Goal: Information Seeking & Learning: Learn about a topic

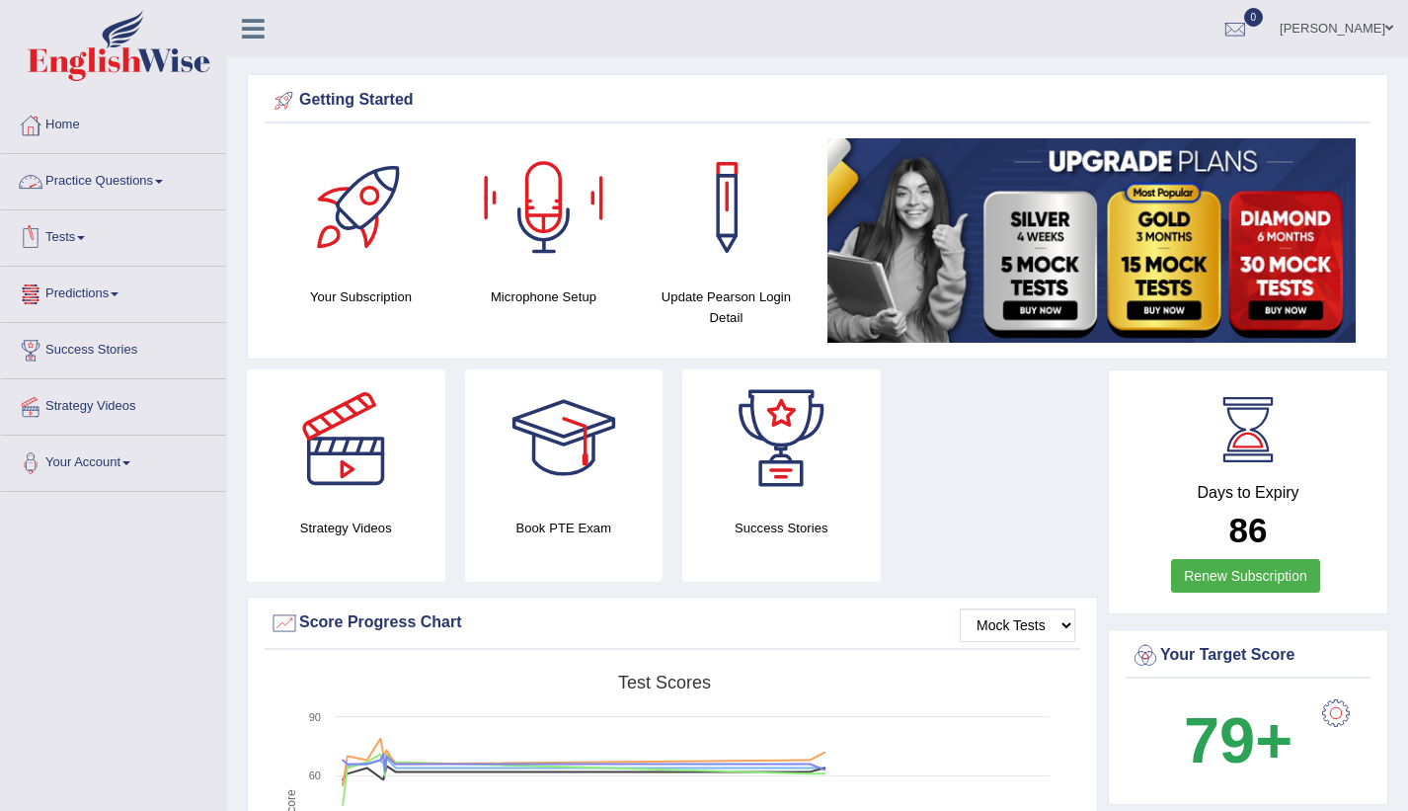
click at [150, 186] on link "Practice Questions" at bounding box center [113, 178] width 225 height 49
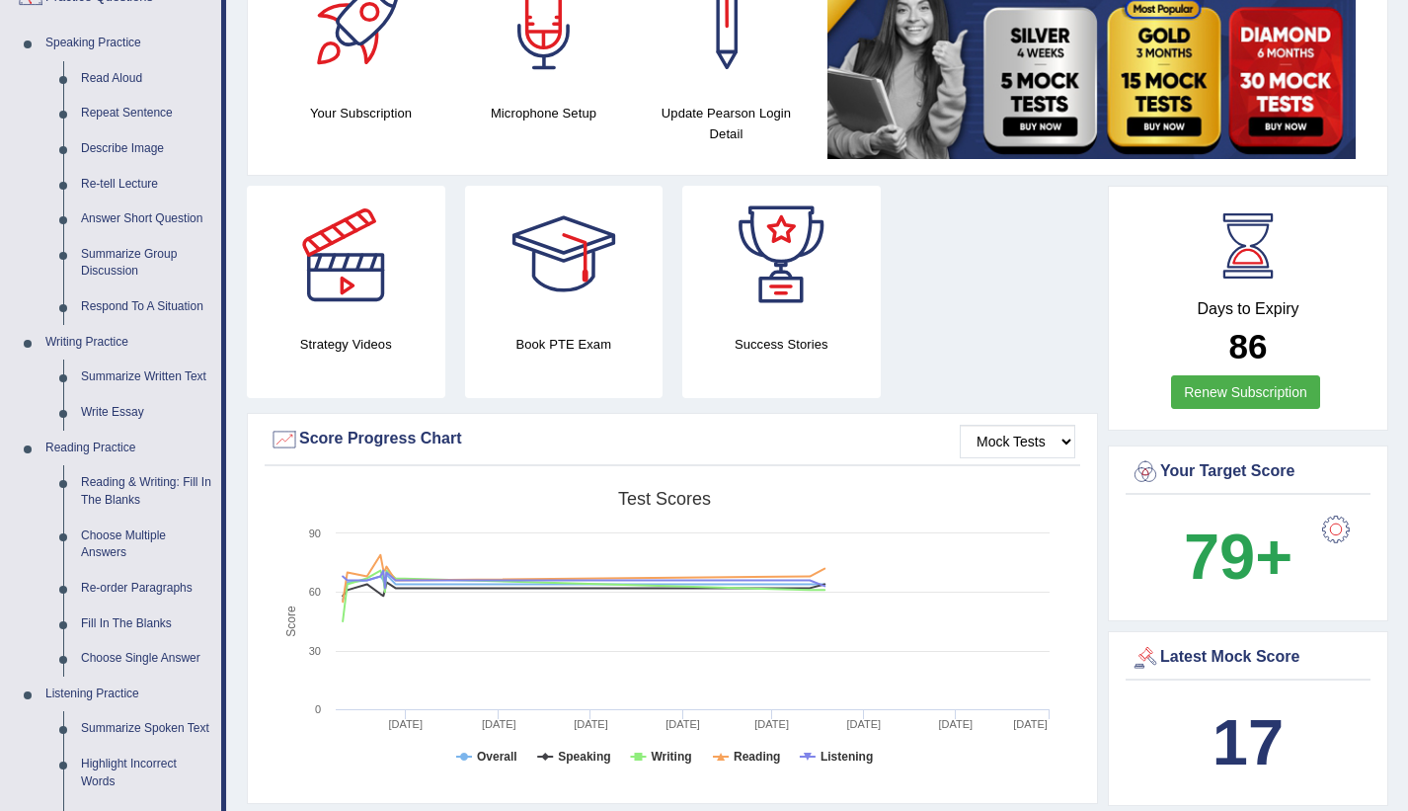
scroll to position [181, 0]
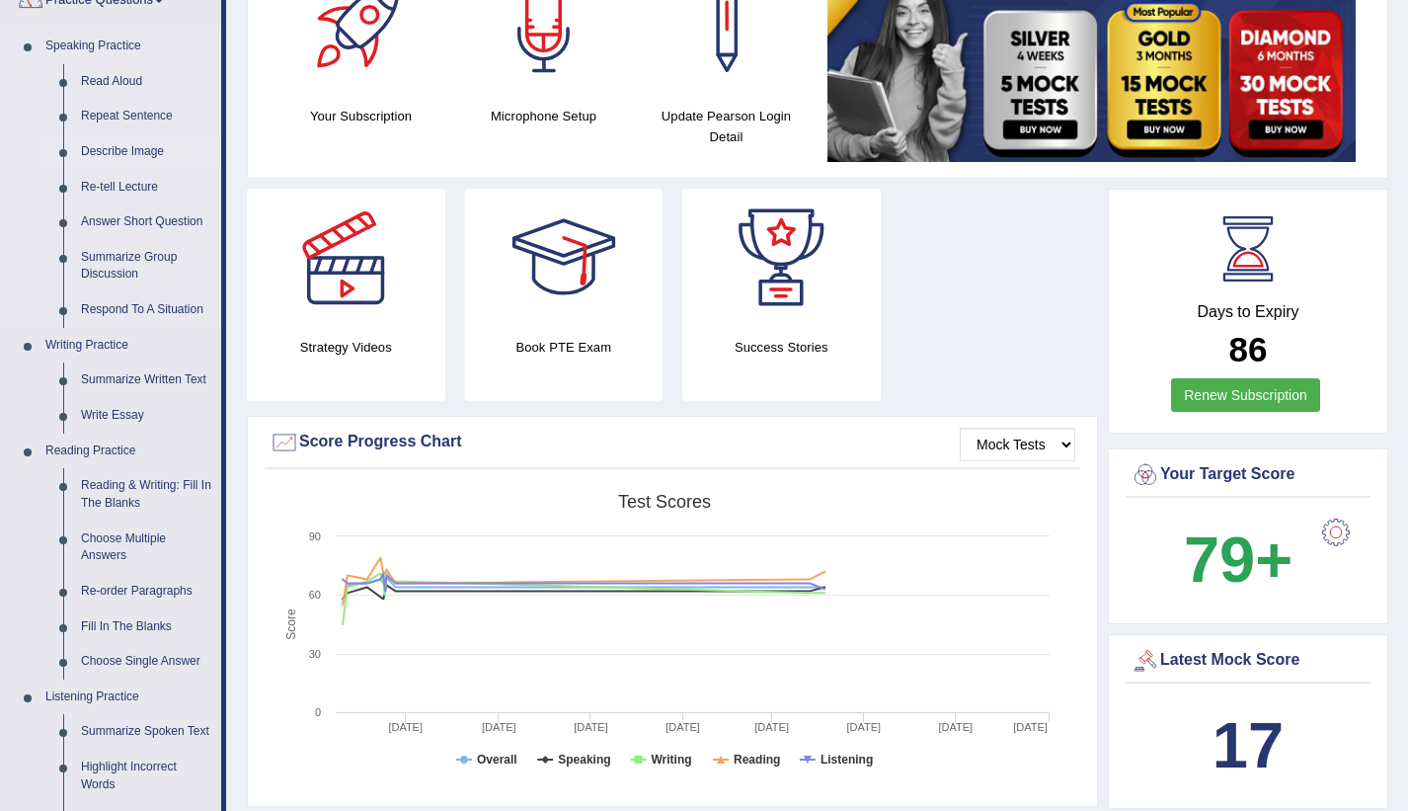
click at [100, 155] on link "Describe Image" at bounding box center [146, 152] width 149 height 36
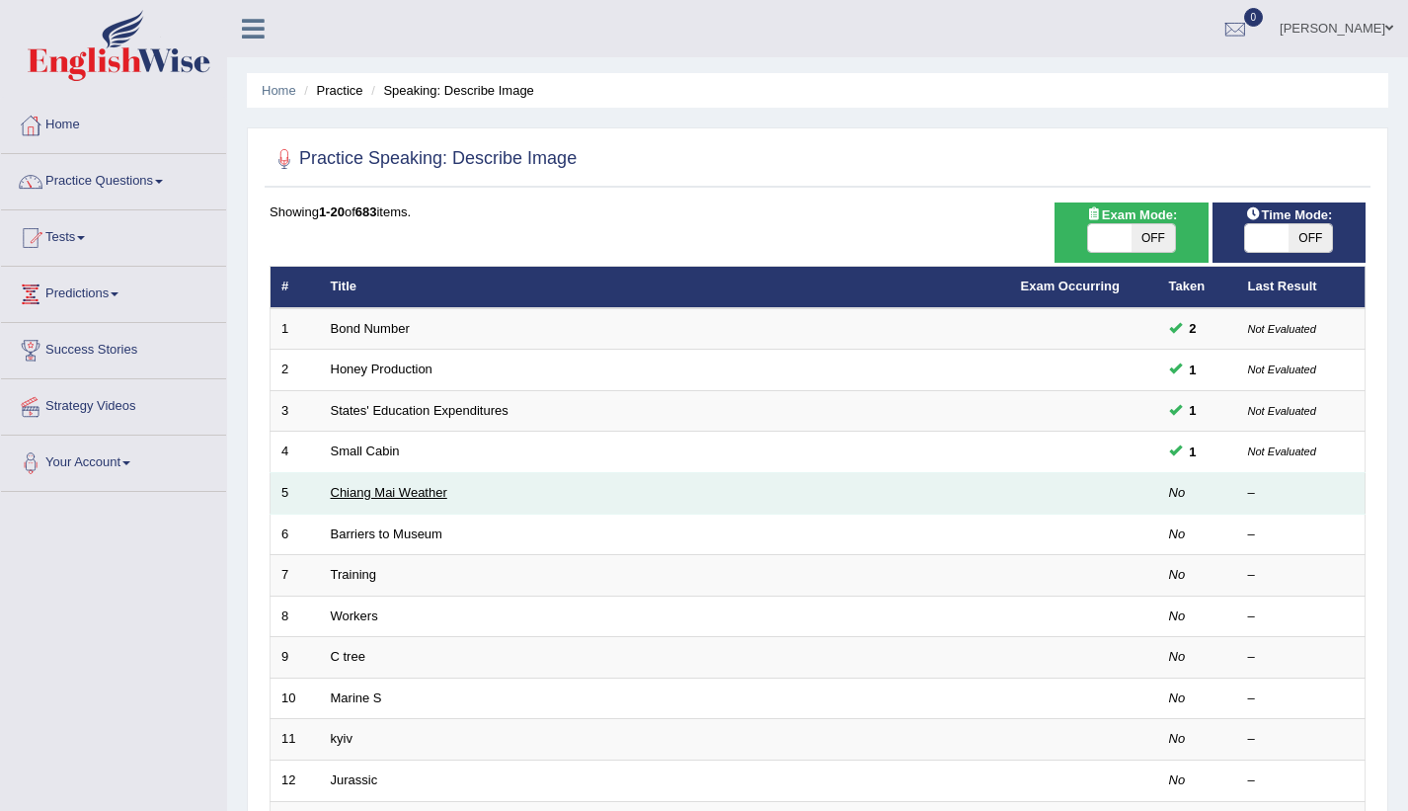
click at [388, 497] on link "Chiang Mai Weather" at bounding box center [389, 492] width 117 height 15
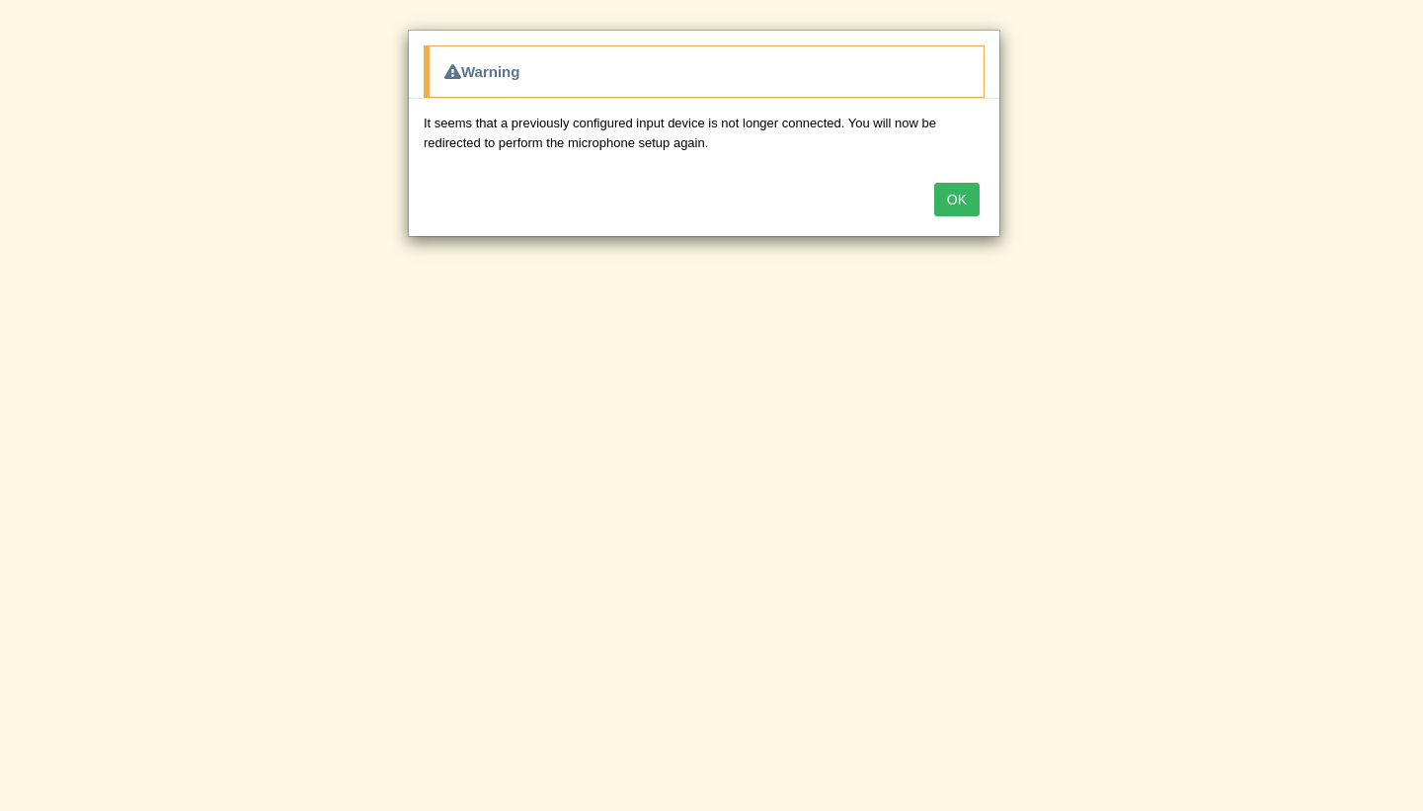
click at [944, 196] on button "OK" at bounding box center [956, 200] width 45 height 34
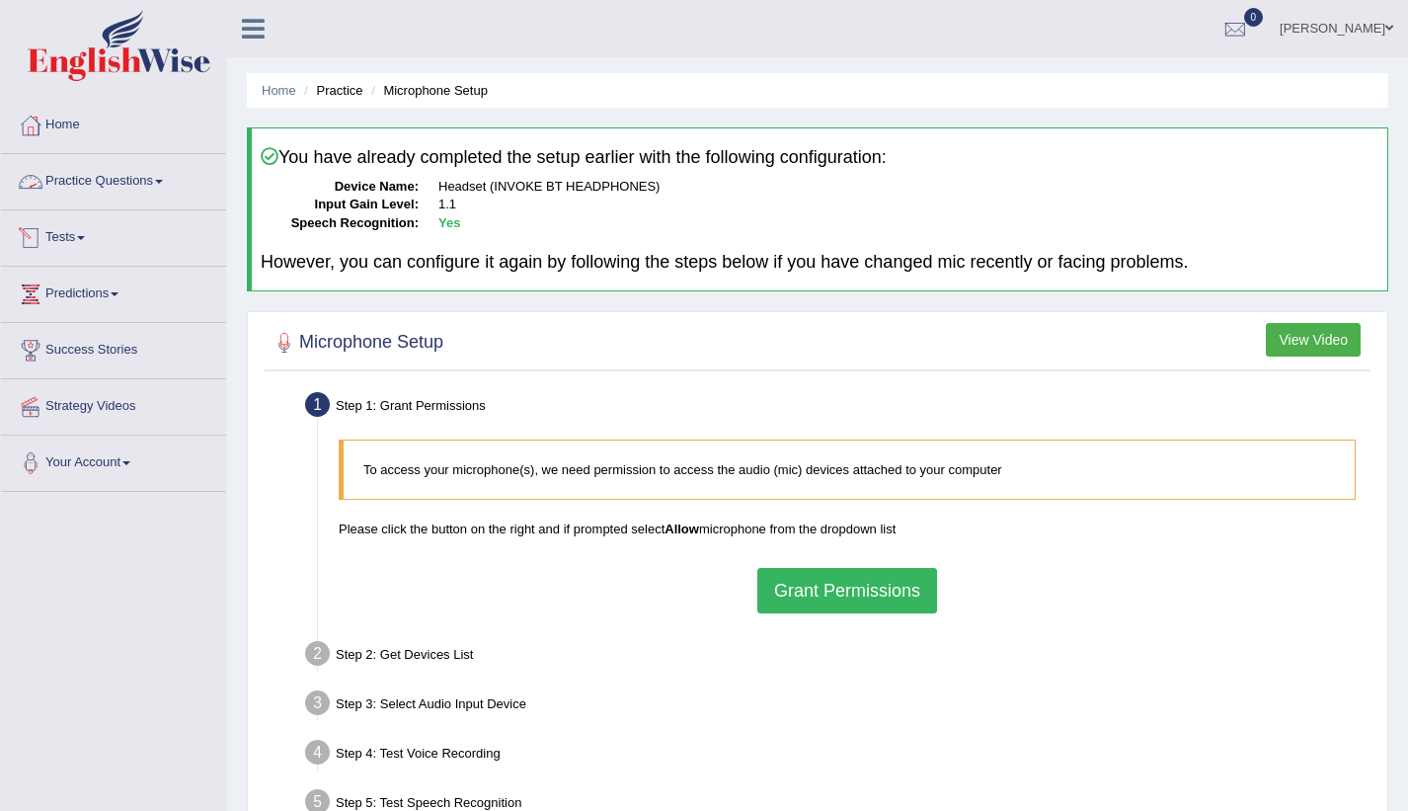
click at [118, 173] on link "Practice Questions" at bounding box center [113, 178] width 225 height 49
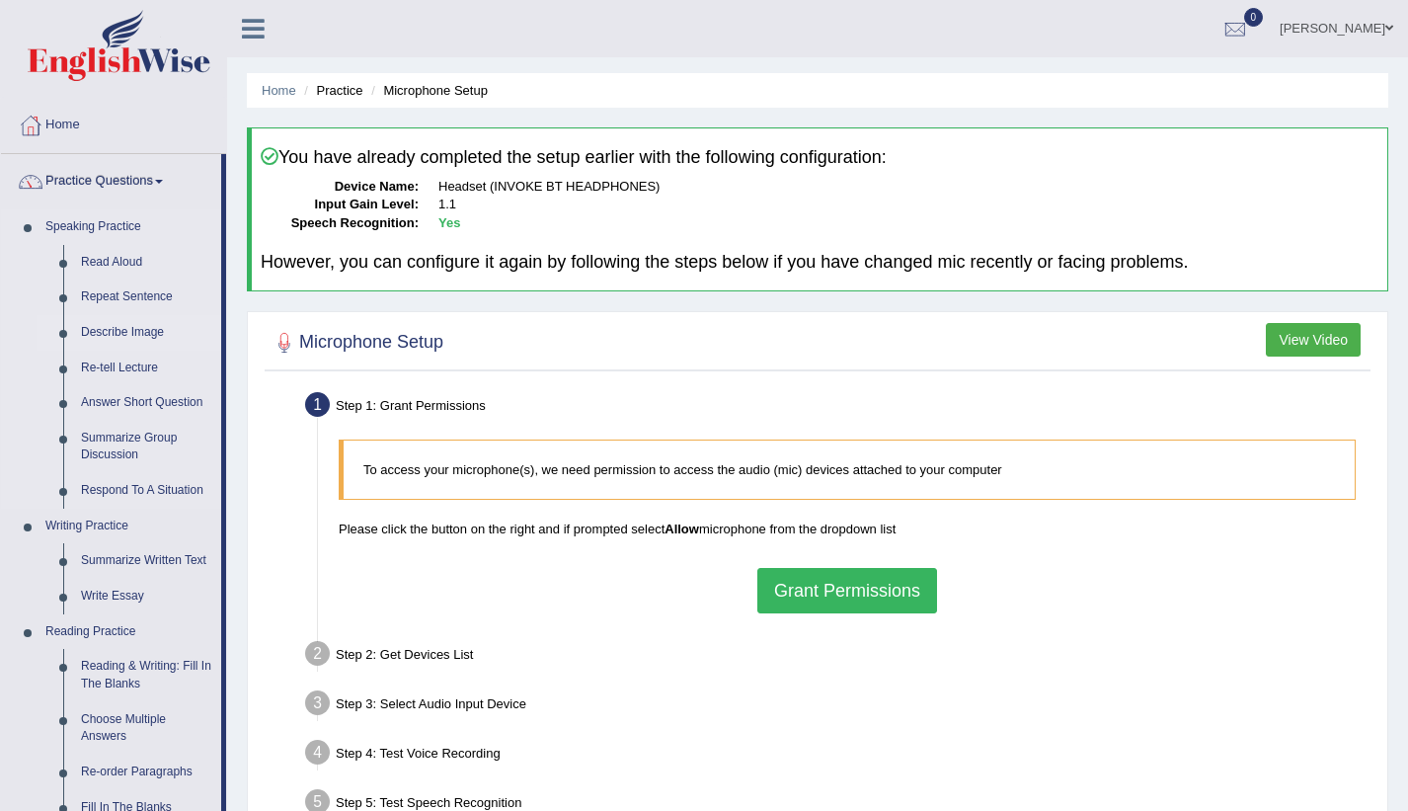
click at [130, 332] on link "Describe Image" at bounding box center [146, 333] width 149 height 36
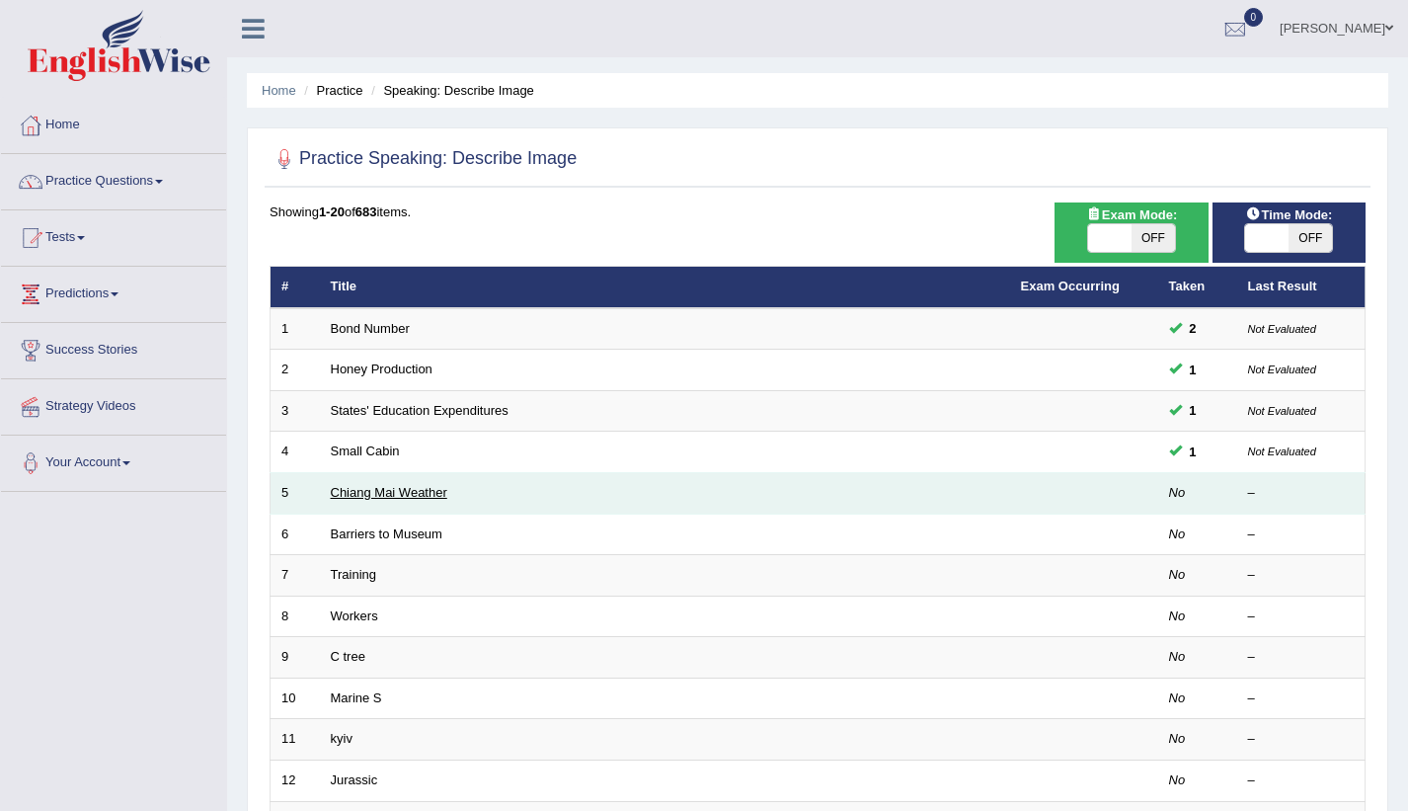
click at [362, 486] on link "Chiang Mai Weather" at bounding box center [389, 492] width 117 height 15
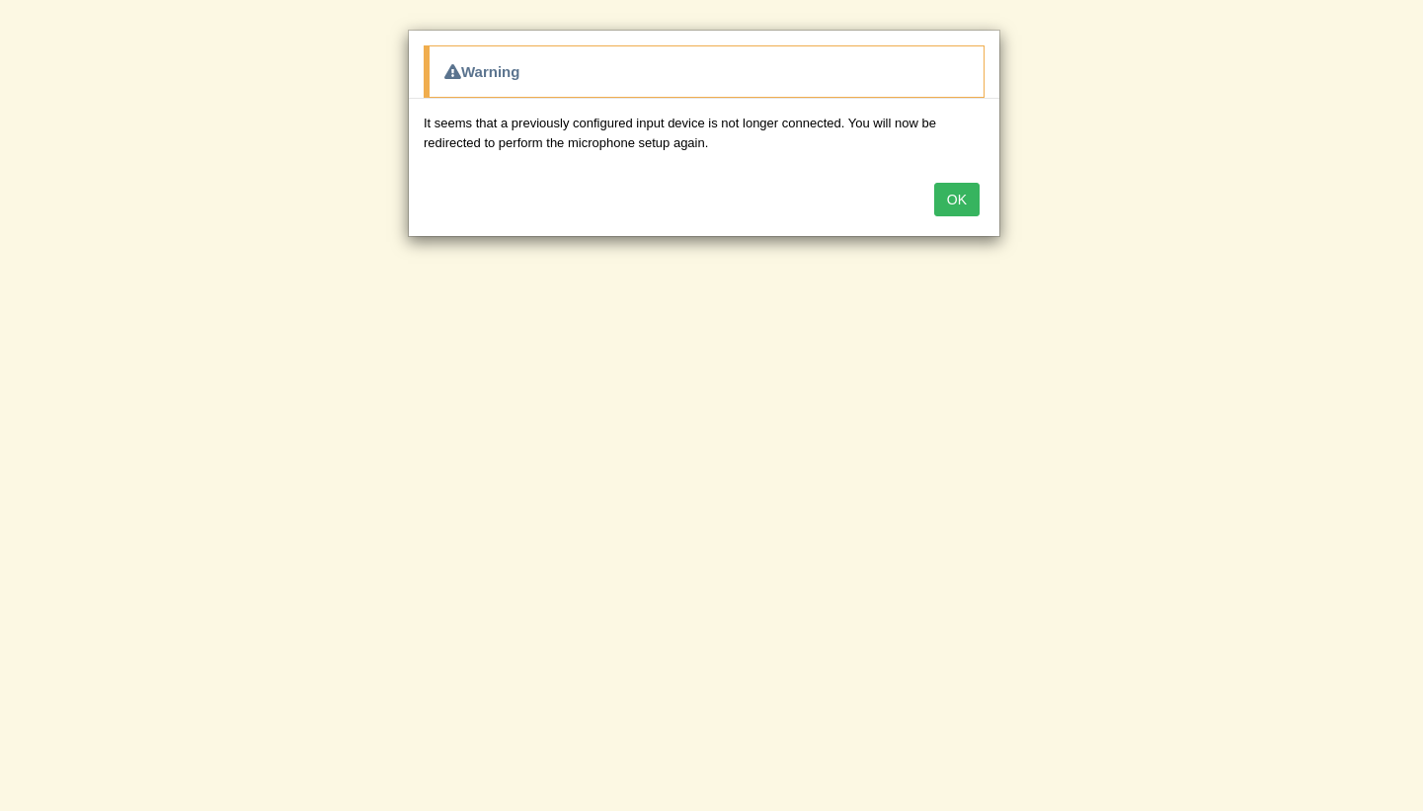
click at [957, 201] on button "OK" at bounding box center [956, 200] width 45 height 34
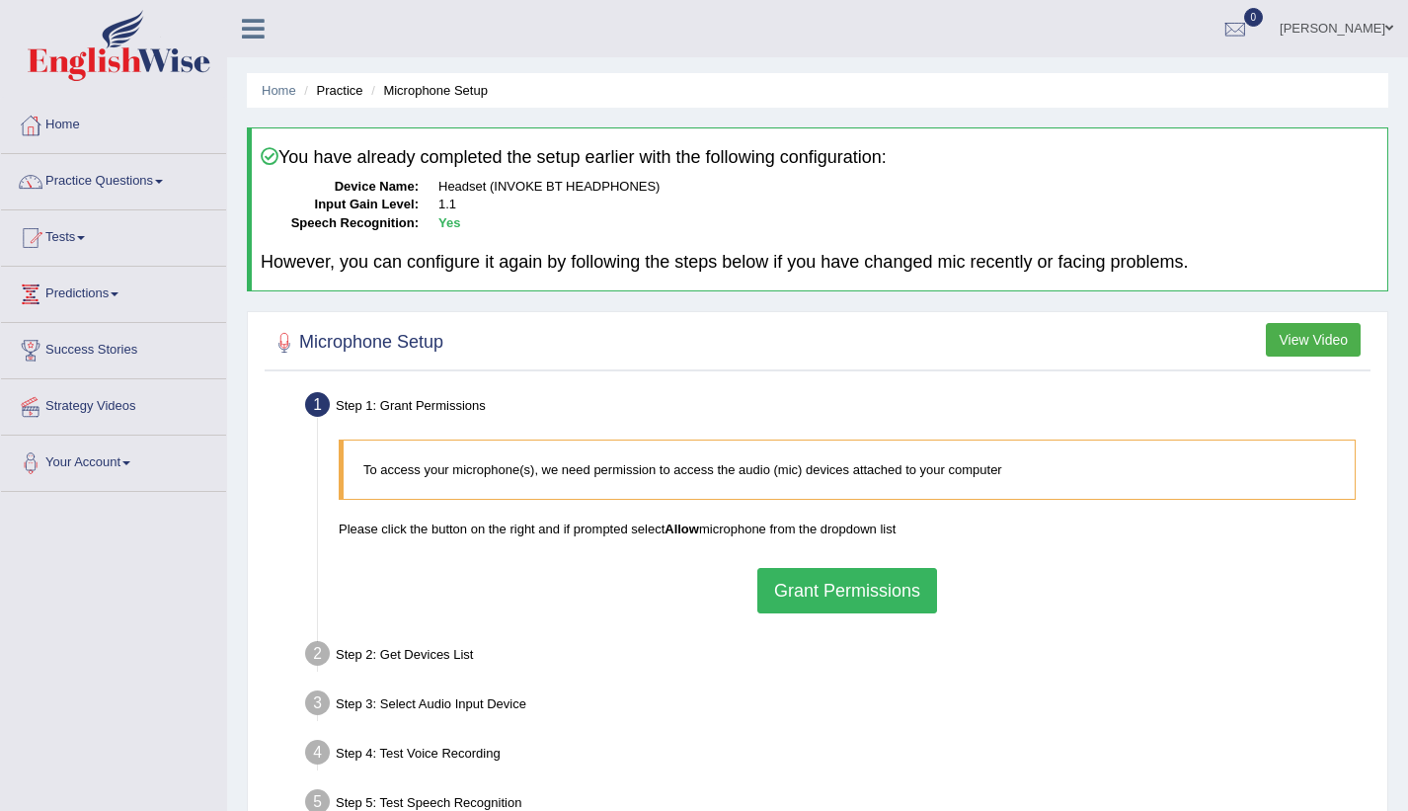
click at [882, 583] on button "Grant Permissions" at bounding box center [848, 590] width 180 height 45
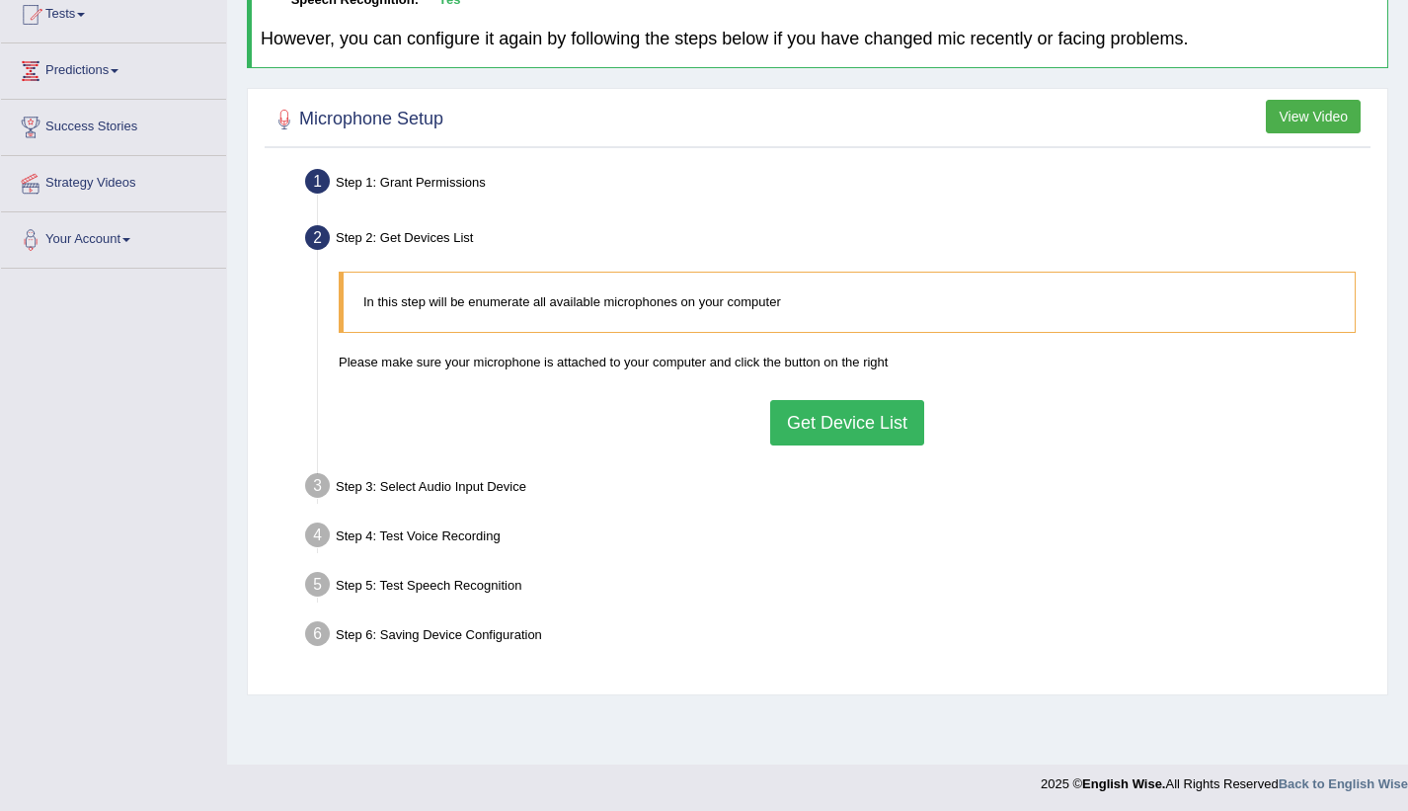
scroll to position [226, 0]
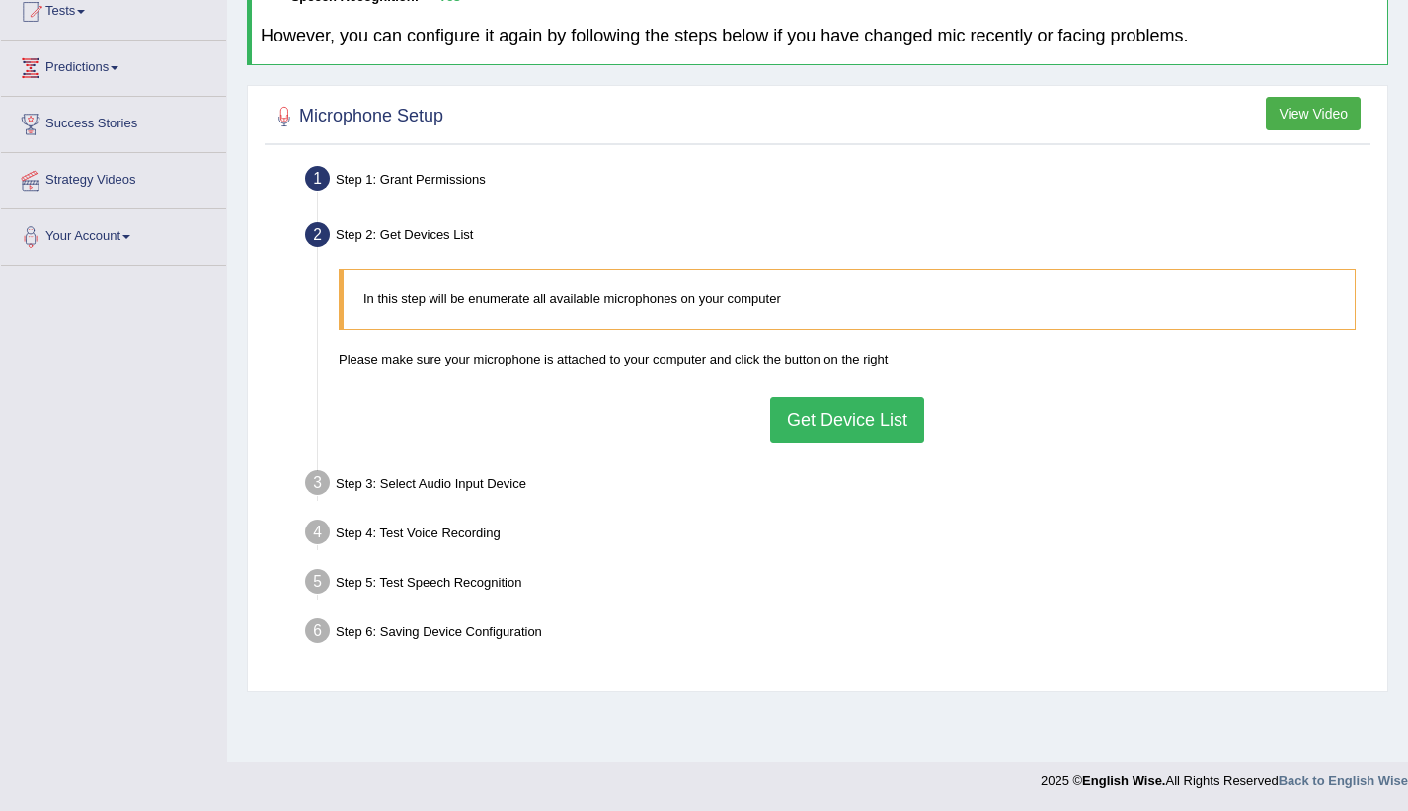
click at [877, 421] on button "Get Device List" at bounding box center [847, 419] width 154 height 45
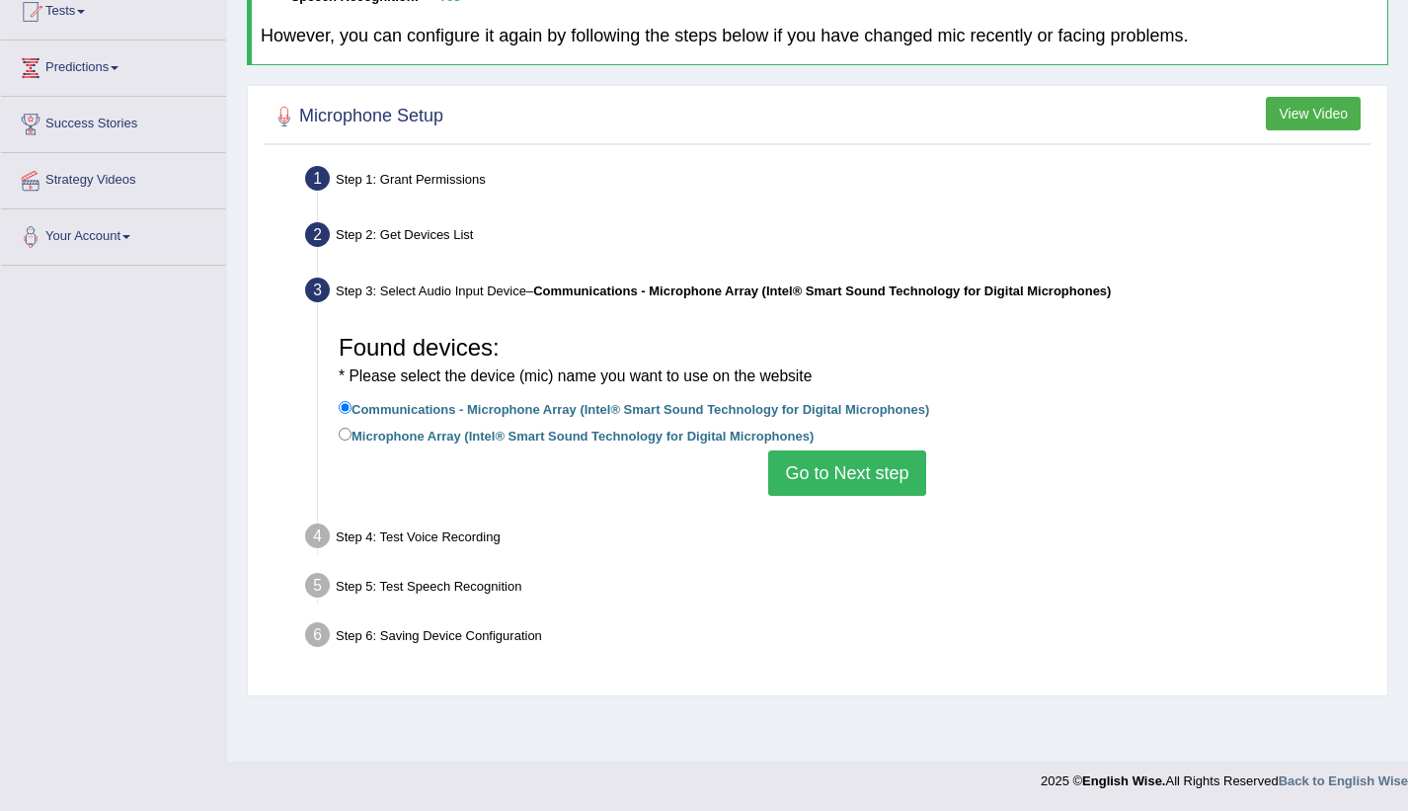
click at [841, 475] on button "Go to Next step" at bounding box center [846, 472] width 157 height 45
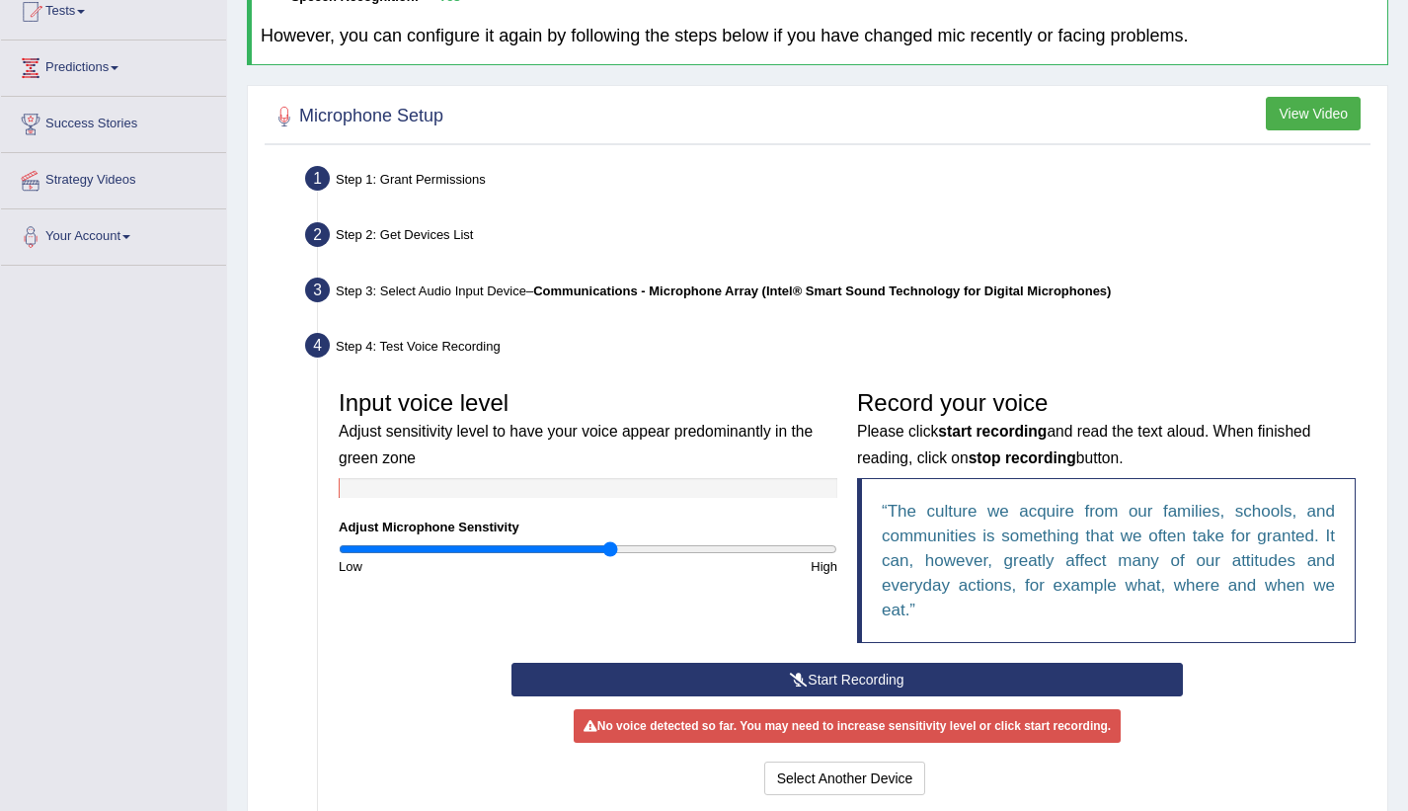
click at [834, 673] on button "Start Recording" at bounding box center [848, 680] width 672 height 34
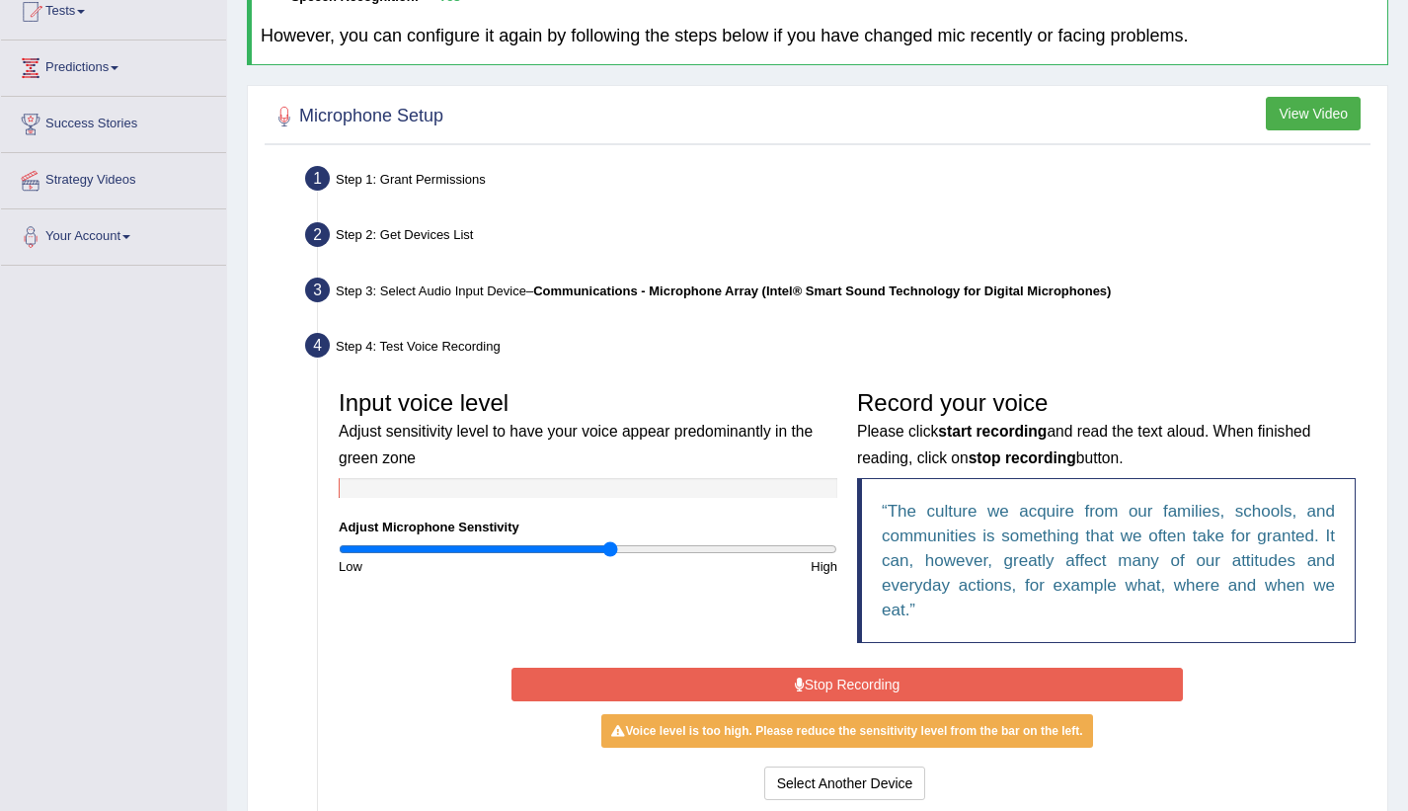
click at [739, 693] on button "Stop Recording" at bounding box center [848, 685] width 672 height 34
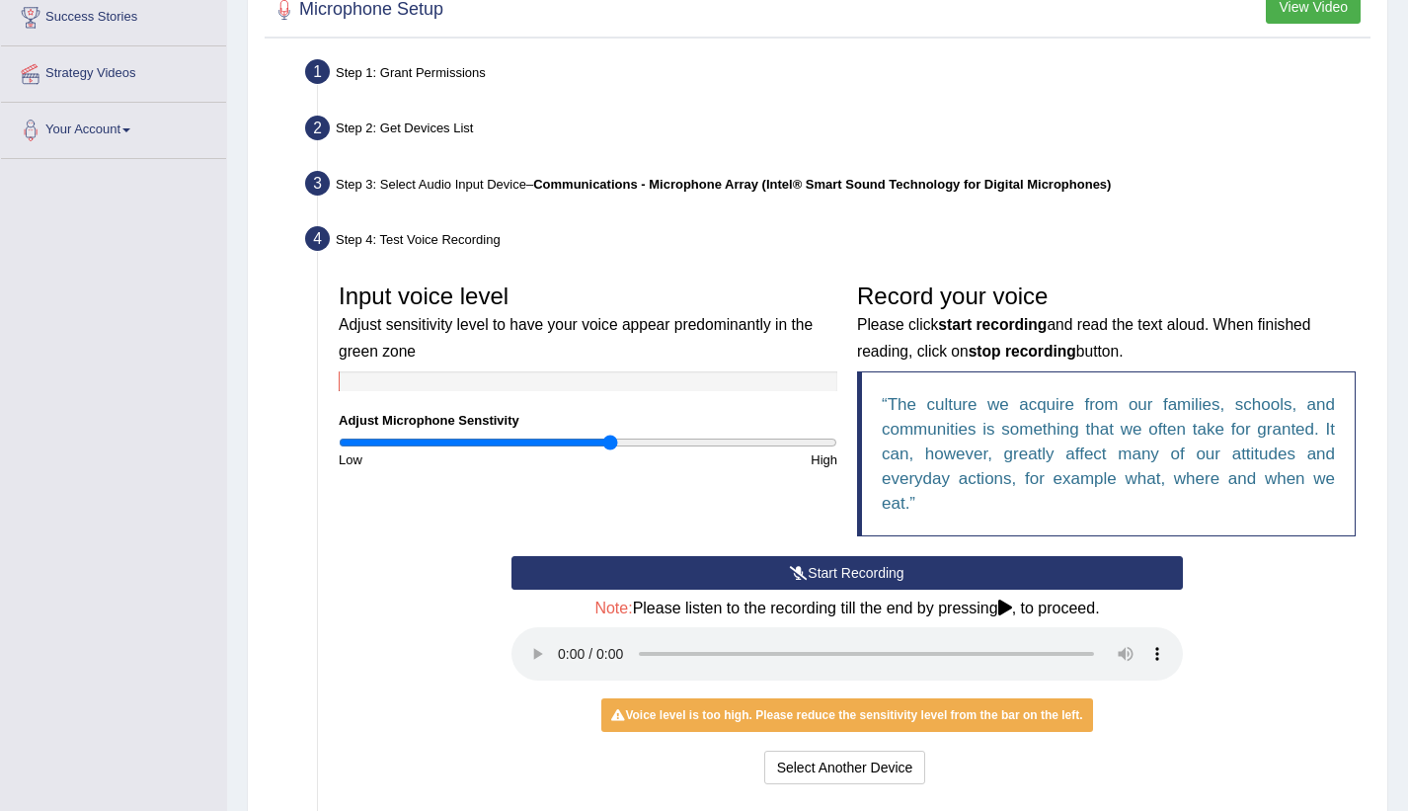
scroll to position [375, 0]
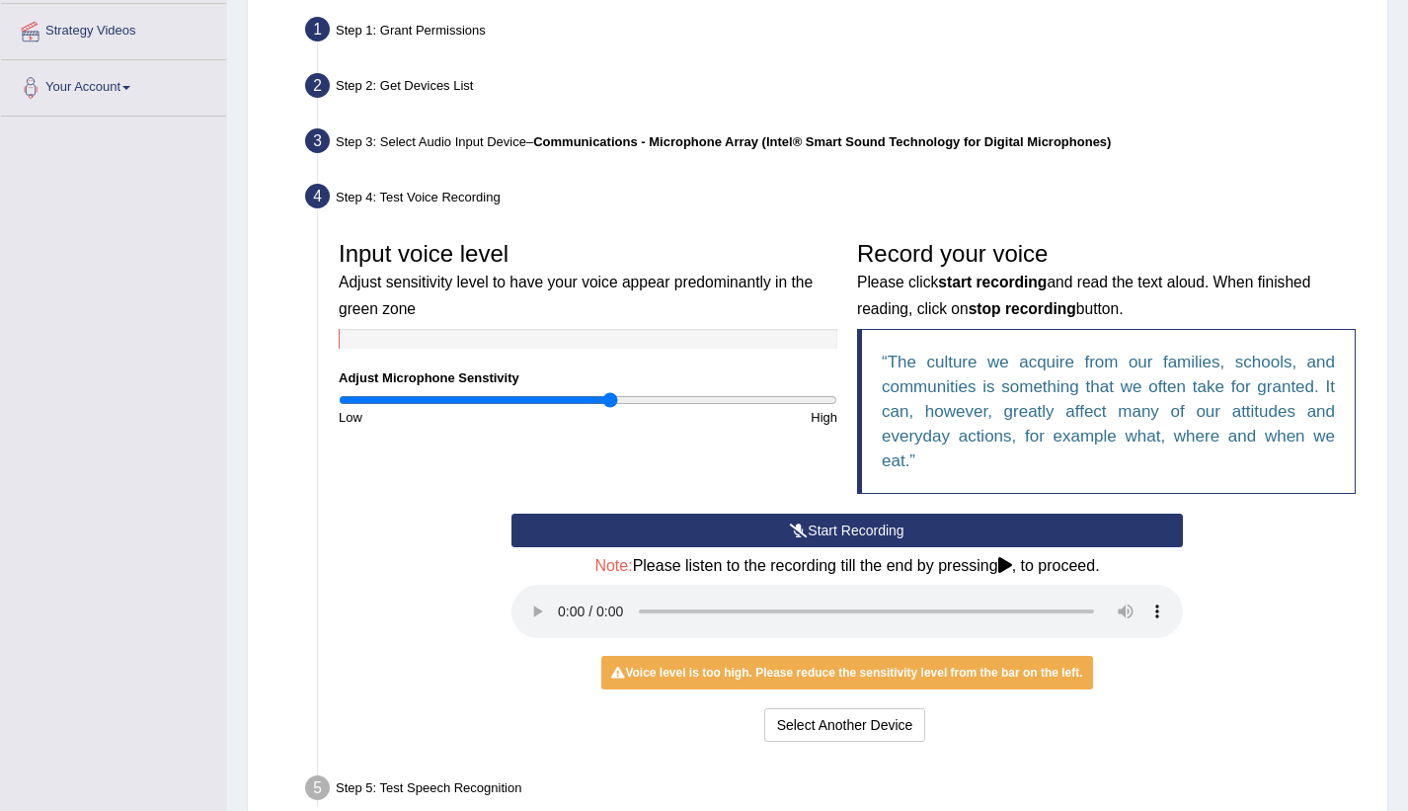
click at [943, 532] on button "Start Recording" at bounding box center [848, 531] width 672 height 34
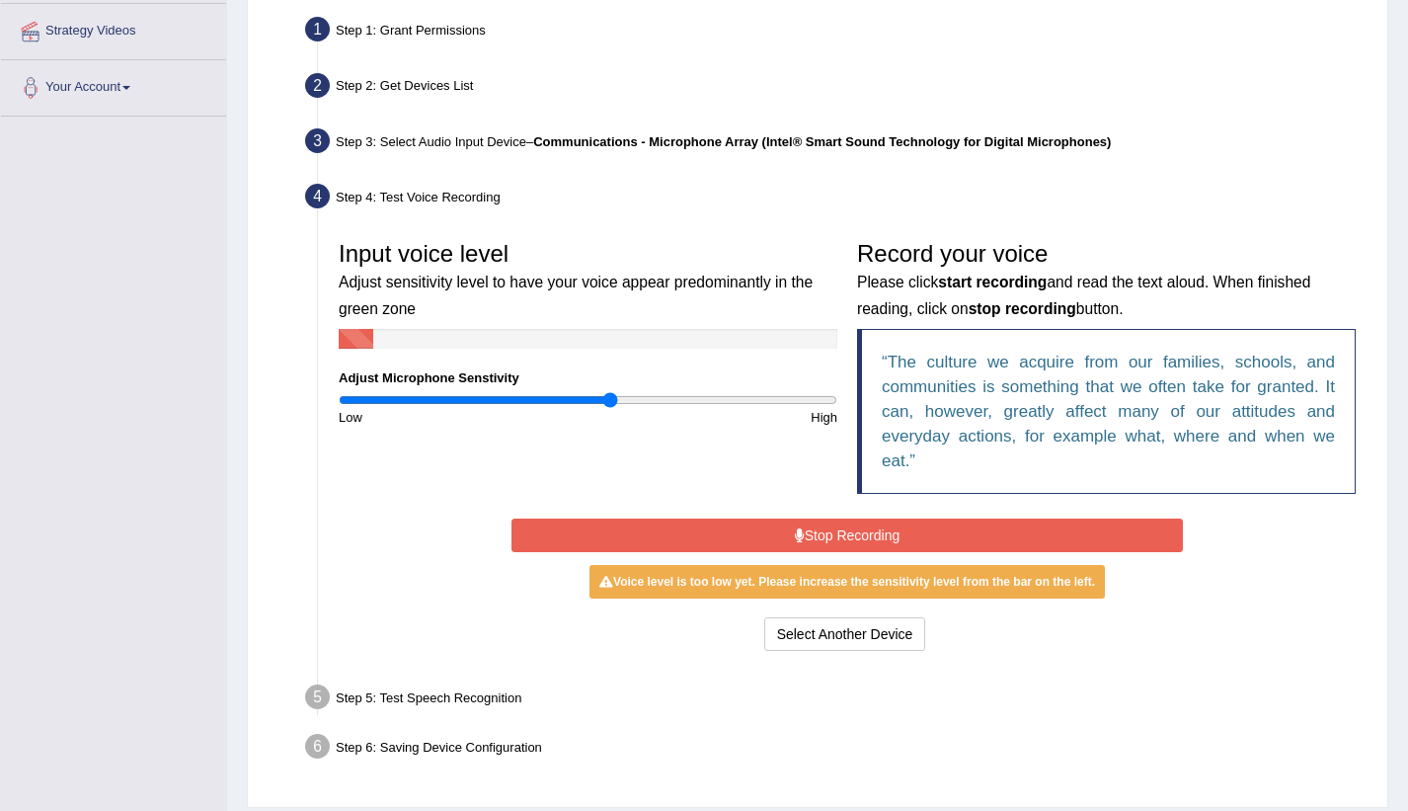
click at [943, 532] on button "Stop Recording" at bounding box center [848, 536] width 672 height 34
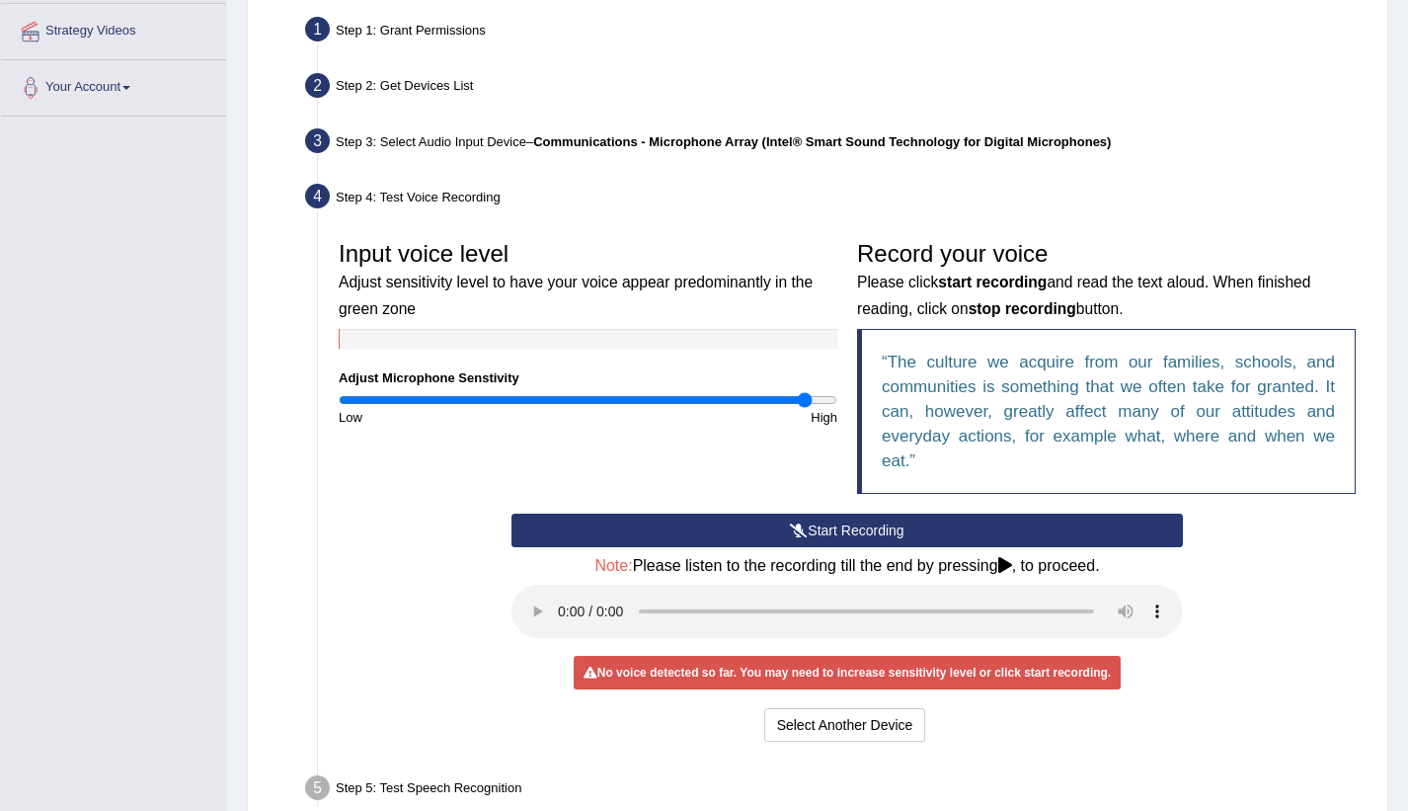
drag, startPoint x: 612, startPoint y: 397, endPoint x: 806, endPoint y: 424, distance: 195.4
type input "1.9"
click at [806, 408] on input "range" at bounding box center [588, 400] width 499 height 16
click at [804, 529] on icon at bounding box center [799, 530] width 18 height 14
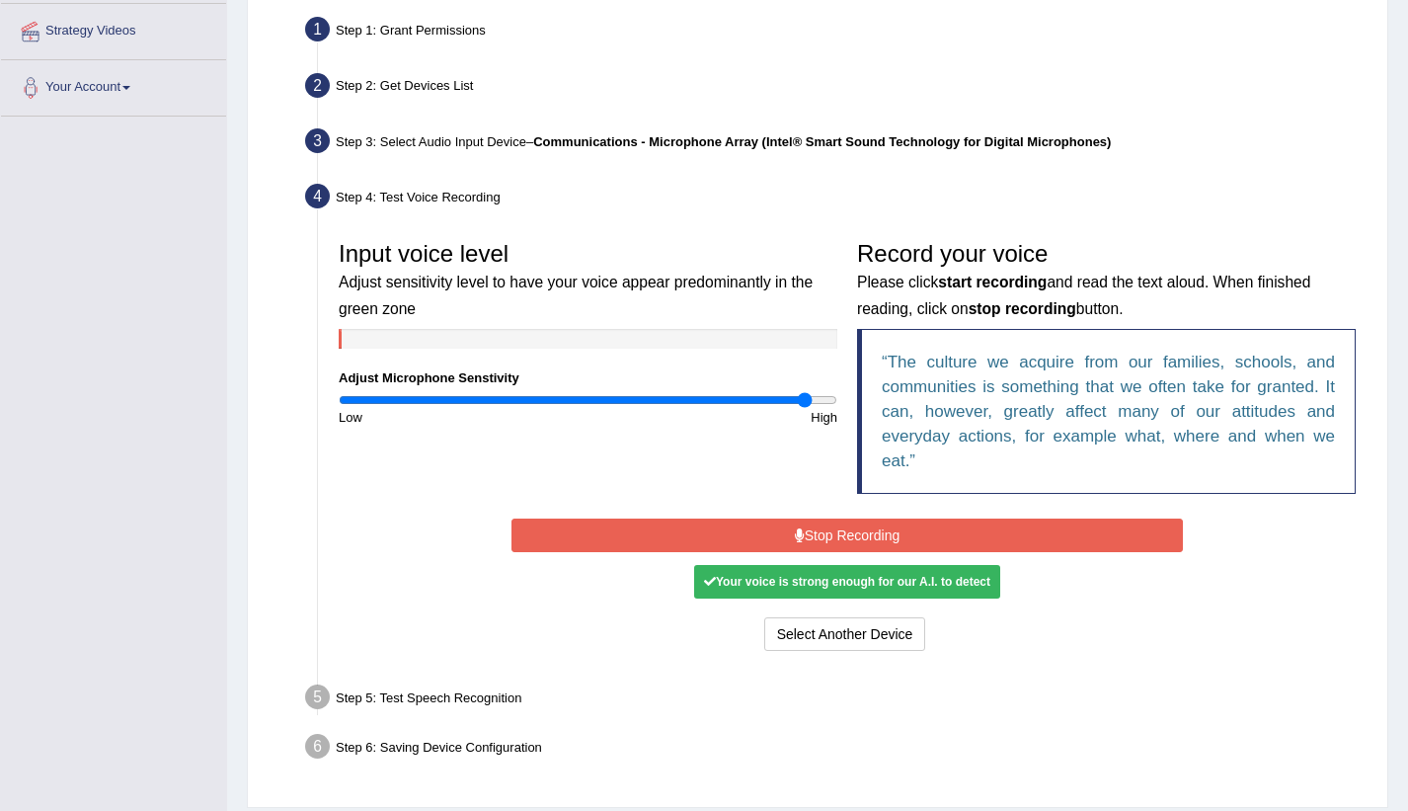
click at [804, 529] on button "Stop Recording" at bounding box center [848, 536] width 672 height 34
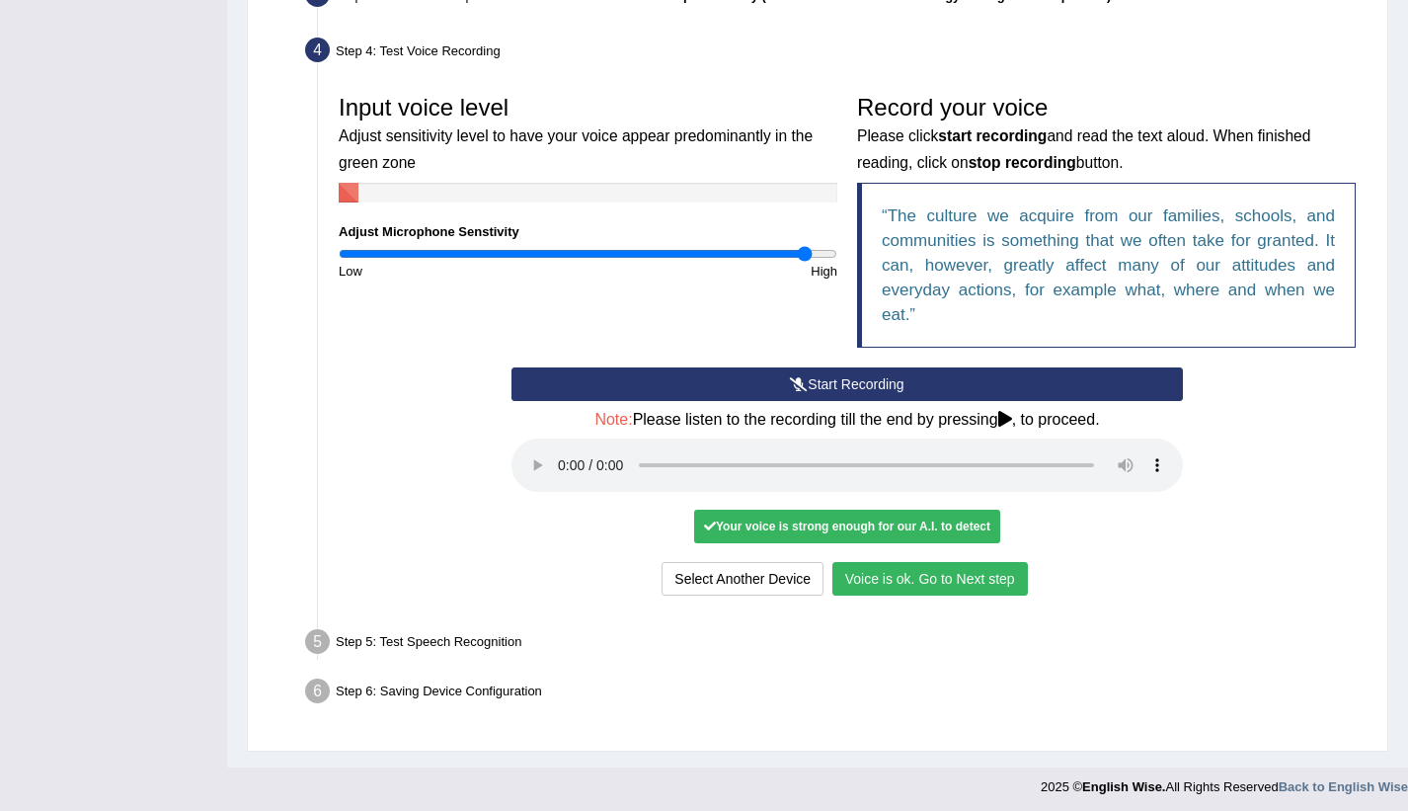
scroll to position [525, 0]
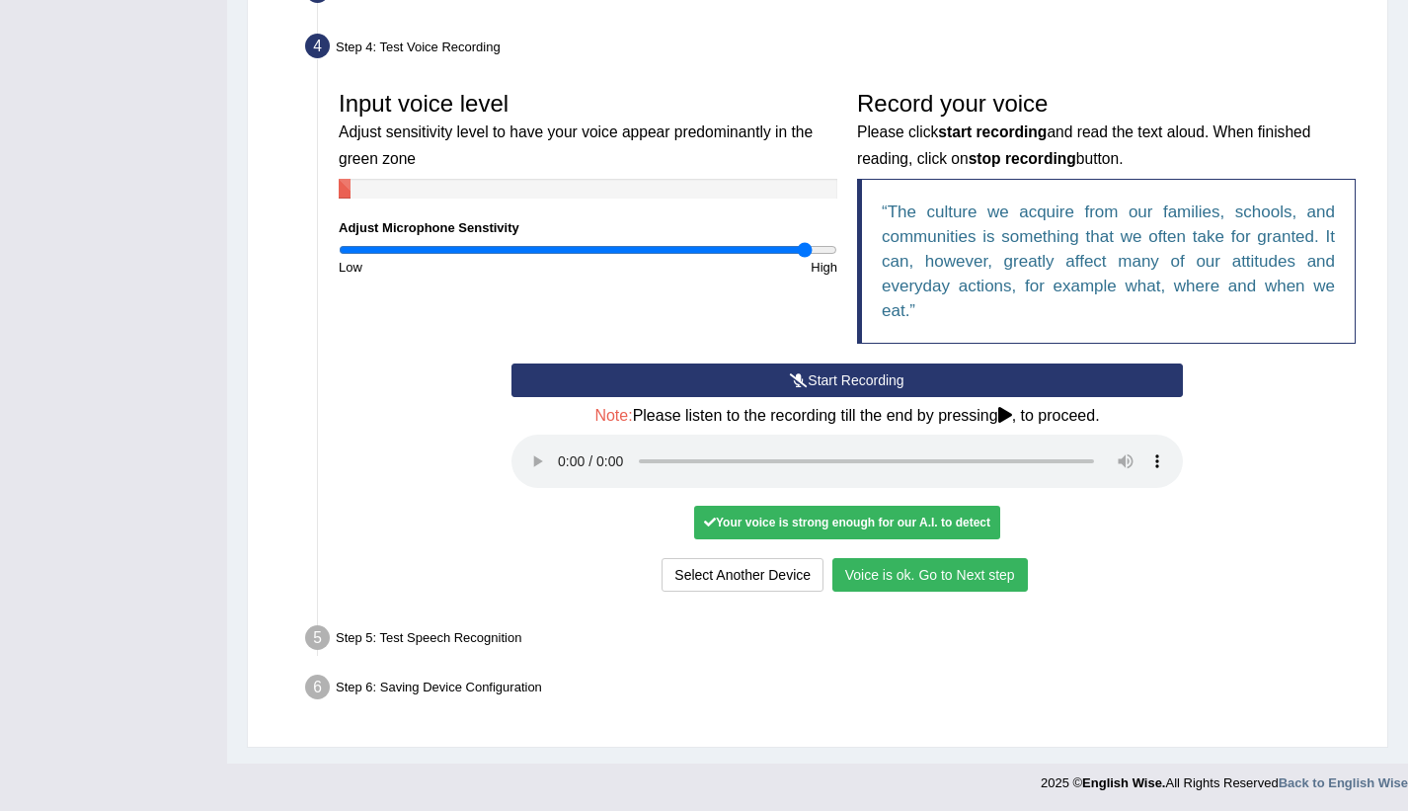
click at [886, 573] on button "Voice is ok. Go to Next step" at bounding box center [931, 575] width 196 height 34
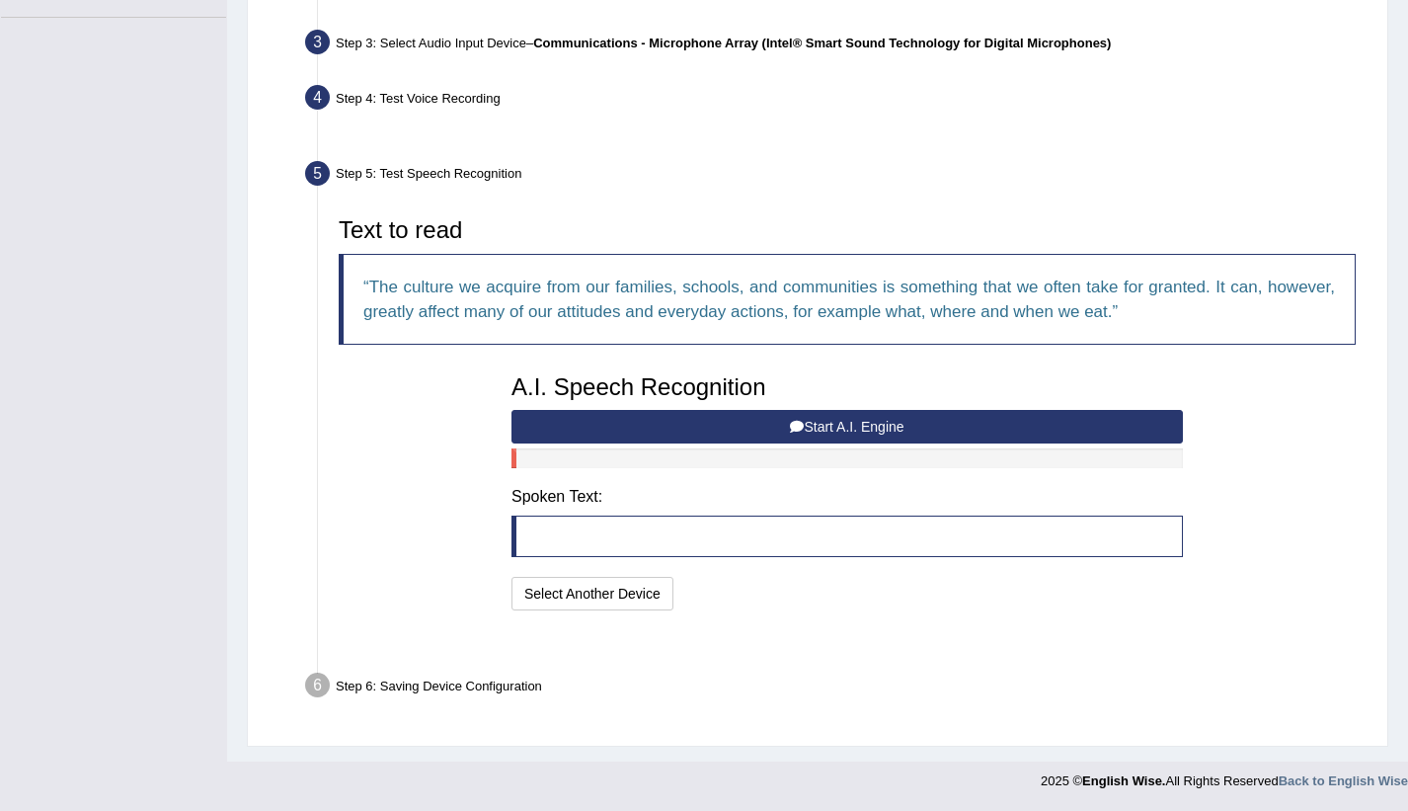
scroll to position [424, 0]
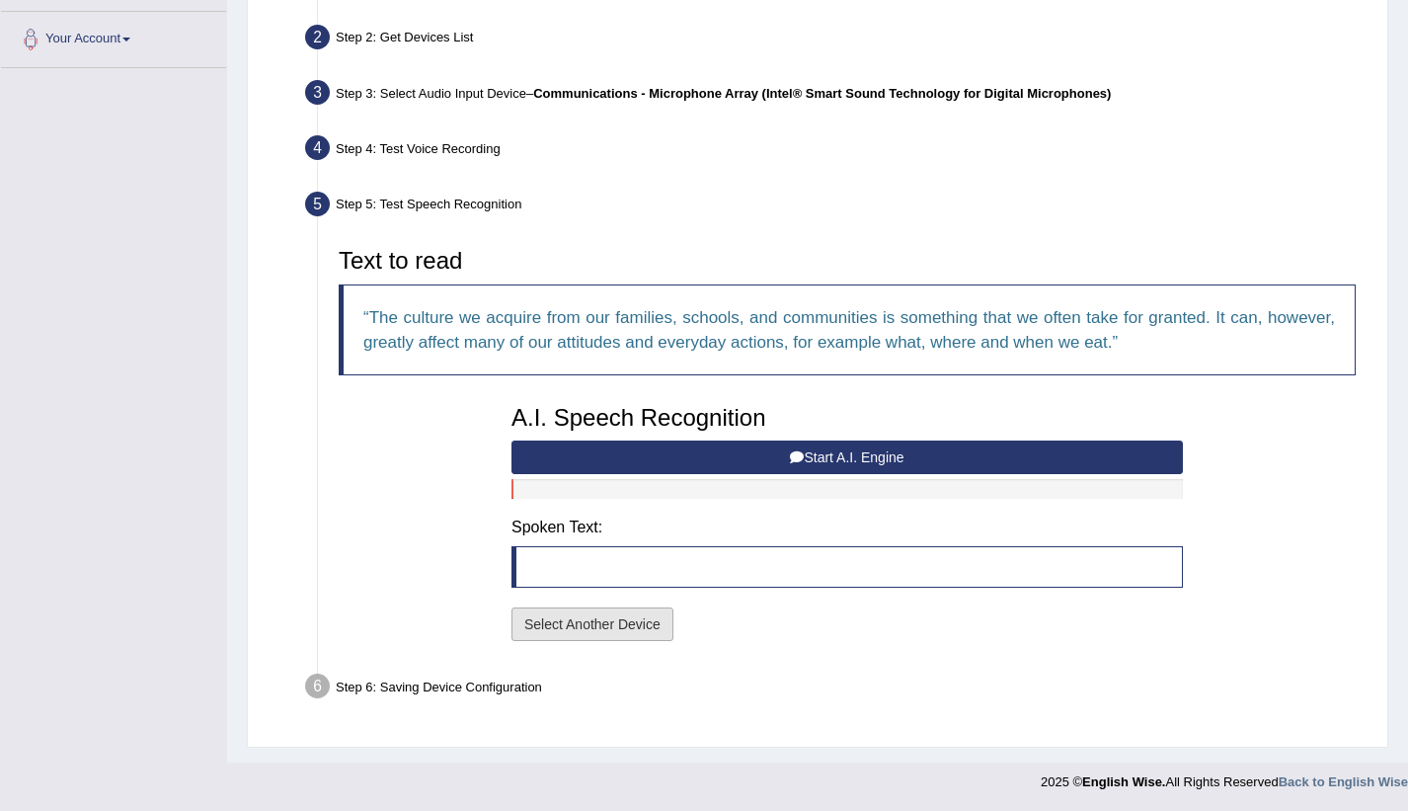
click at [622, 623] on button "Select Another Device" at bounding box center [593, 624] width 162 height 34
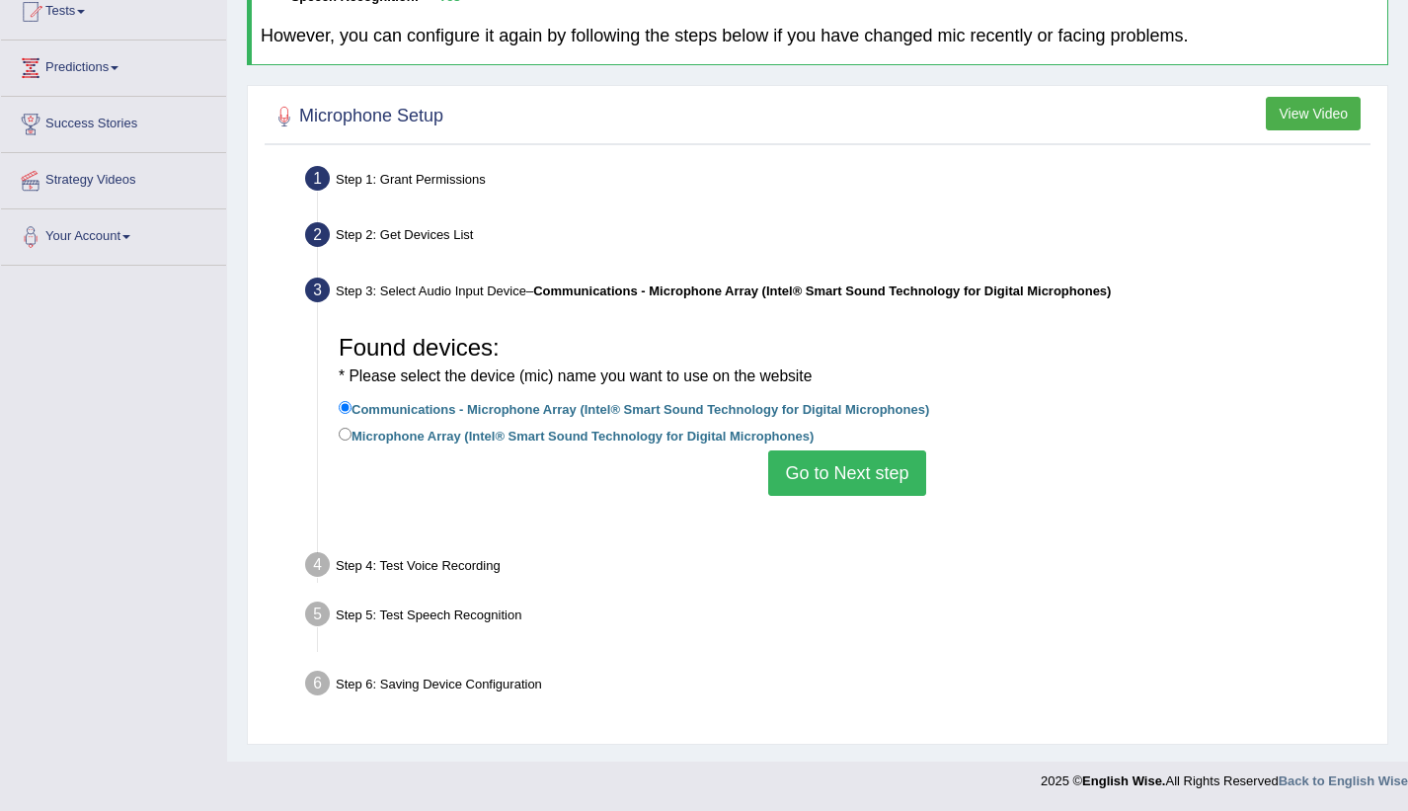
scroll to position [226, 0]
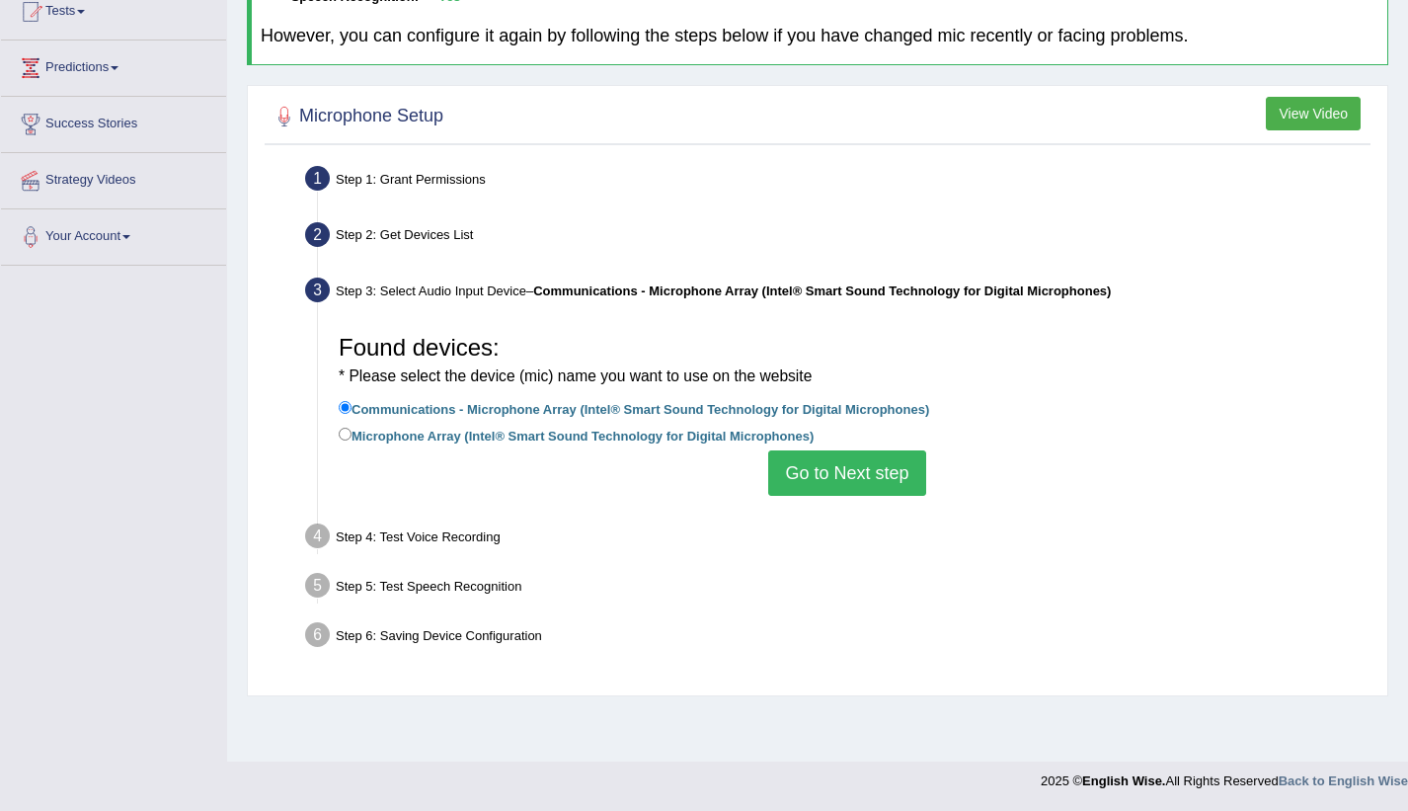
click at [353, 439] on label "Microphone Array (Intel® Smart Sound Technology for Digital Microphones)" at bounding box center [576, 435] width 475 height 22
click at [352, 439] on input "Microphone Array (Intel® Smart Sound Technology for Digital Microphones)" at bounding box center [345, 434] width 13 height 13
radio input "true"
click at [886, 468] on button "Go to Next step" at bounding box center [846, 472] width 157 height 45
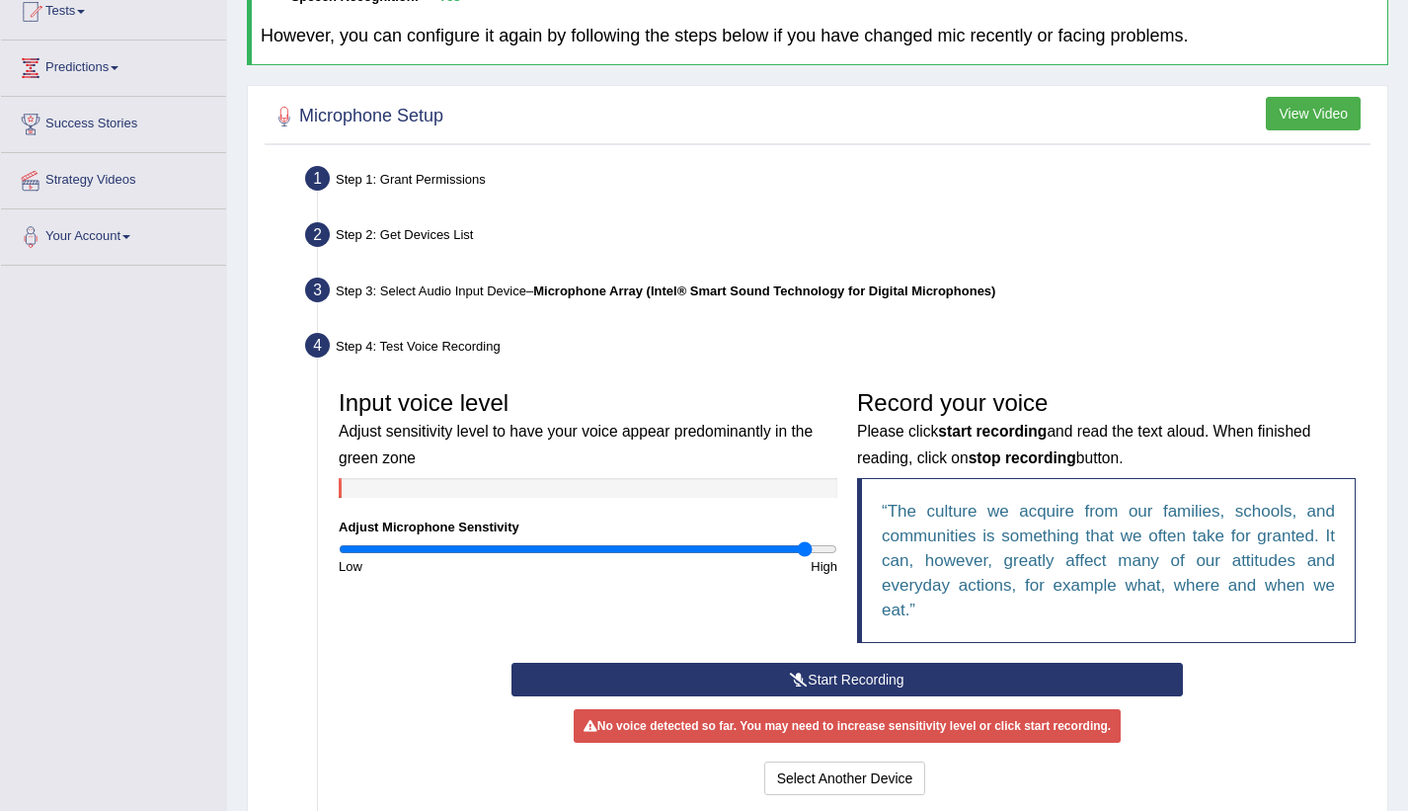
click at [805, 673] on icon at bounding box center [799, 680] width 18 height 14
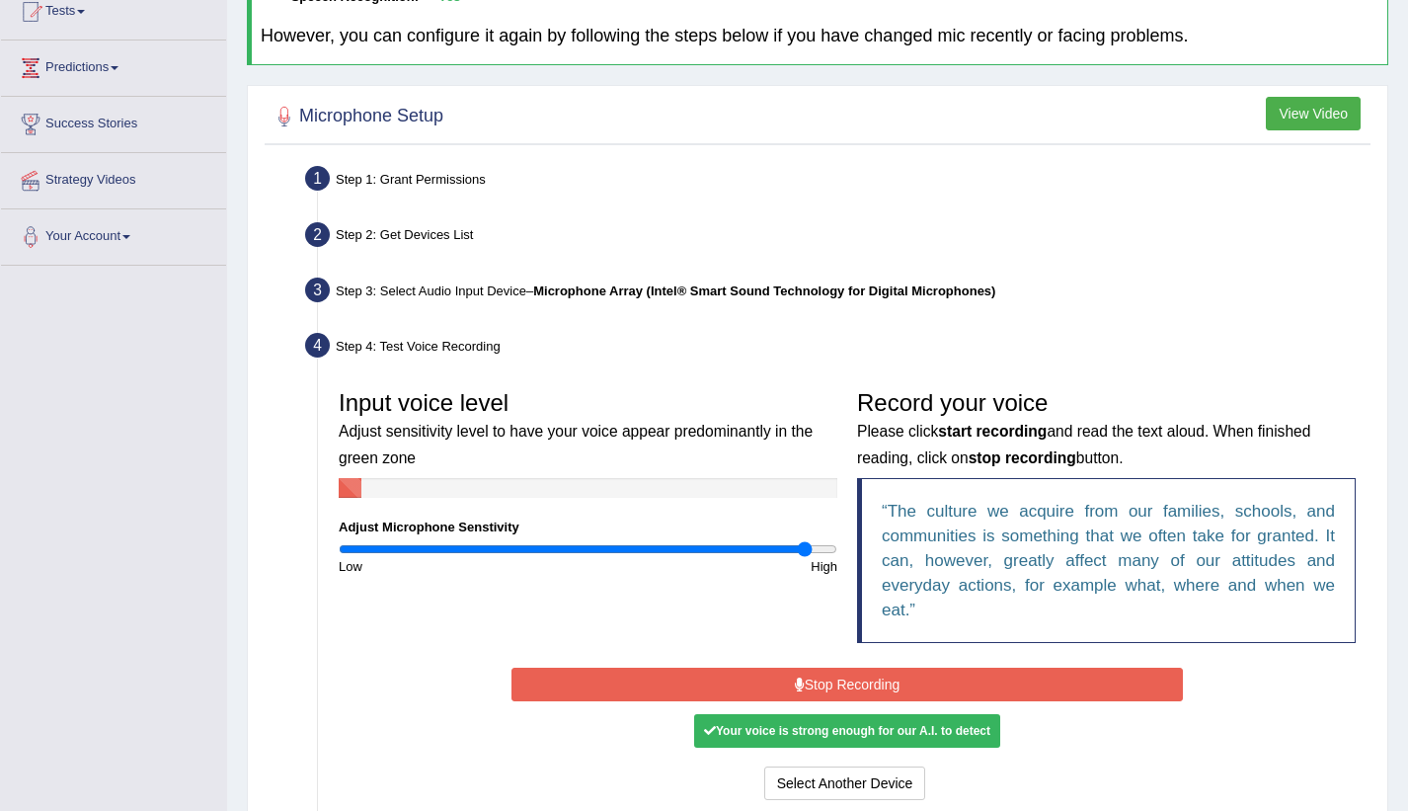
click at [805, 673] on button "Stop Recording" at bounding box center [848, 685] width 672 height 34
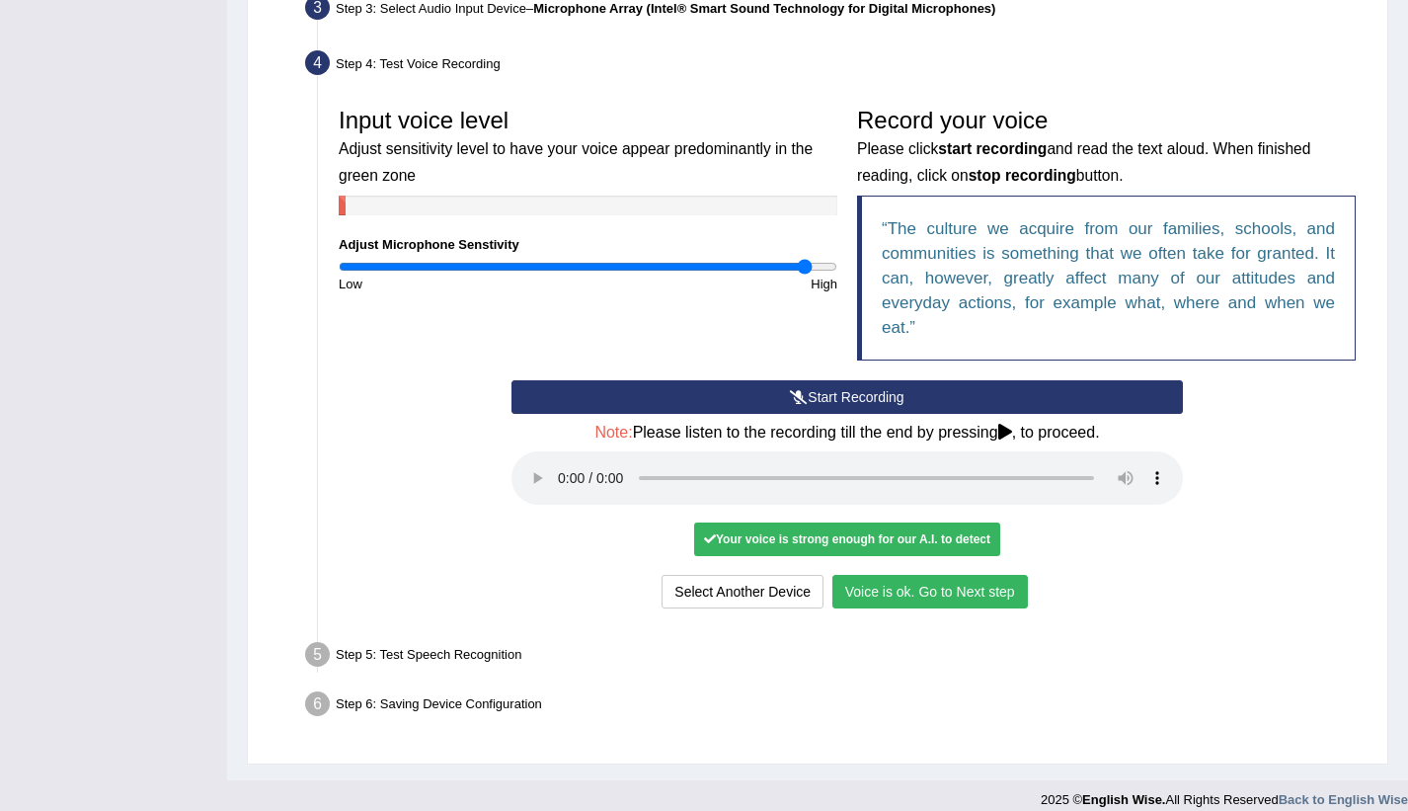
scroll to position [525, 0]
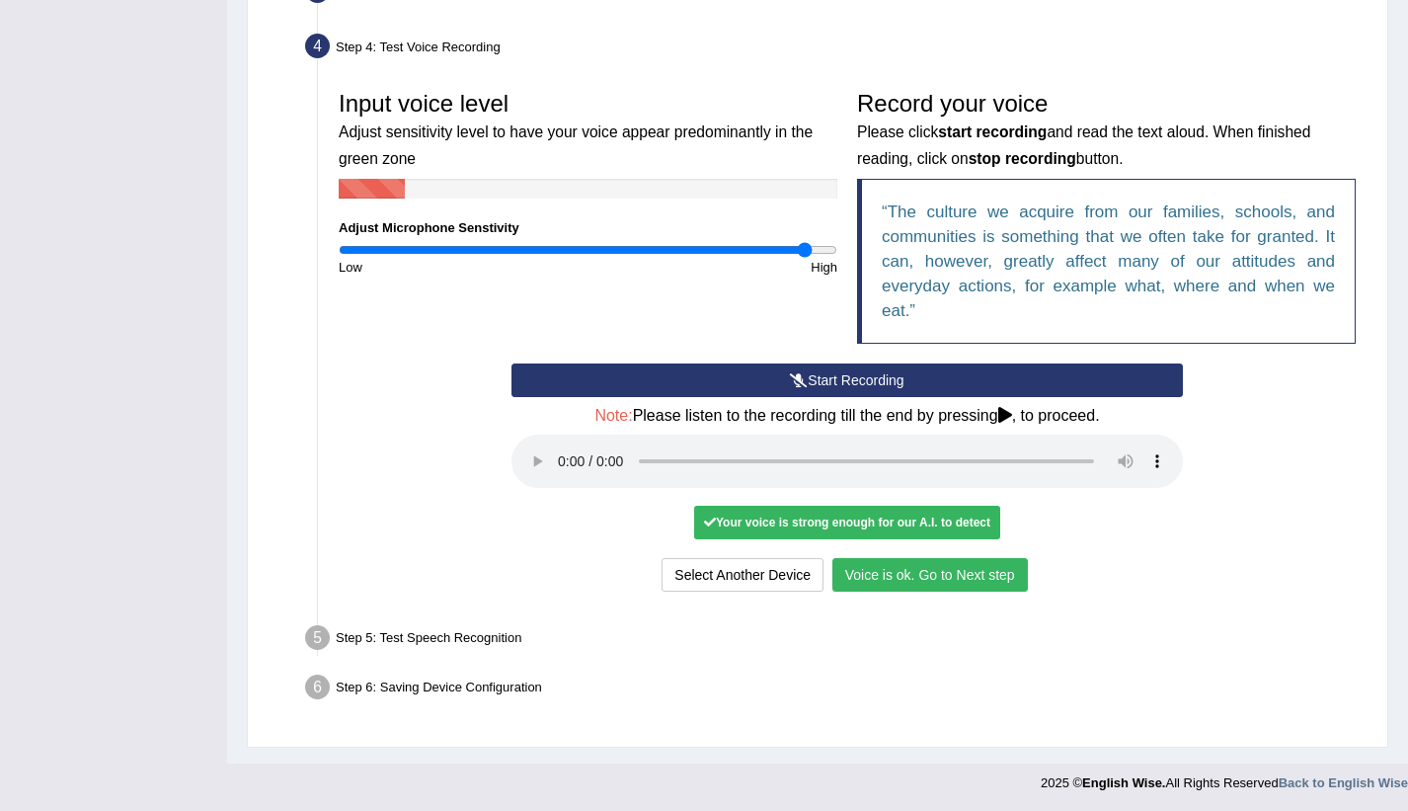
click at [979, 565] on button "Voice is ok. Go to Next step" at bounding box center [931, 575] width 196 height 34
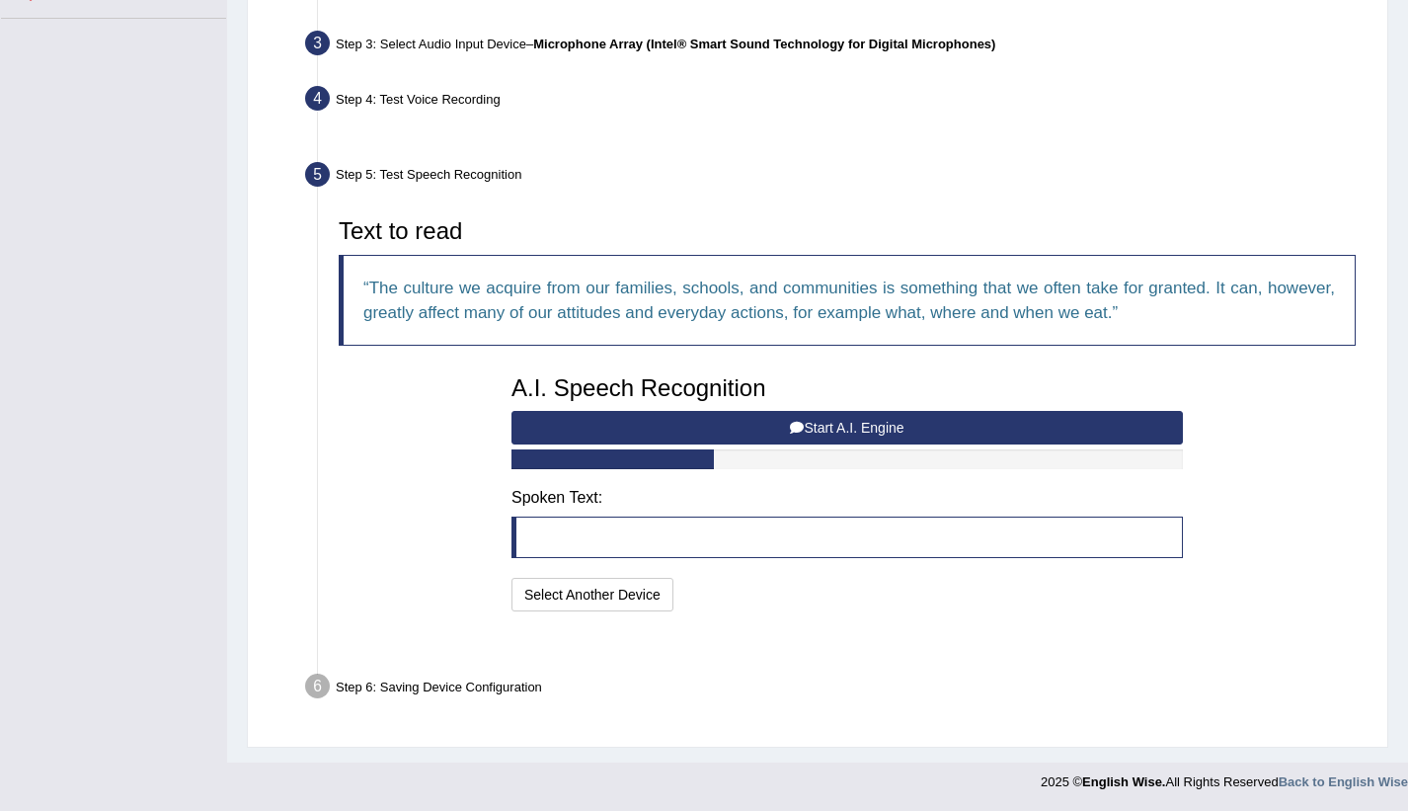
scroll to position [424, 0]
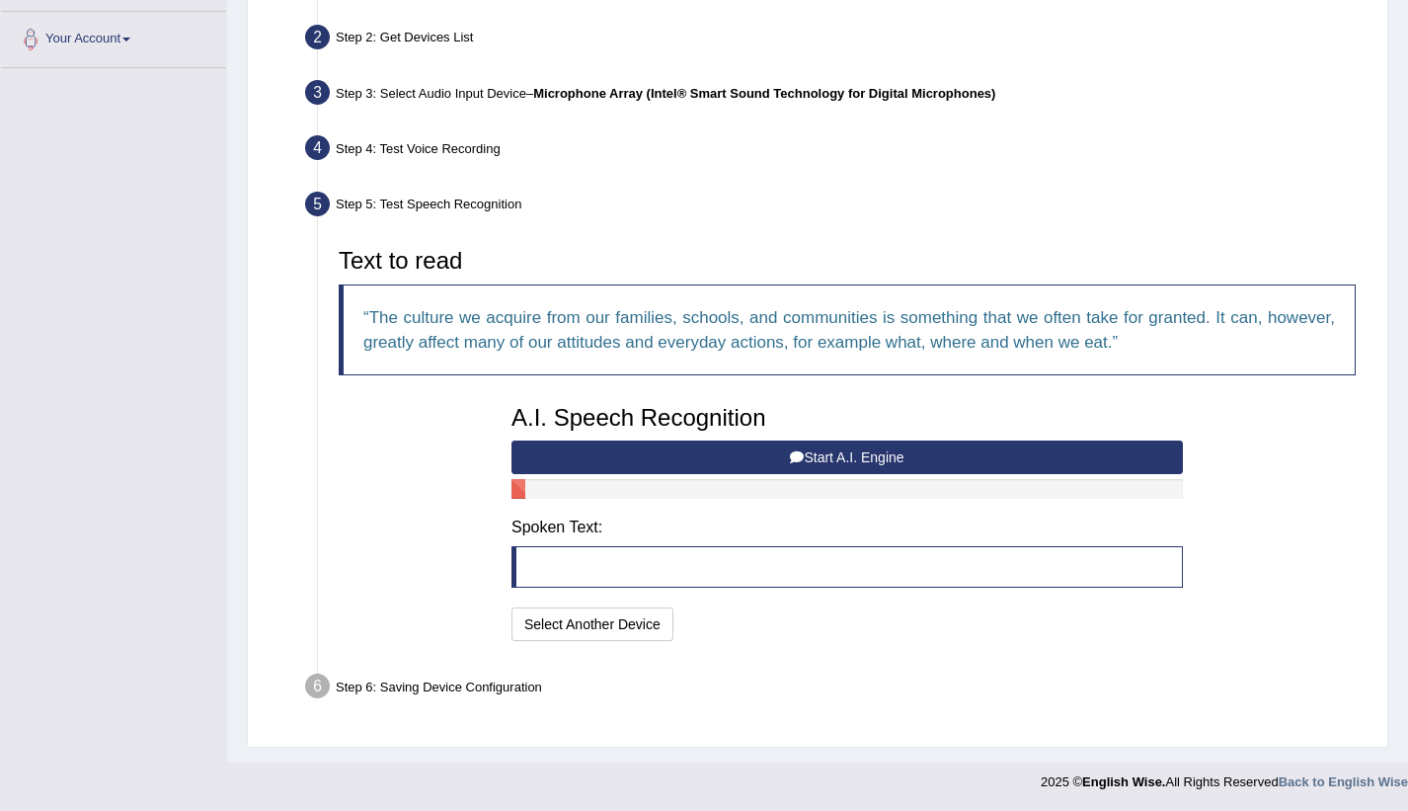
click at [913, 454] on button "Start A.I. Engine" at bounding box center [848, 458] width 672 height 34
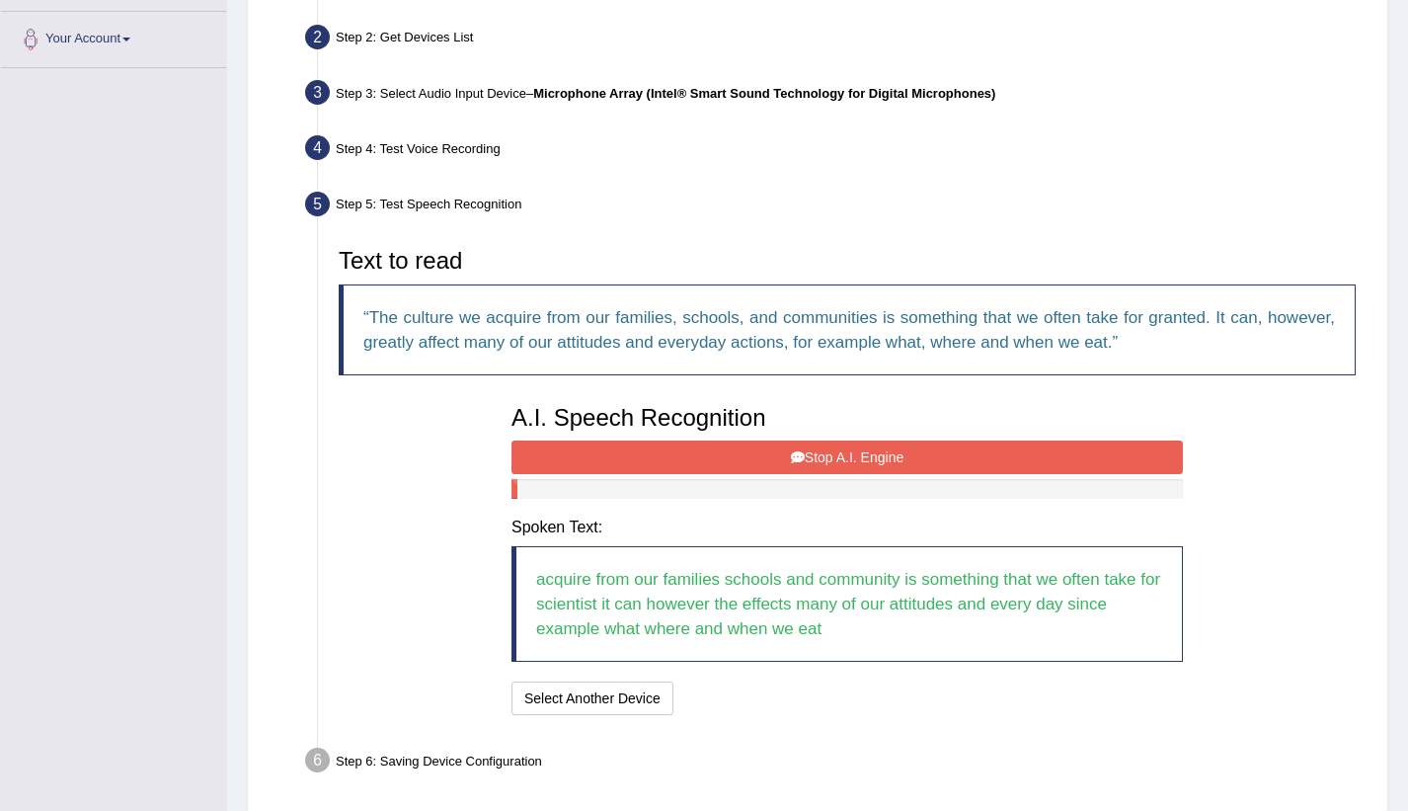
click at [1123, 459] on button "Stop A.I. Engine" at bounding box center [848, 458] width 672 height 34
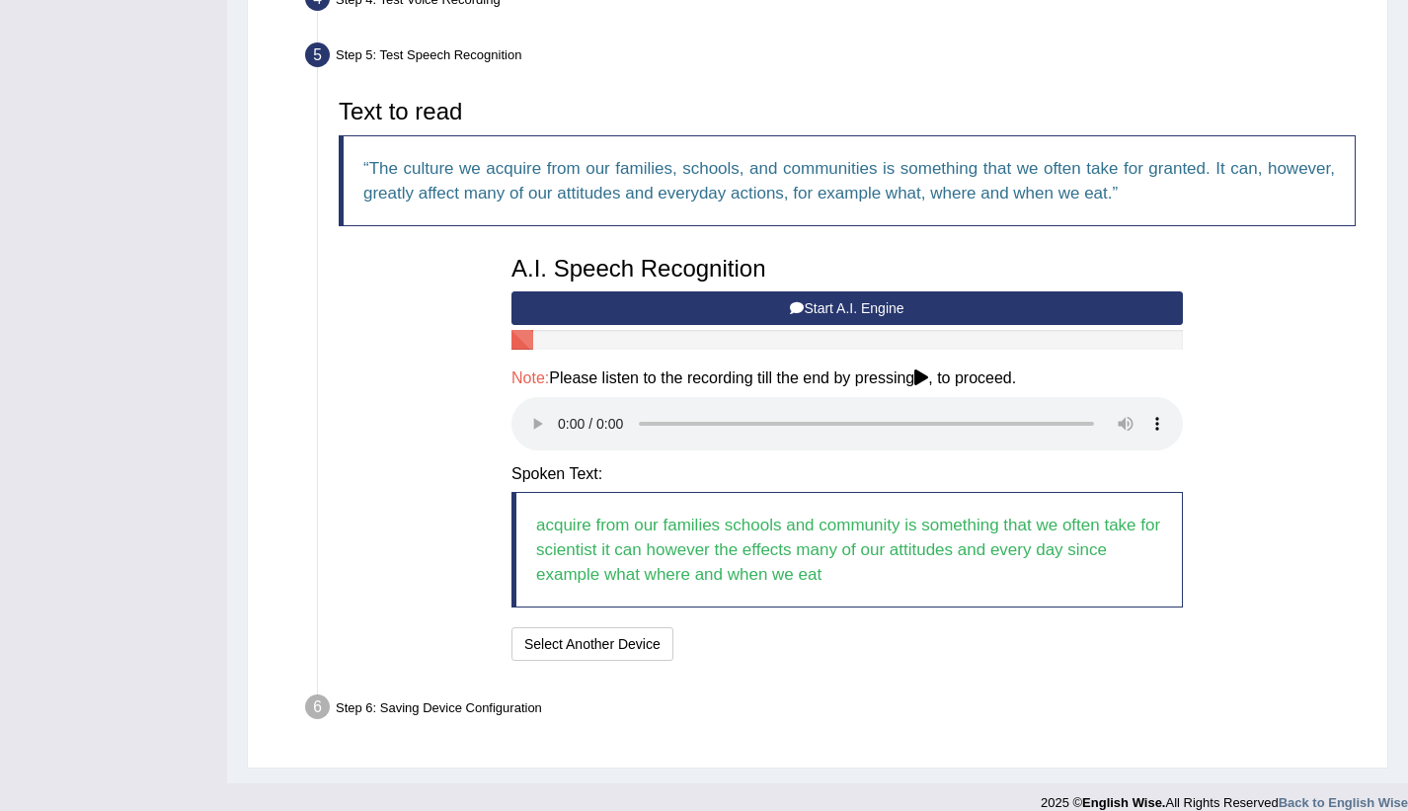
scroll to position [594, 0]
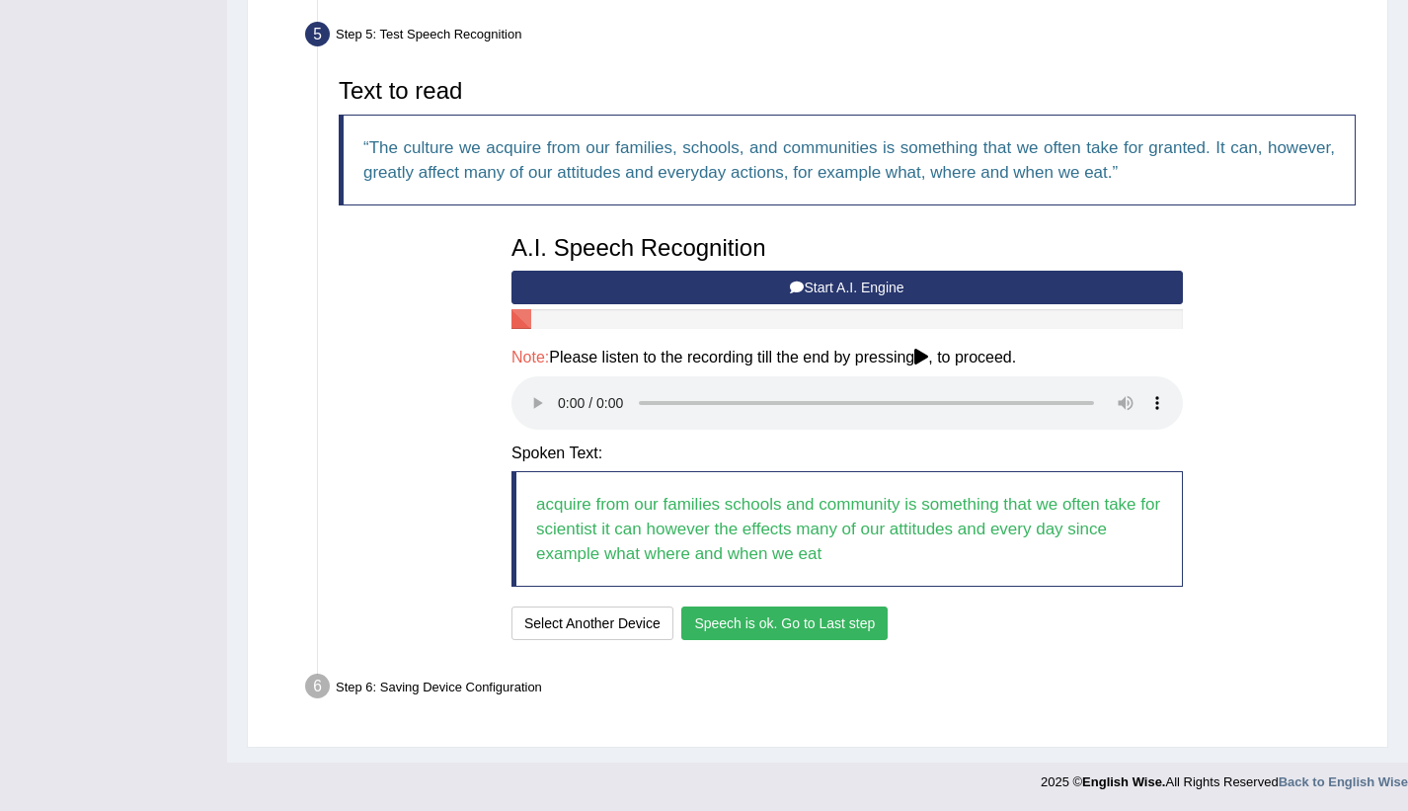
click at [839, 621] on button "Speech is ok. Go to Last step" at bounding box center [785, 623] width 206 height 34
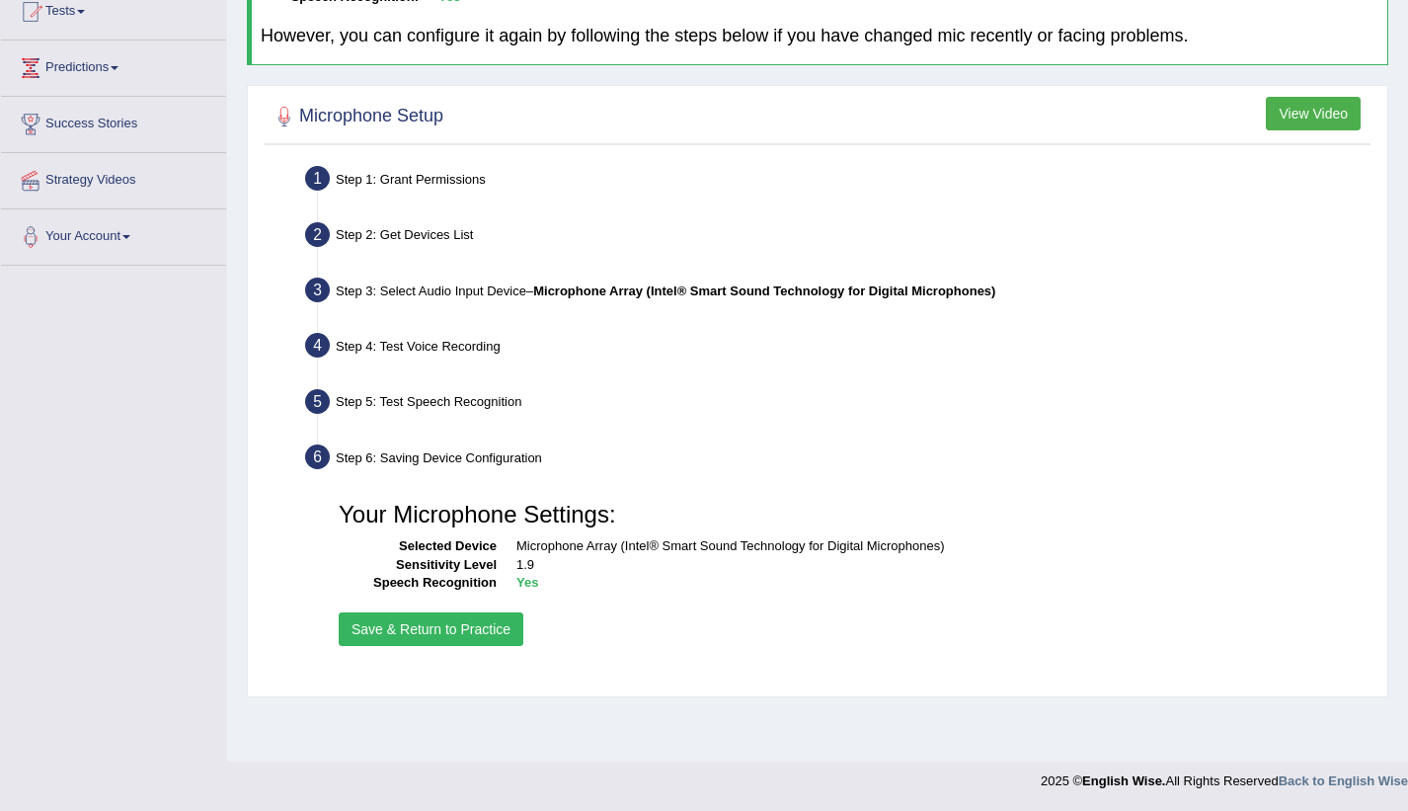
scroll to position [226, 0]
click at [458, 627] on button "Save & Return to Practice" at bounding box center [431, 629] width 185 height 34
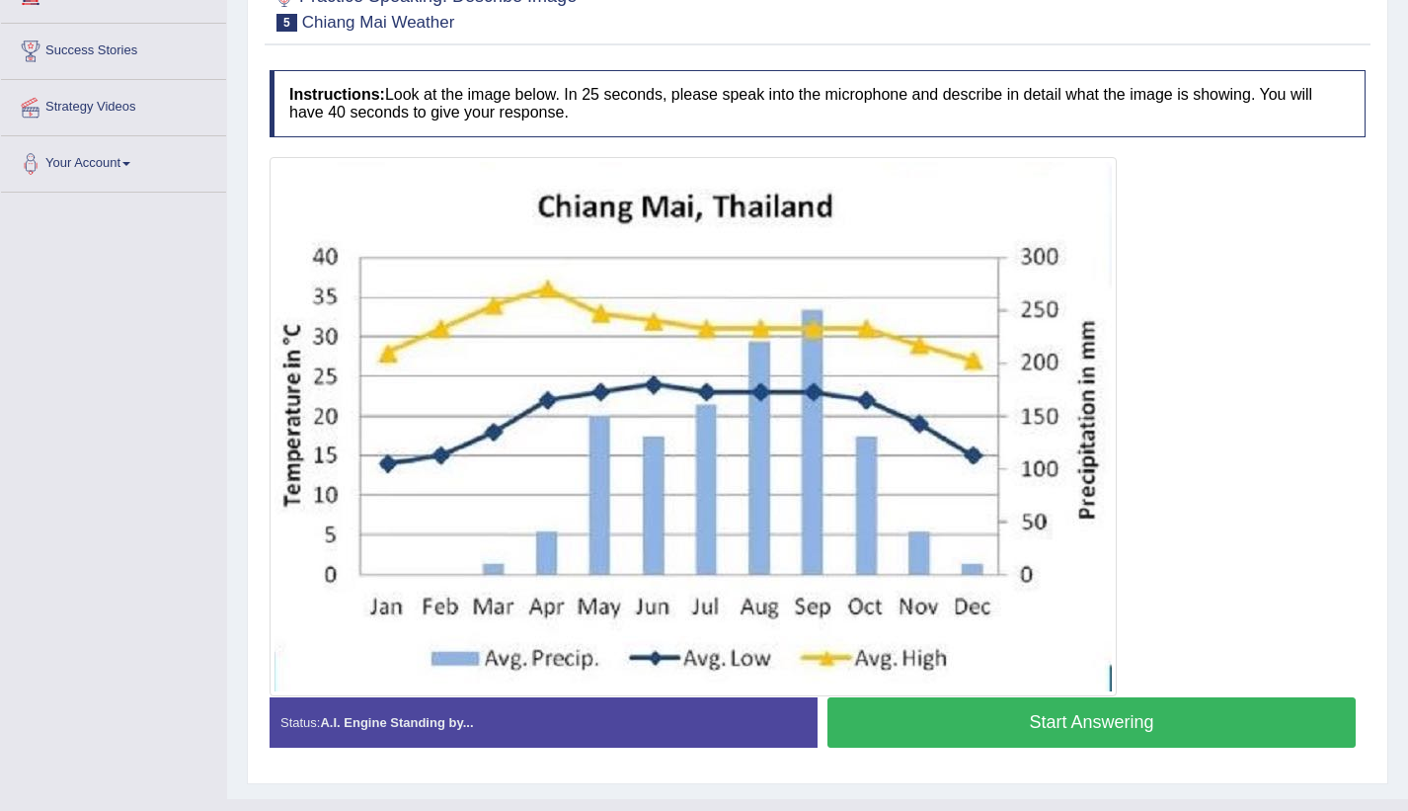
scroll to position [299, 0]
click at [1120, 723] on button "Start Answering" at bounding box center [1092, 722] width 528 height 50
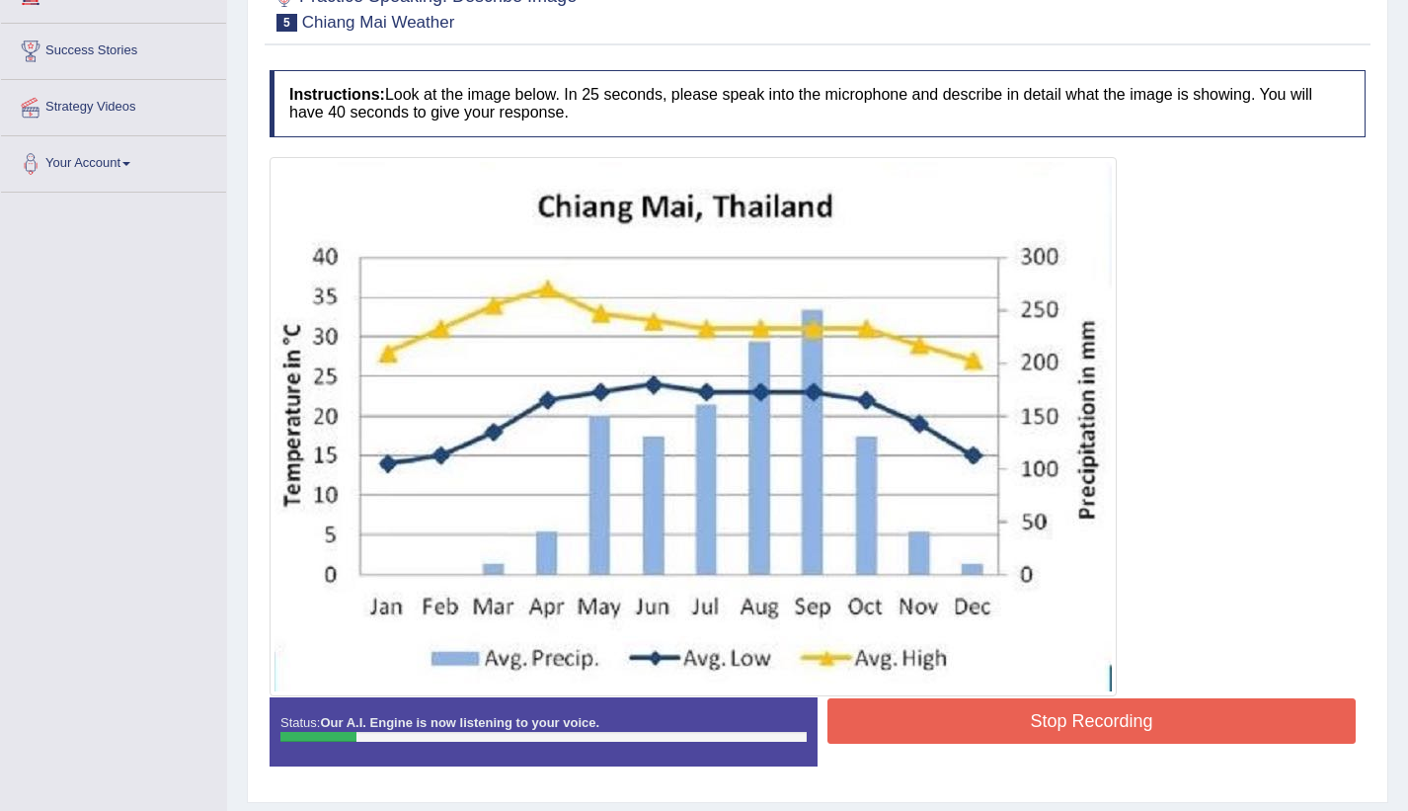
click at [1120, 723] on button "Stop Recording" at bounding box center [1092, 720] width 528 height 45
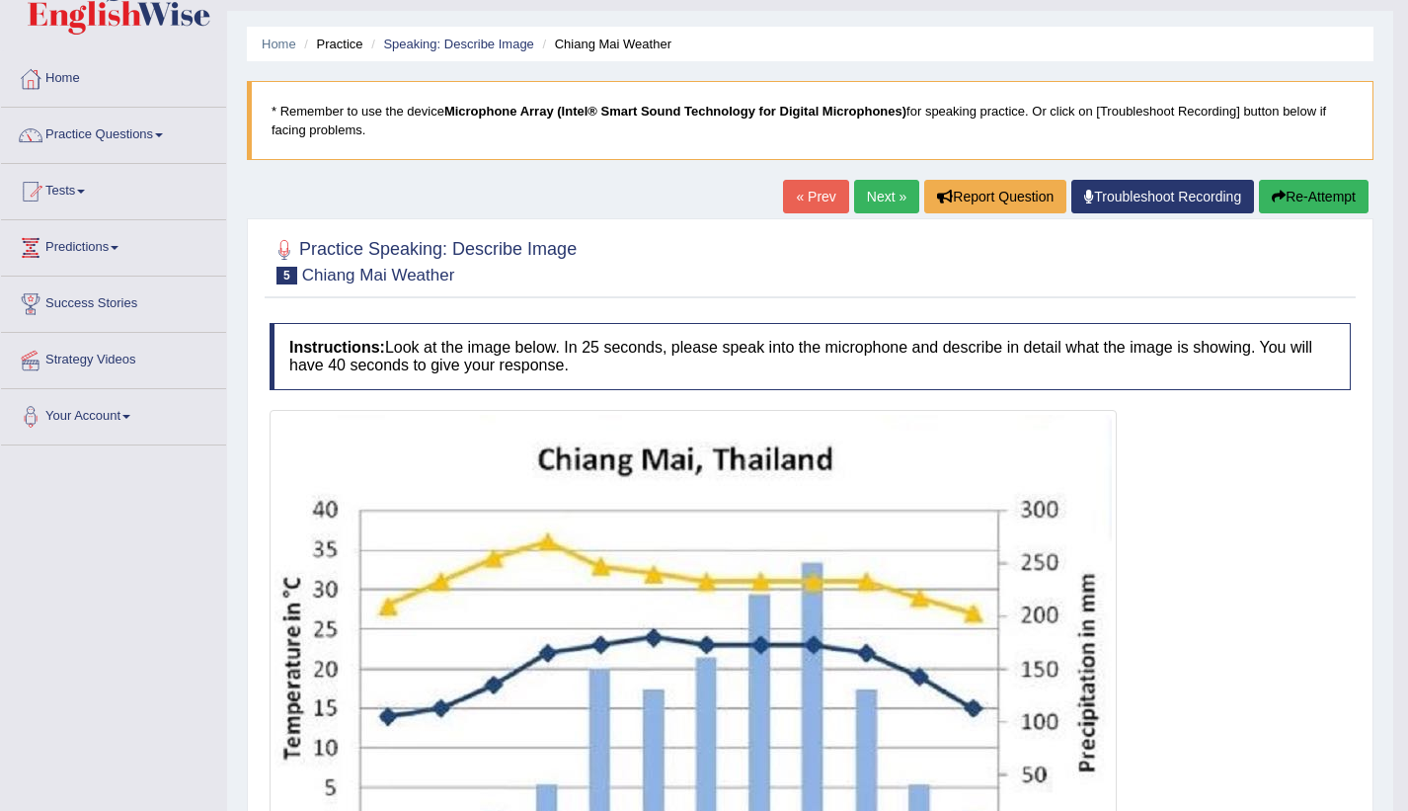
scroll to position [39, 0]
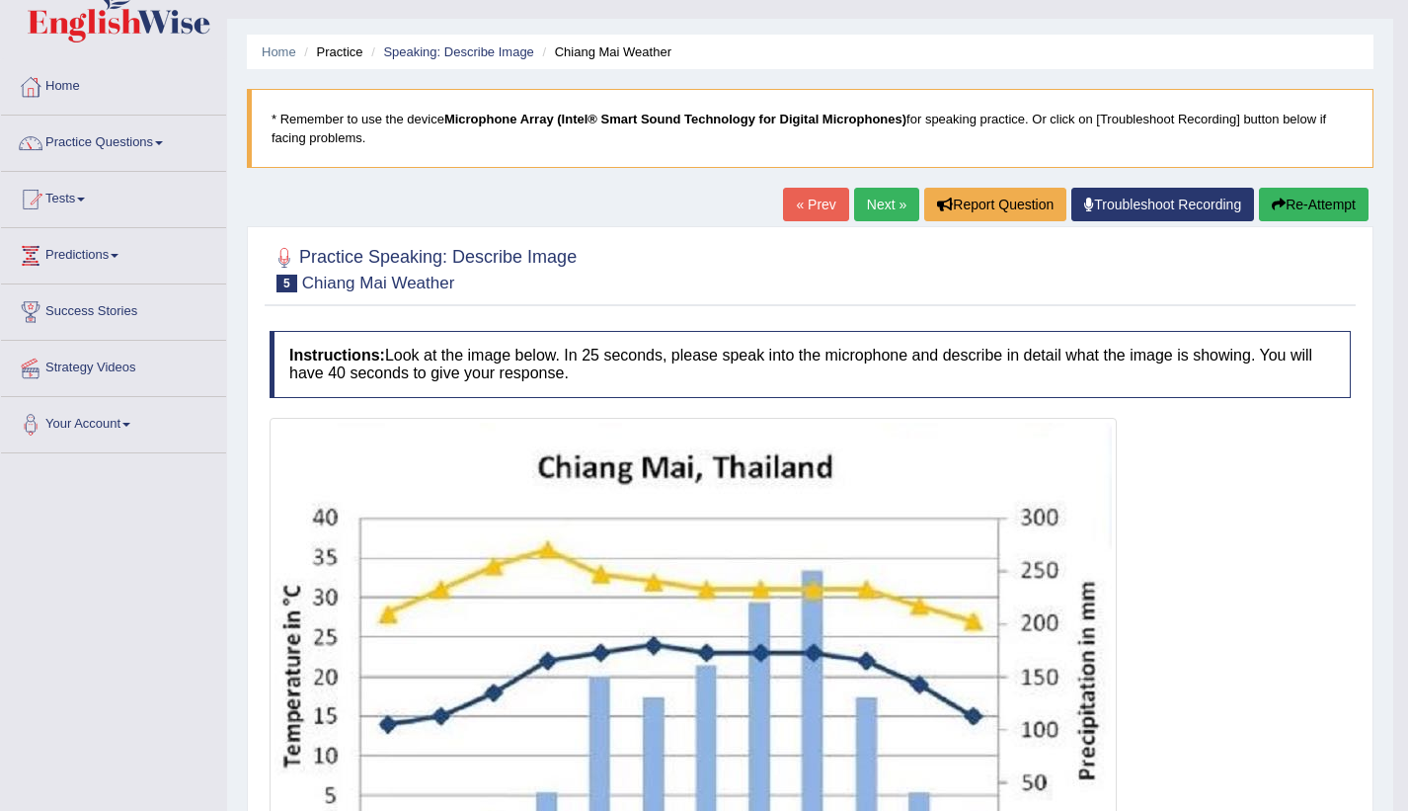
click at [1313, 204] on button "Re-Attempt" at bounding box center [1314, 205] width 110 height 34
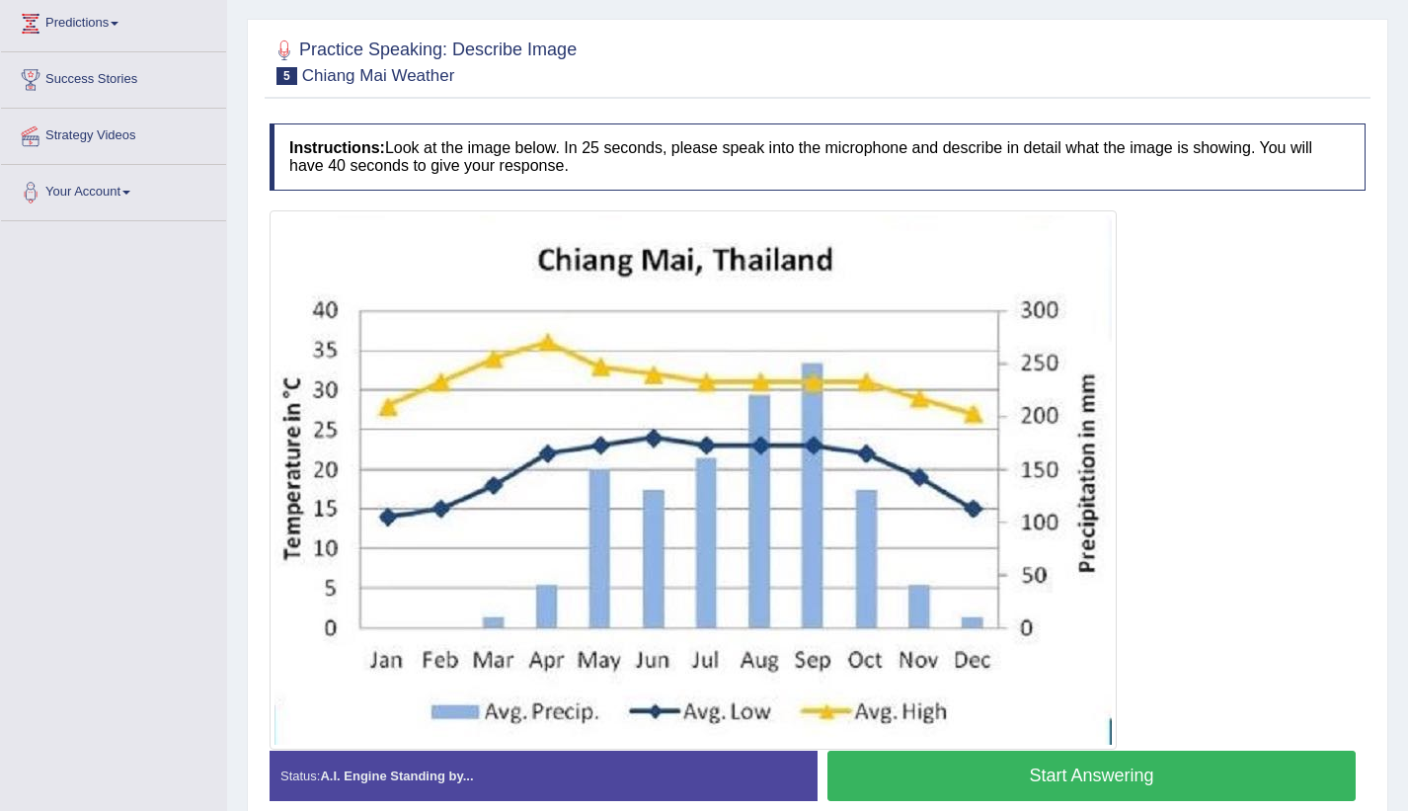
scroll to position [362, 0]
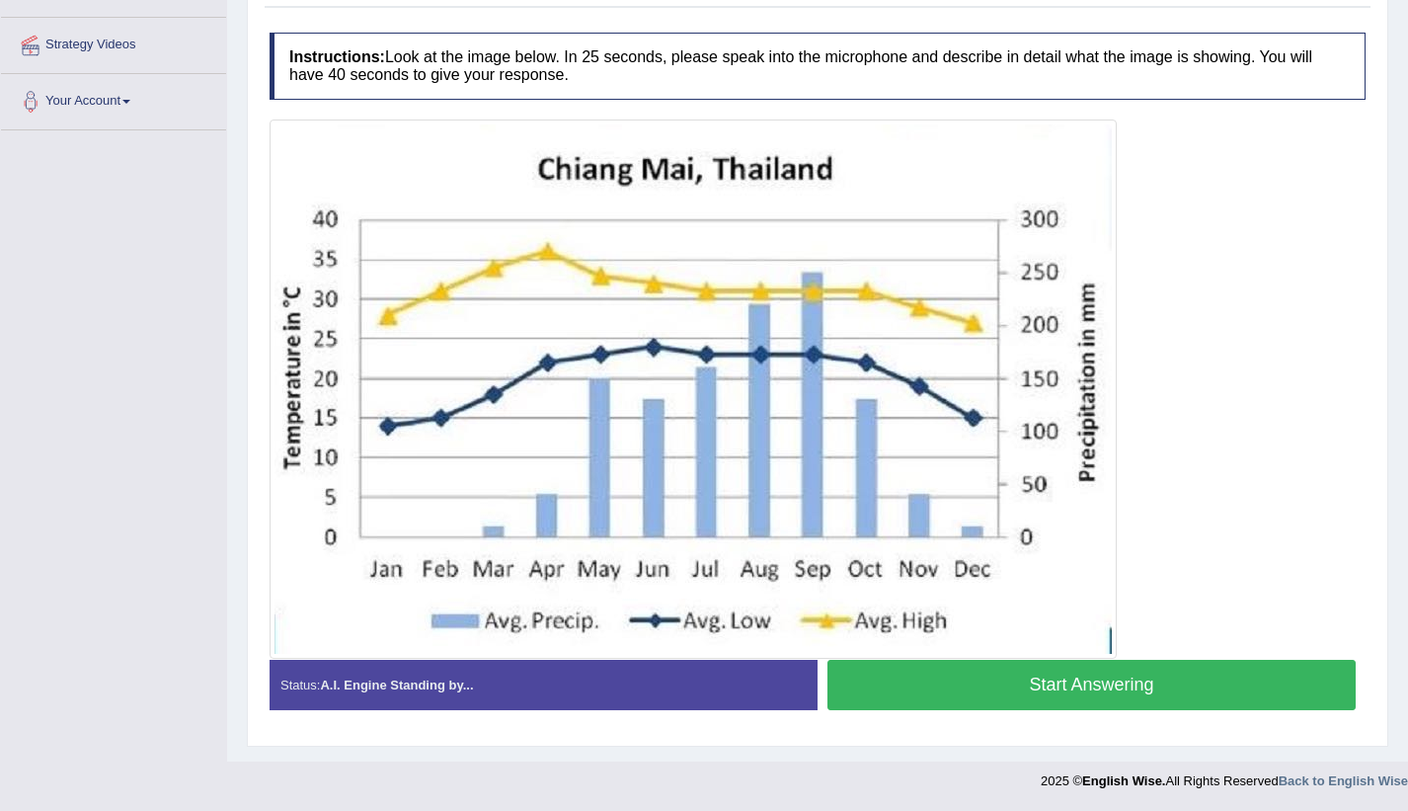
click at [1166, 682] on button "Start Answering" at bounding box center [1092, 685] width 528 height 50
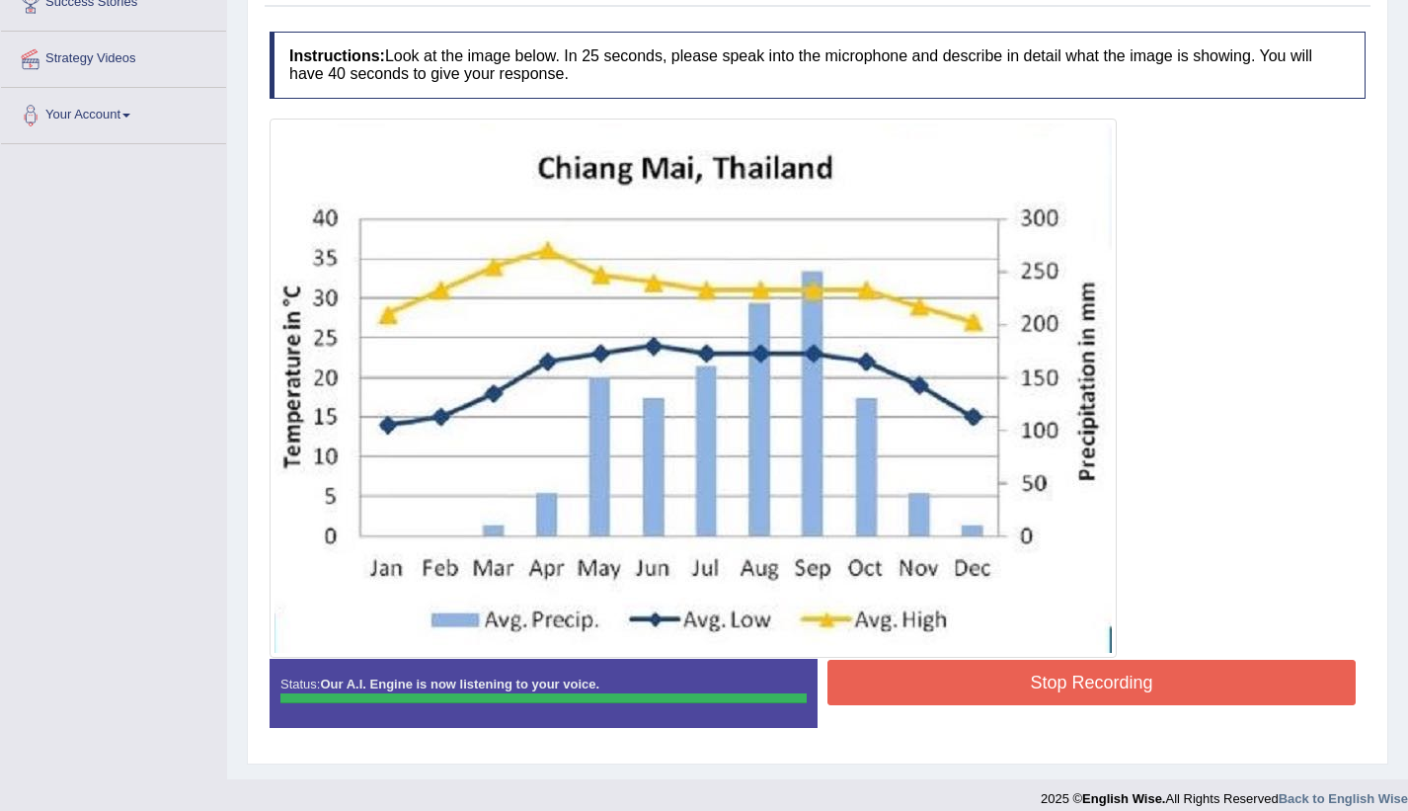
click at [1166, 682] on div "Instructions: Look at the image below. In 25 seconds, please speak into the mic…" at bounding box center [818, 387] width 1106 height 731
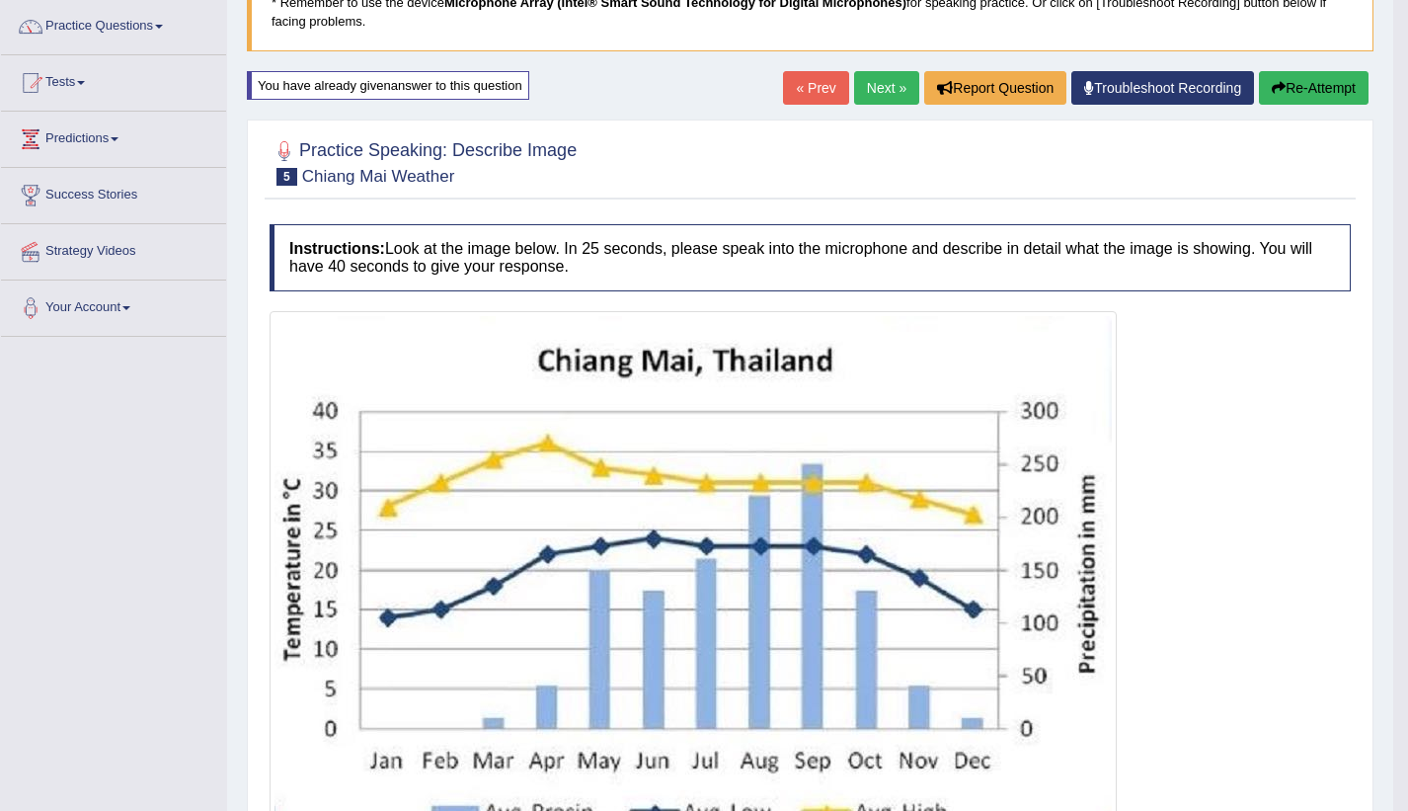
scroll to position [148, 0]
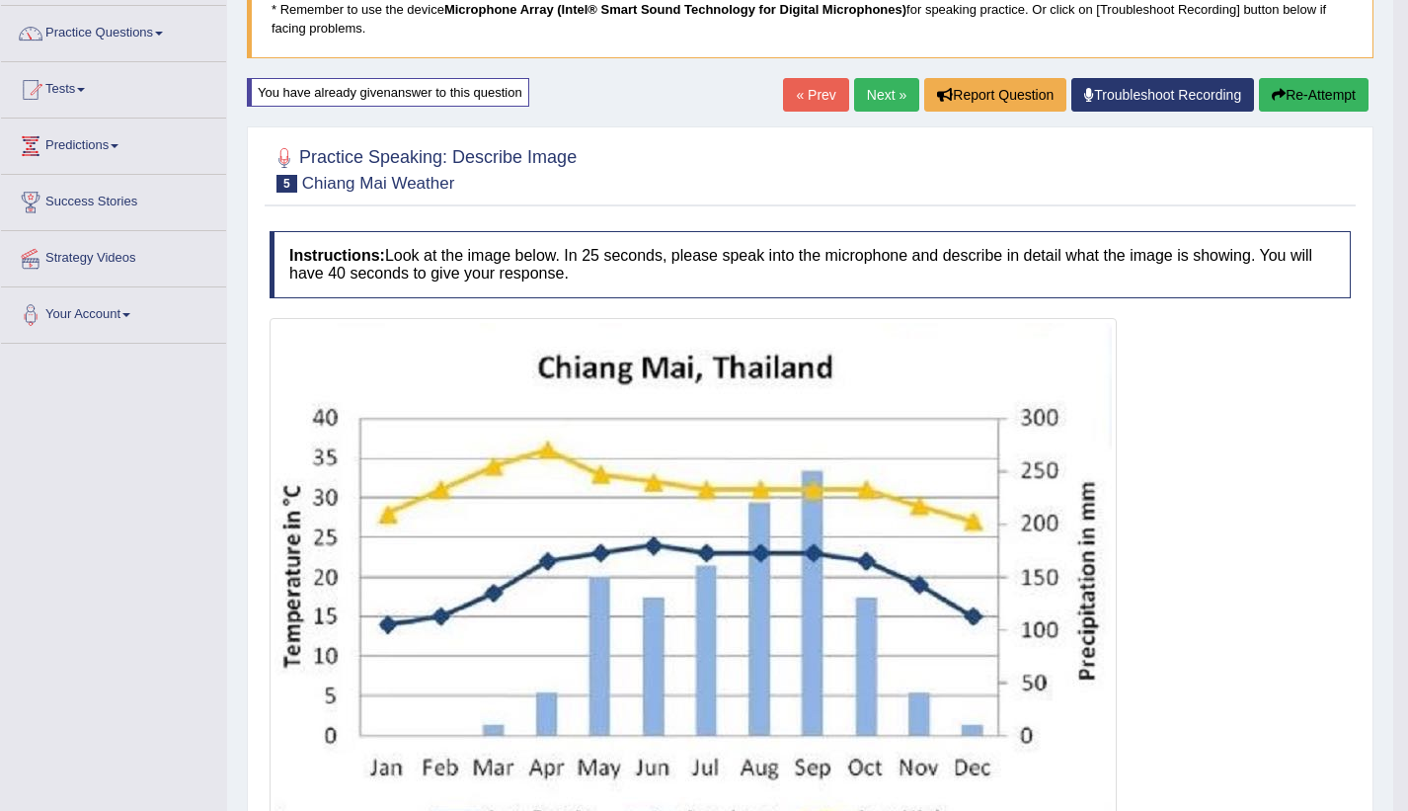
click at [887, 93] on link "Next »" at bounding box center [886, 95] width 65 height 34
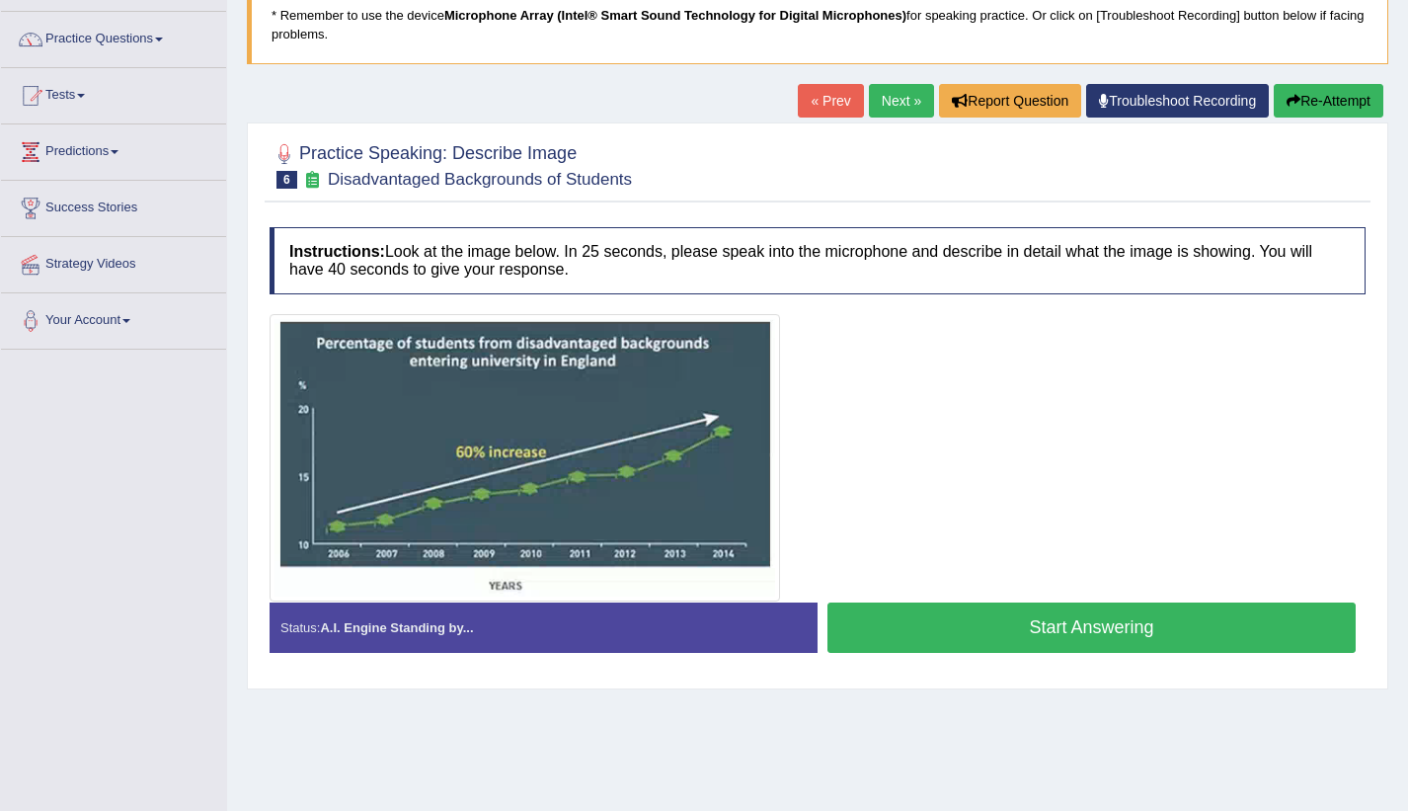
scroll to position [144, 0]
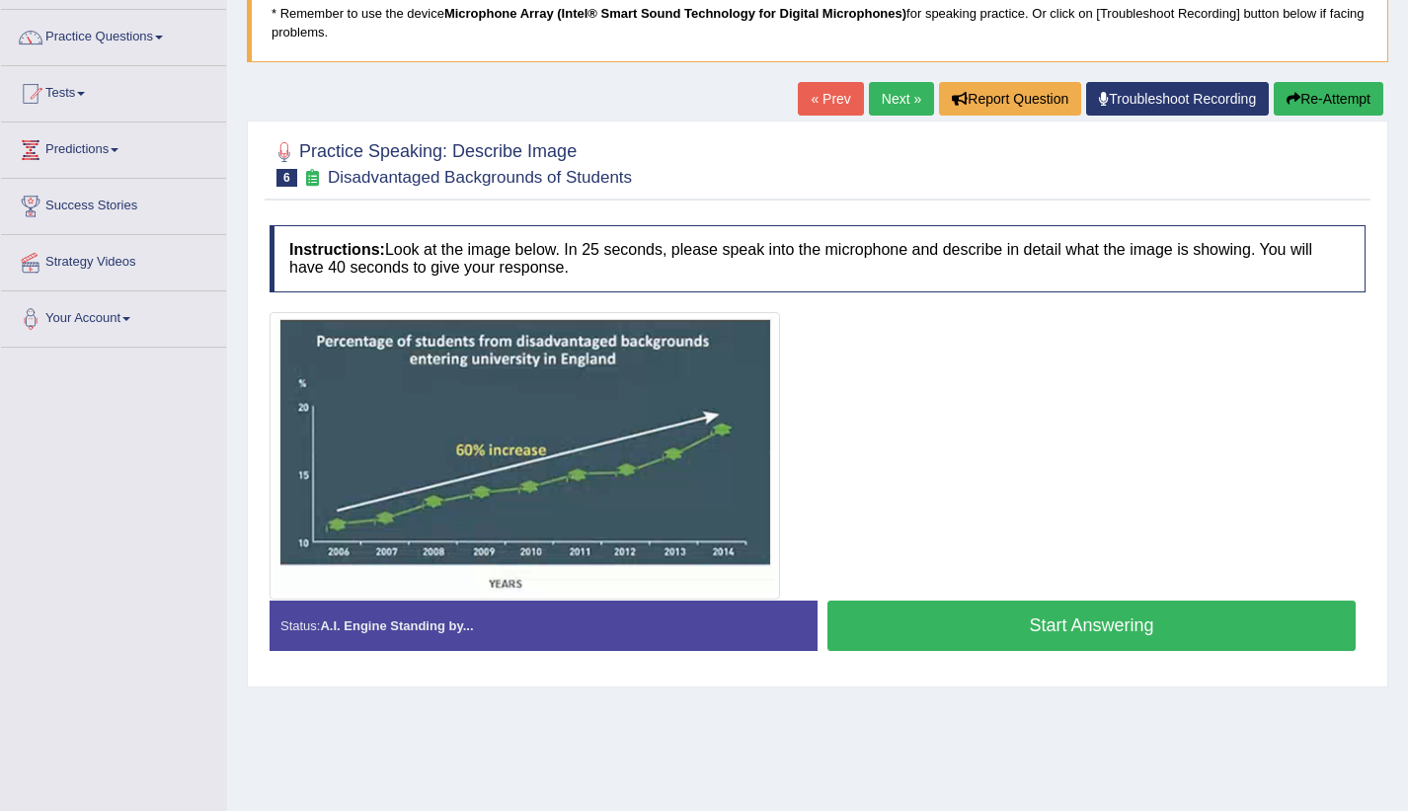
click at [1133, 631] on button "Start Answering" at bounding box center [1092, 626] width 528 height 50
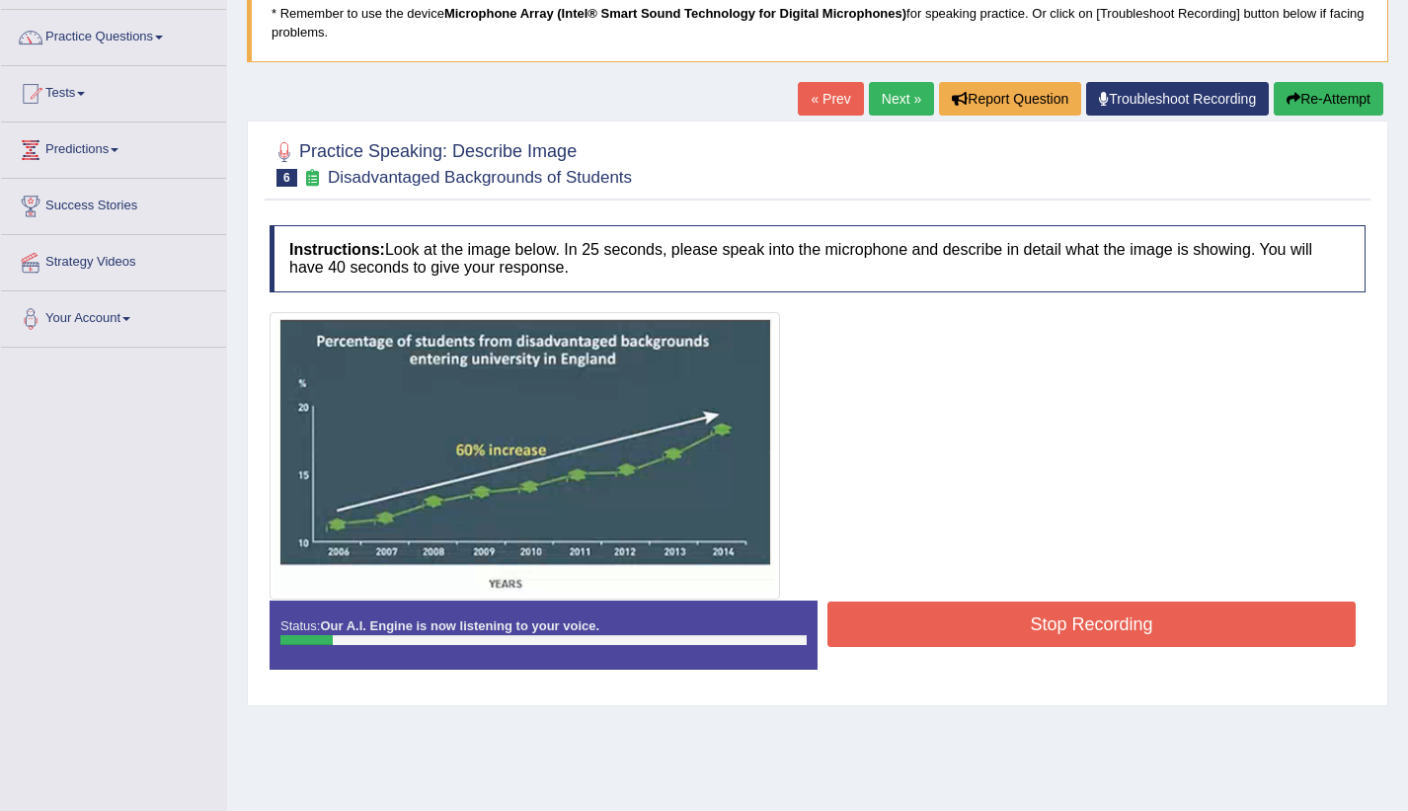
click at [1133, 631] on button "Stop Recording" at bounding box center [1092, 624] width 528 height 45
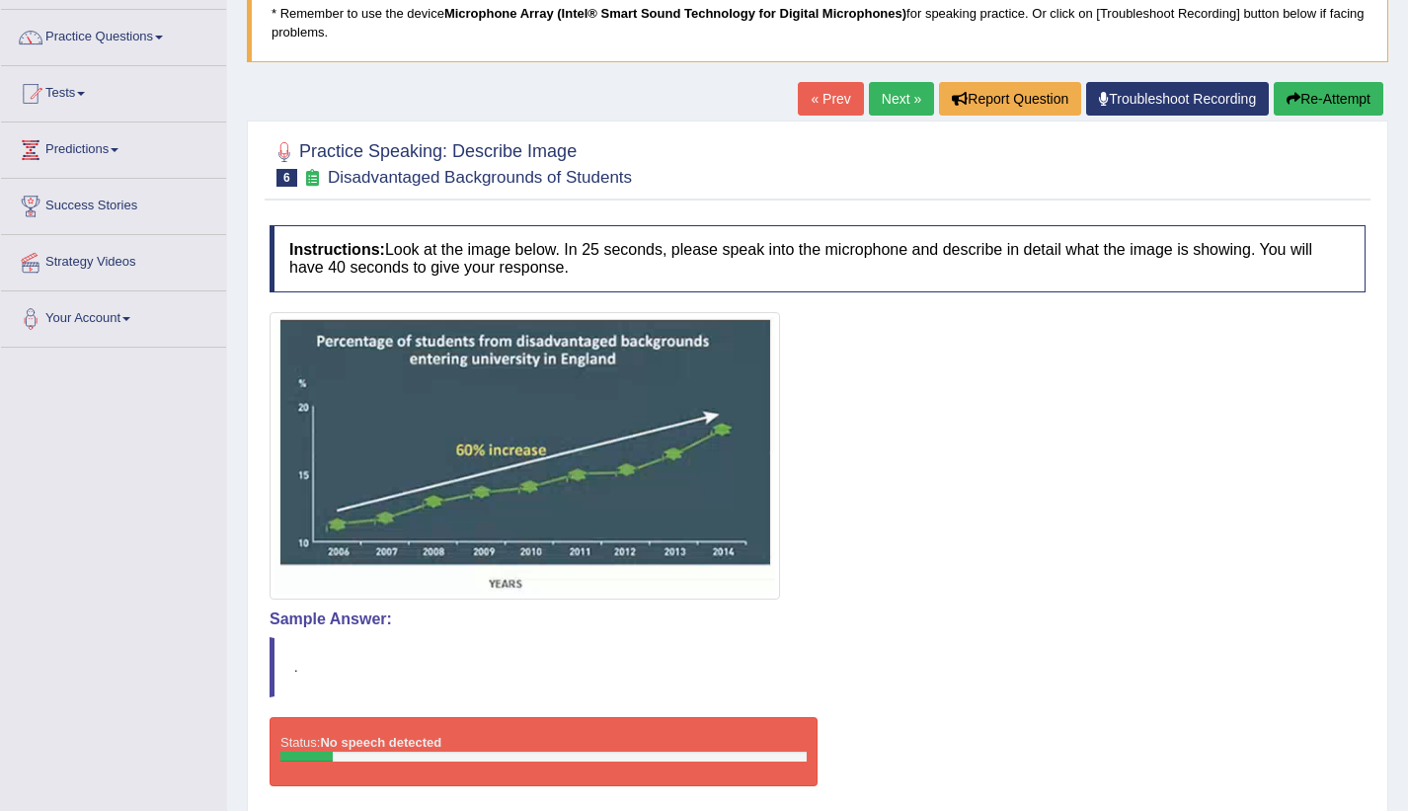
click at [1312, 107] on button "Re-Attempt" at bounding box center [1329, 99] width 110 height 34
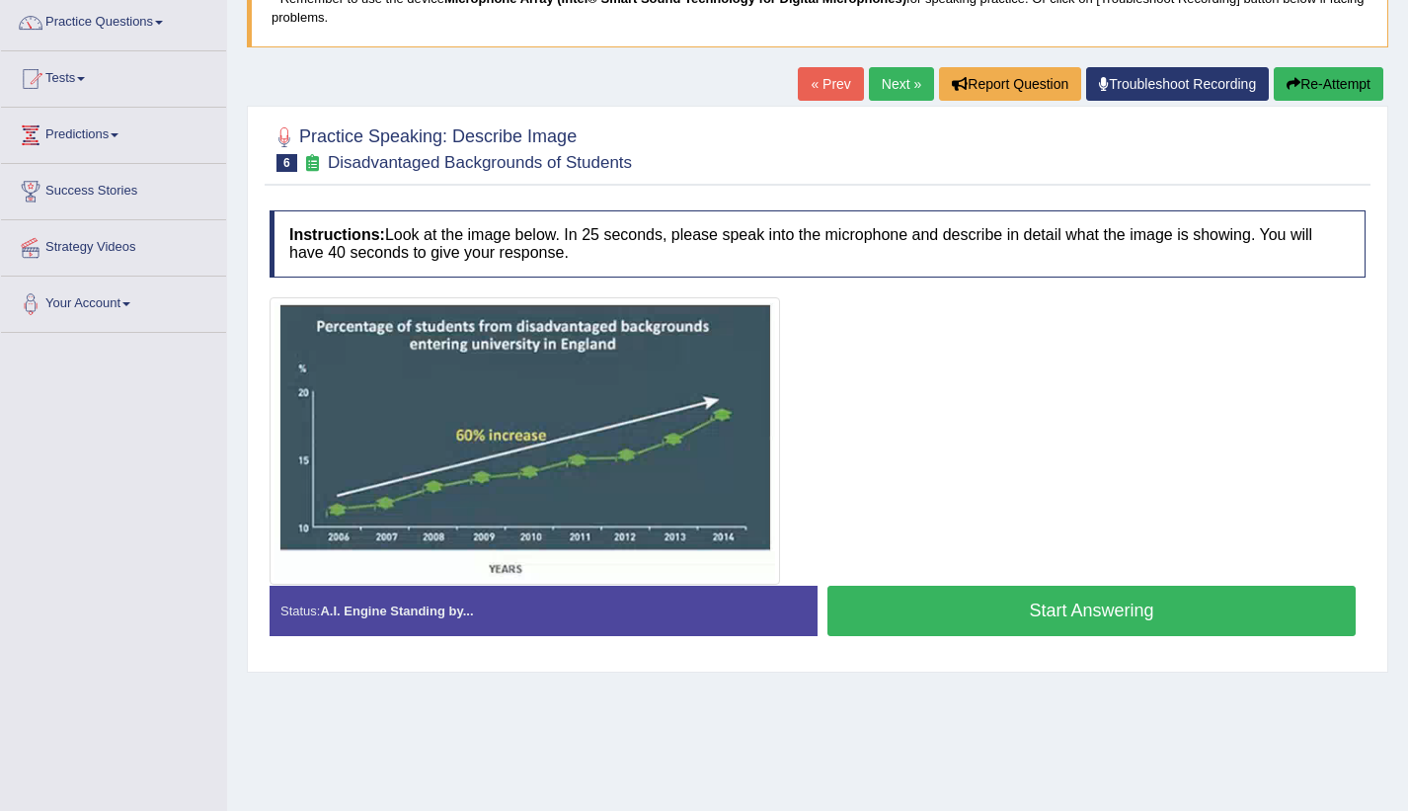
click at [1178, 609] on button "Start Answering" at bounding box center [1092, 611] width 528 height 50
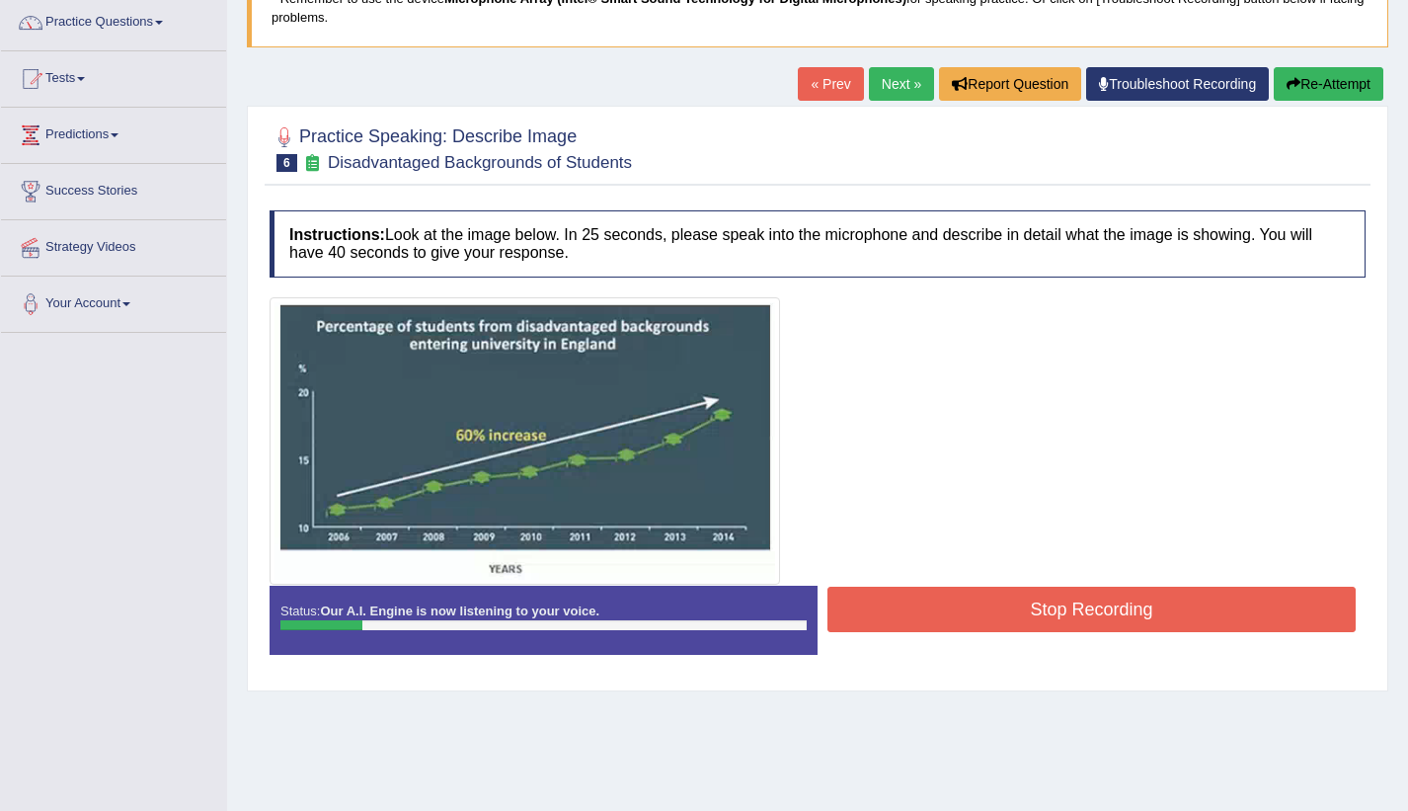
click at [1138, 596] on button "Stop Recording" at bounding box center [1092, 609] width 528 height 45
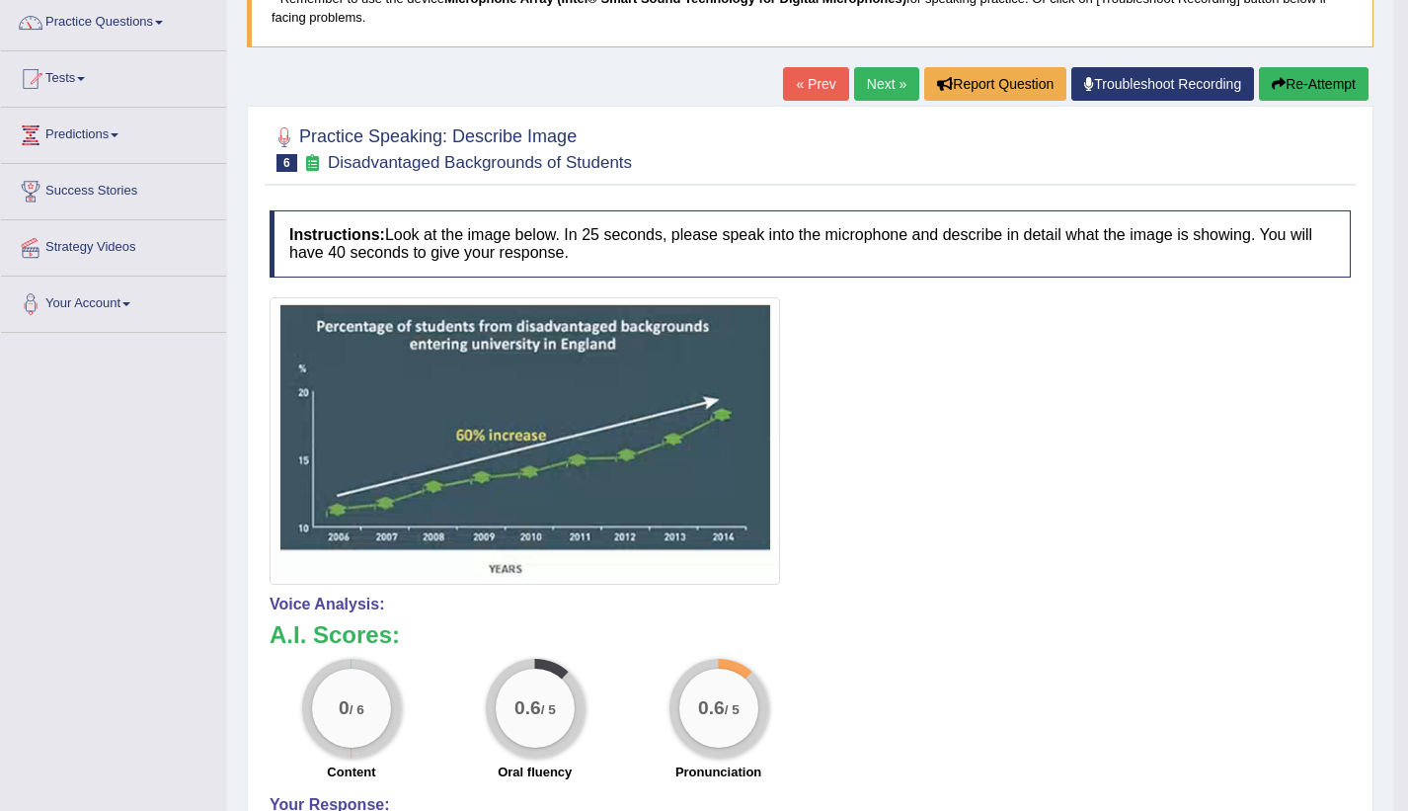
click at [1302, 83] on button "Re-Attempt" at bounding box center [1314, 84] width 110 height 34
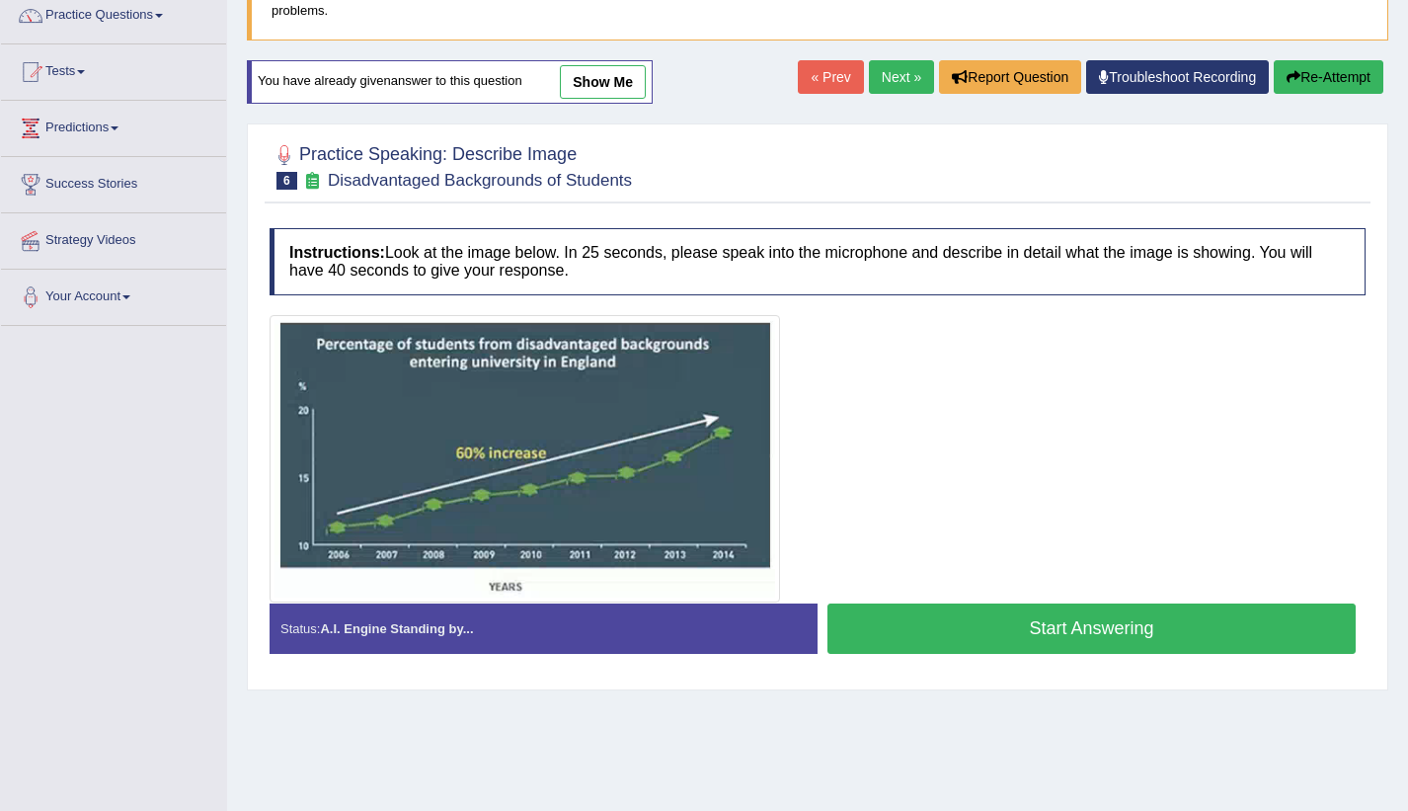
click at [1043, 629] on button "Start Answering" at bounding box center [1092, 628] width 528 height 50
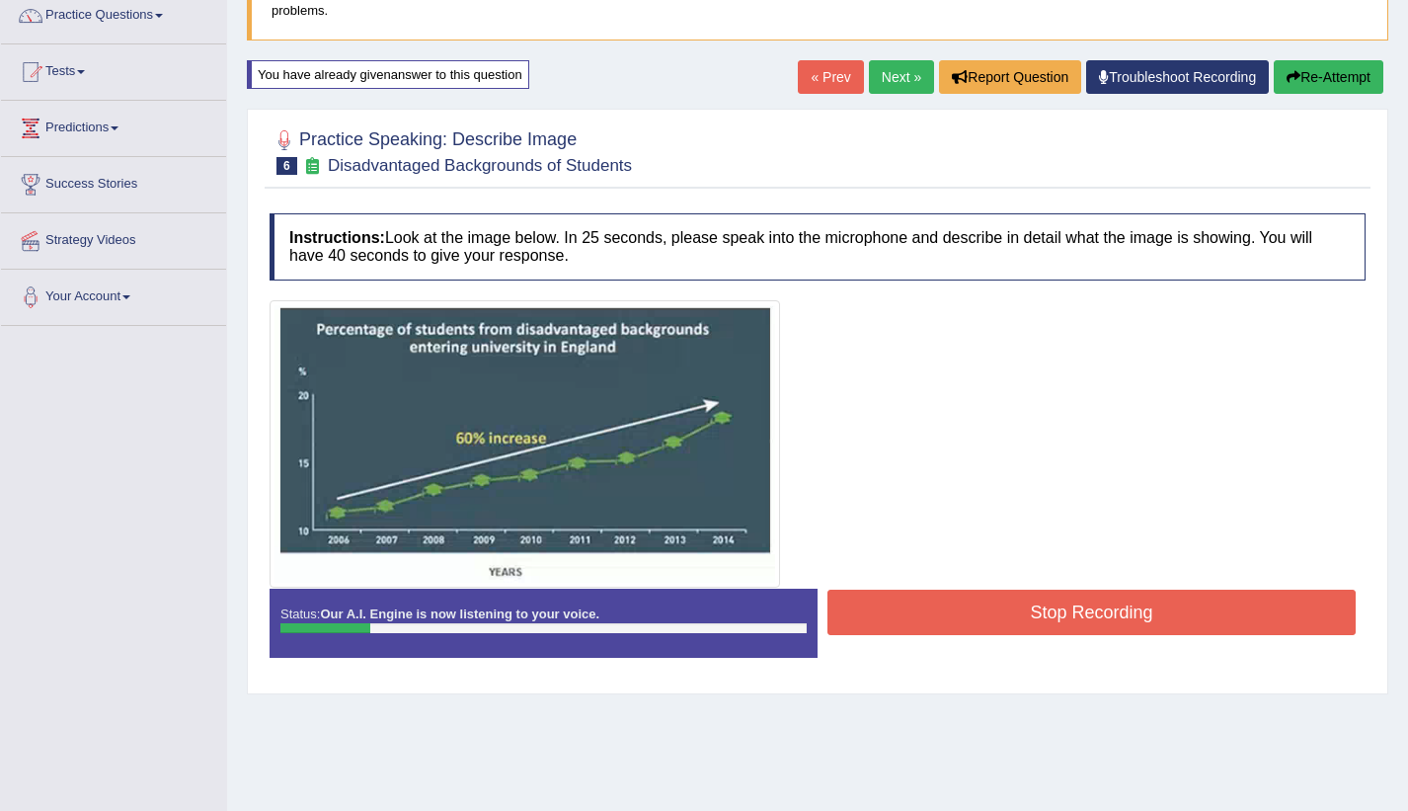
click at [1043, 614] on button "Stop Recording" at bounding box center [1092, 612] width 528 height 45
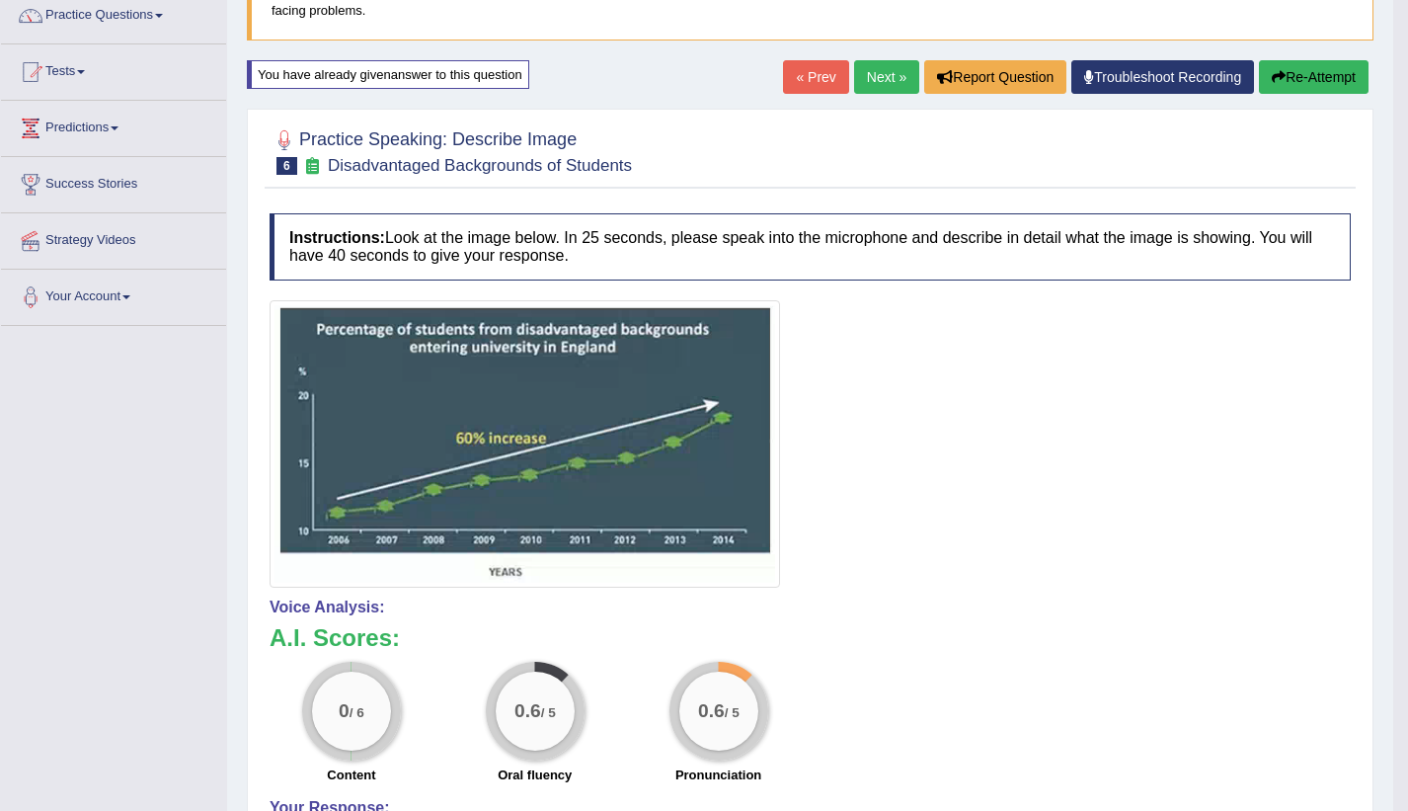
click at [1295, 69] on button "Re-Attempt" at bounding box center [1314, 77] width 110 height 34
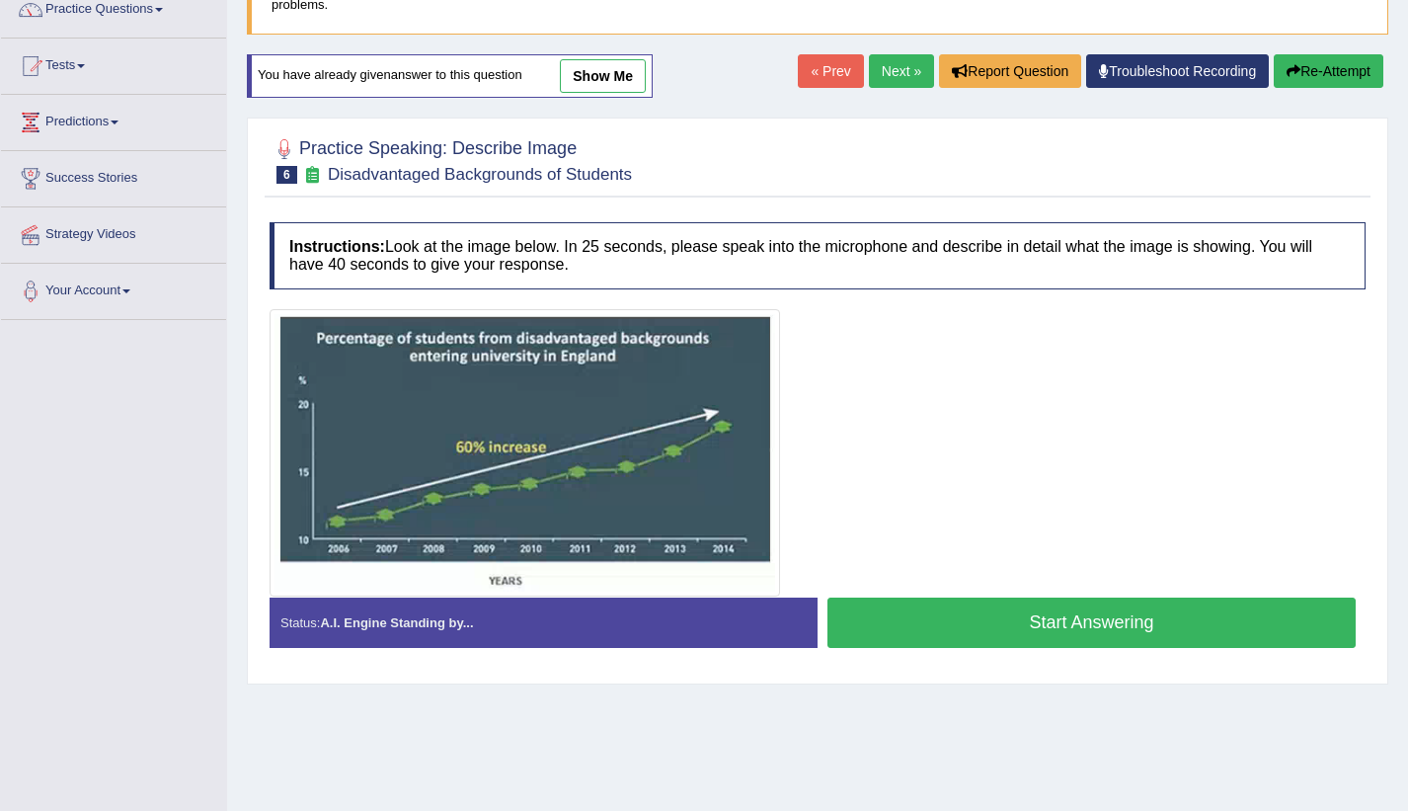
click at [1077, 618] on button "Start Answering" at bounding box center [1092, 623] width 528 height 50
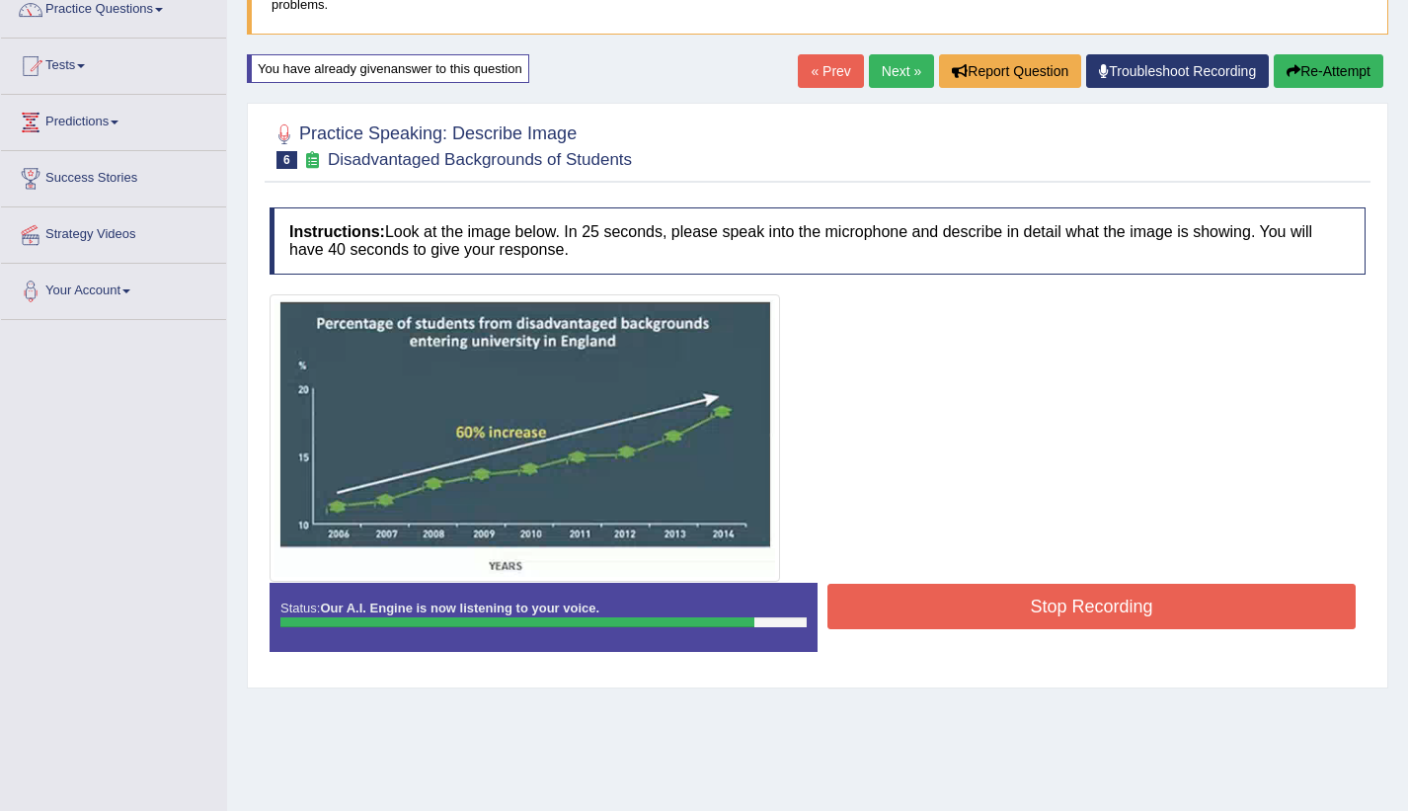
click at [1077, 618] on button "Stop Recording" at bounding box center [1092, 606] width 528 height 45
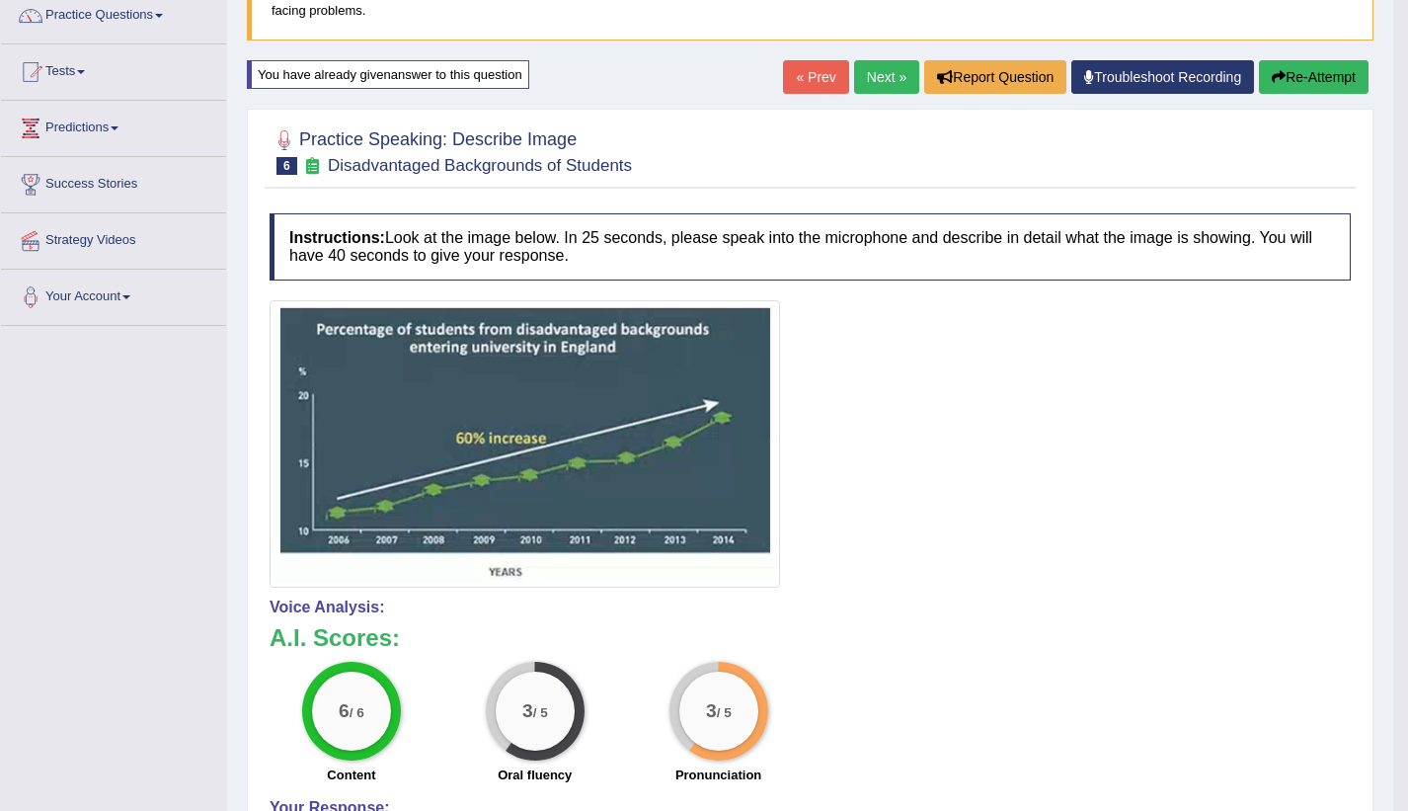
scroll to position [162, 0]
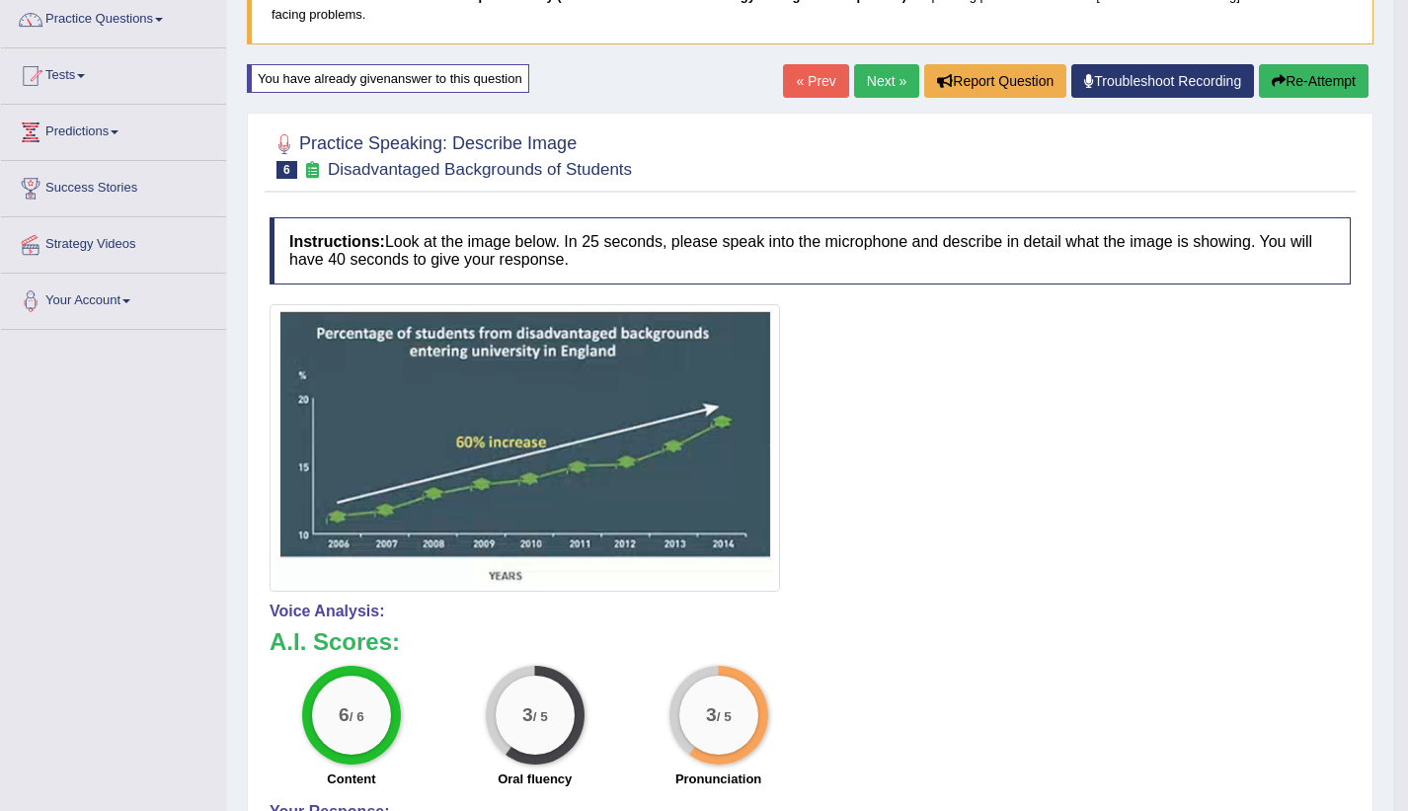
click at [886, 77] on link "Next »" at bounding box center [886, 81] width 65 height 34
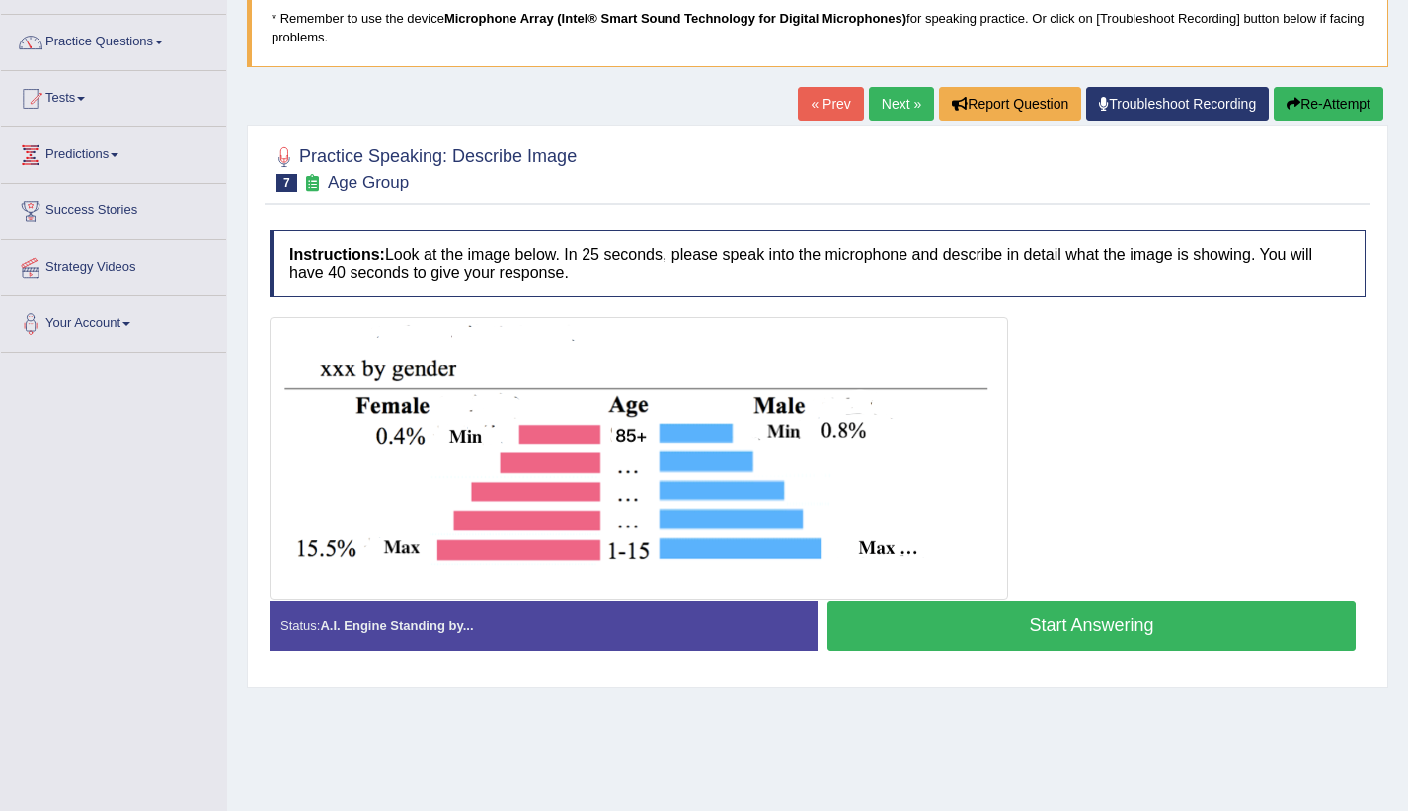
scroll to position [145, 0]
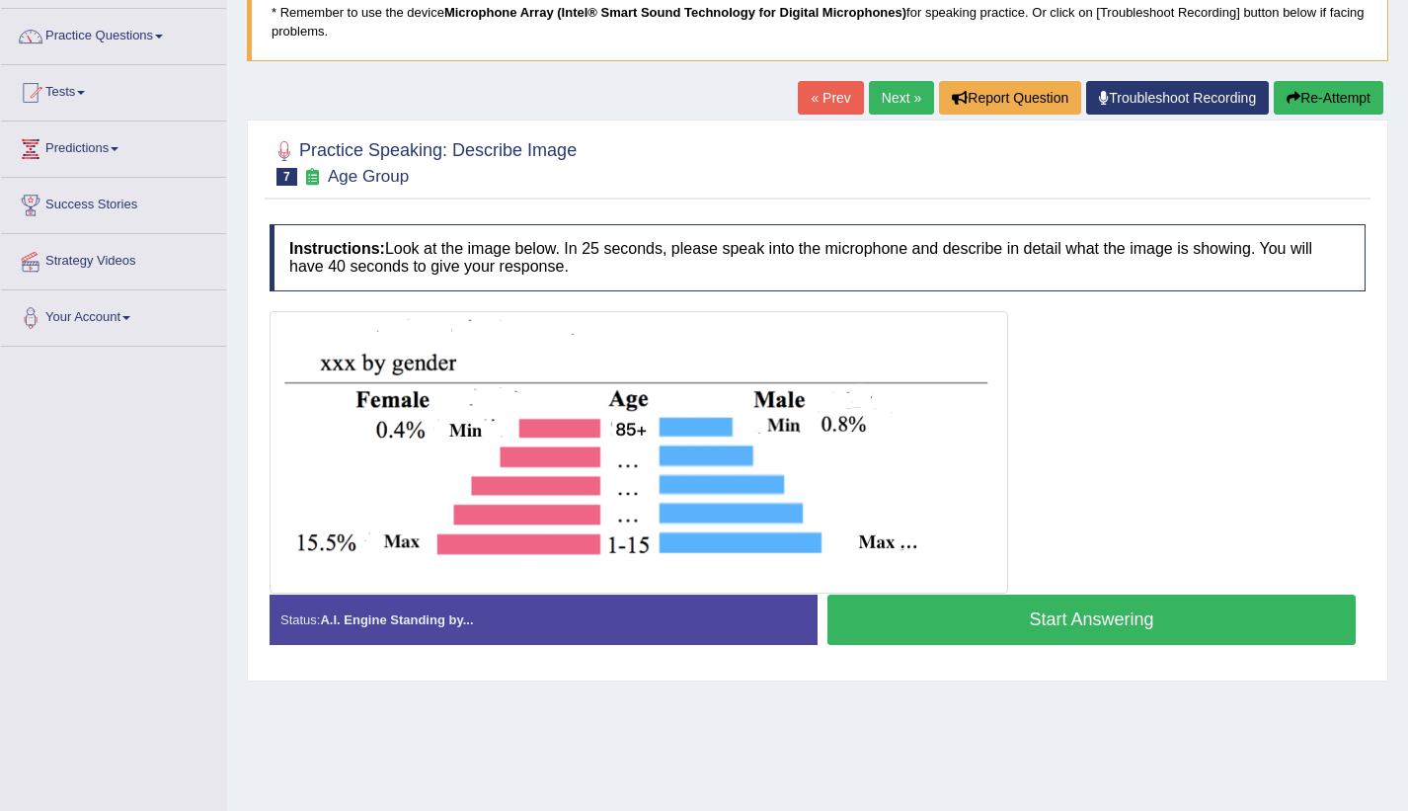
click at [878, 96] on link "Next »" at bounding box center [901, 98] width 65 height 34
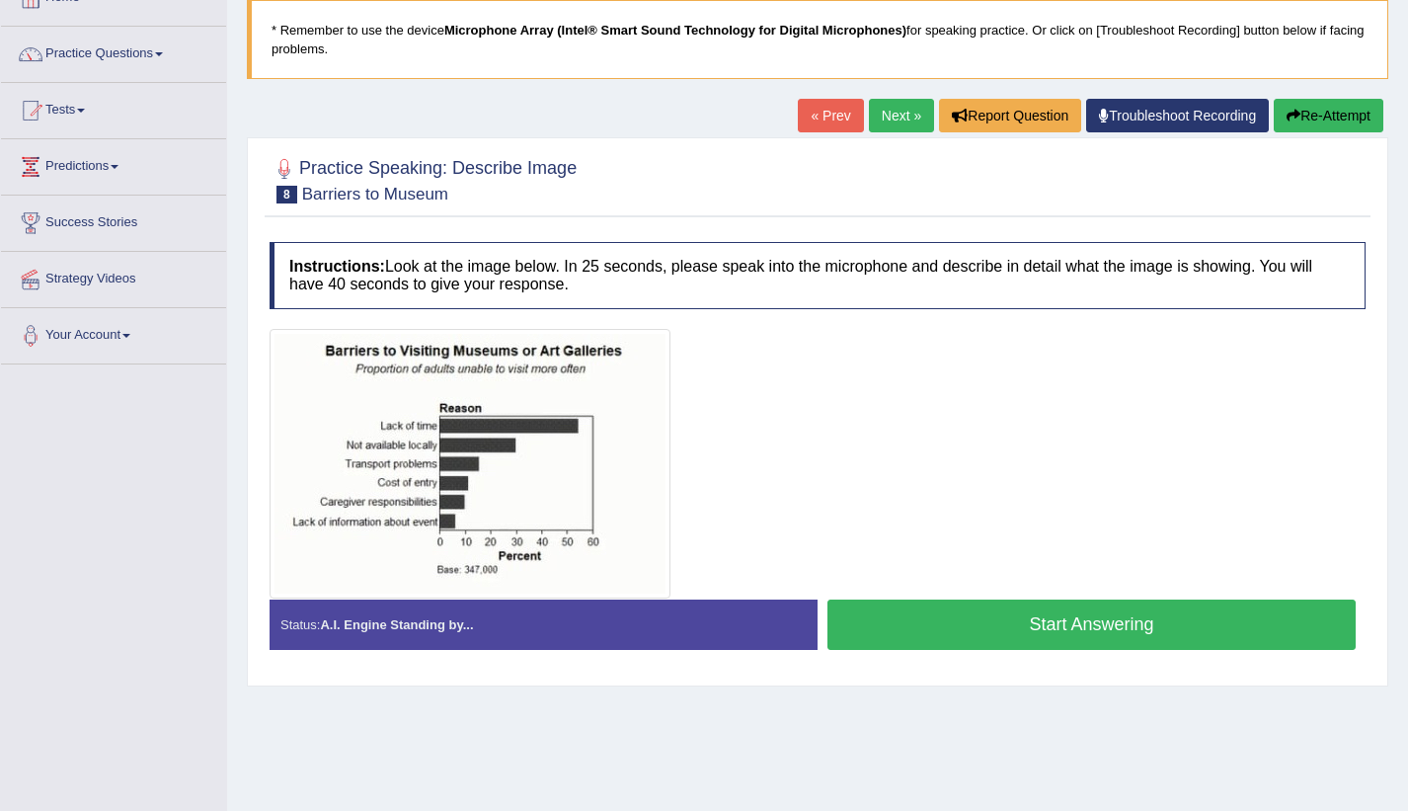
scroll to position [128, 0]
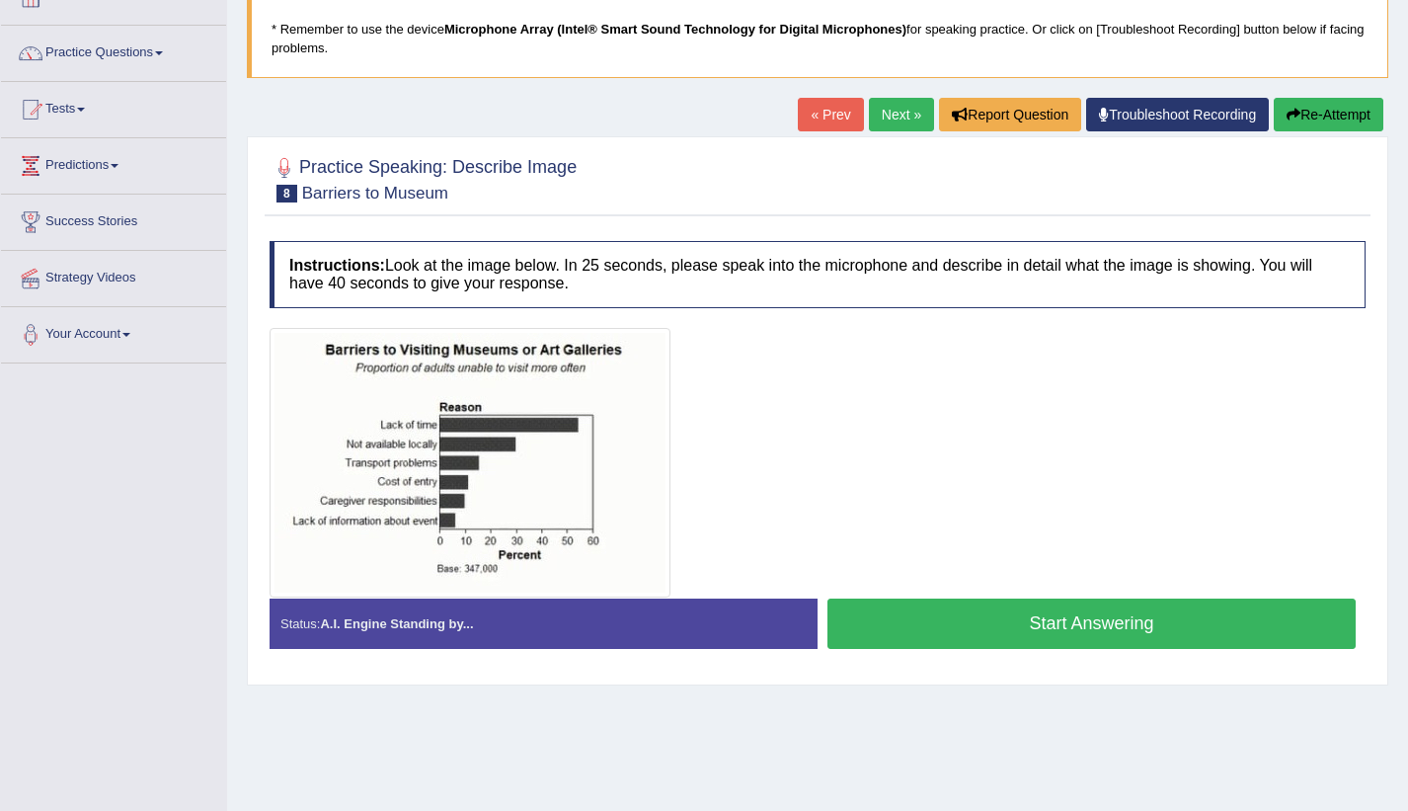
click at [922, 619] on button "Start Answering" at bounding box center [1092, 624] width 528 height 50
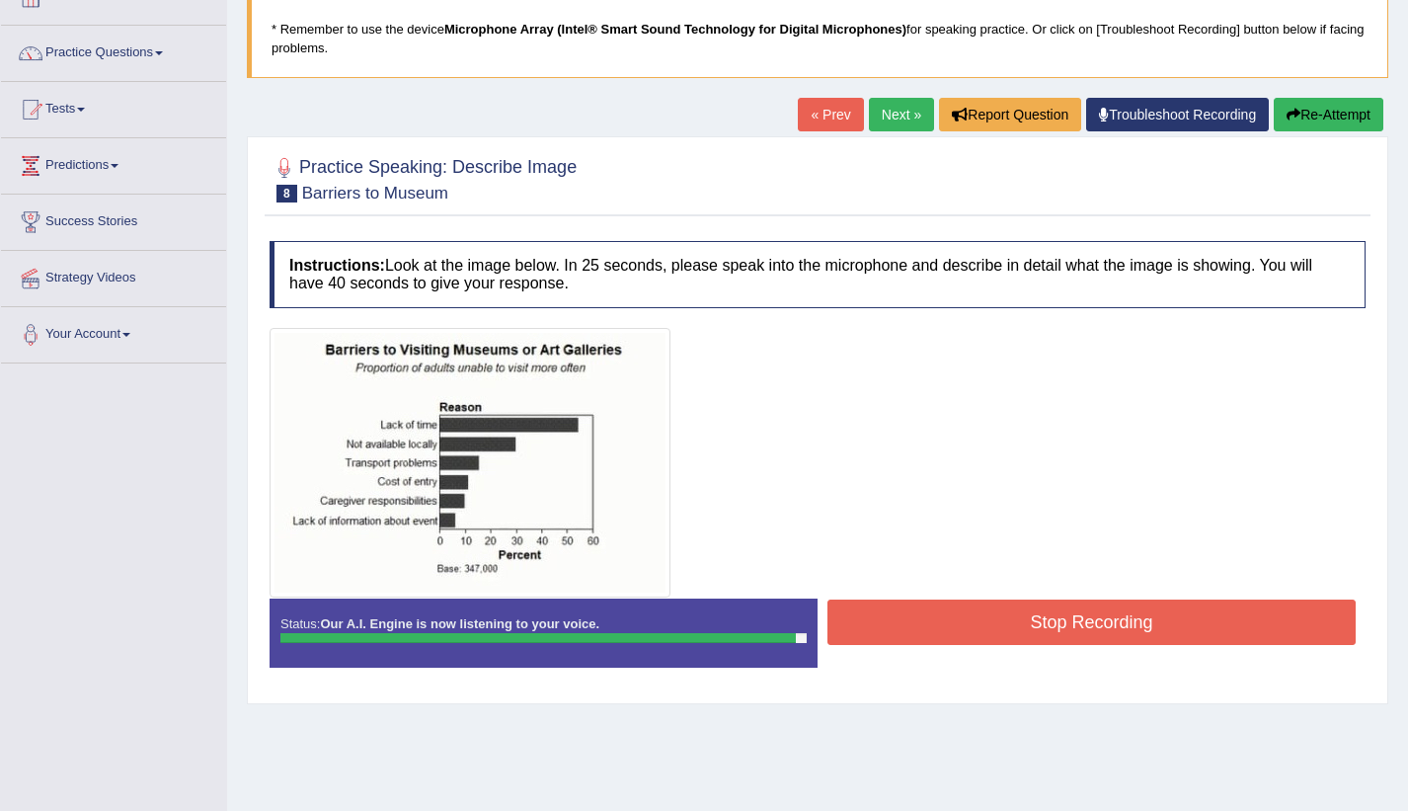
click at [922, 619] on button "Stop Recording" at bounding box center [1092, 622] width 528 height 45
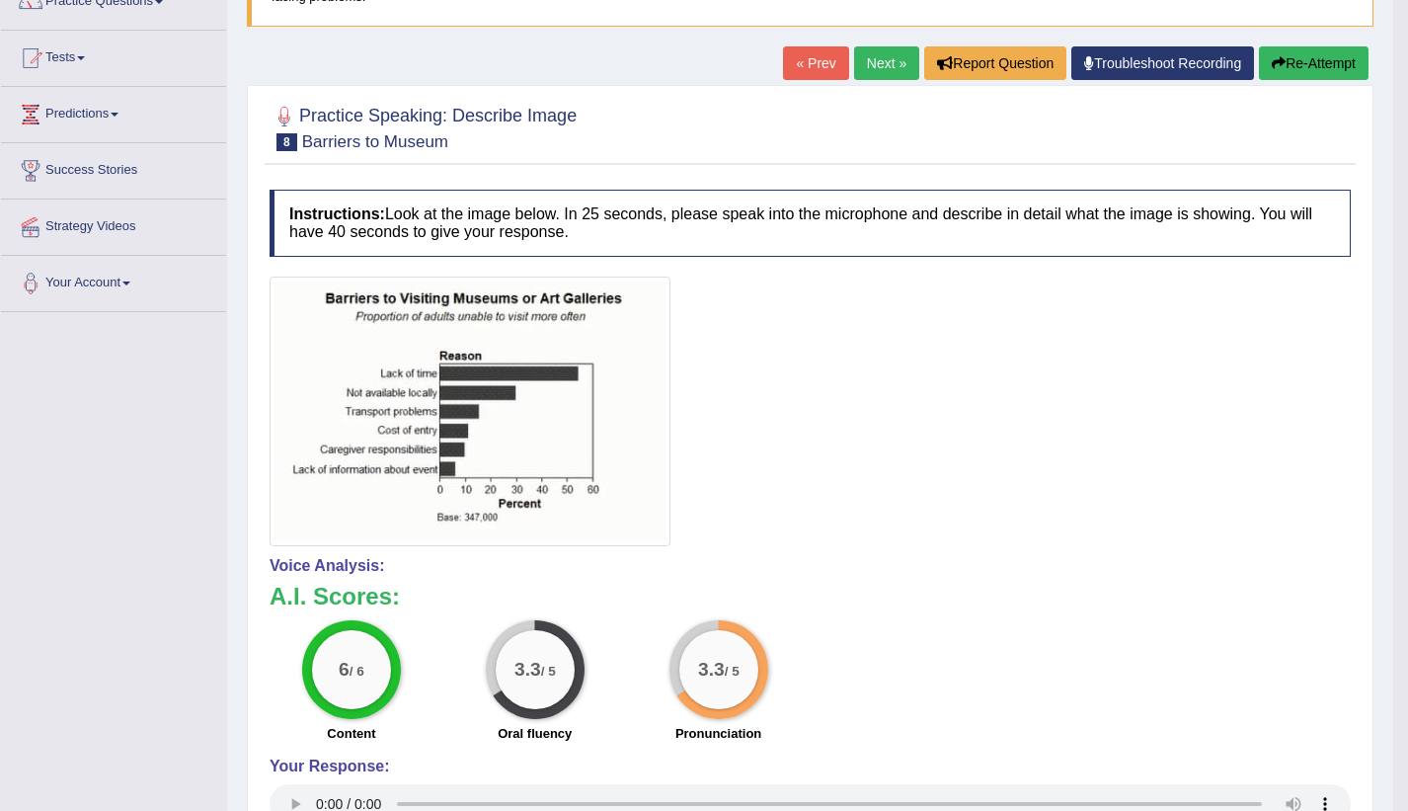
scroll to position [159, 0]
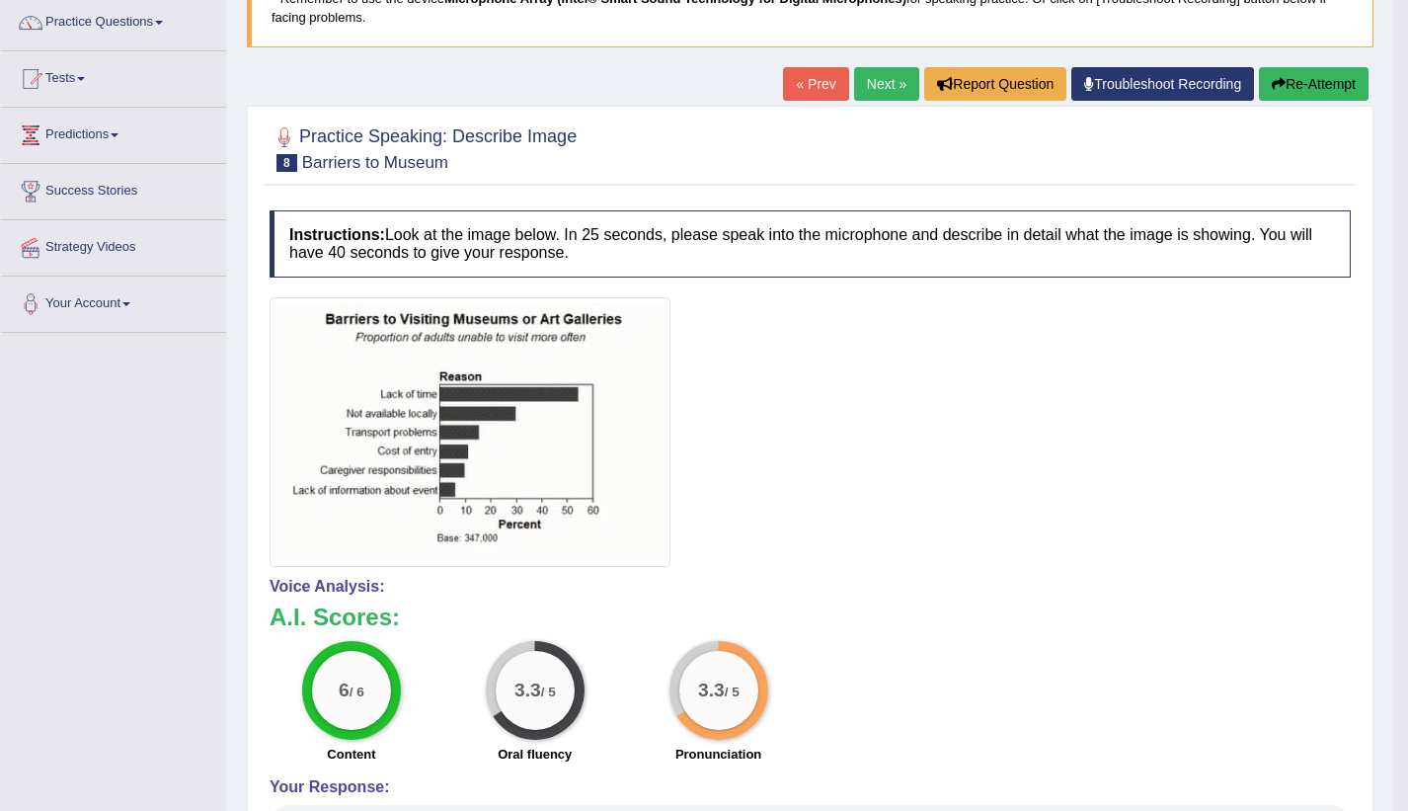
click at [1297, 84] on button "Re-Attempt" at bounding box center [1314, 84] width 110 height 34
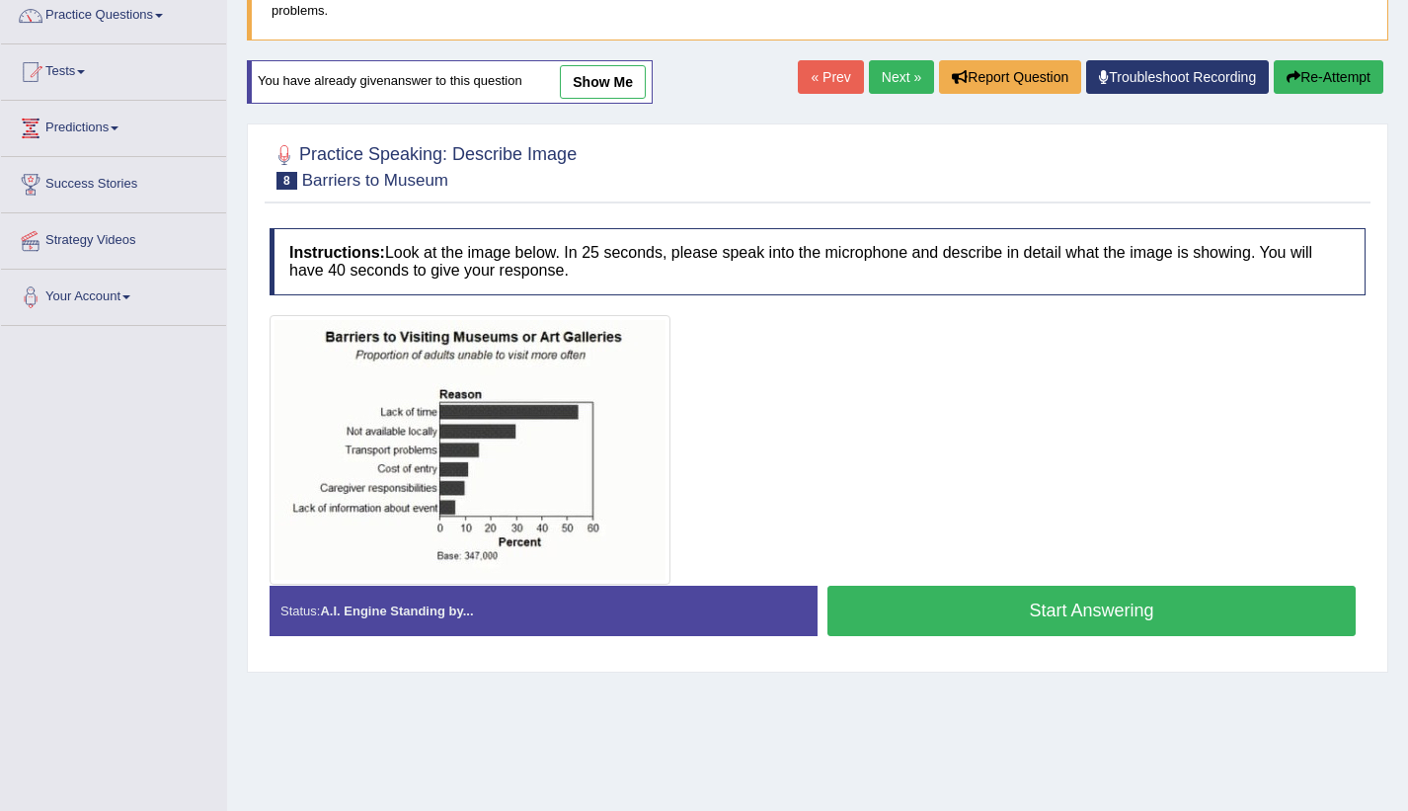
click at [993, 599] on button "Start Answering" at bounding box center [1092, 611] width 528 height 50
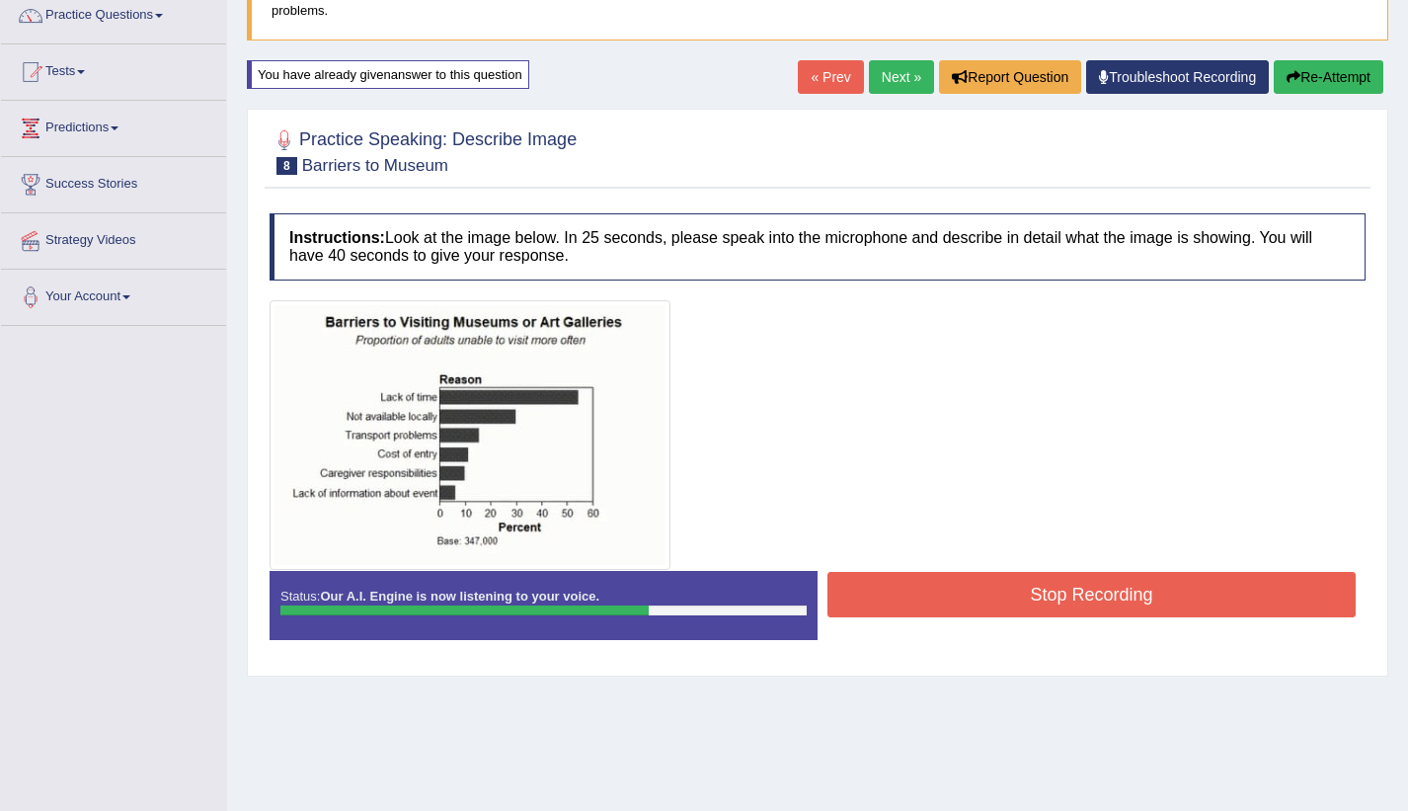
click at [993, 599] on button "Stop Recording" at bounding box center [1092, 594] width 528 height 45
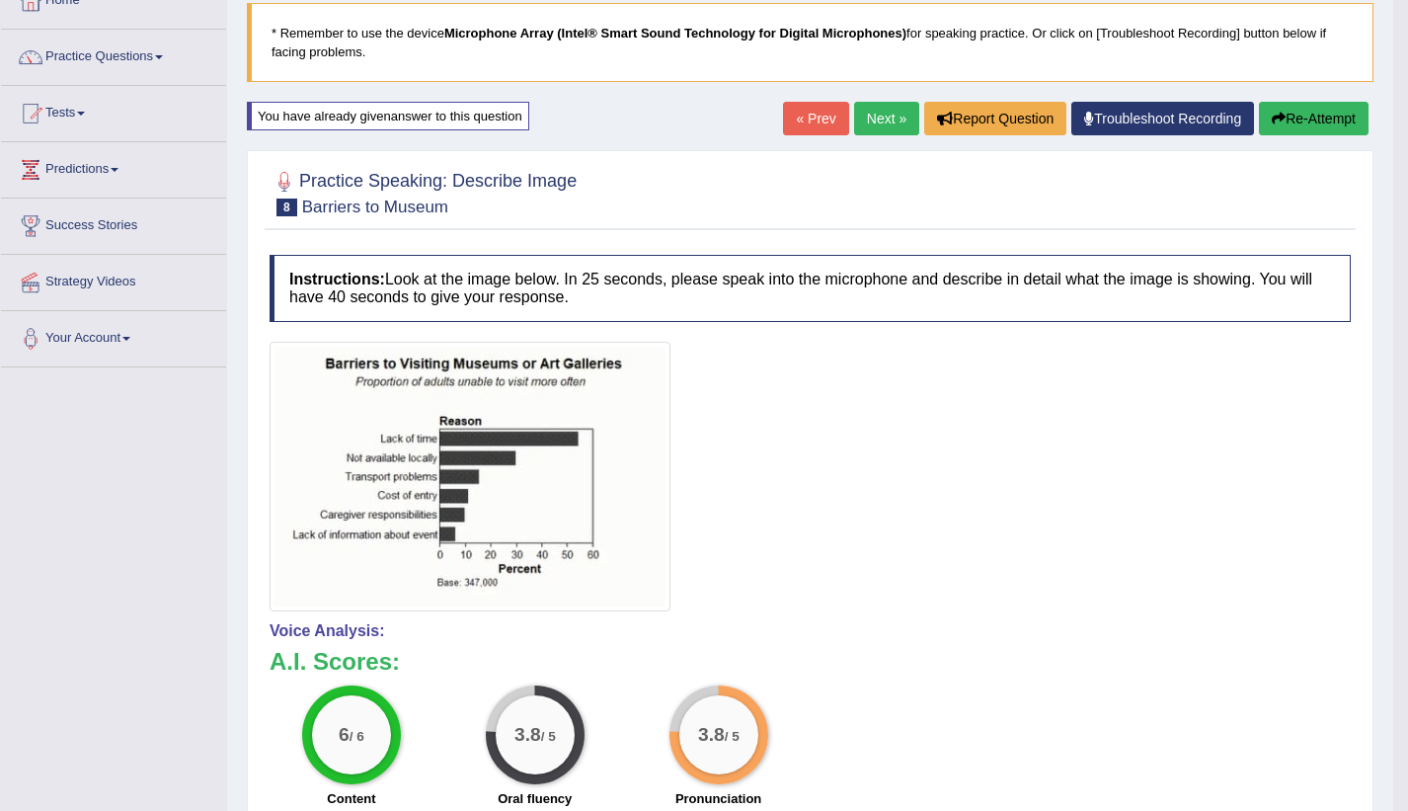
scroll to position [120, 0]
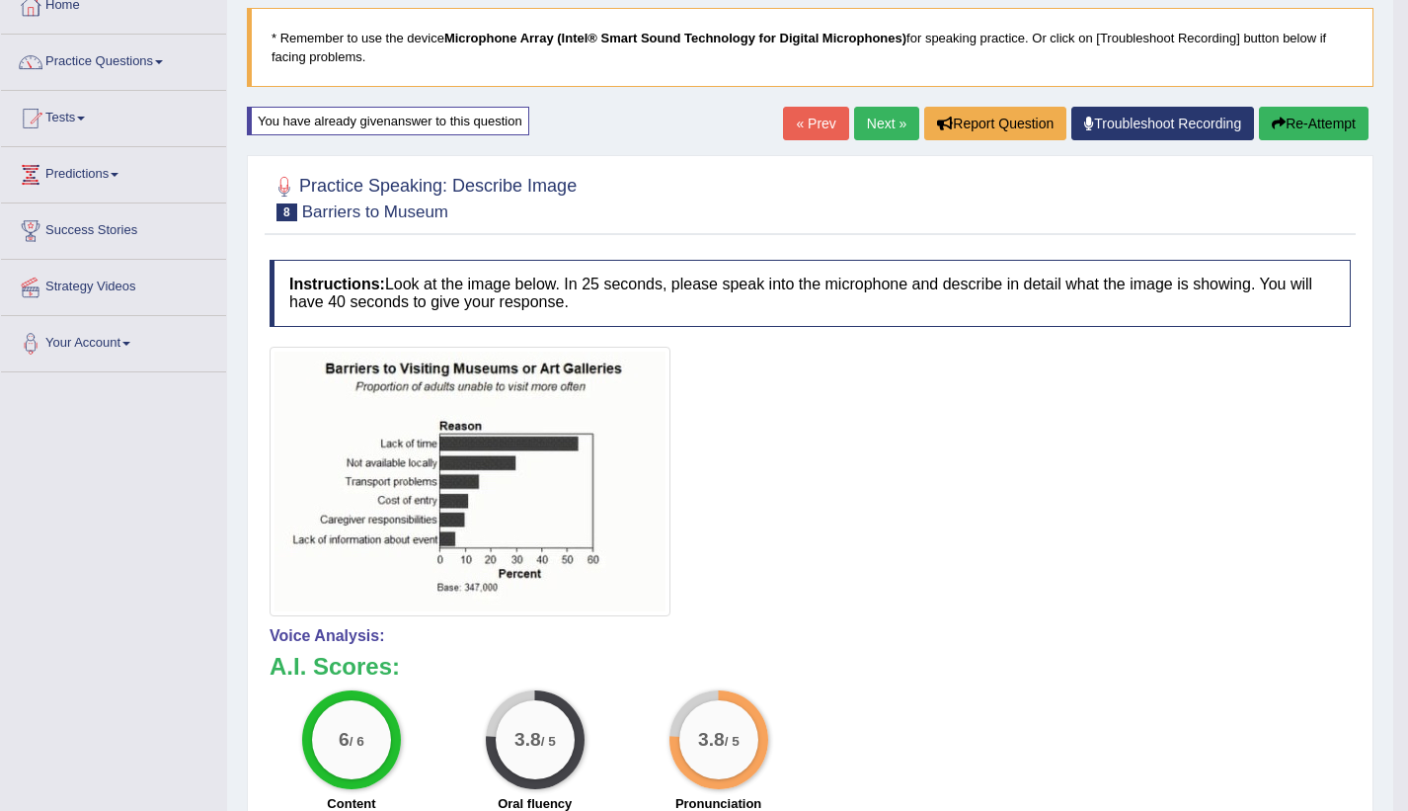
click at [1317, 123] on button "Re-Attempt" at bounding box center [1314, 124] width 110 height 34
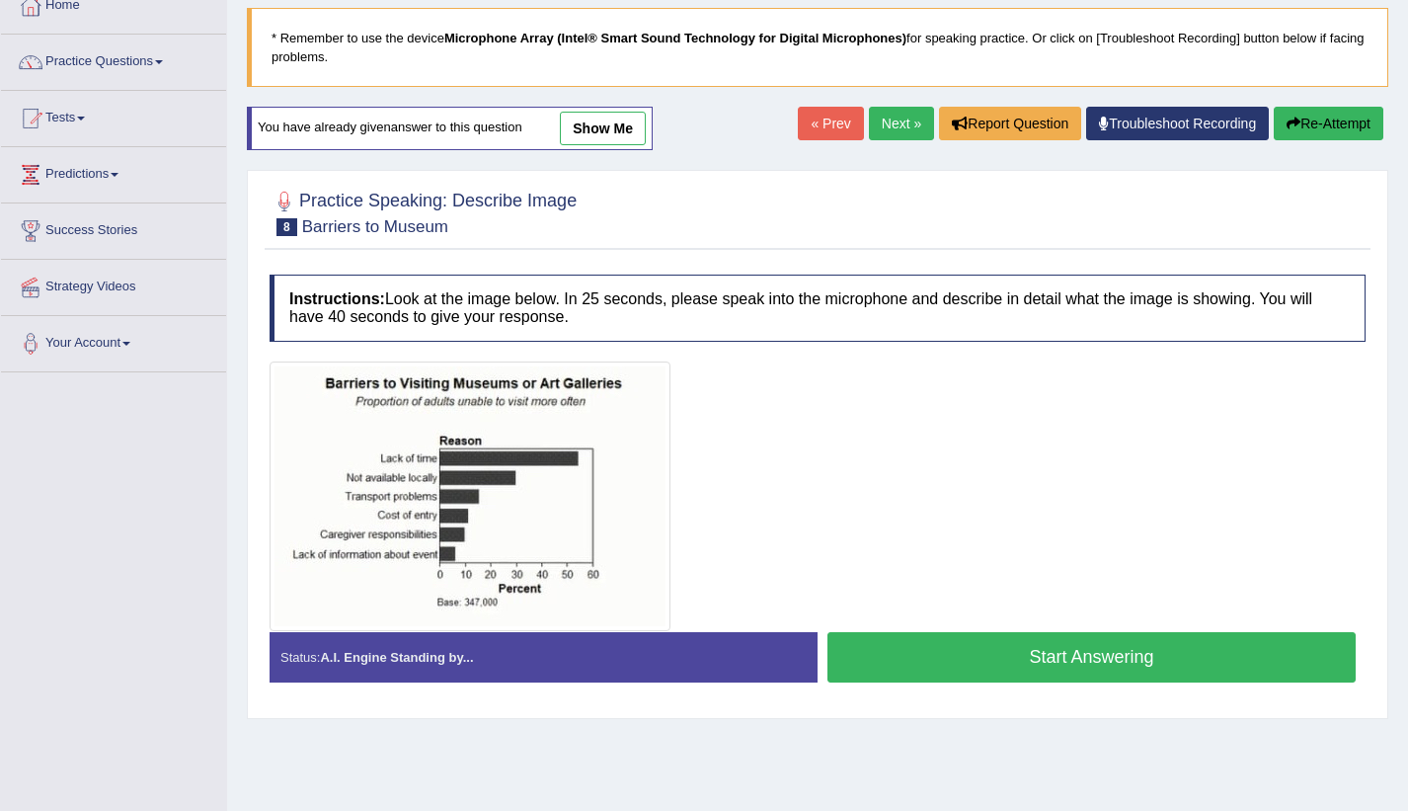
click at [1167, 664] on button "Start Answering" at bounding box center [1092, 657] width 528 height 50
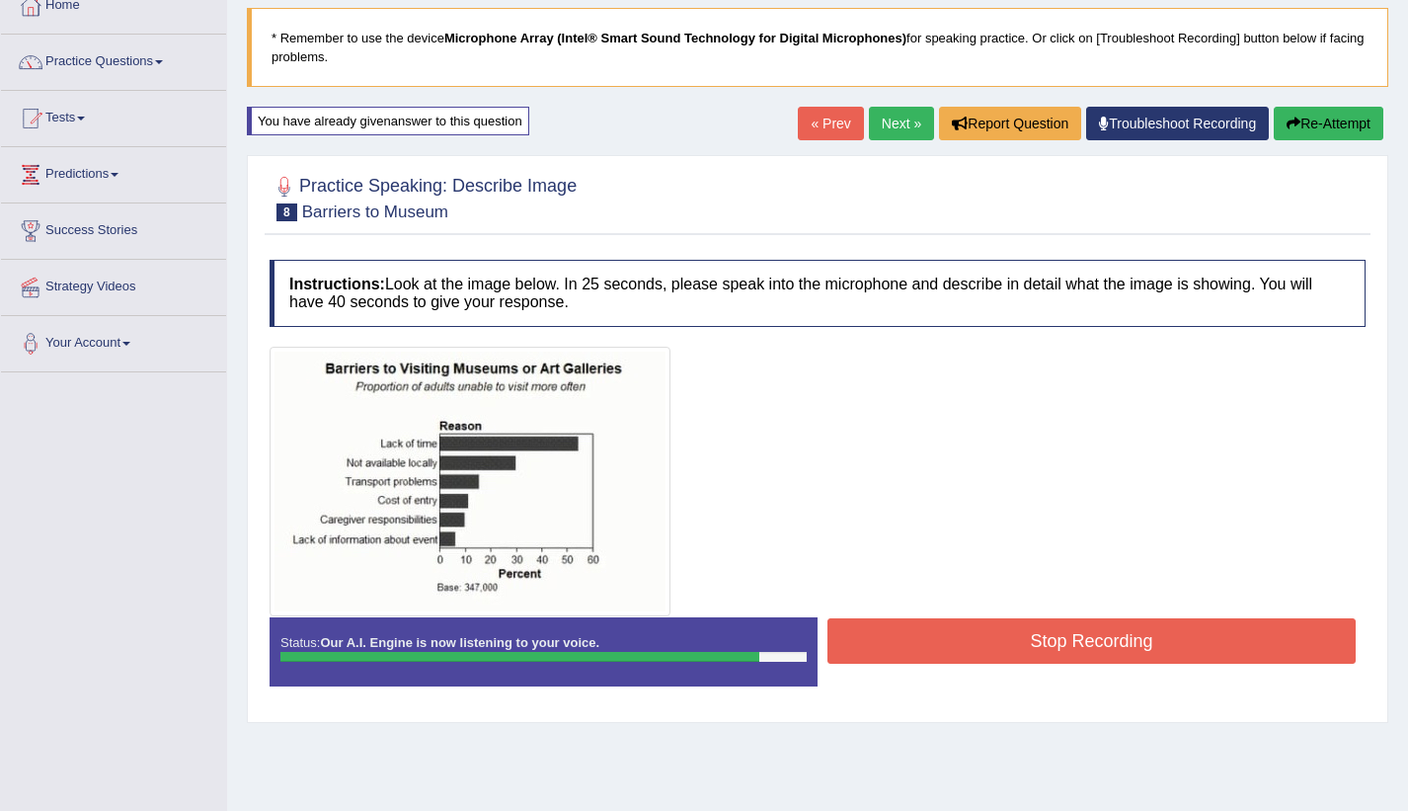
click at [1149, 653] on button "Stop Recording" at bounding box center [1092, 640] width 528 height 45
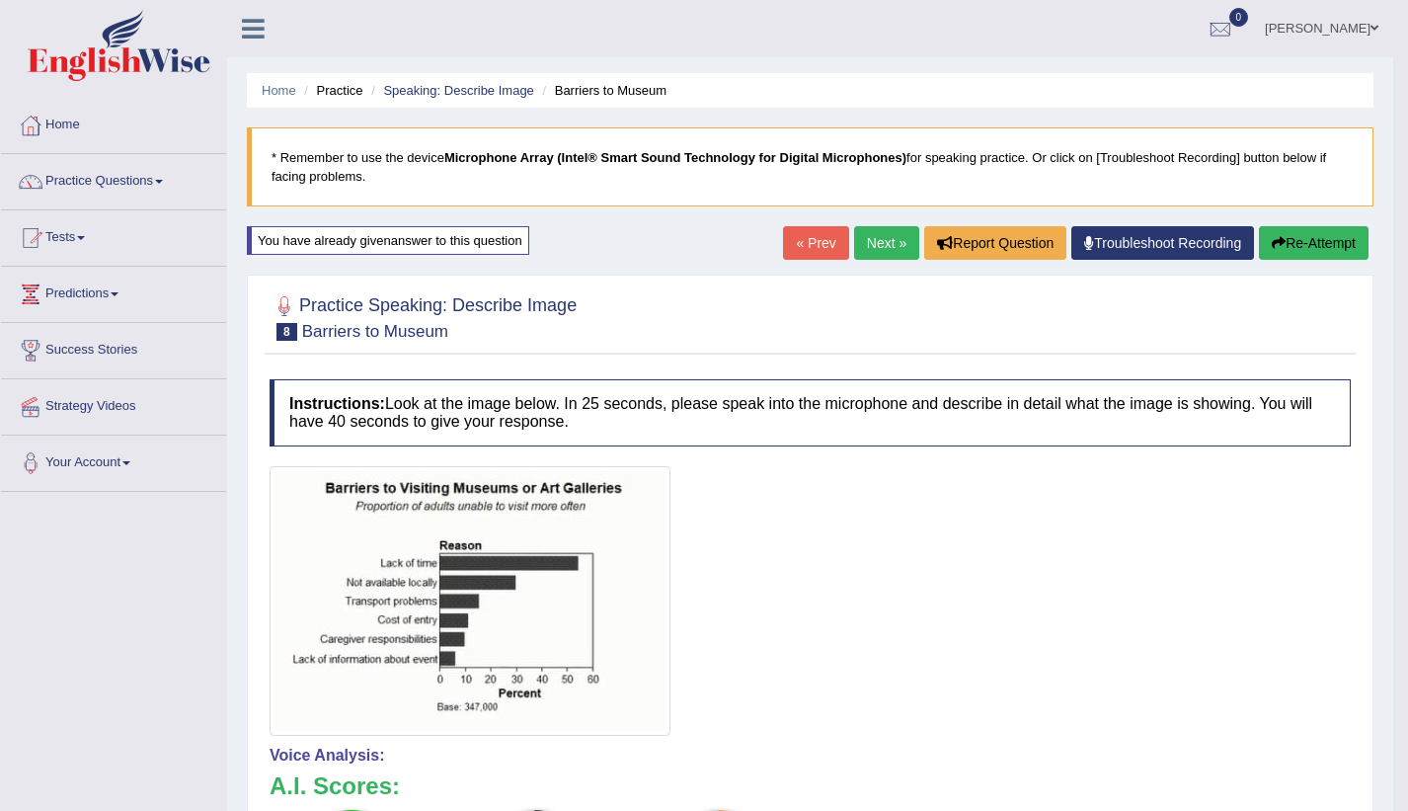
click at [887, 237] on link "Next »" at bounding box center [886, 243] width 65 height 34
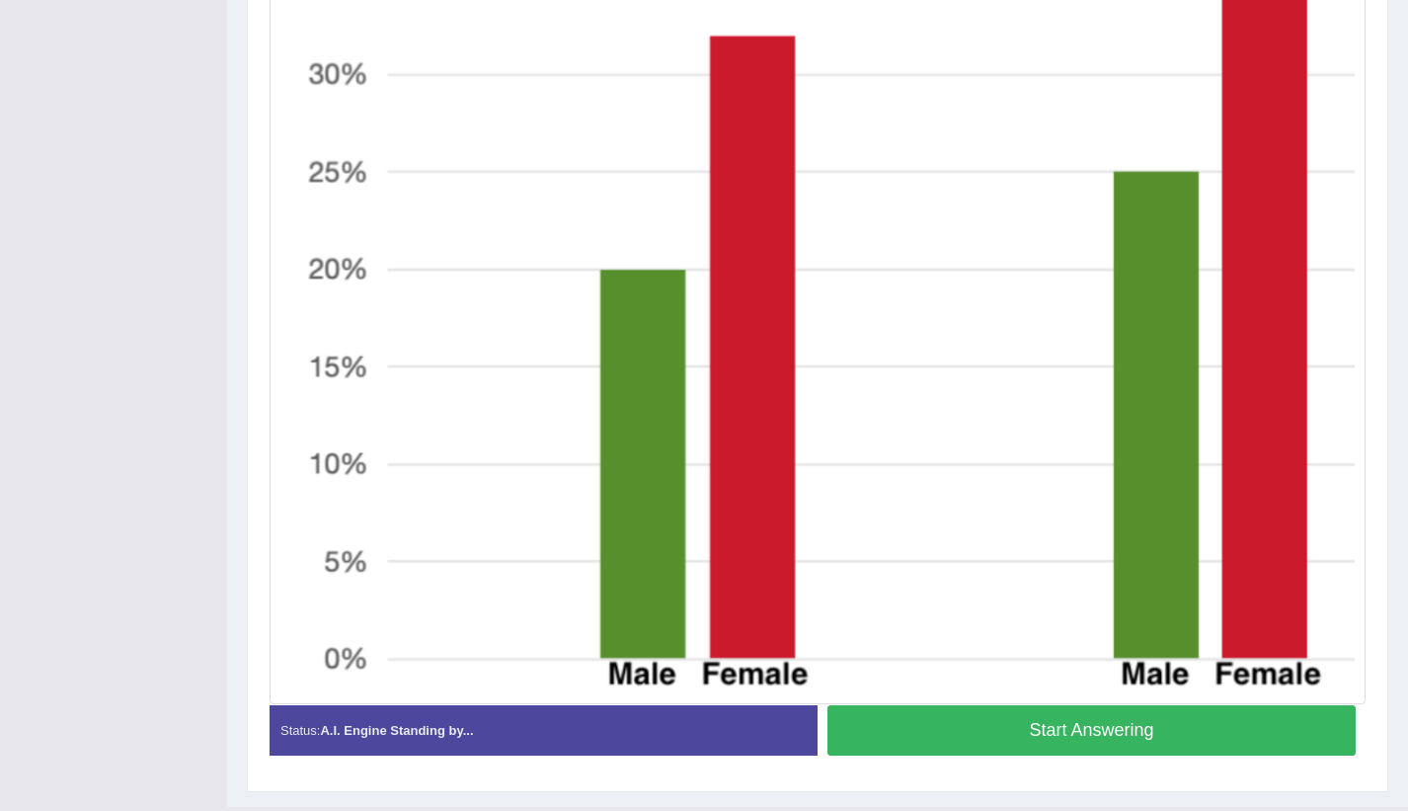
scroll to position [798, 0]
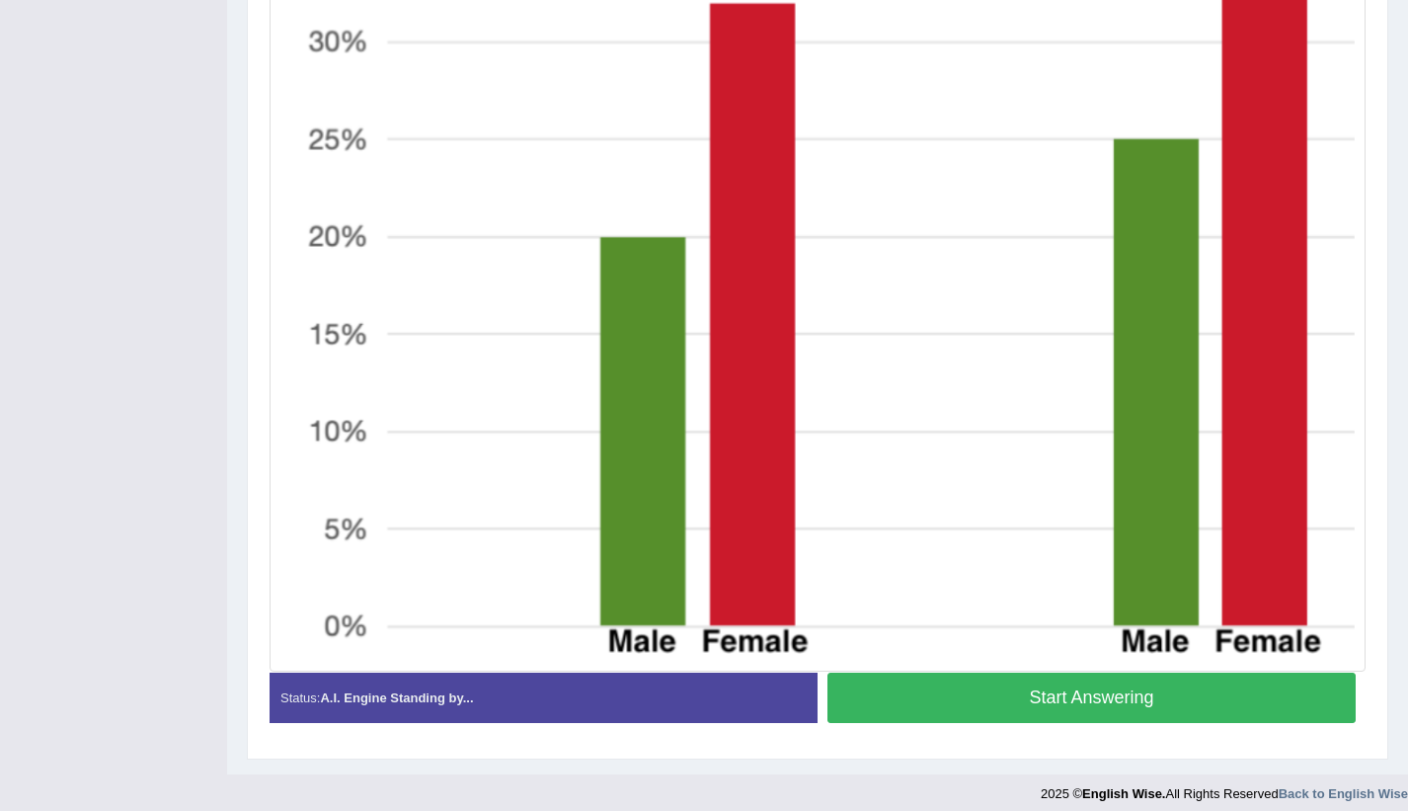
click at [1214, 694] on button "Start Answering" at bounding box center [1092, 698] width 528 height 50
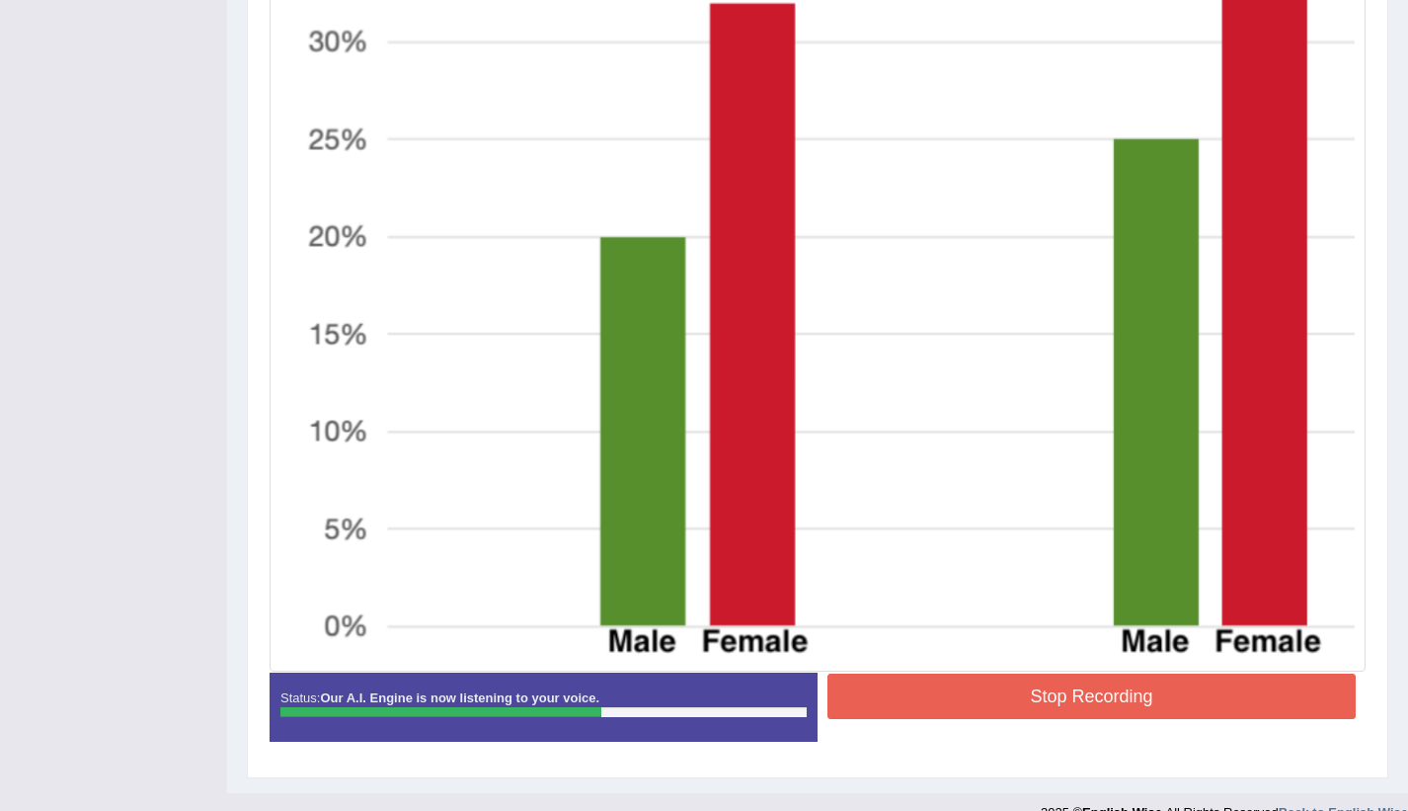
click at [1255, 678] on button "Stop Recording" at bounding box center [1092, 696] width 528 height 45
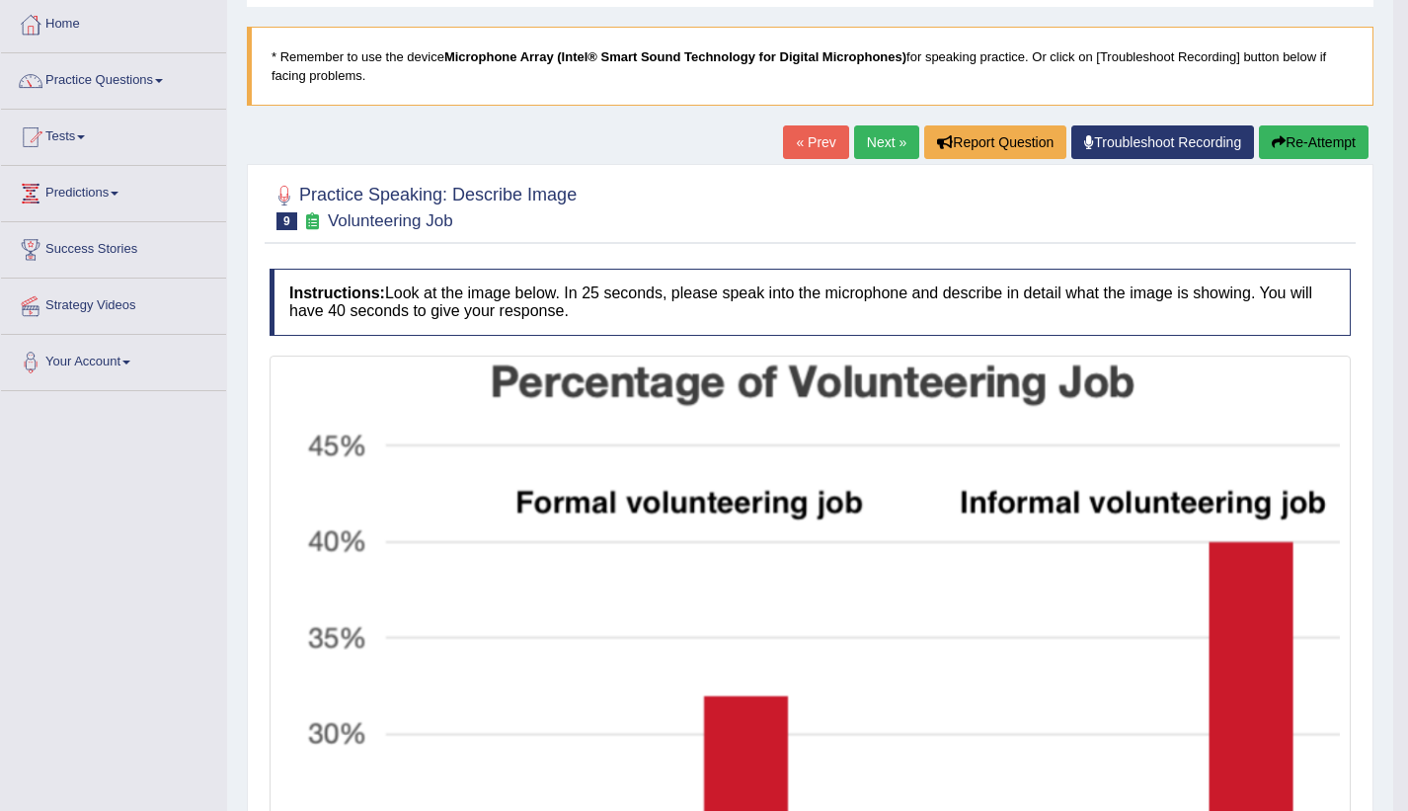
scroll to position [90, 0]
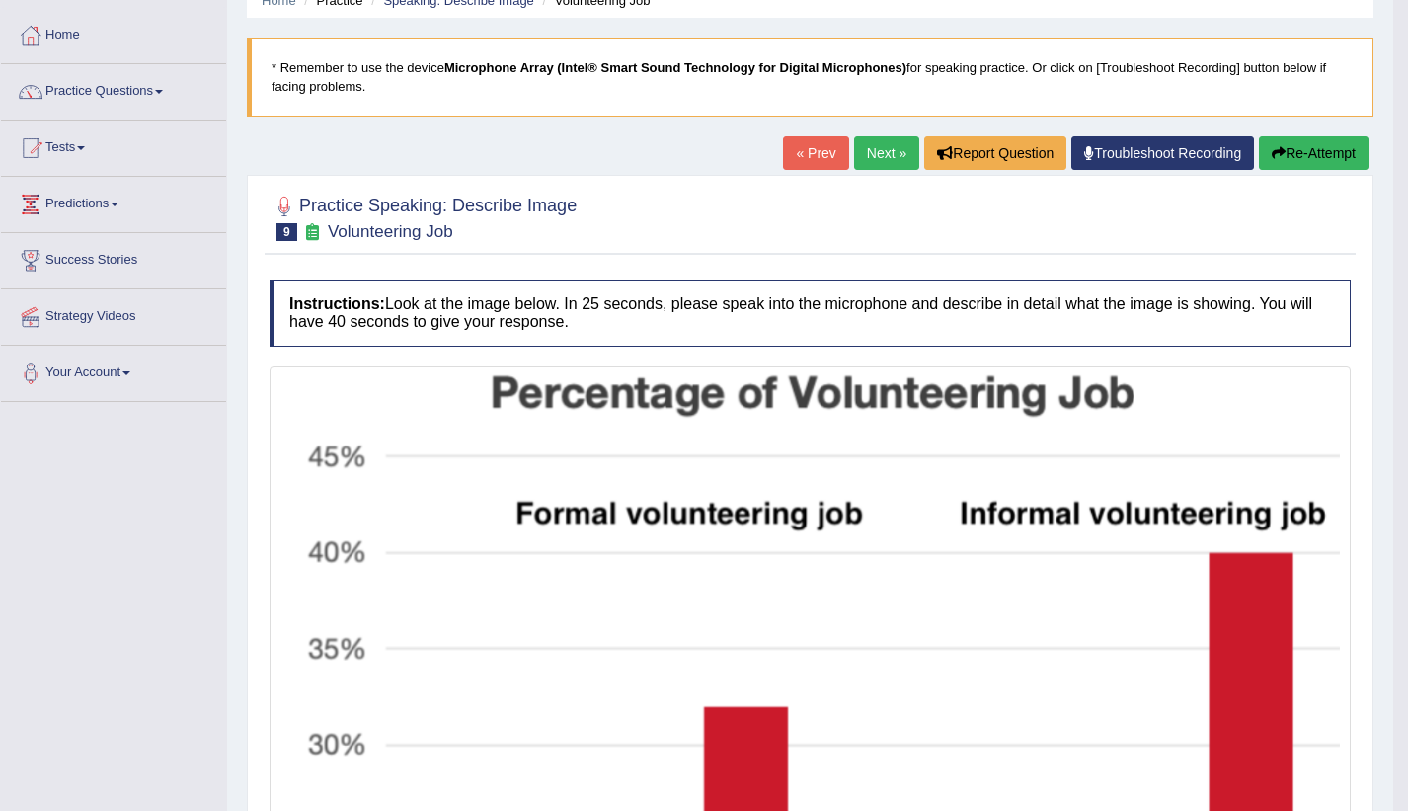
click at [884, 148] on link "Next »" at bounding box center [886, 153] width 65 height 34
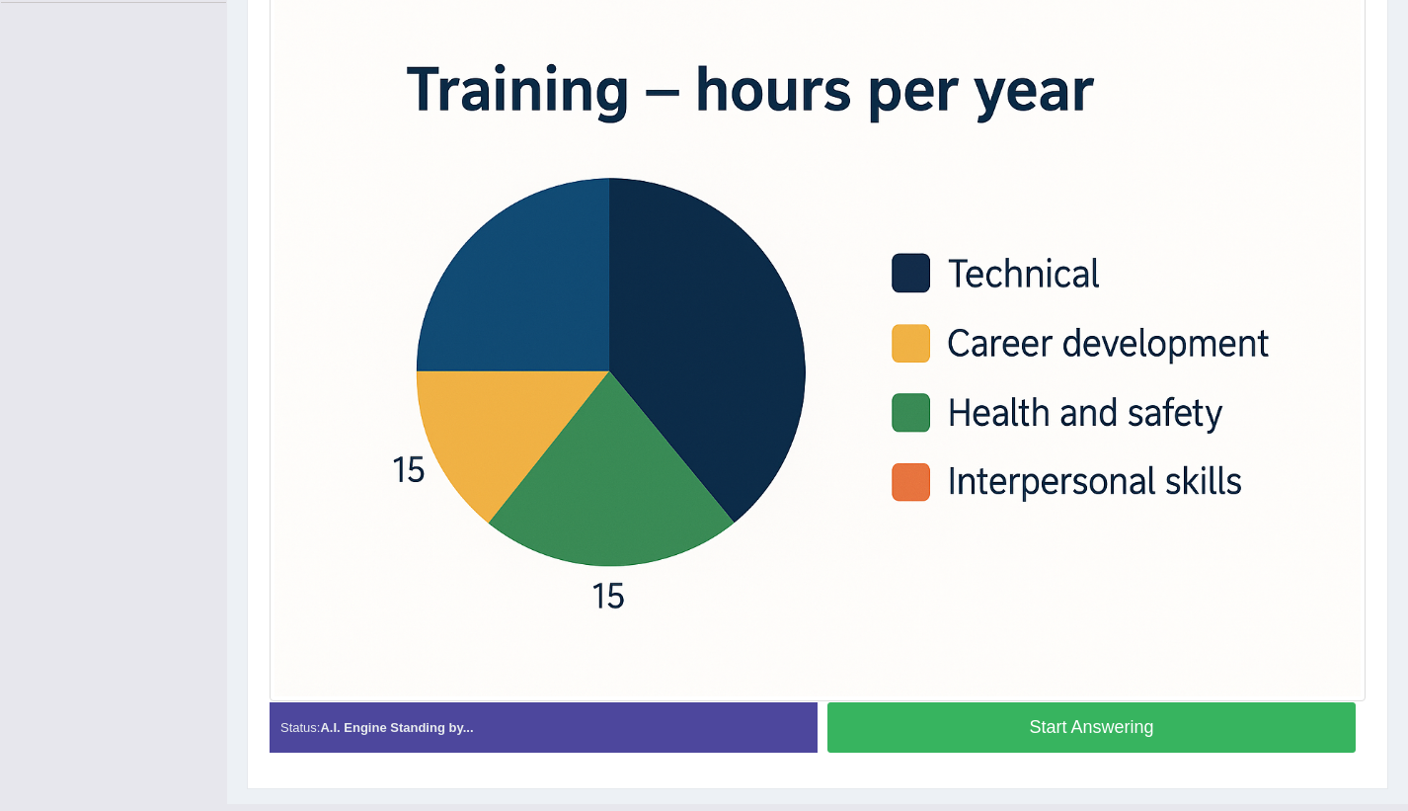
scroll to position [495, 0]
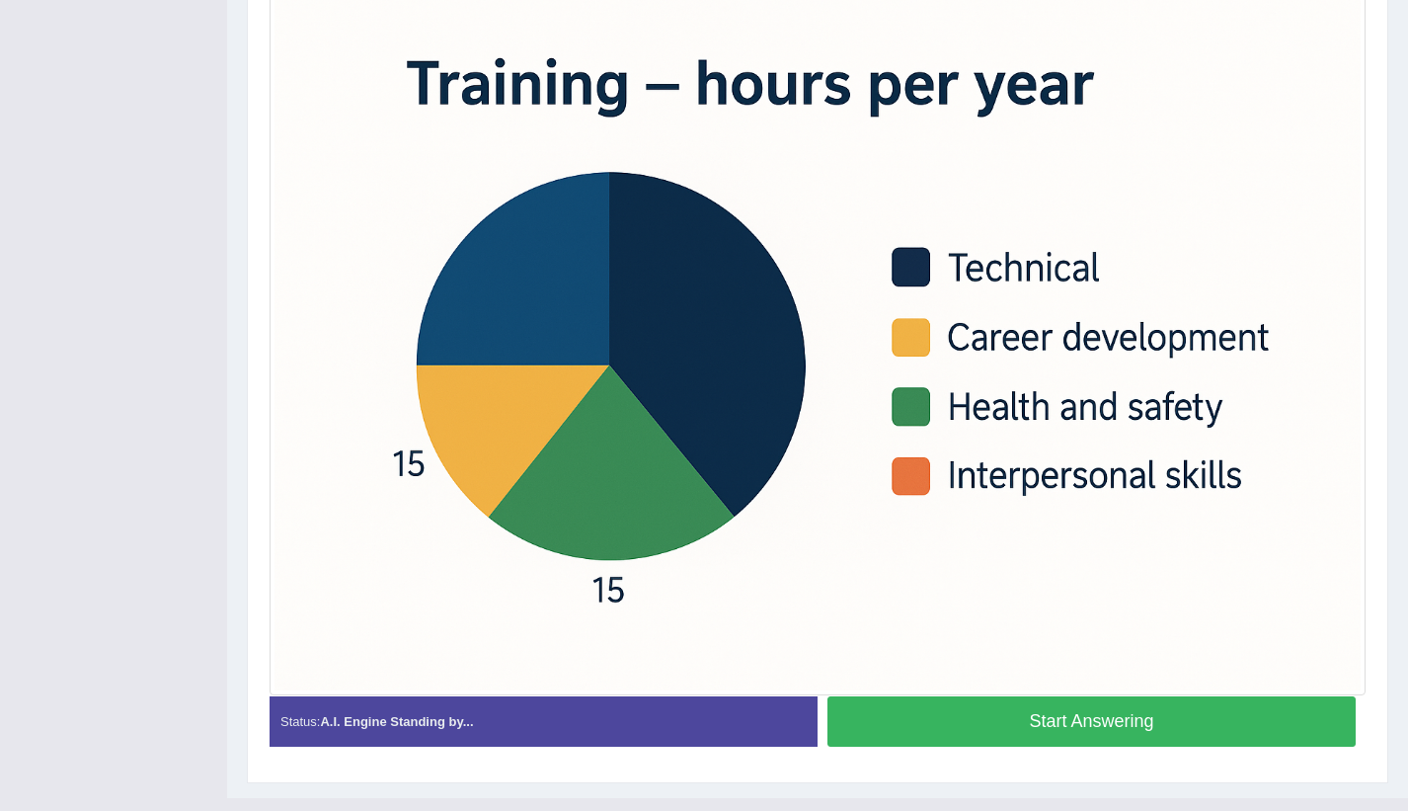
click at [1122, 719] on button "Start Answering" at bounding box center [1092, 721] width 528 height 50
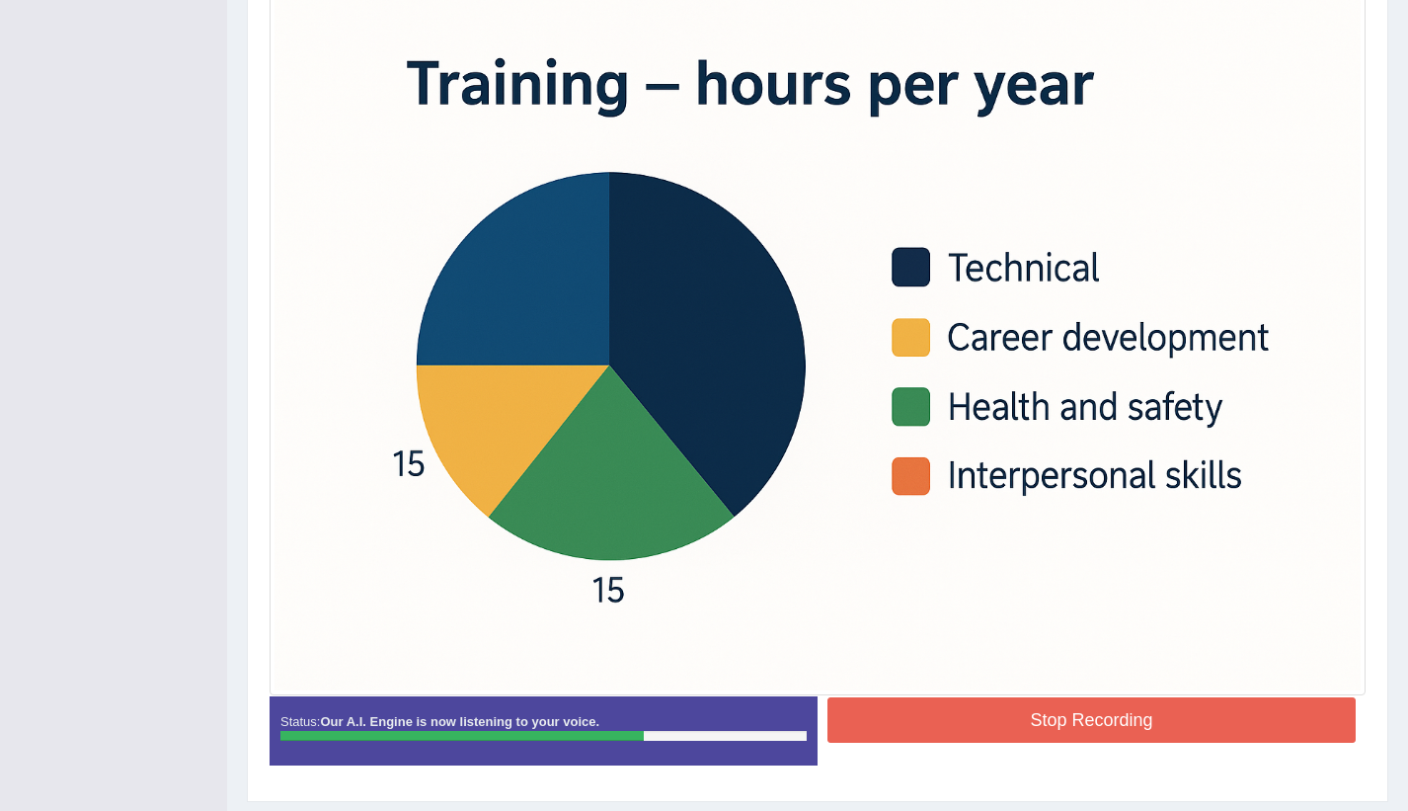
click at [1122, 719] on button "Stop Recording" at bounding box center [1092, 719] width 528 height 45
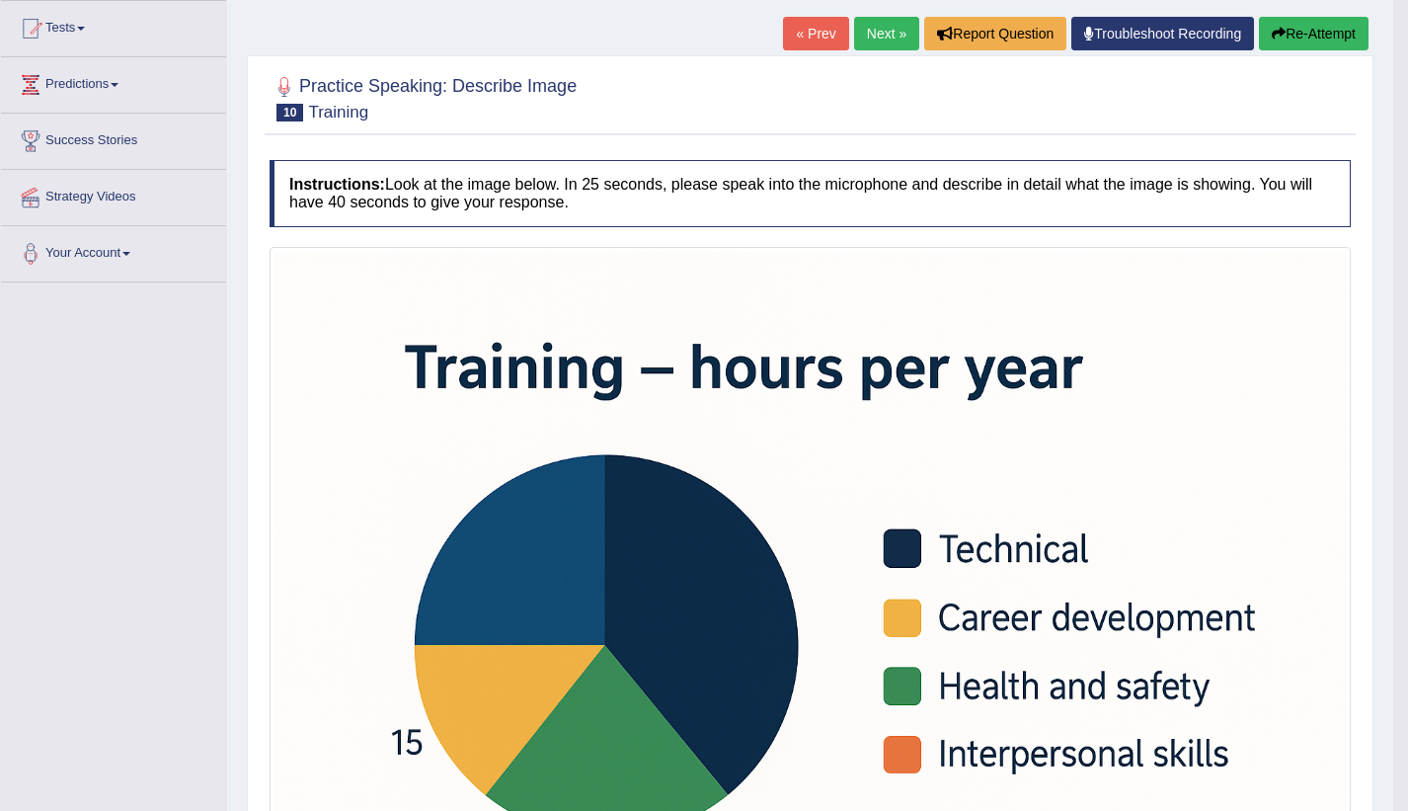
scroll to position [200, 0]
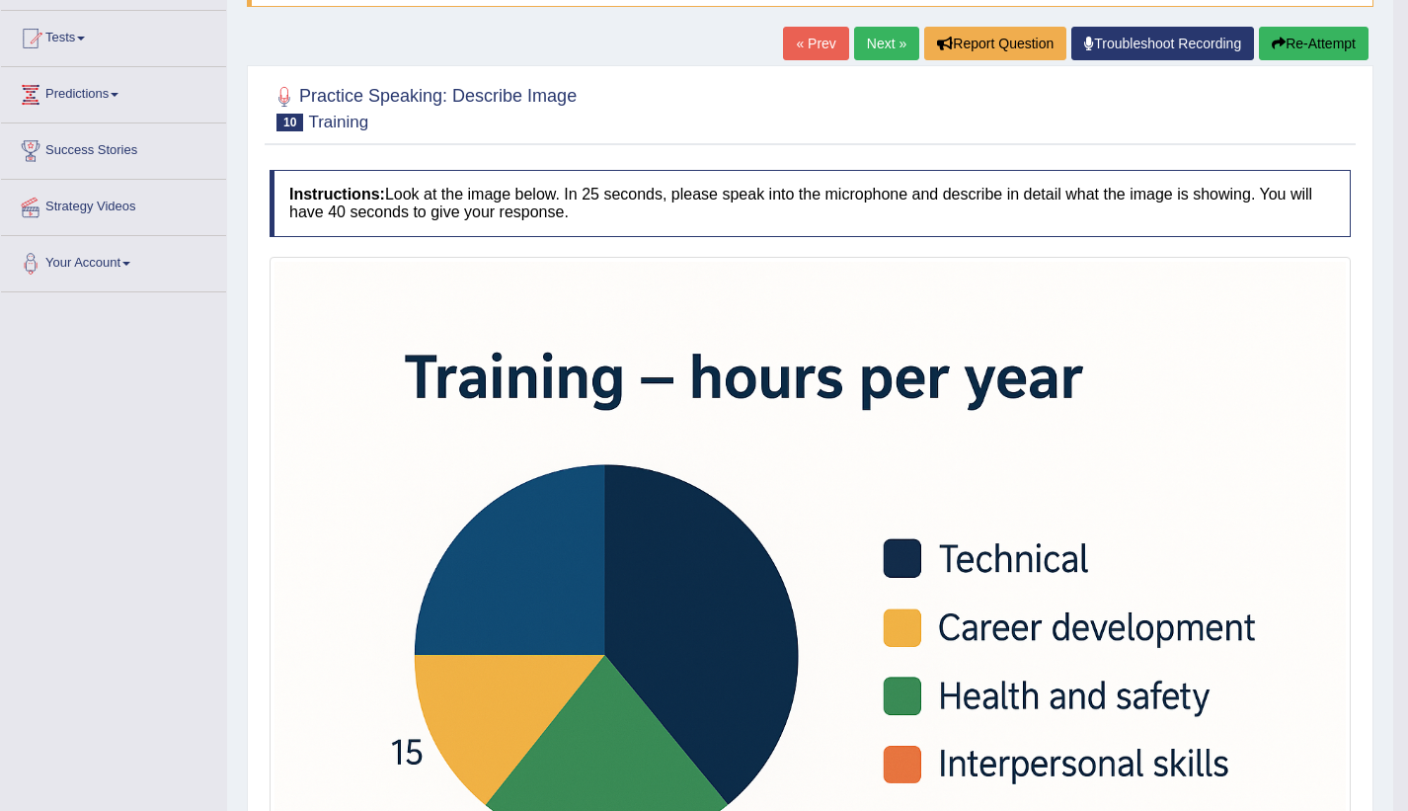
click at [1287, 36] on button "Re-Attempt" at bounding box center [1314, 44] width 110 height 34
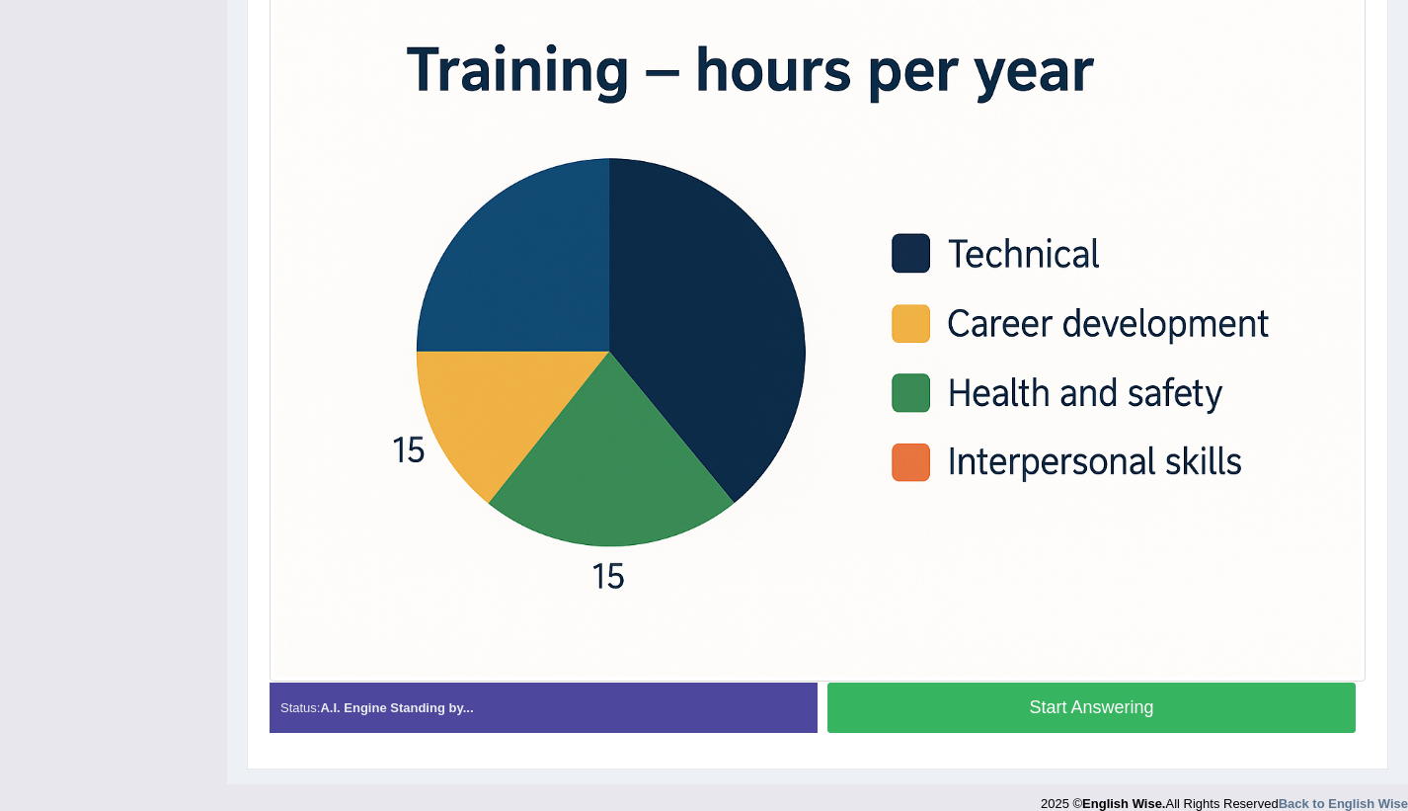
scroll to position [536, 0]
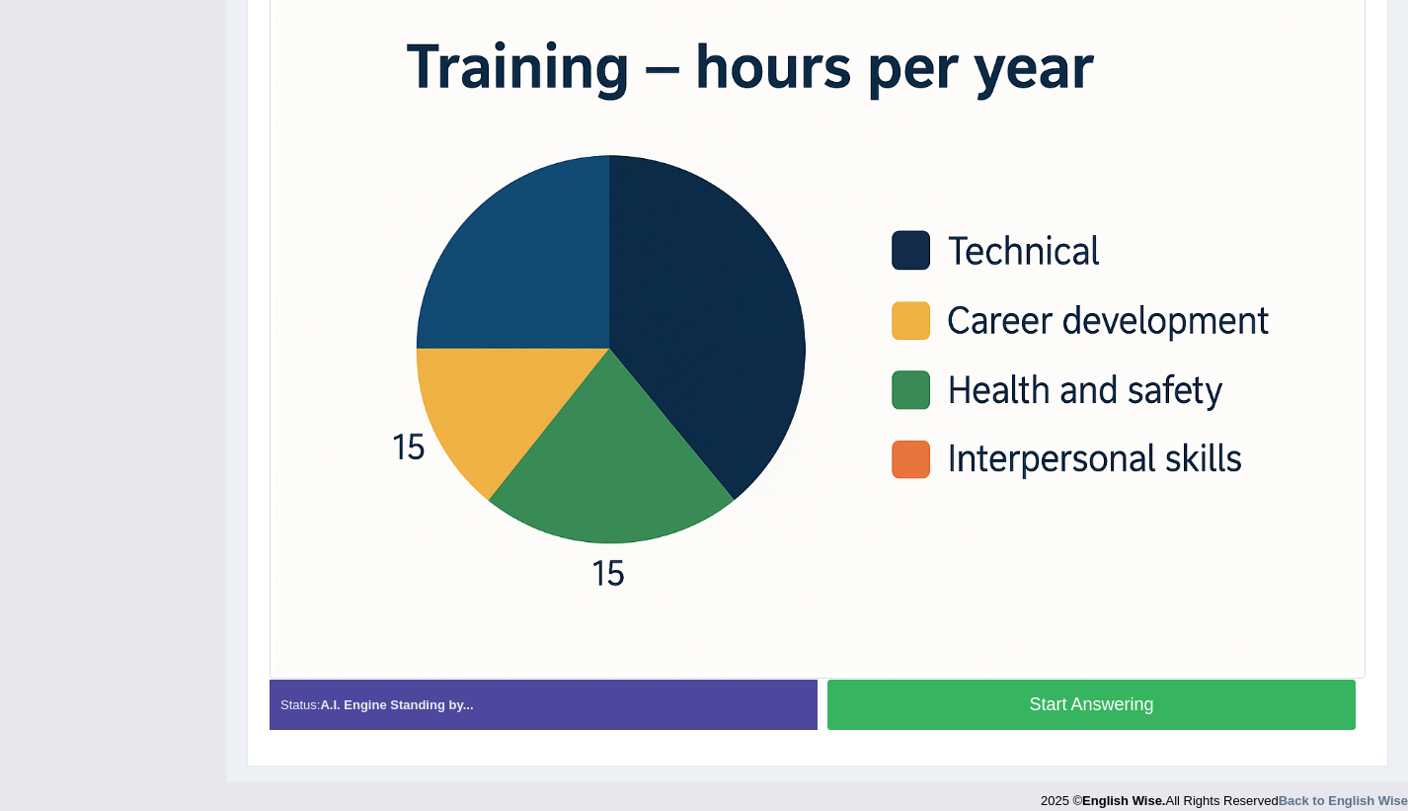
click at [1150, 703] on button "Start Answering" at bounding box center [1092, 705] width 528 height 50
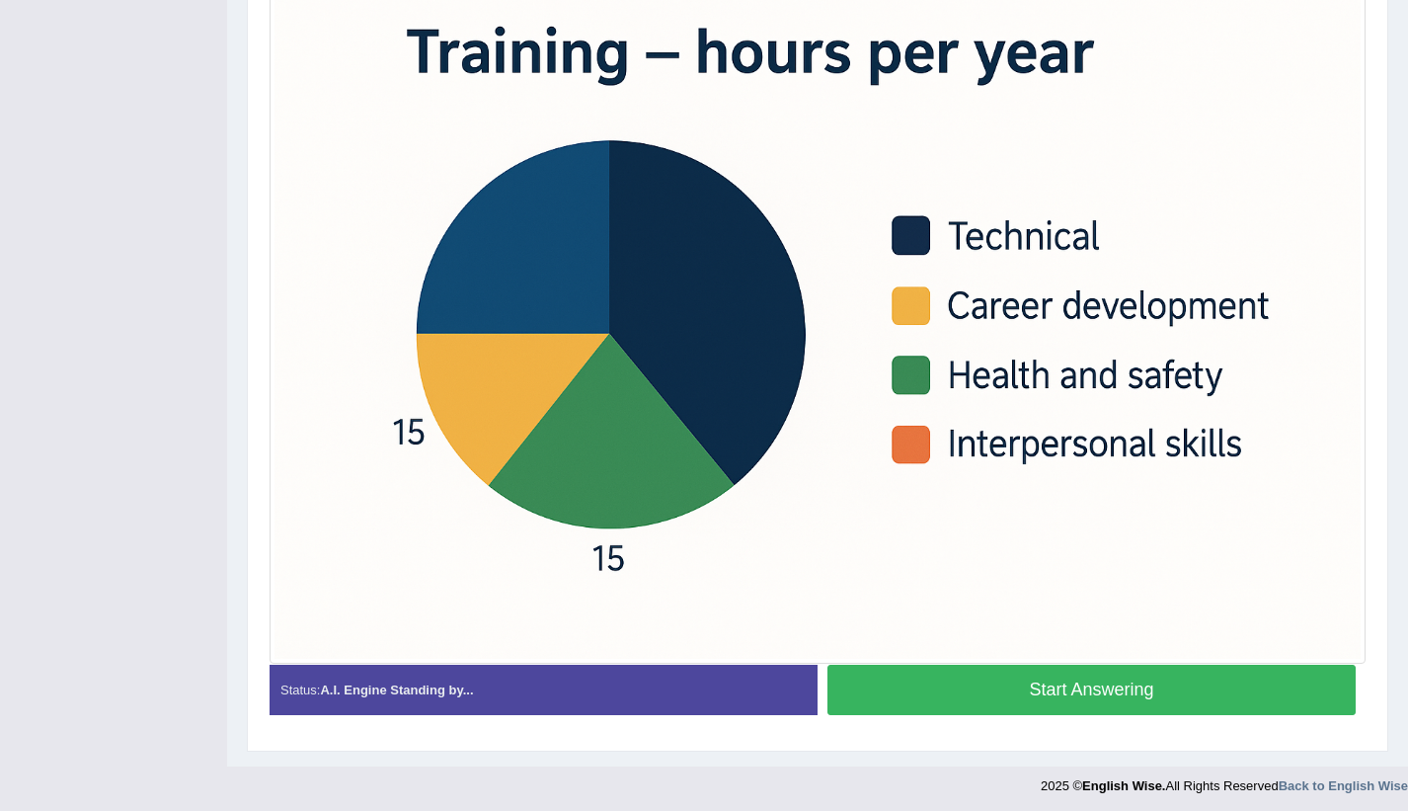
scroll to position [522, 0]
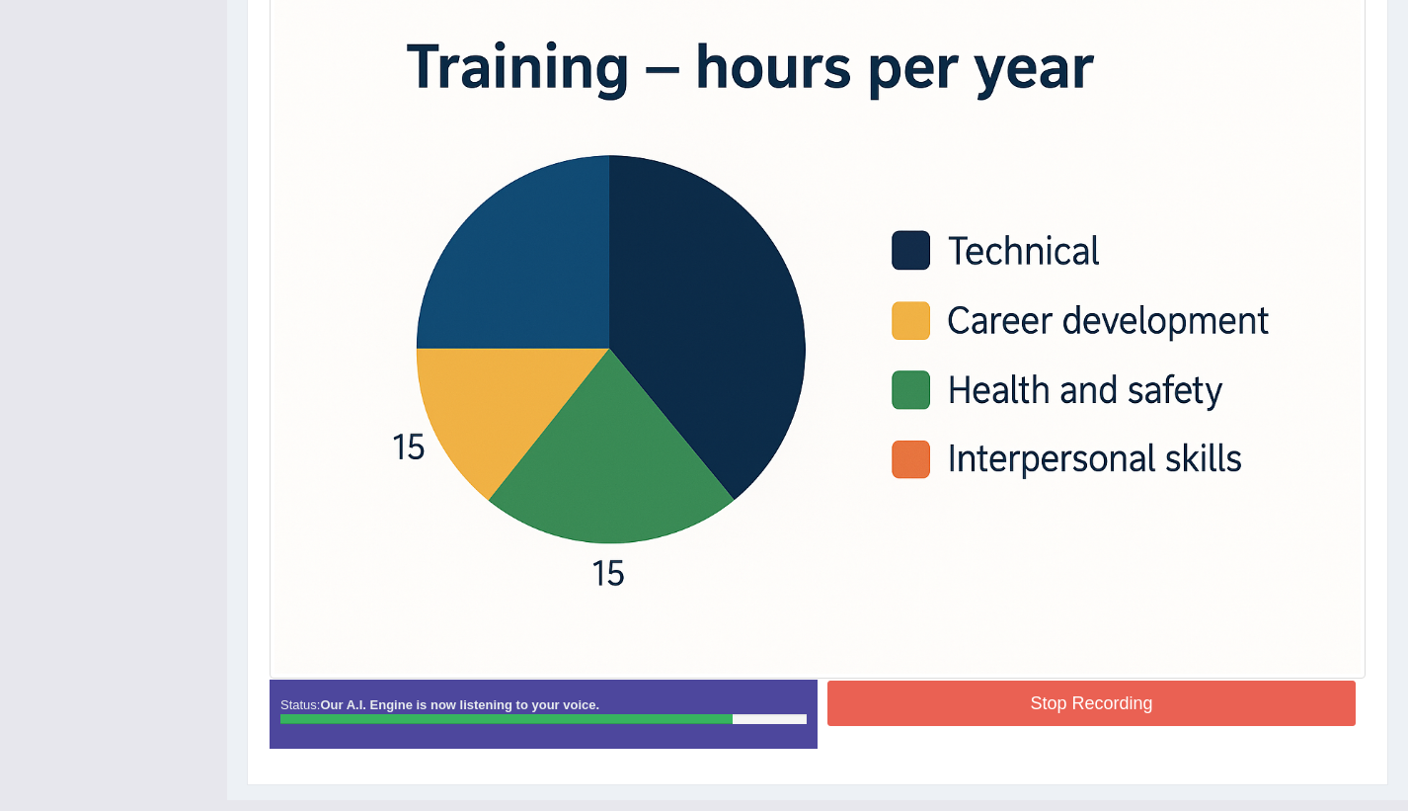
click at [1150, 703] on button "Stop Recording" at bounding box center [1092, 703] width 528 height 45
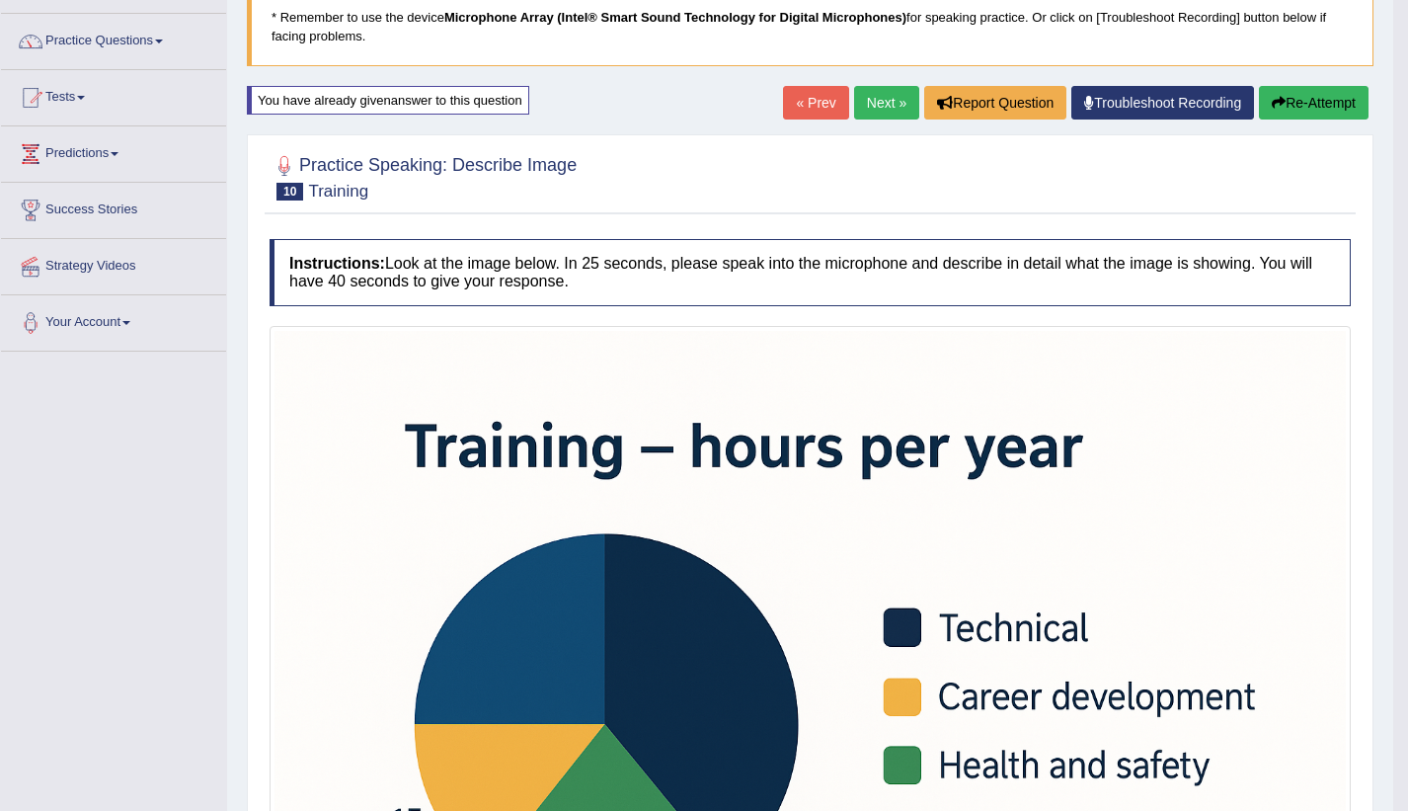
scroll to position [114, 0]
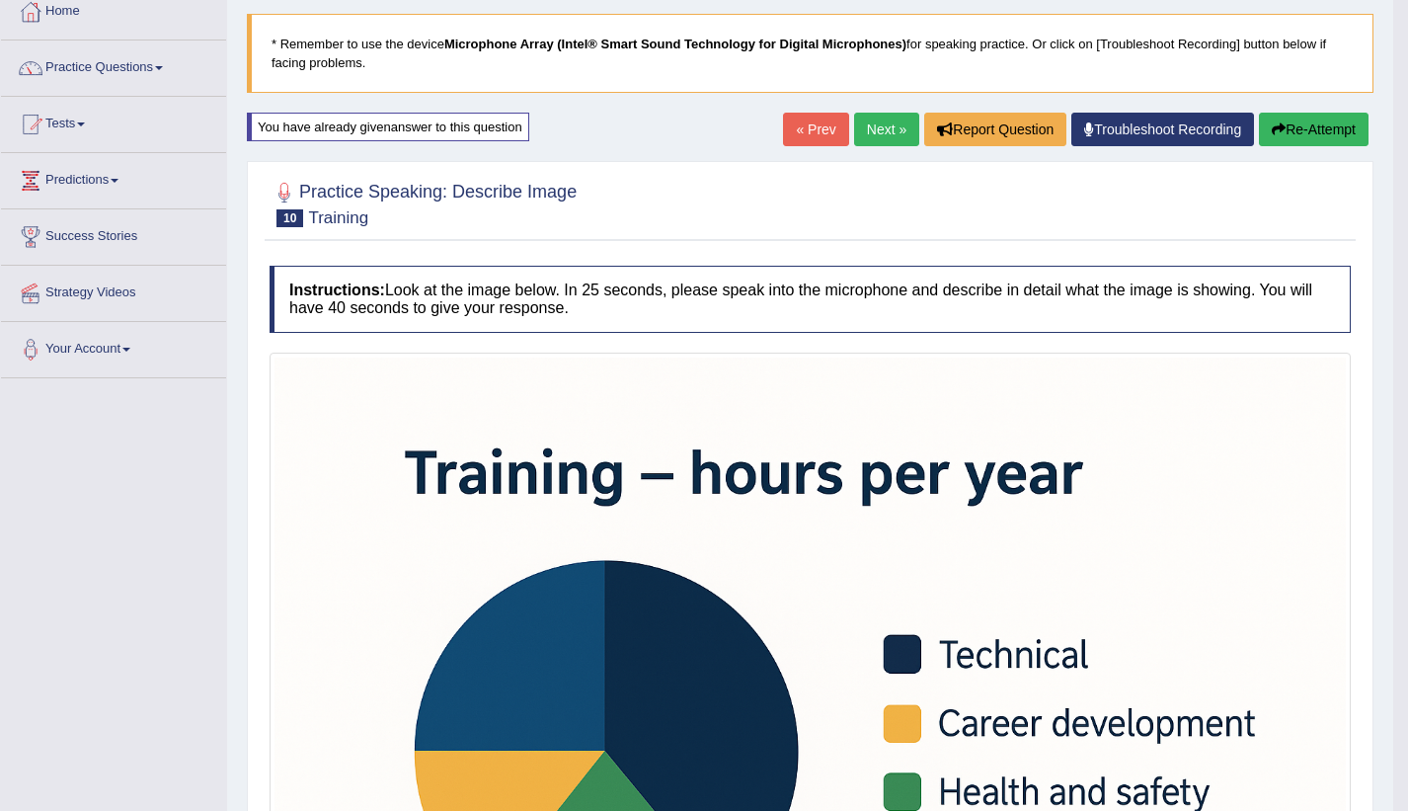
click at [889, 125] on link "Next »" at bounding box center [886, 130] width 65 height 34
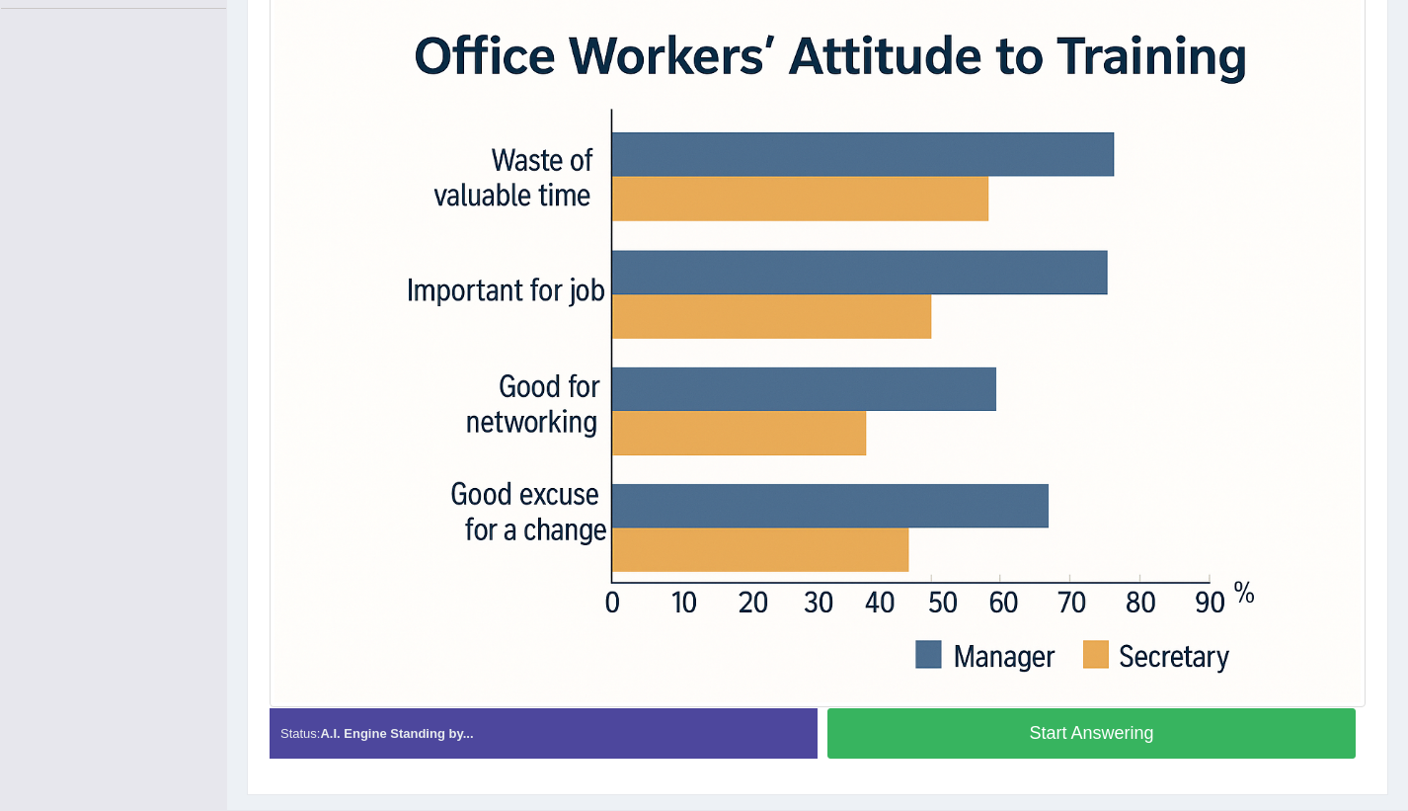
scroll to position [482, 0]
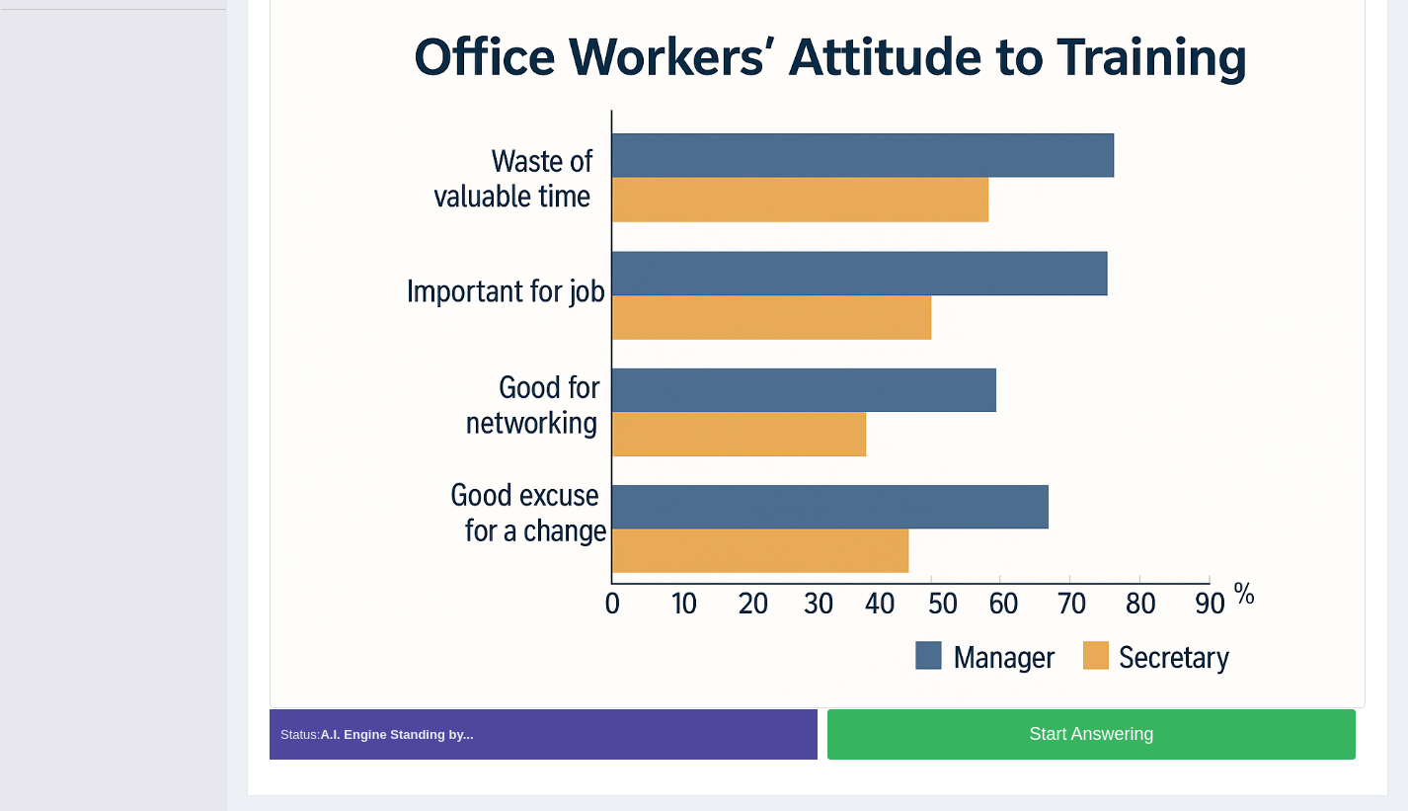
click at [1045, 732] on button "Start Answering" at bounding box center [1092, 734] width 528 height 50
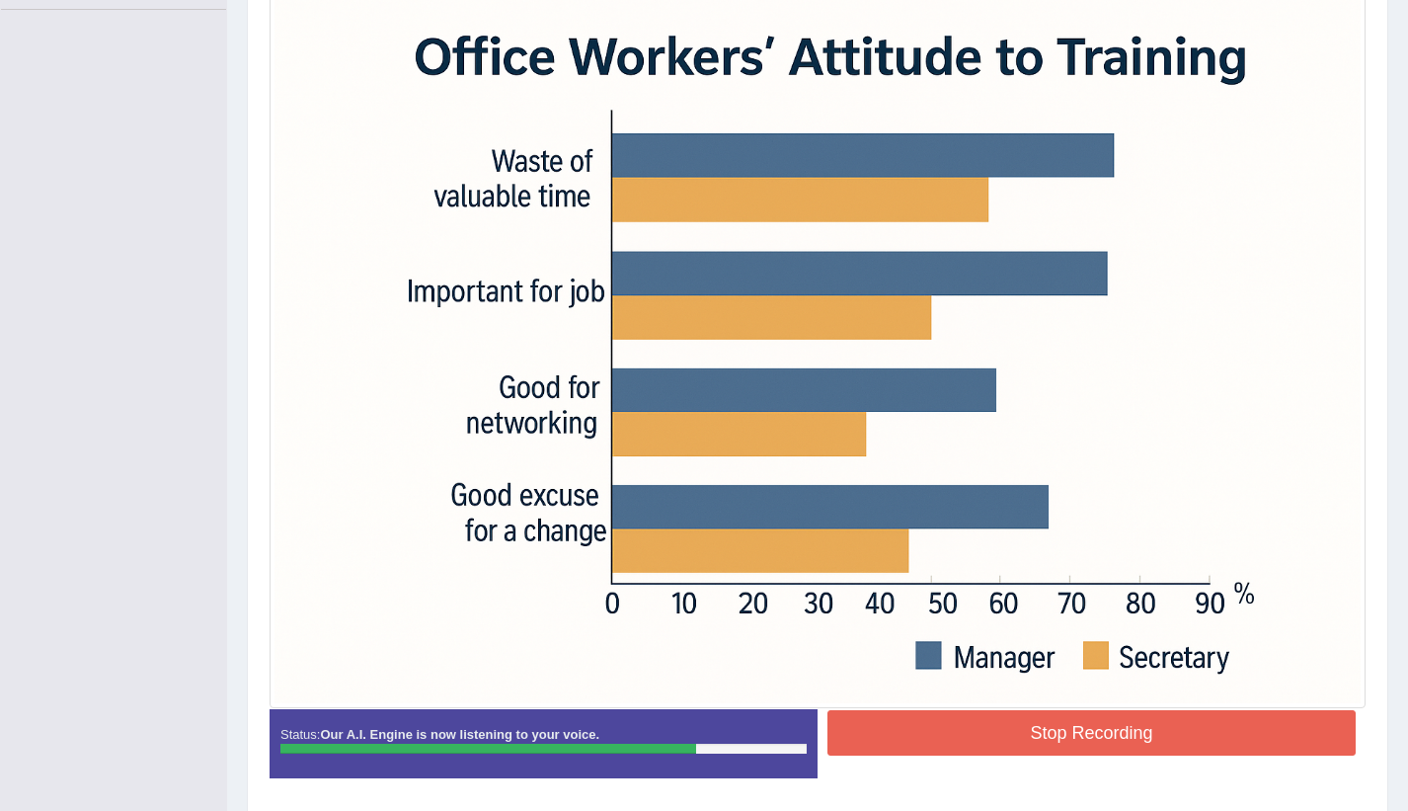
click at [1045, 732] on button "Stop Recording" at bounding box center [1092, 732] width 528 height 45
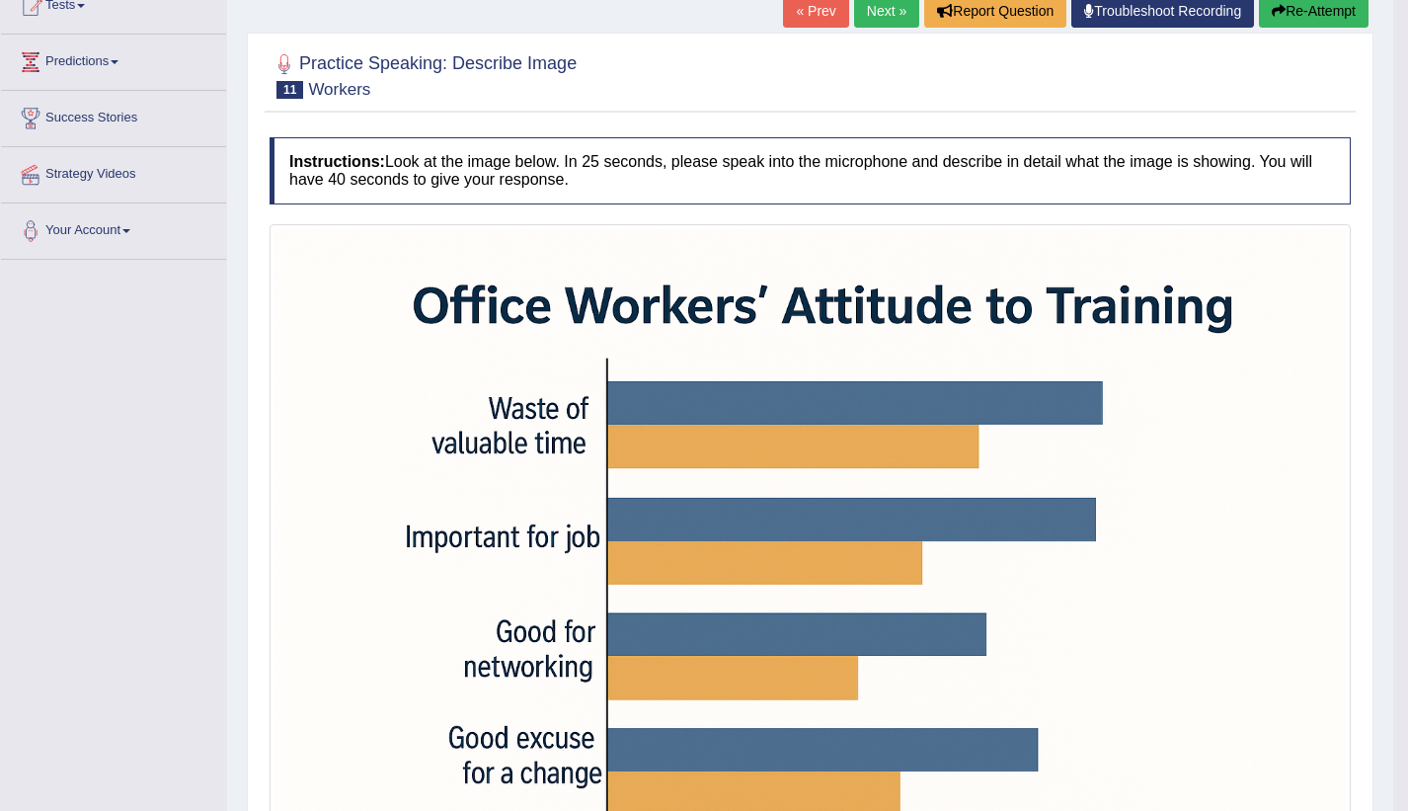
scroll to position [194, 0]
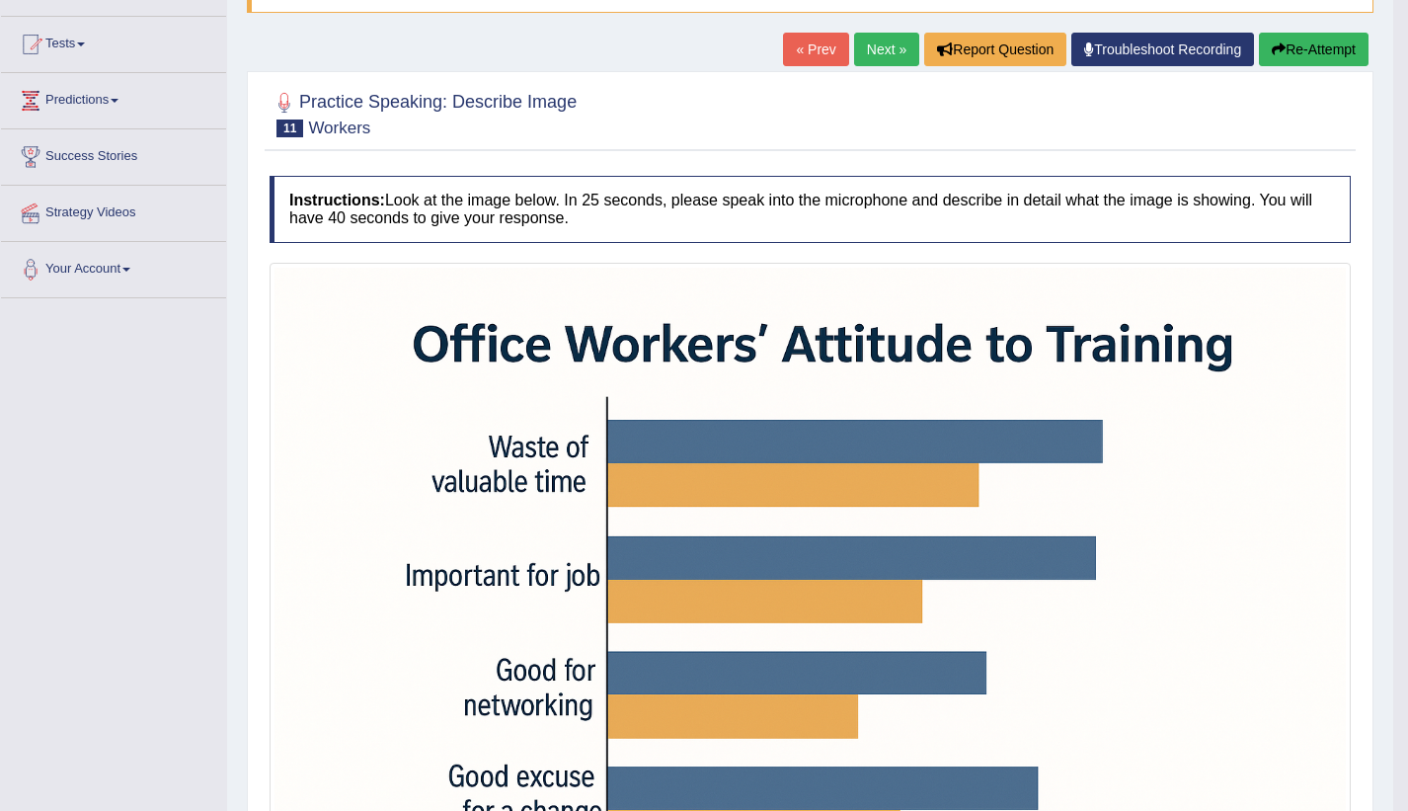
click at [869, 55] on link "Next »" at bounding box center [886, 50] width 65 height 34
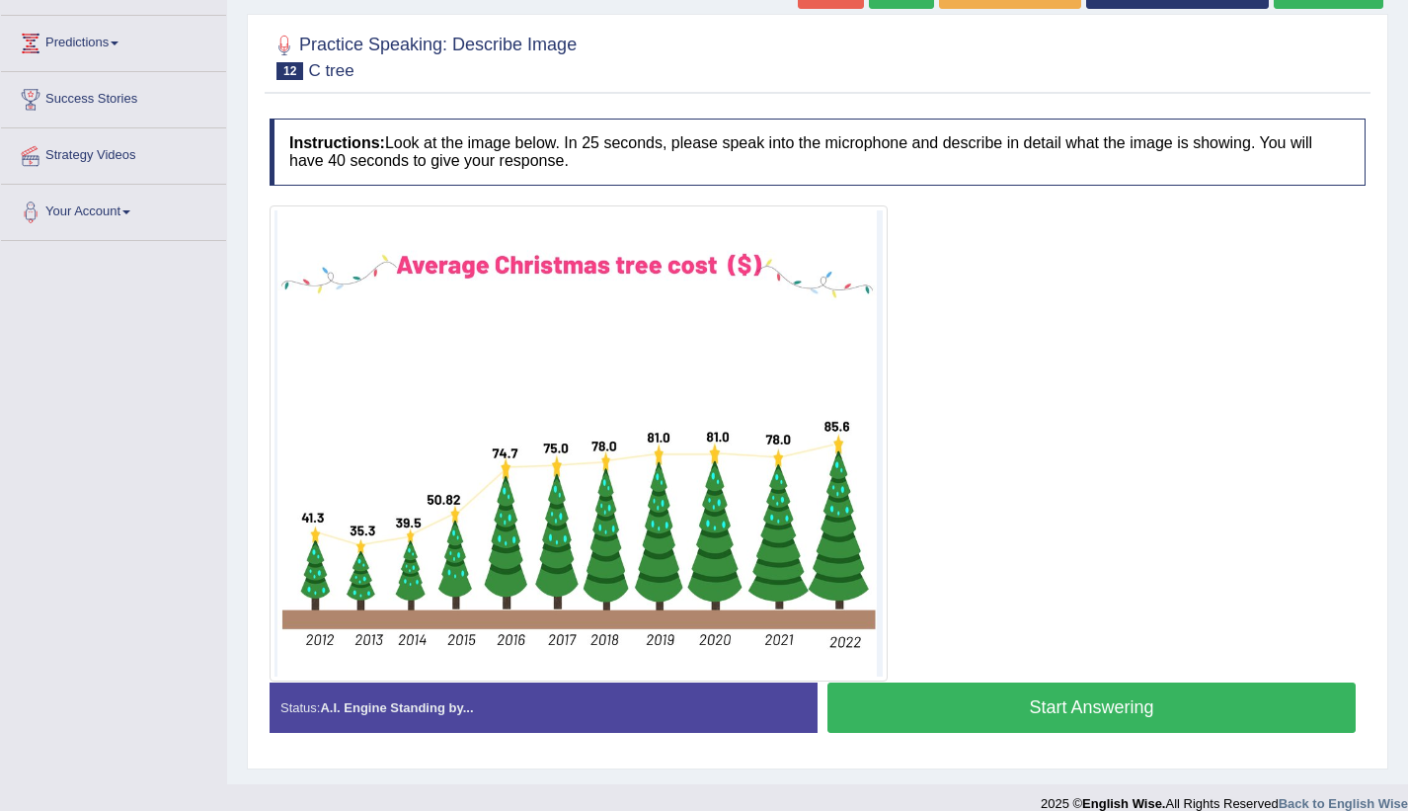
scroll to position [275, 0]
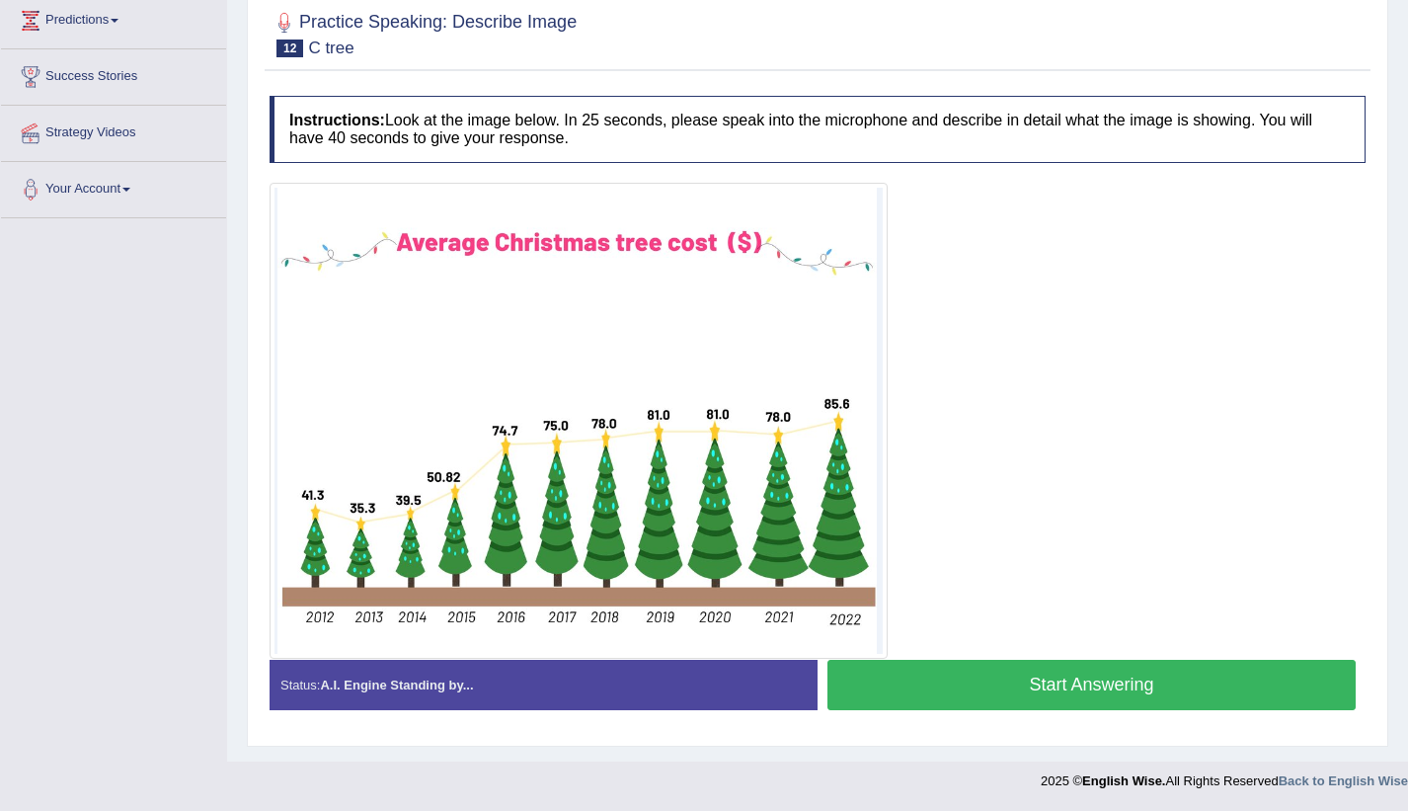
click at [1187, 684] on button "Start Answering" at bounding box center [1092, 685] width 528 height 50
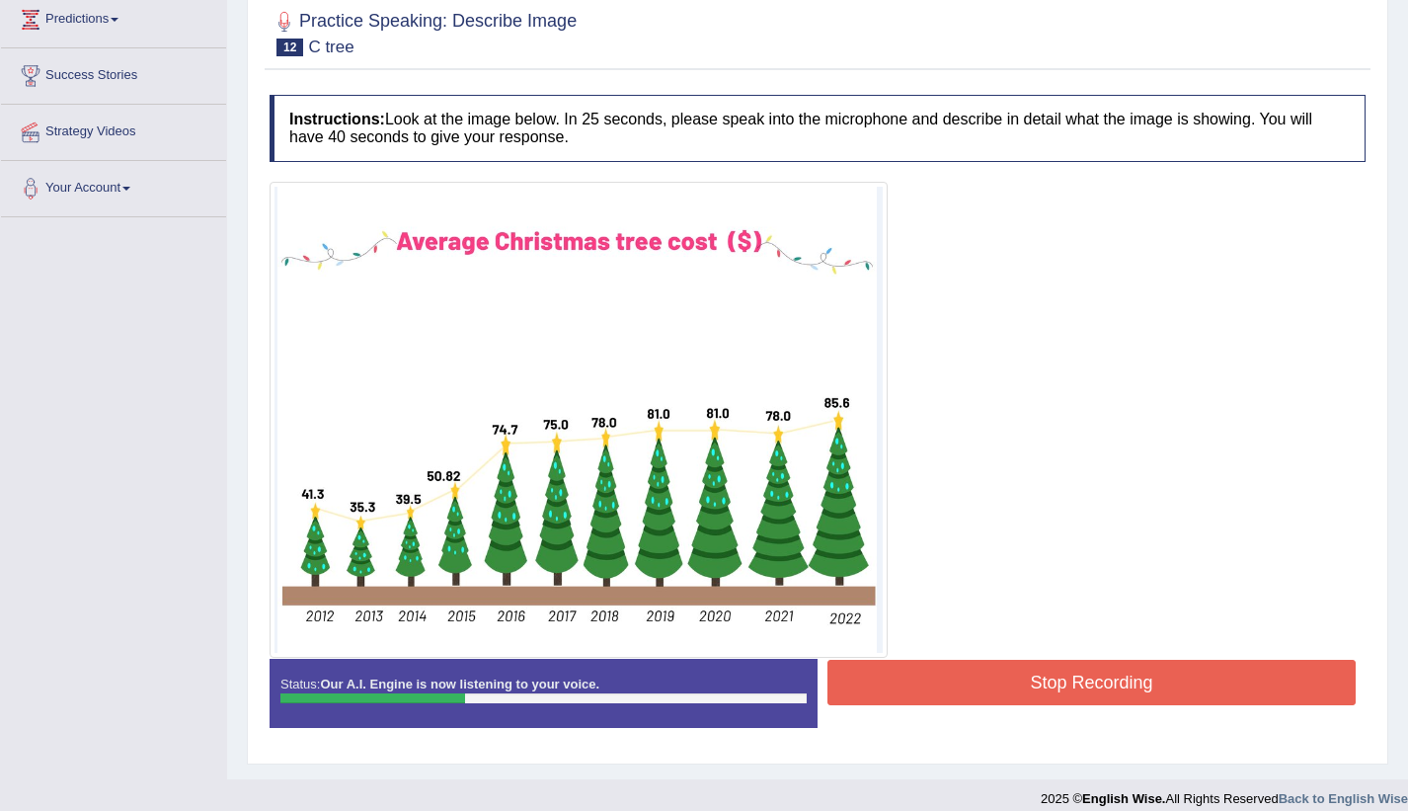
click at [1187, 684] on button "Stop Recording" at bounding box center [1092, 682] width 528 height 45
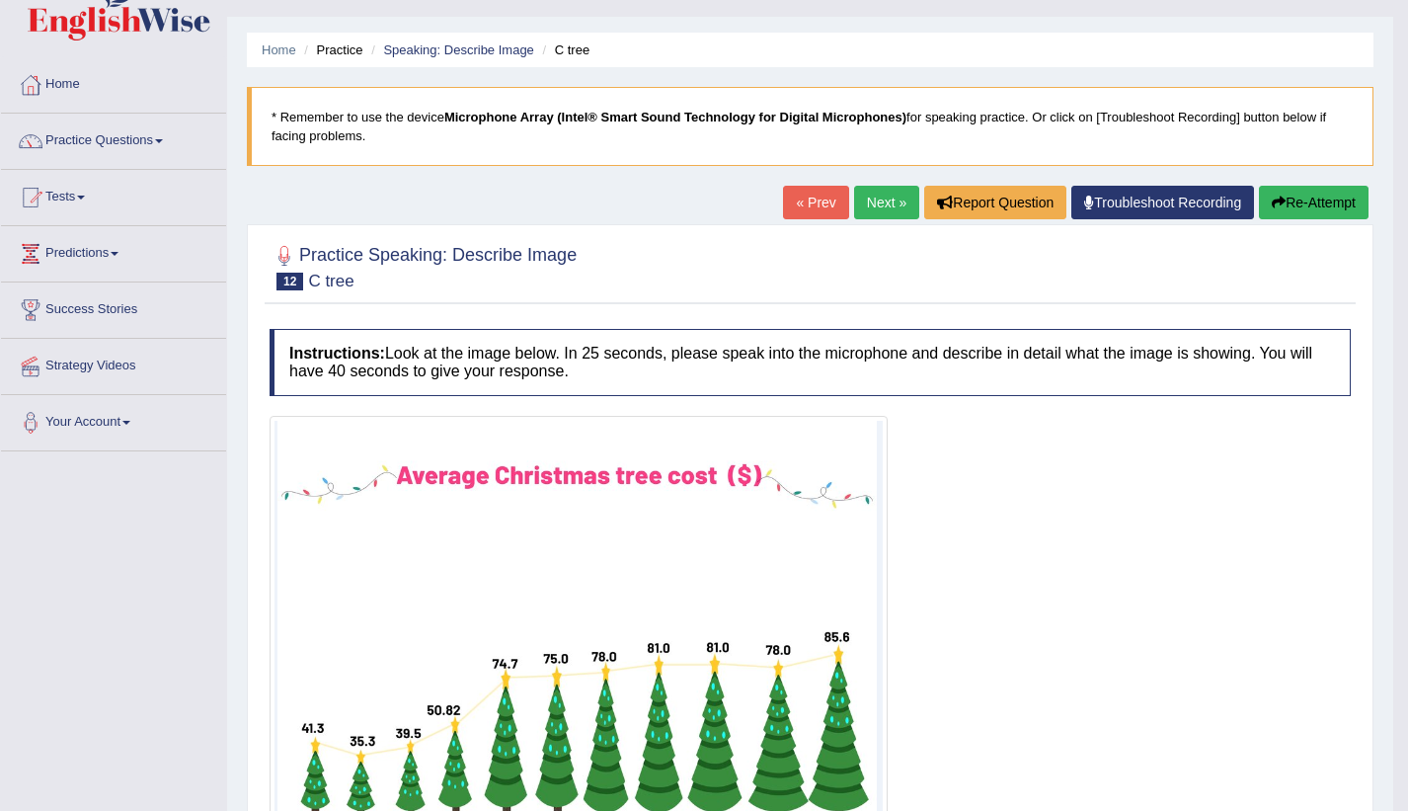
scroll to position [0, 0]
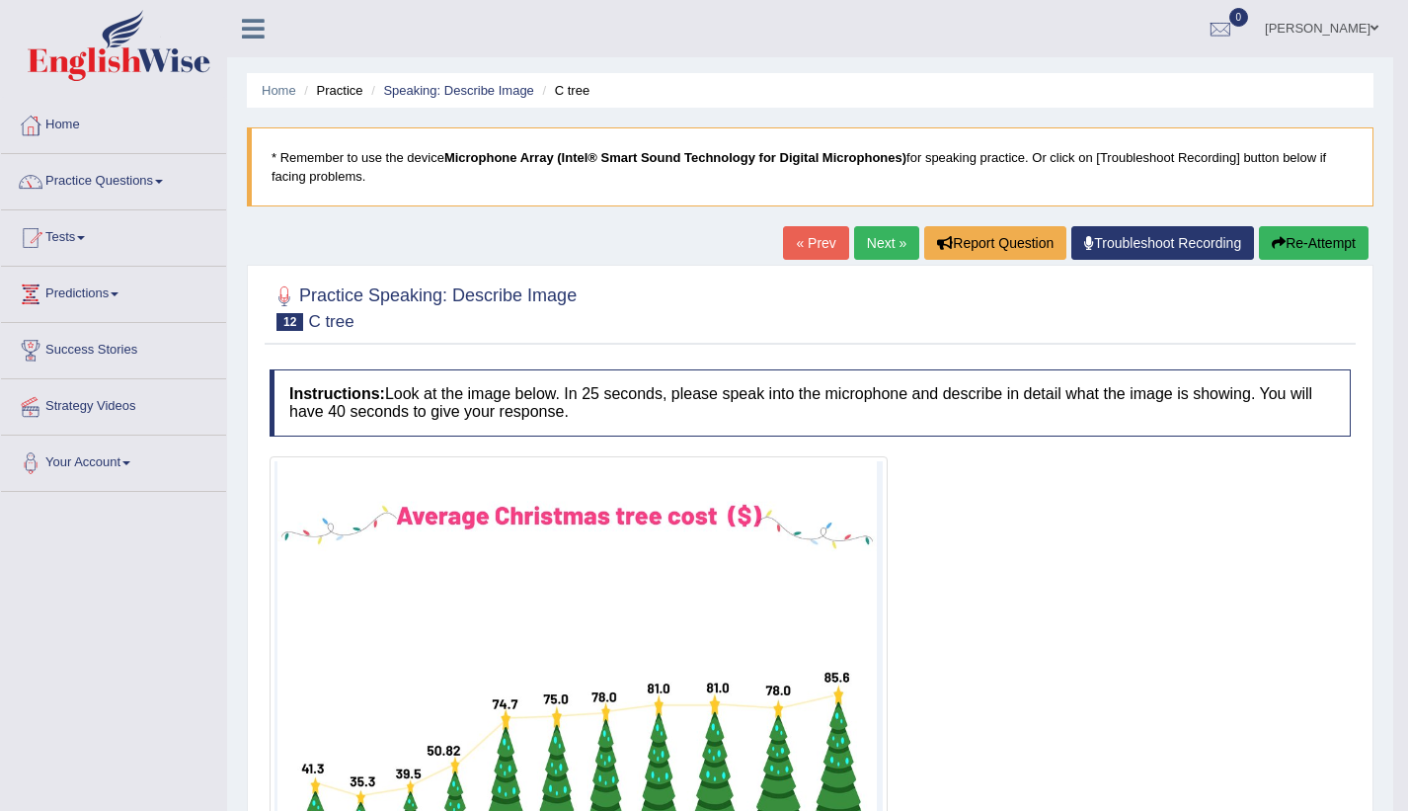
click at [1340, 231] on button "Re-Attempt" at bounding box center [1314, 243] width 110 height 34
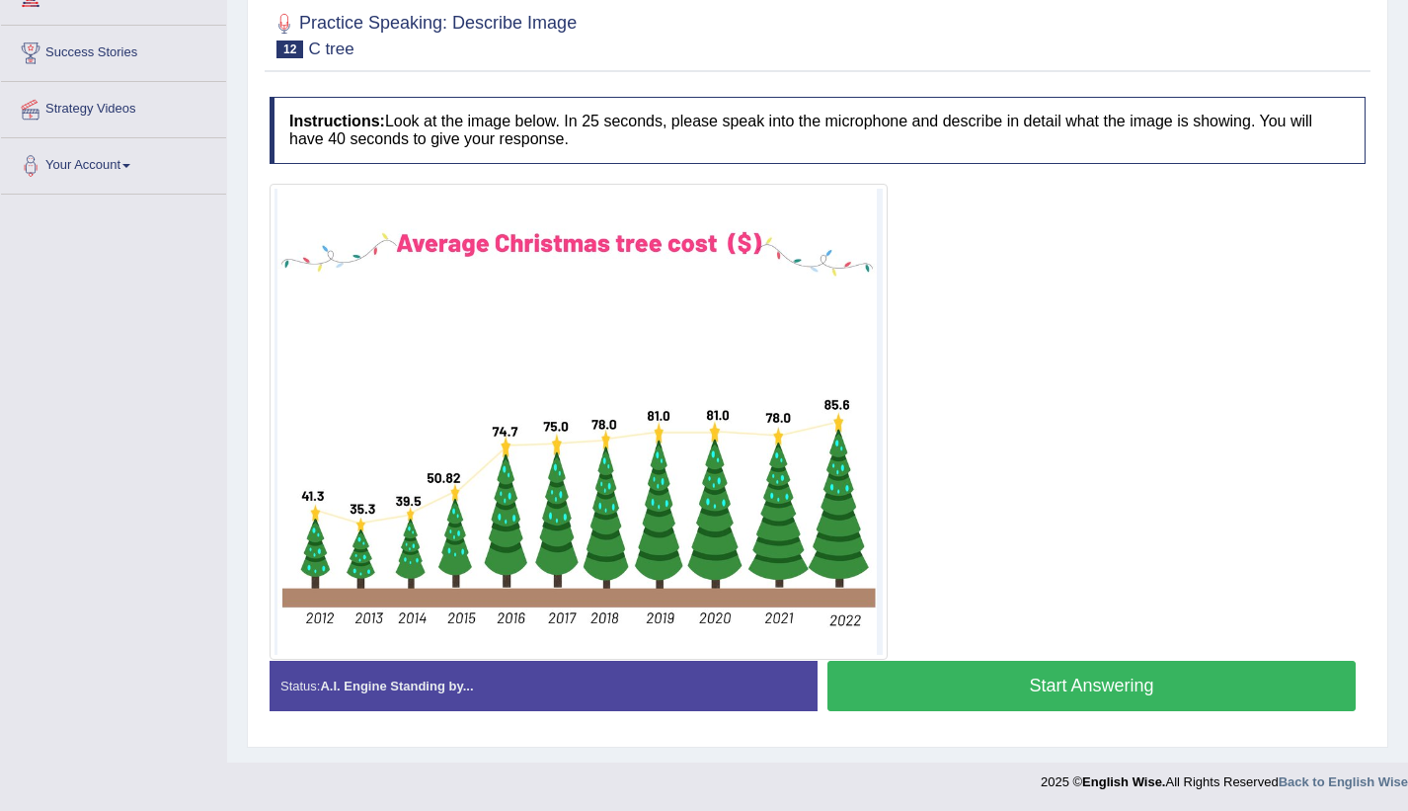
scroll to position [299, 0]
click at [1026, 675] on button "Start Answering" at bounding box center [1092, 685] width 528 height 50
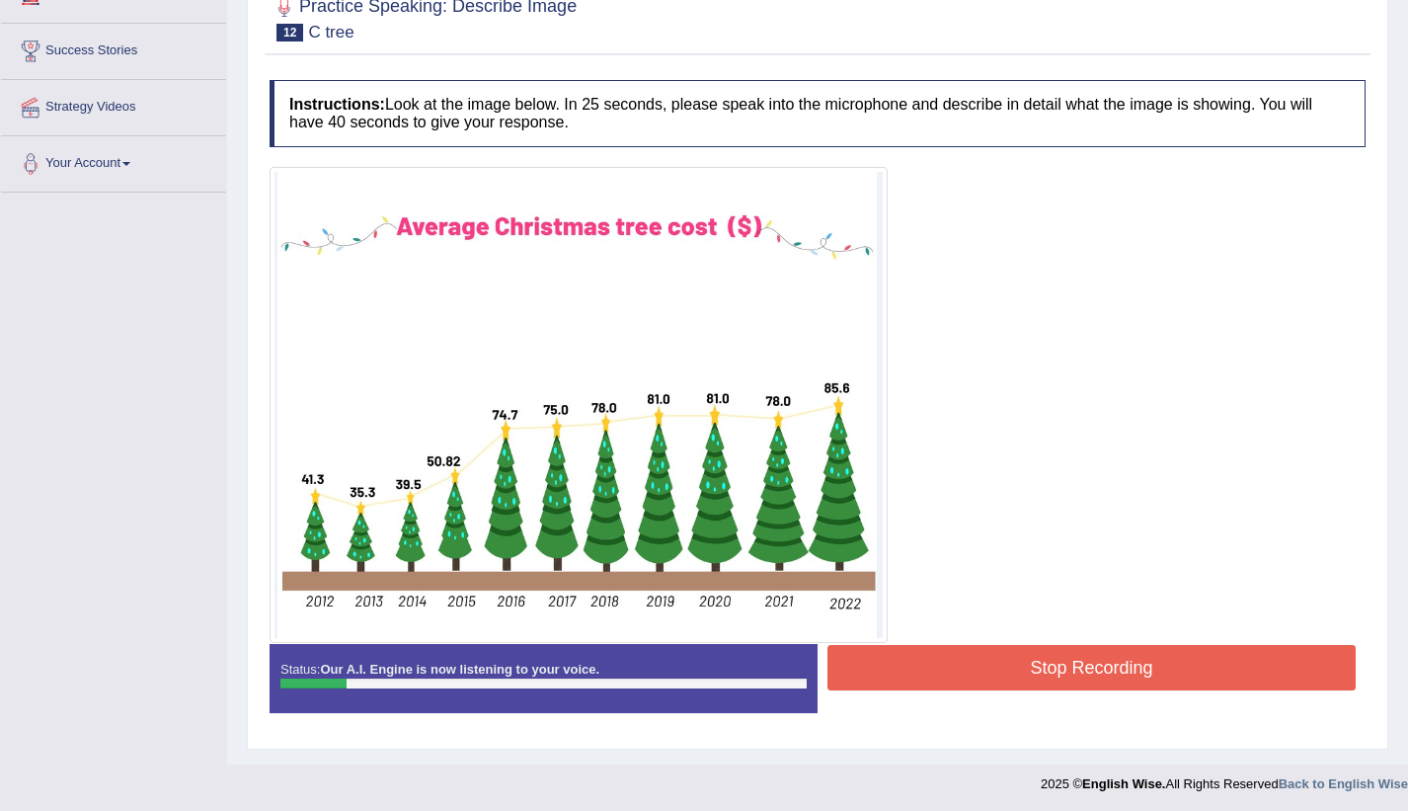
click at [1026, 675] on button "Stop Recording" at bounding box center [1092, 667] width 528 height 45
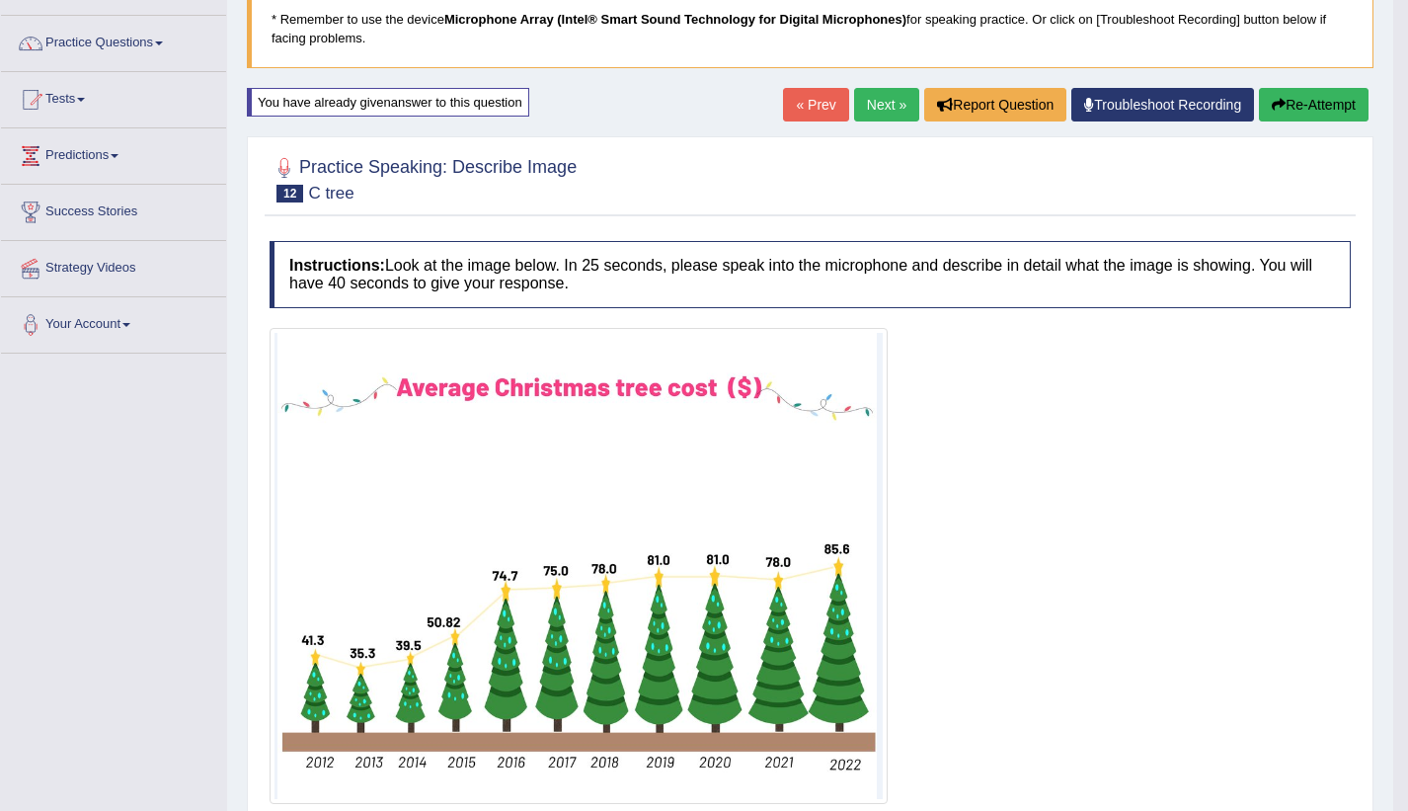
scroll to position [137, 0]
click at [1329, 104] on button "Re-Attempt" at bounding box center [1314, 106] width 110 height 34
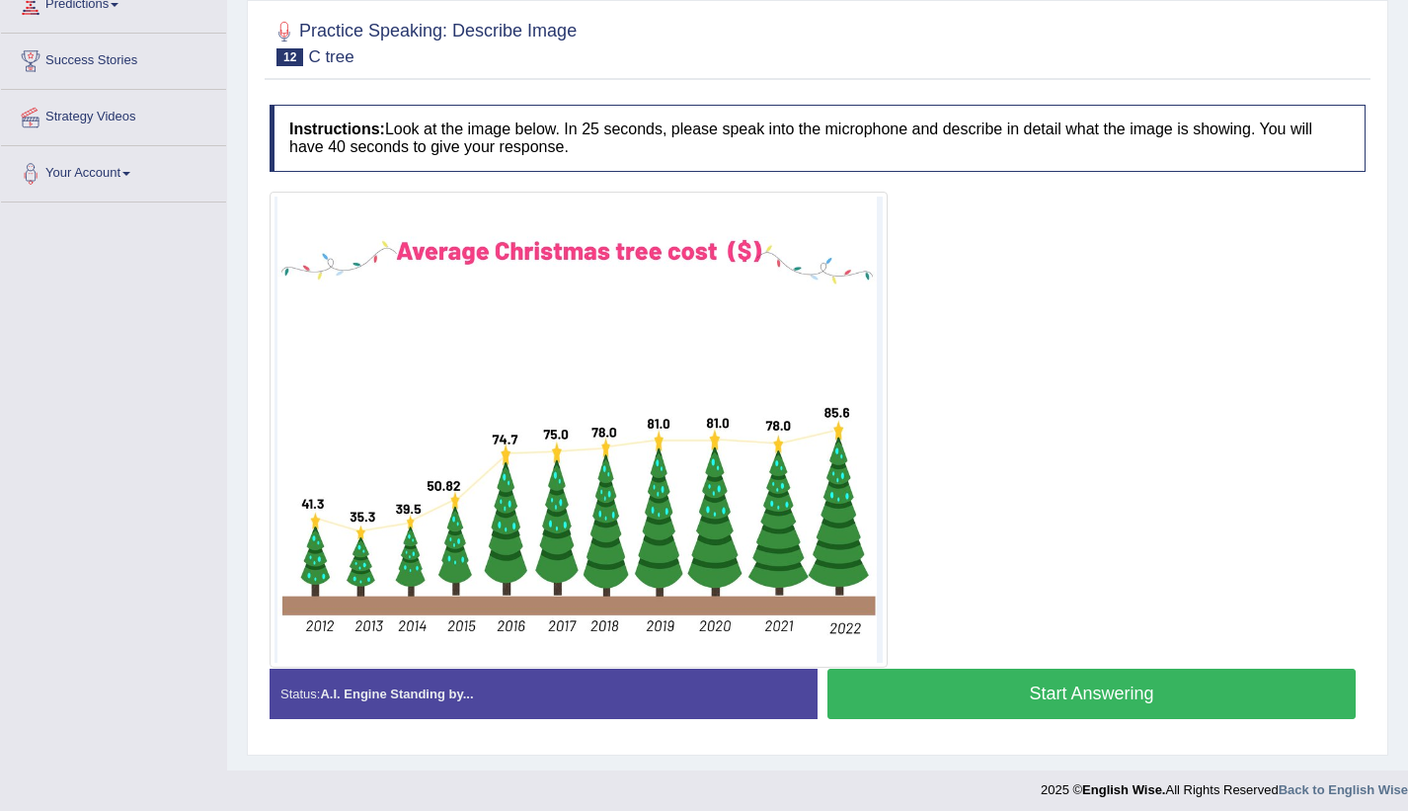
scroll to position [299, 0]
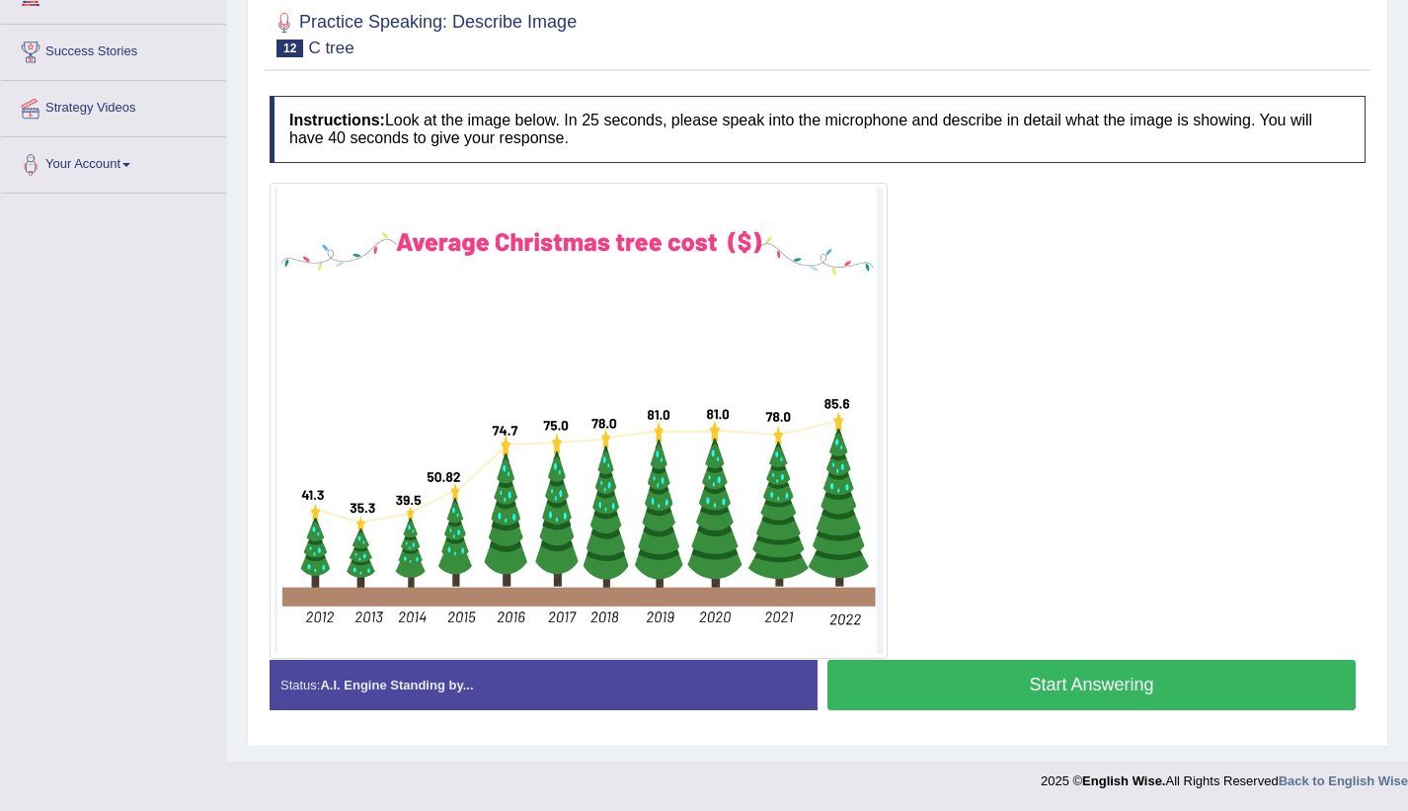
click at [1022, 684] on button "Start Answering" at bounding box center [1092, 685] width 528 height 50
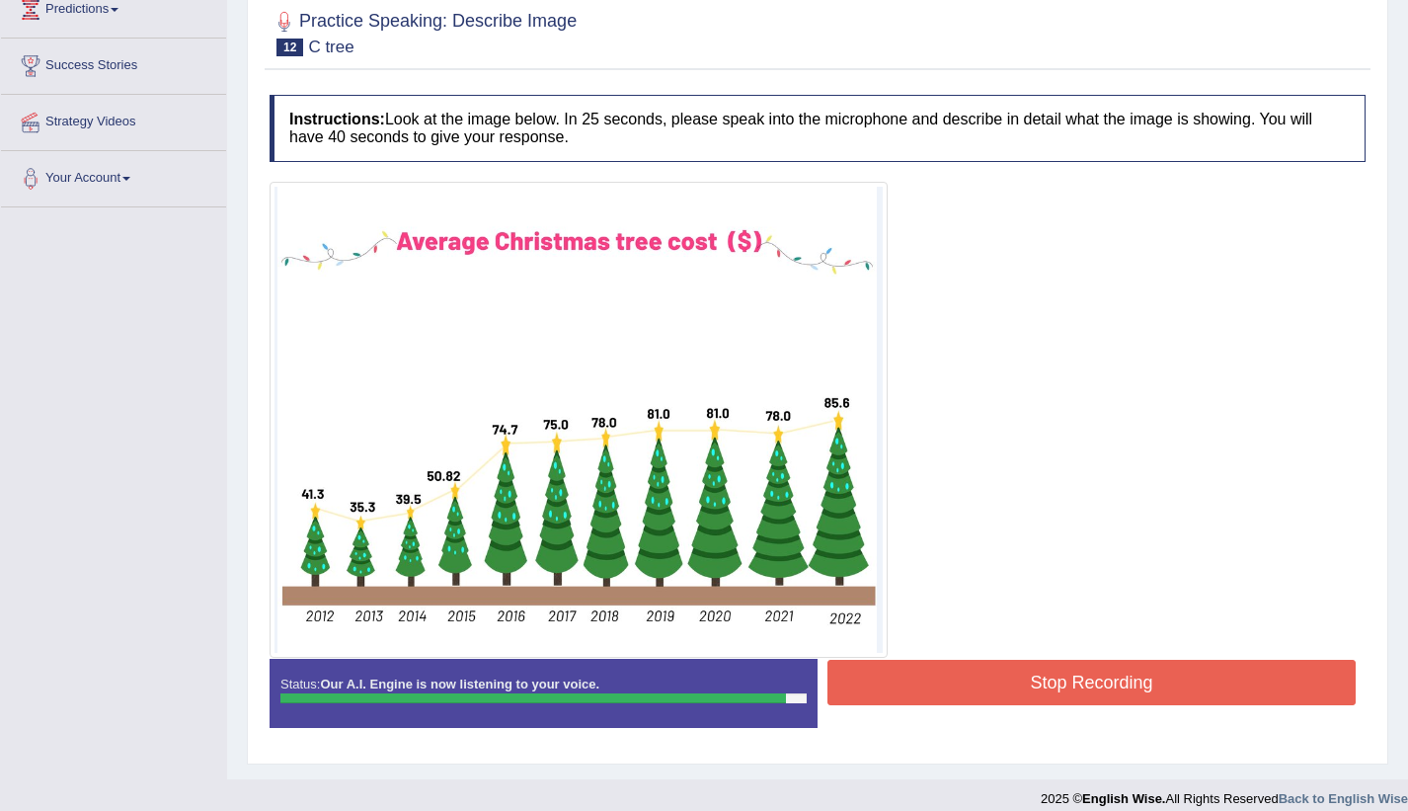
click at [1022, 684] on button "Stop Recording" at bounding box center [1092, 682] width 528 height 45
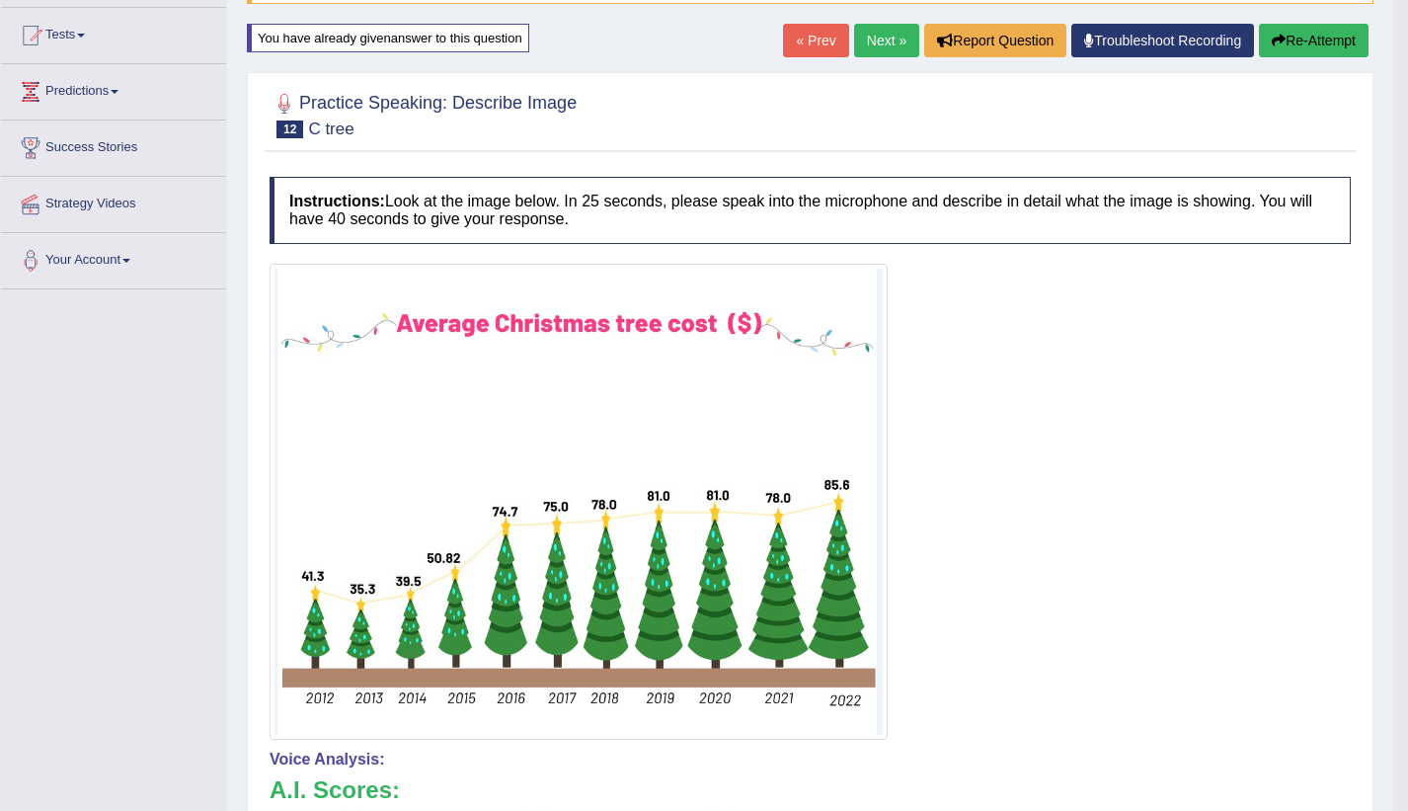
scroll to position [193, 0]
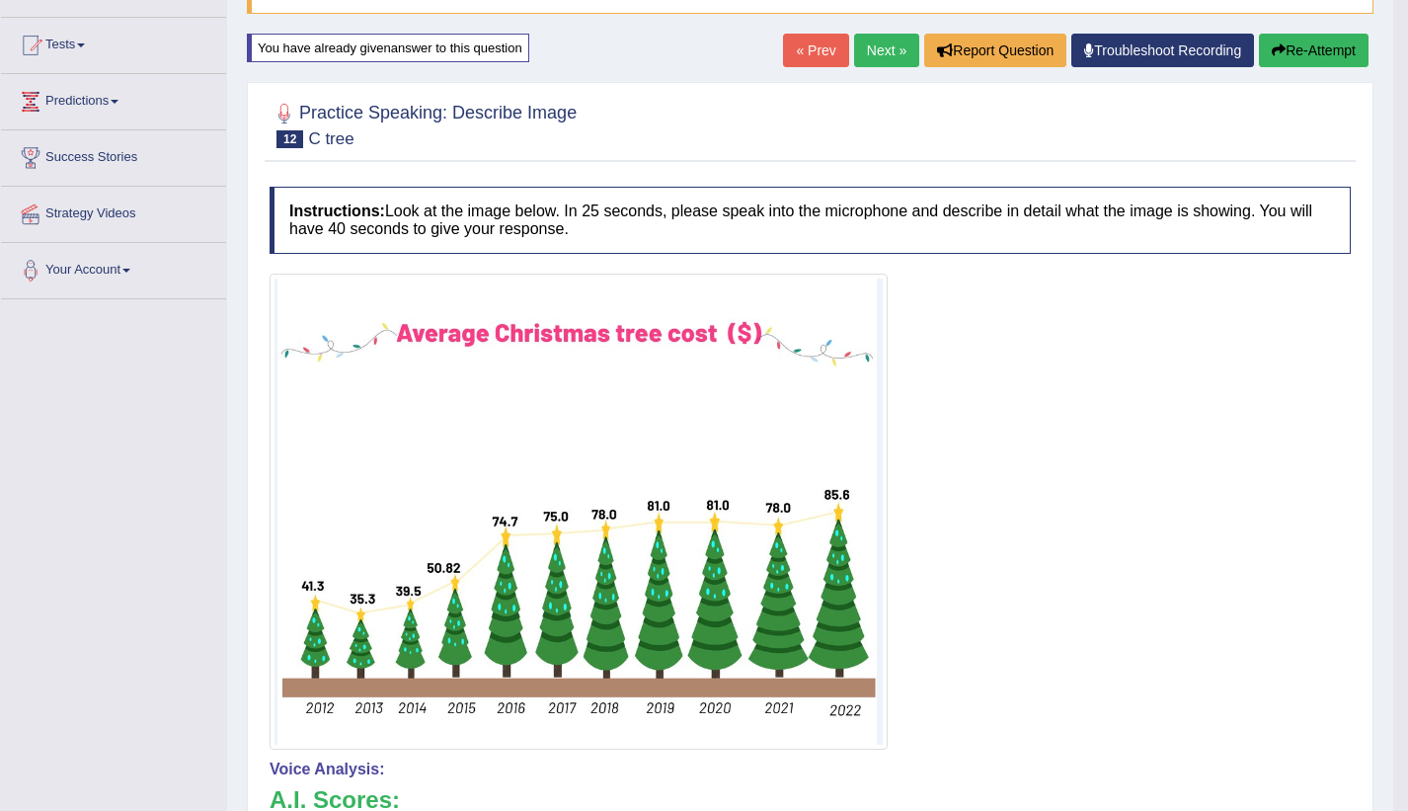
click at [1325, 45] on button "Re-Attempt" at bounding box center [1314, 51] width 110 height 34
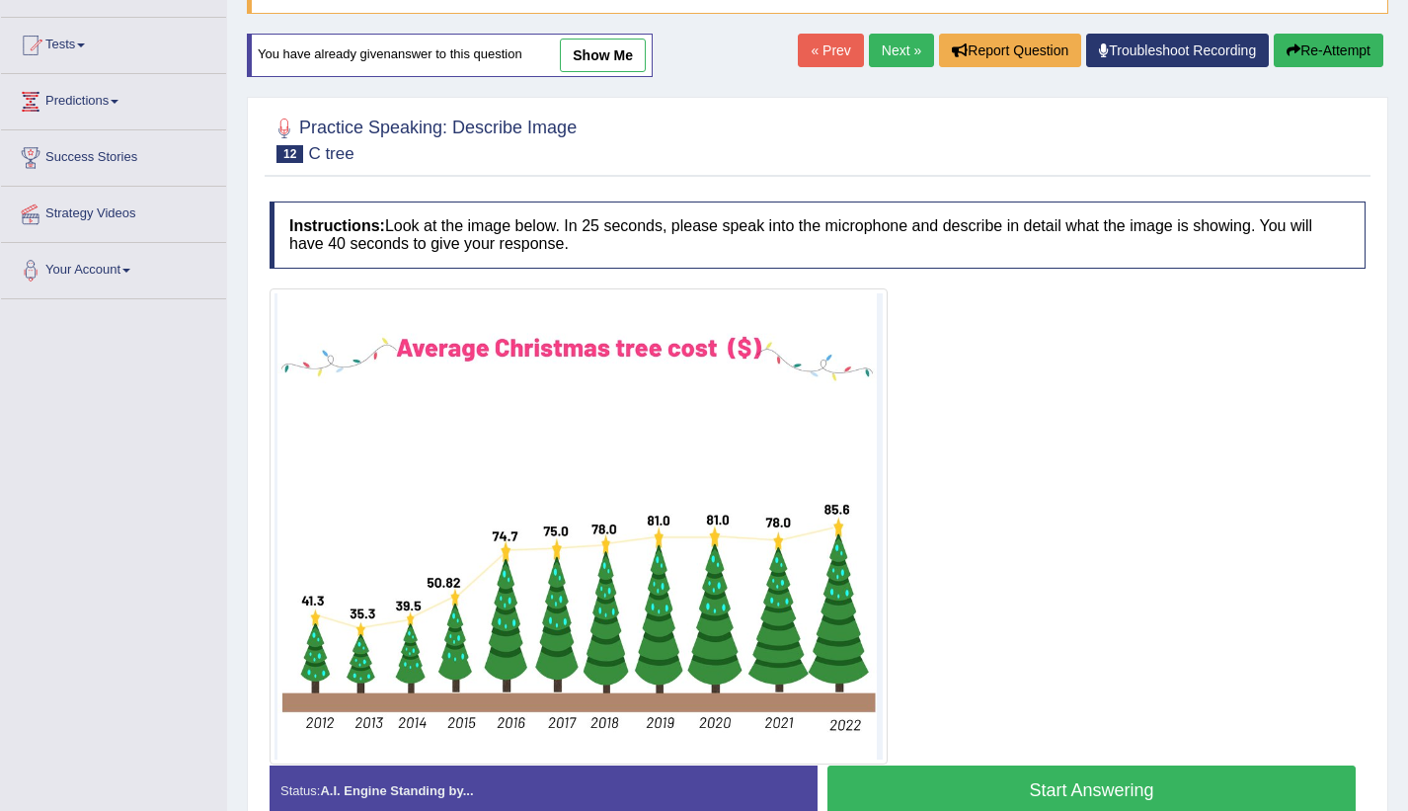
scroll to position [299, 0]
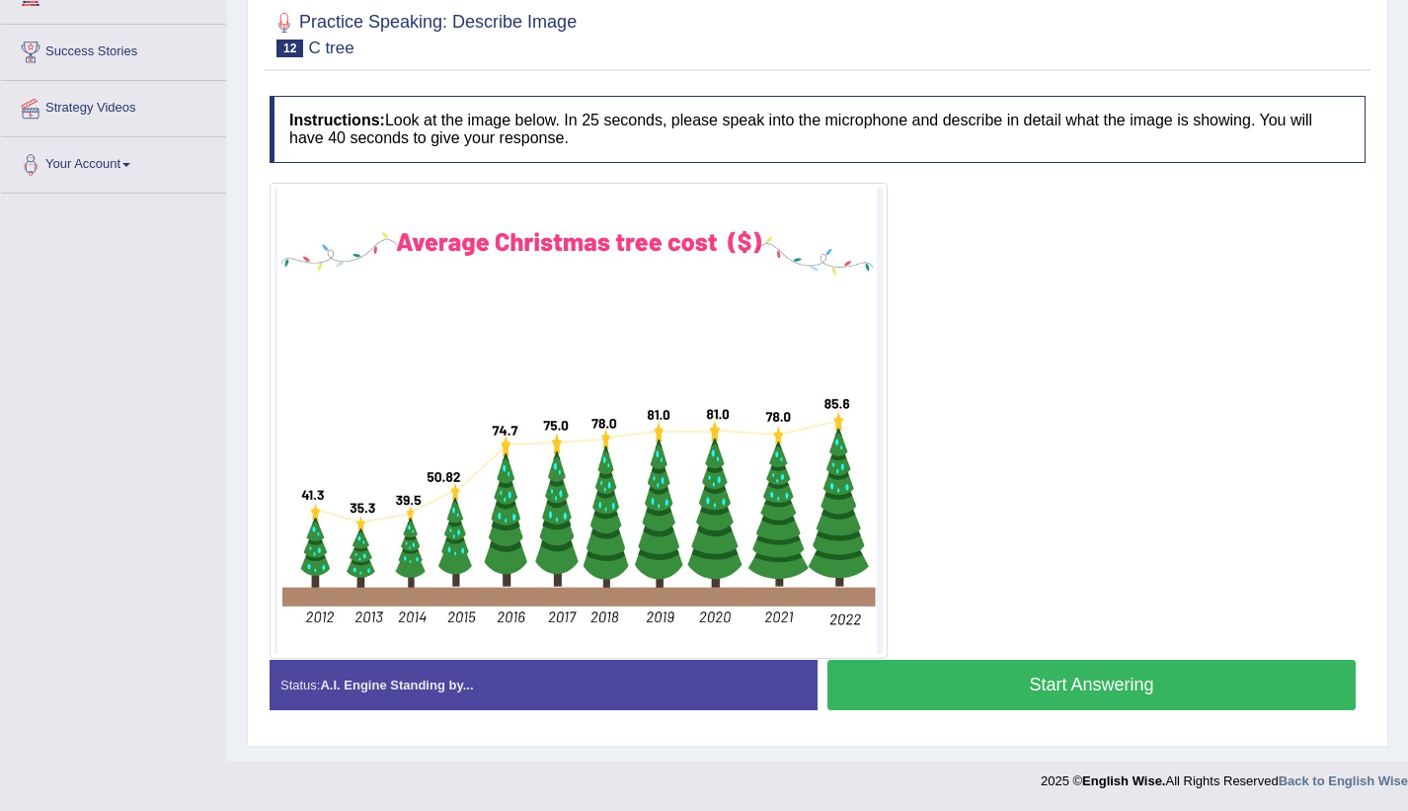
click at [1115, 685] on button "Start Answering" at bounding box center [1092, 685] width 528 height 50
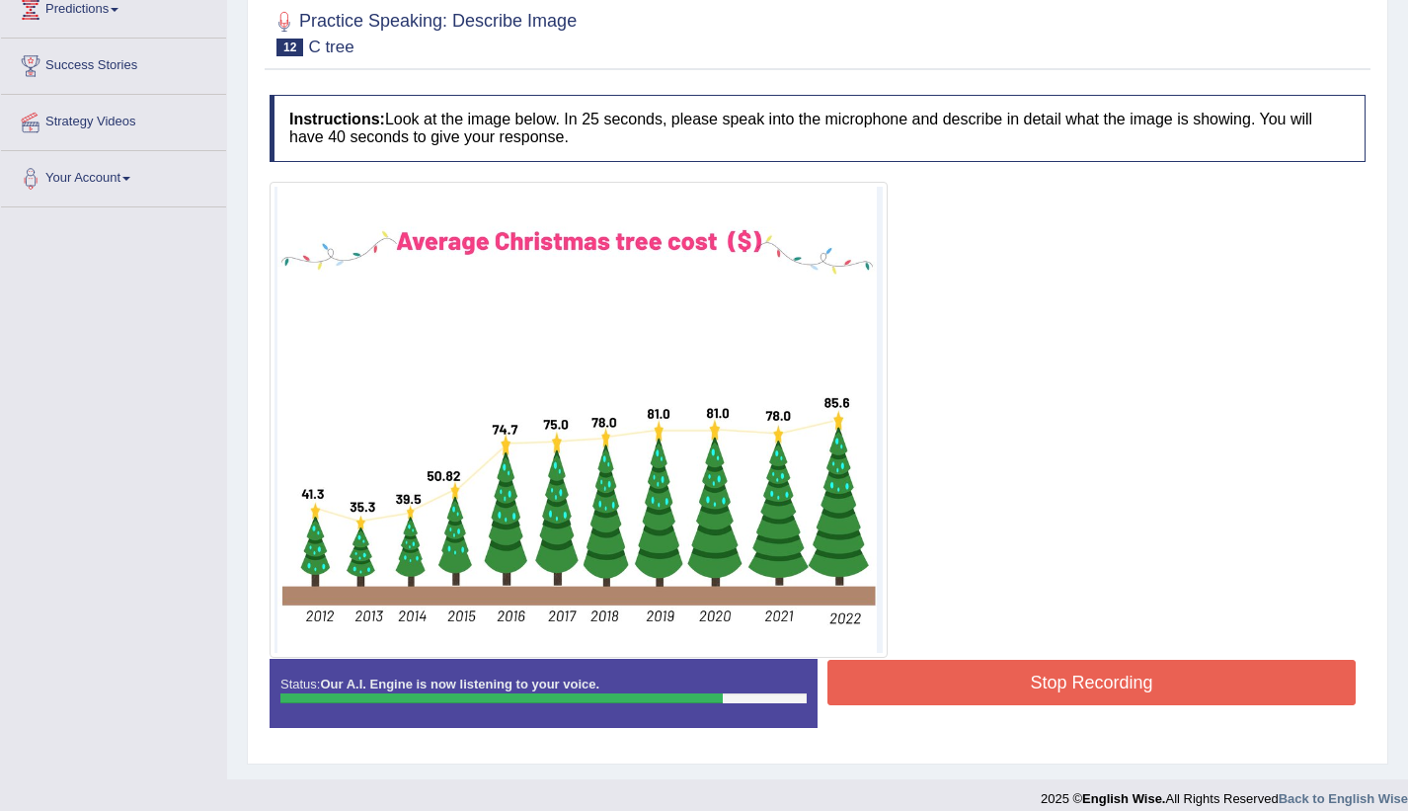
click at [1115, 685] on button "Stop Recording" at bounding box center [1092, 682] width 528 height 45
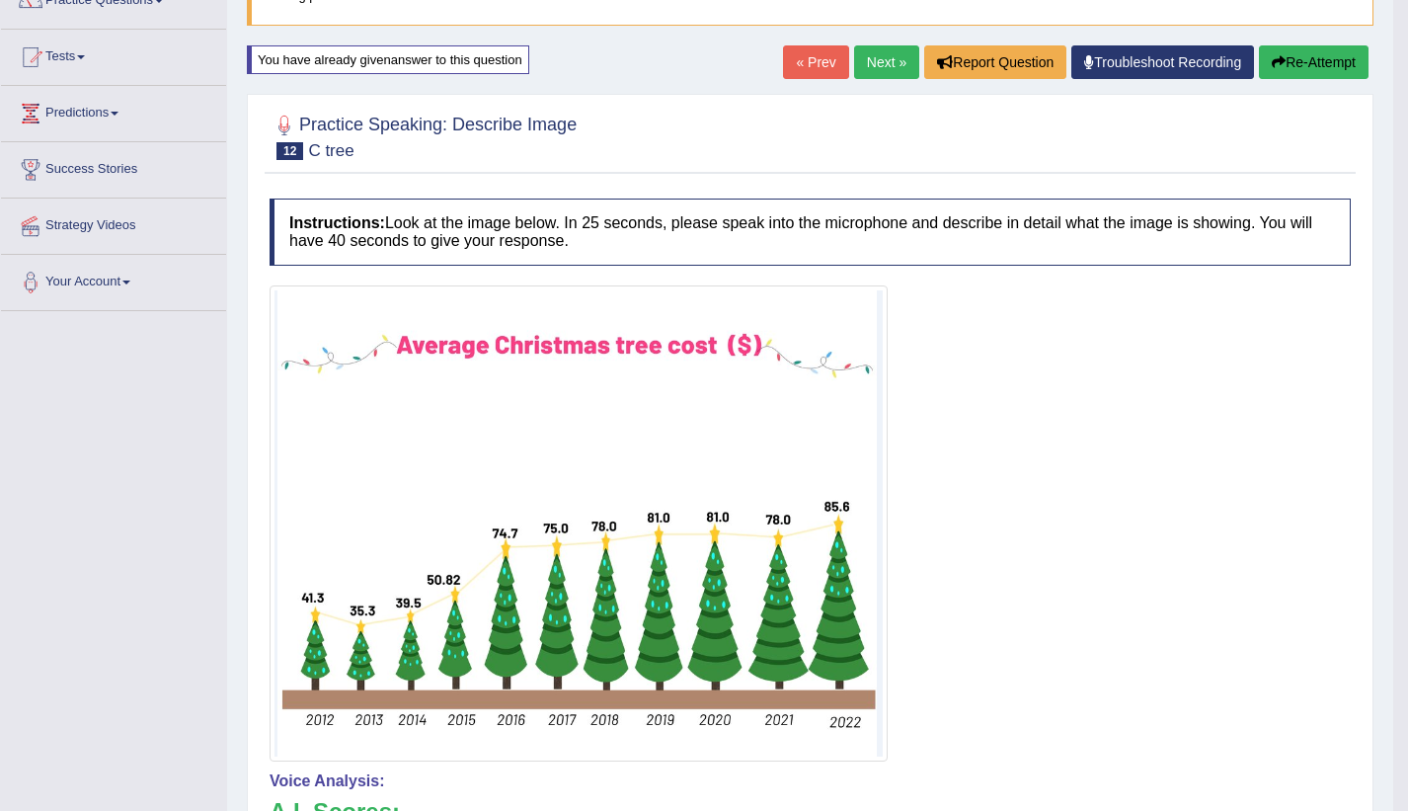
scroll to position [178, 0]
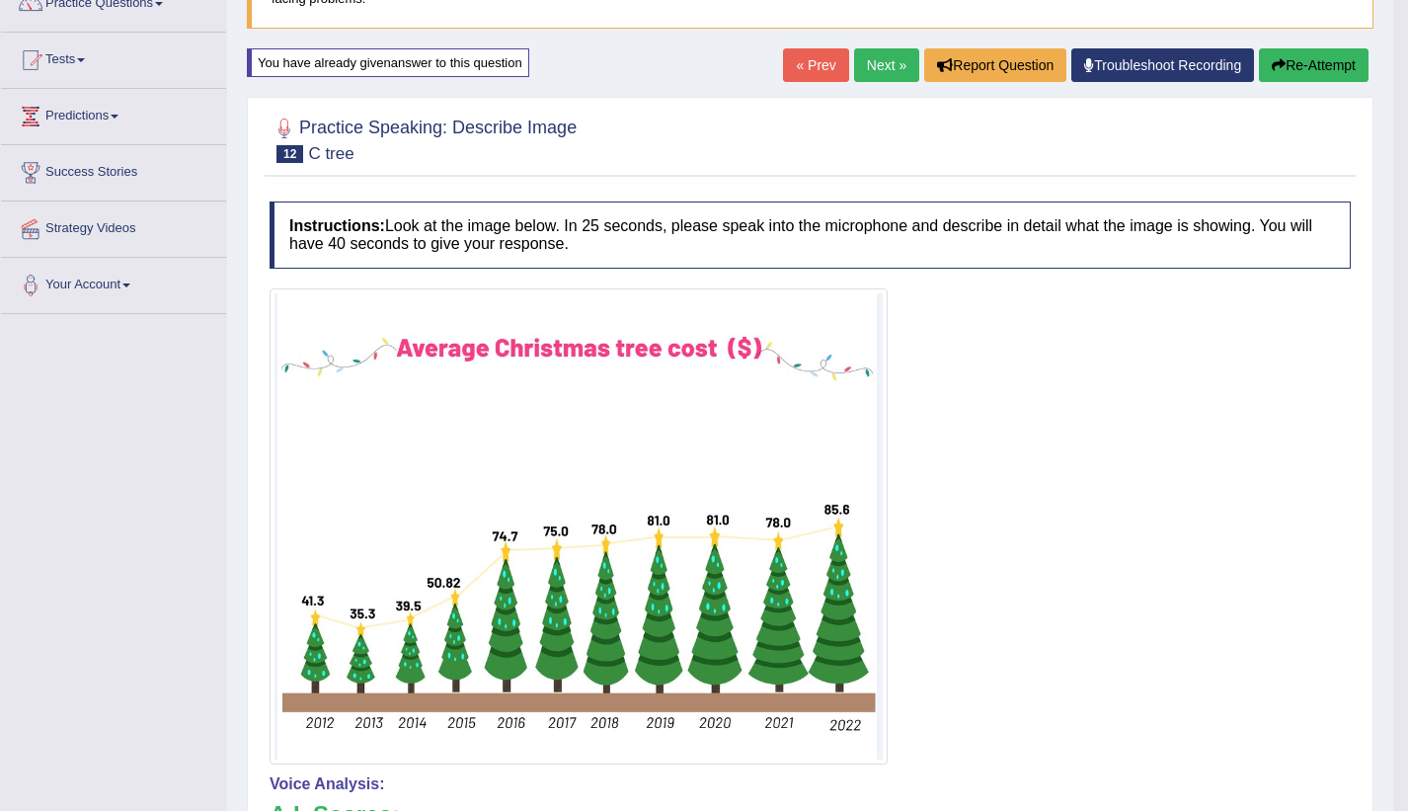
click at [897, 64] on link "Next »" at bounding box center [886, 65] width 65 height 34
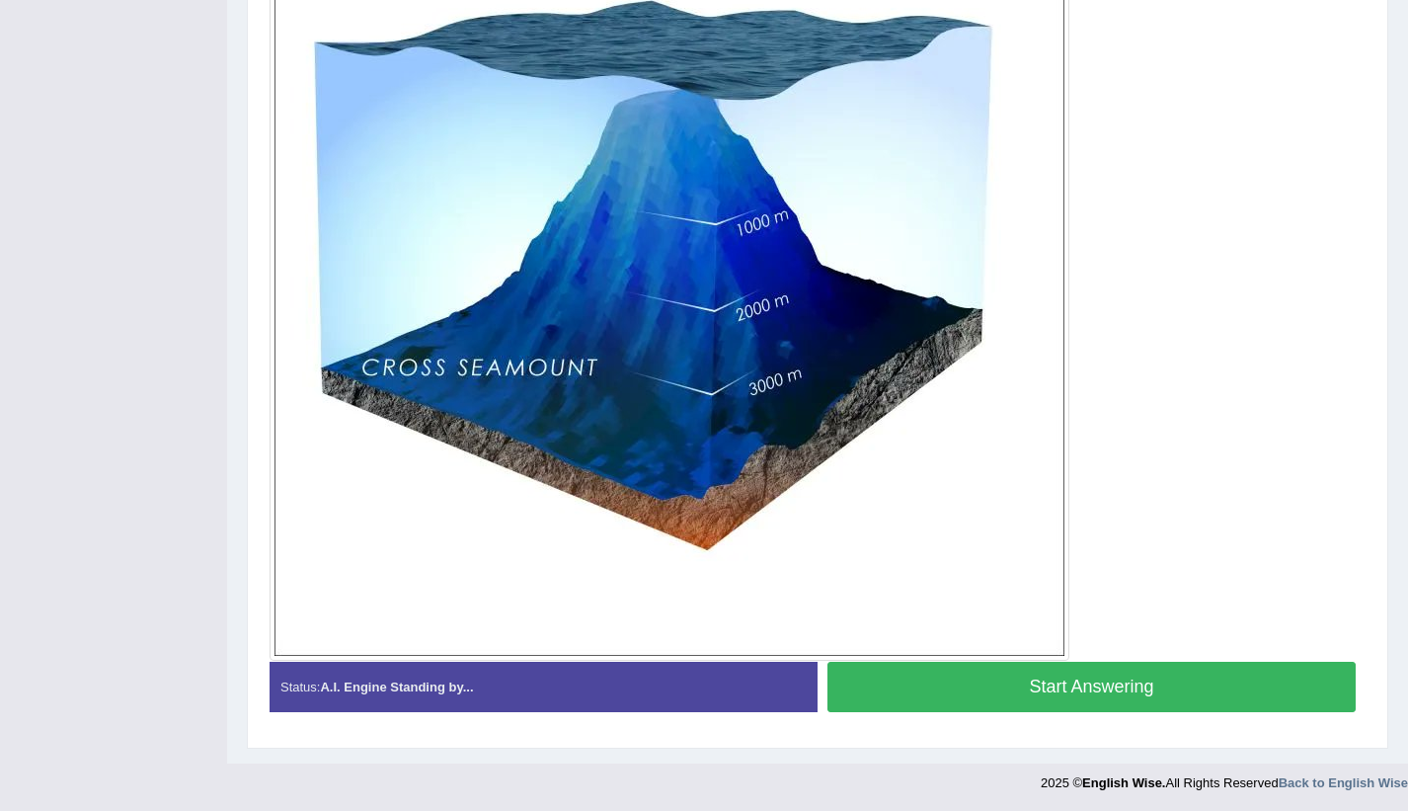
scroll to position [597, 0]
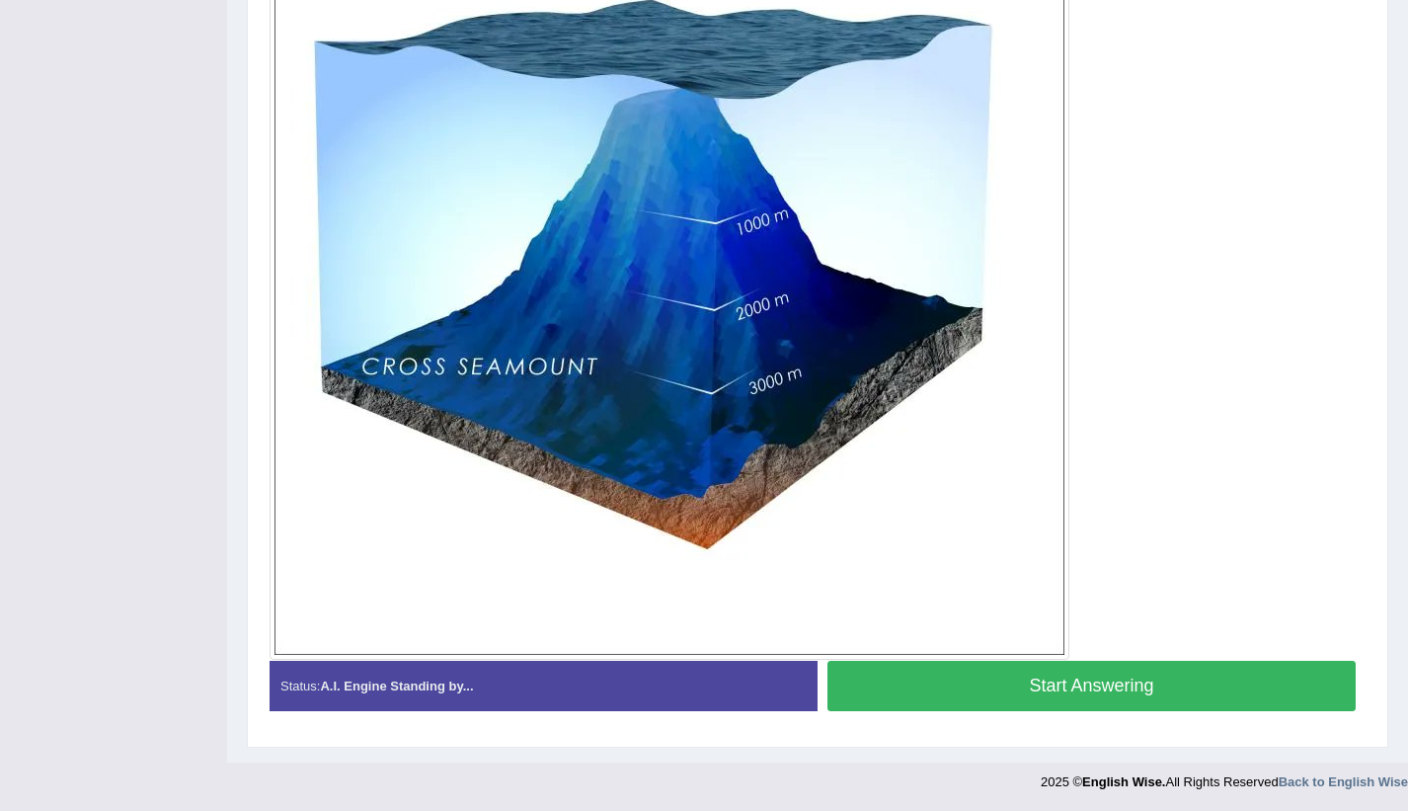
click at [1153, 678] on button "Start Answering" at bounding box center [1092, 686] width 528 height 50
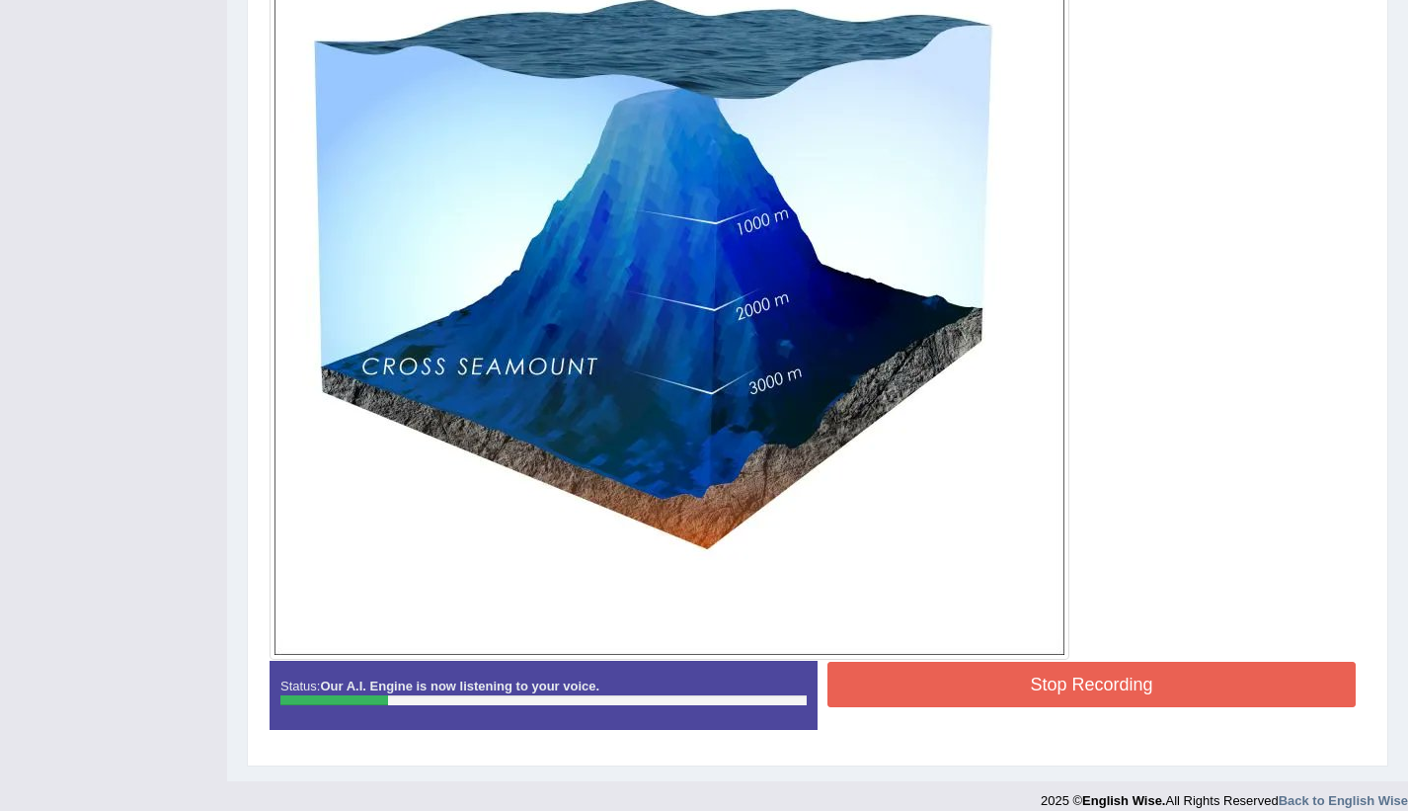
click at [1153, 678] on button "Stop Recording" at bounding box center [1092, 684] width 528 height 45
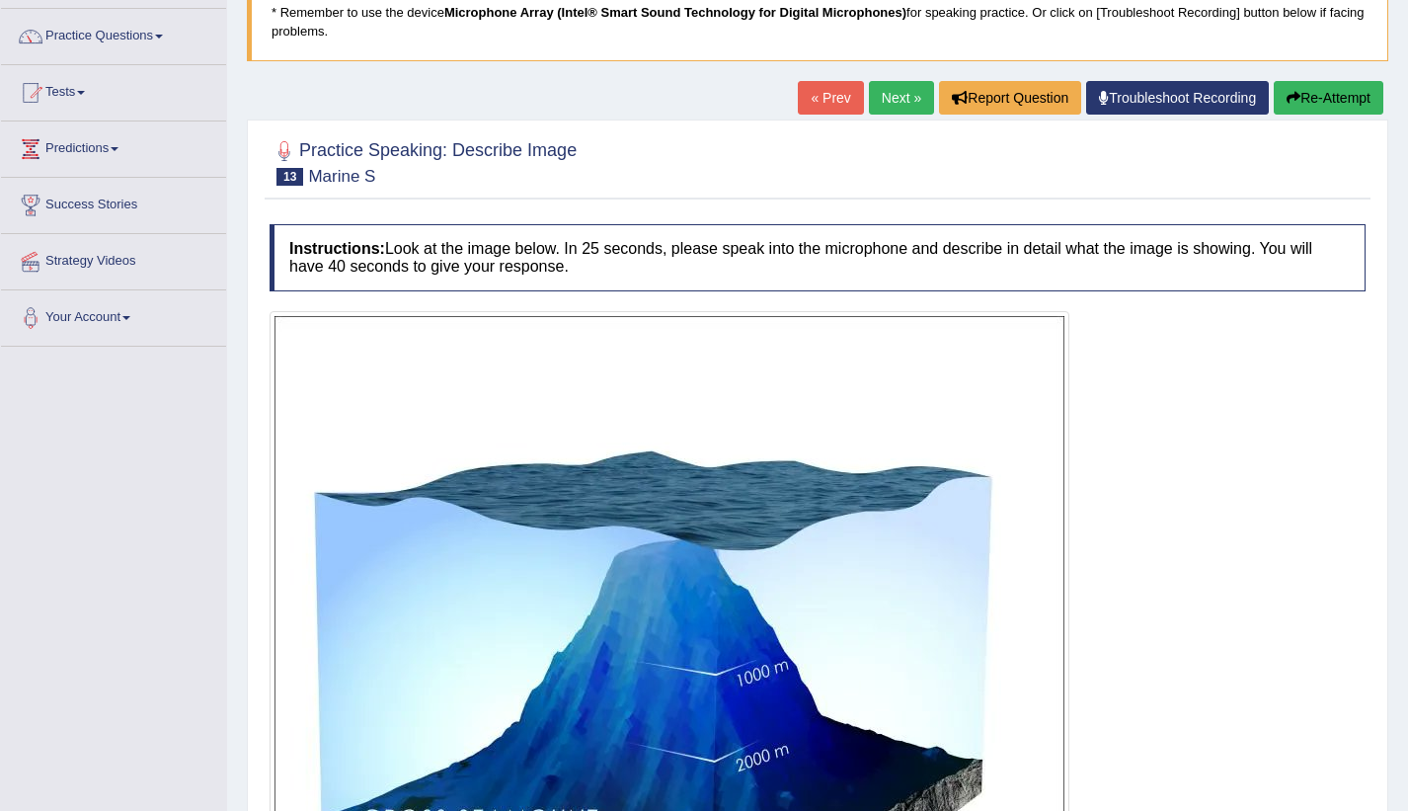
scroll to position [144, 0]
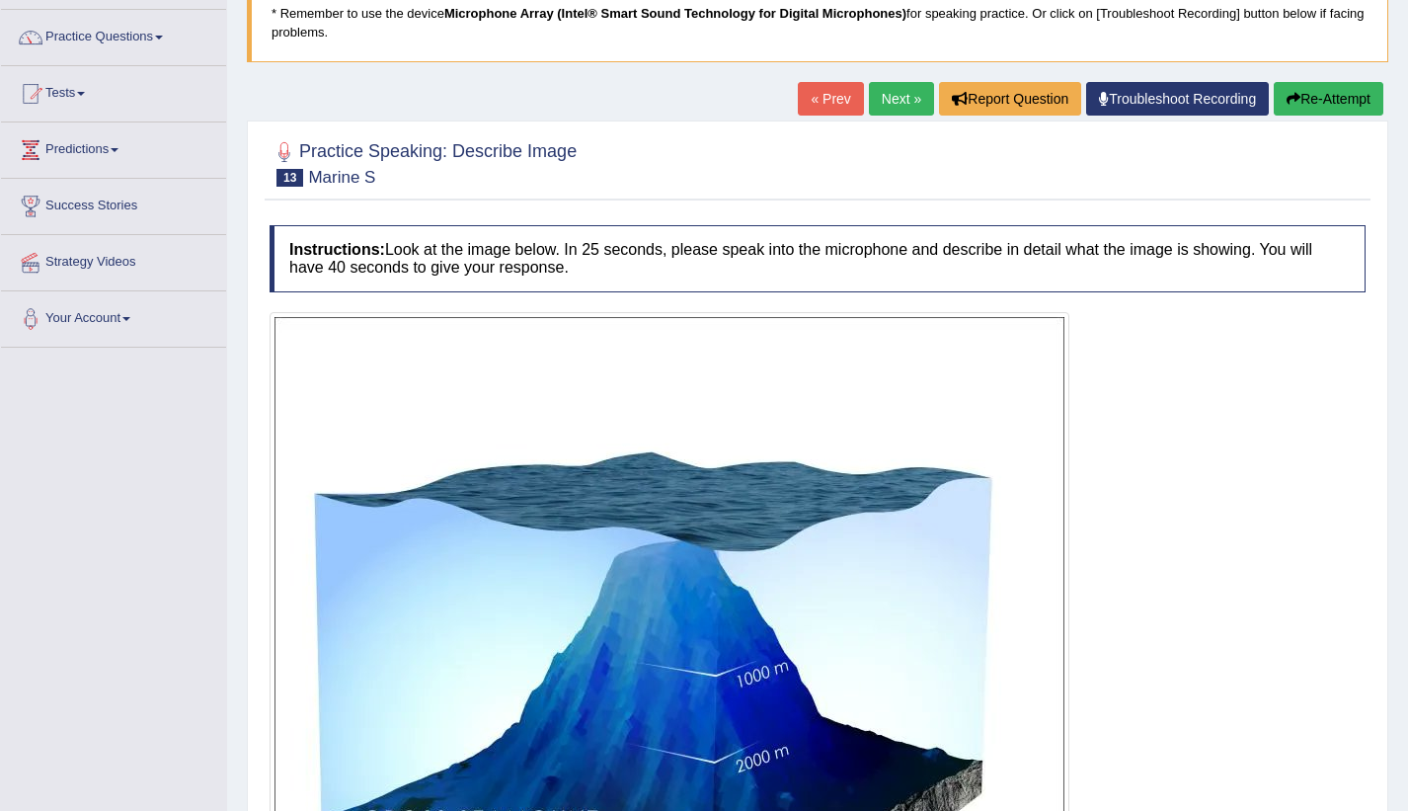
click at [1353, 99] on button "Re-Attempt" at bounding box center [1329, 99] width 110 height 34
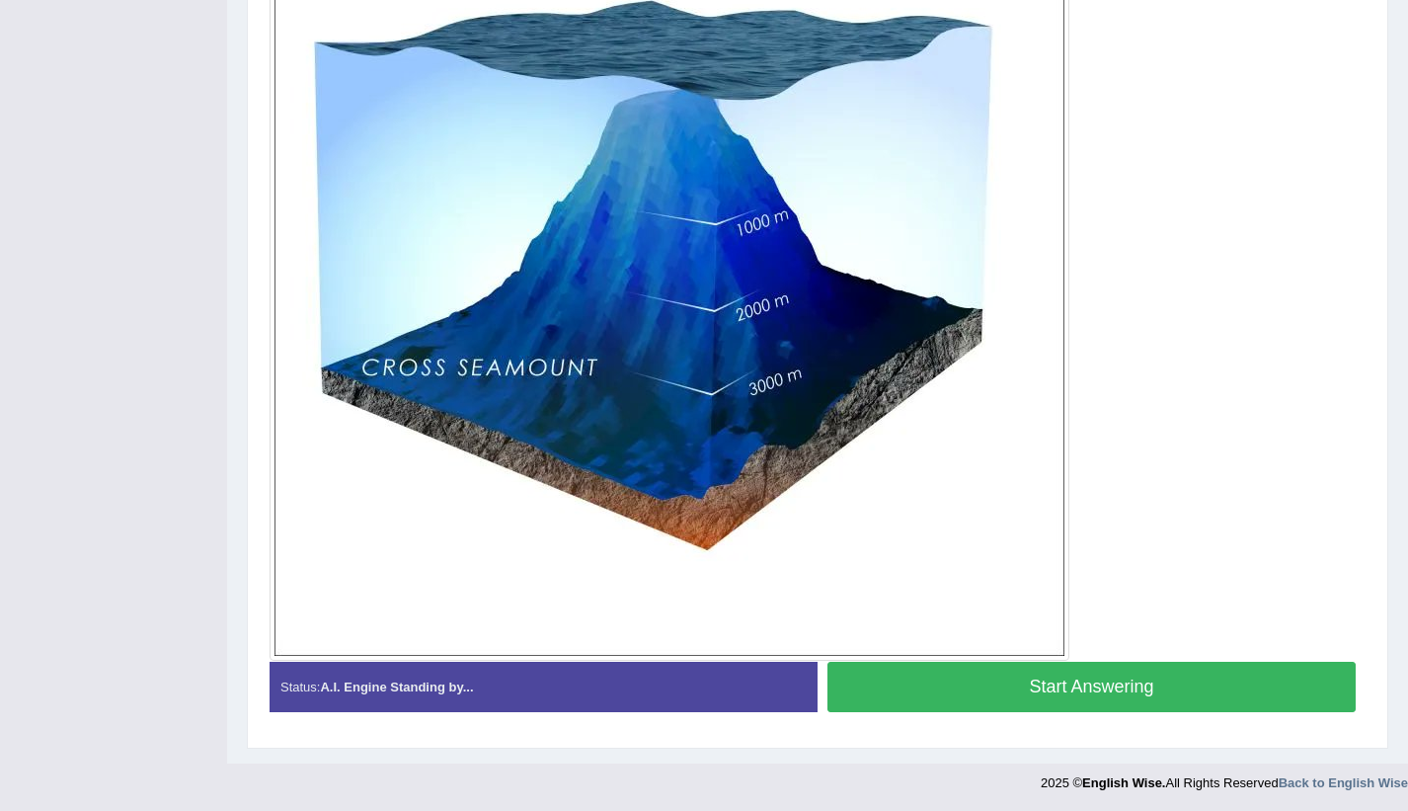
scroll to position [597, 0]
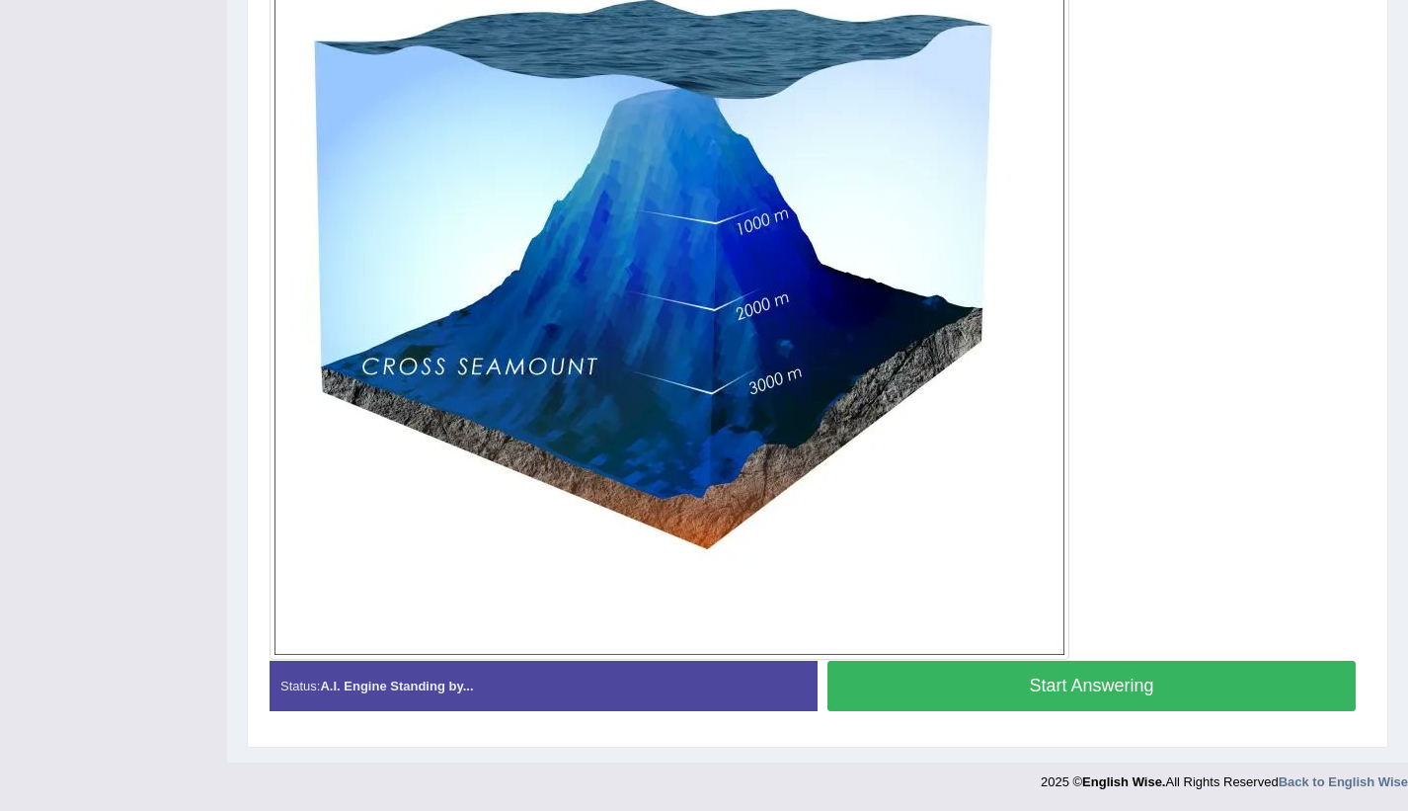
click at [1170, 682] on button "Start Answering" at bounding box center [1092, 686] width 528 height 50
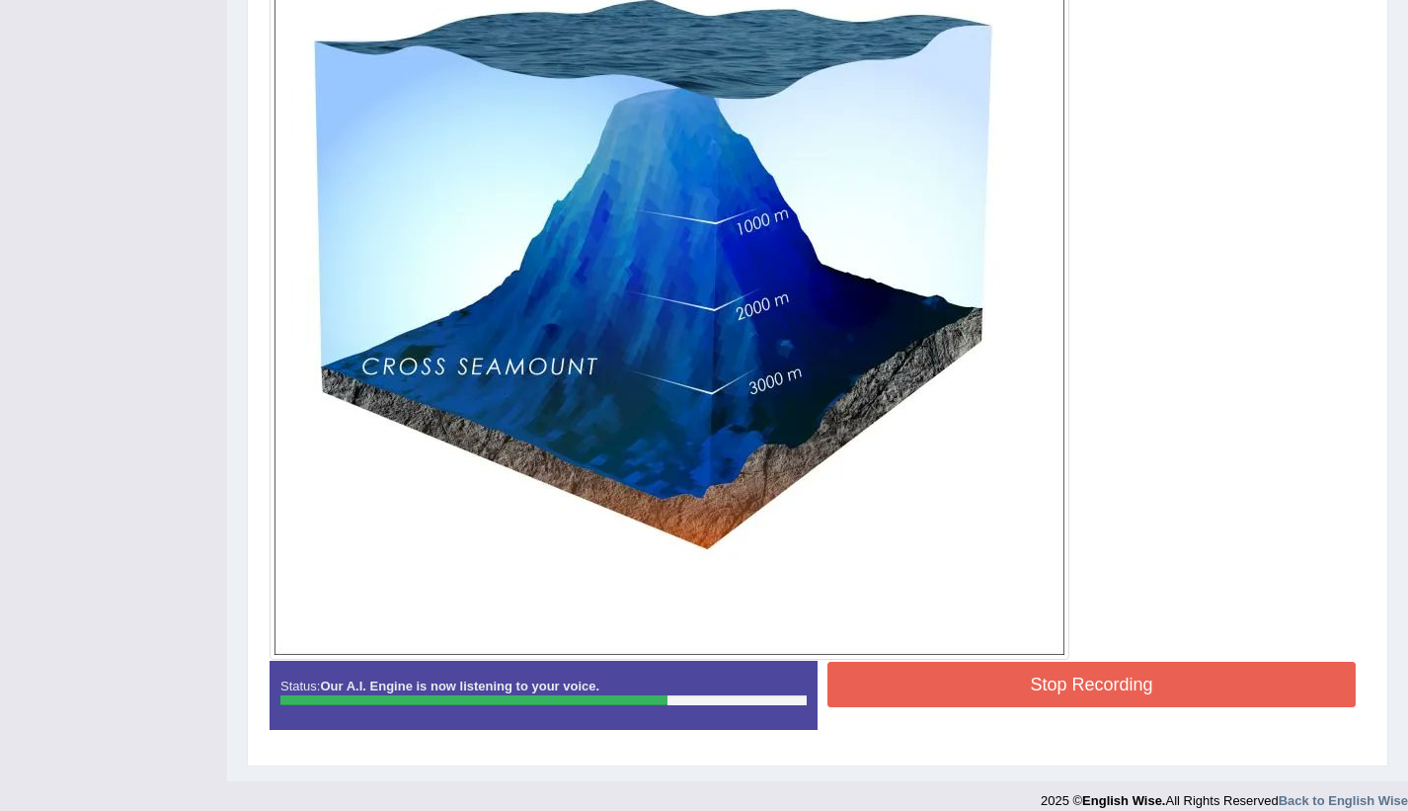
click at [1170, 682] on button "Stop Recording" at bounding box center [1092, 684] width 528 height 45
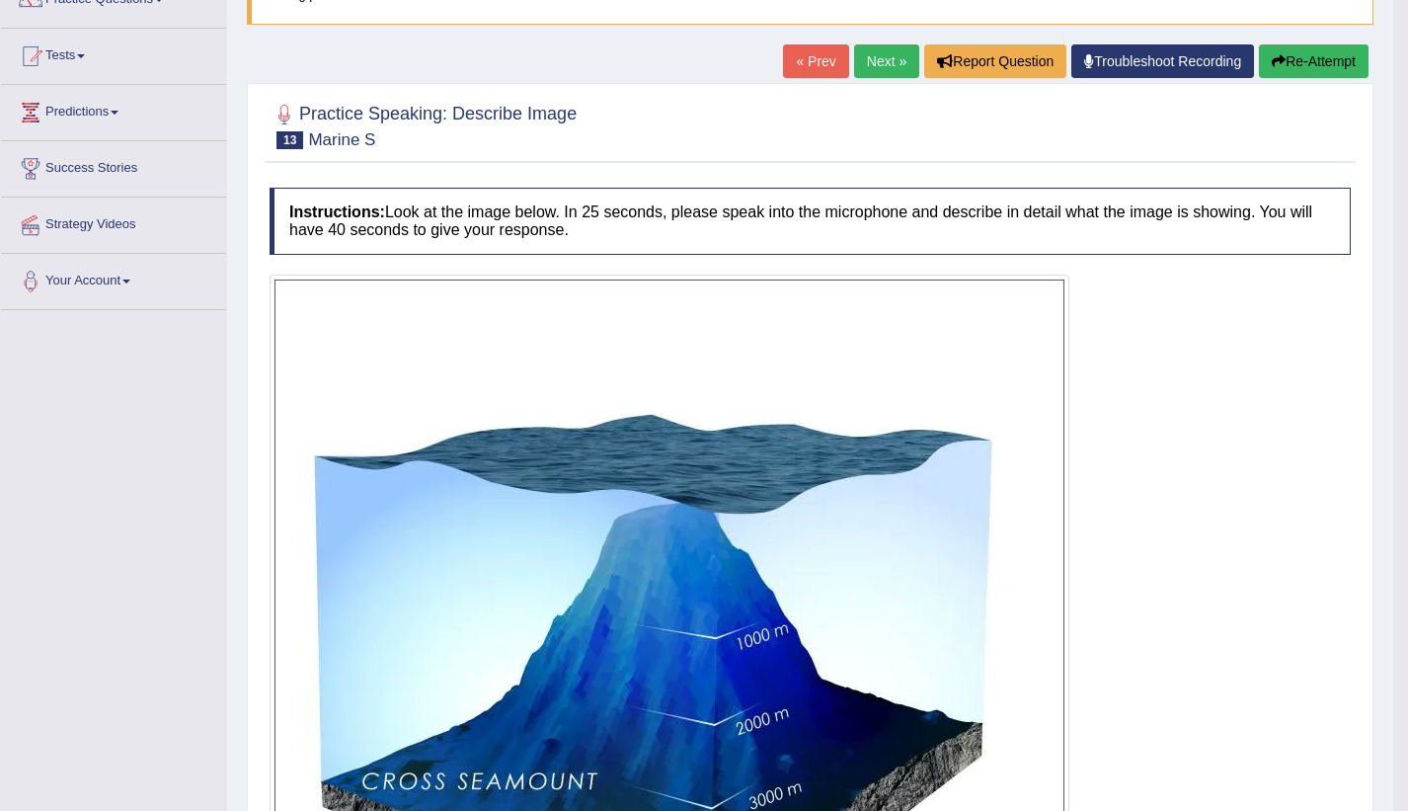
scroll to position [166, 0]
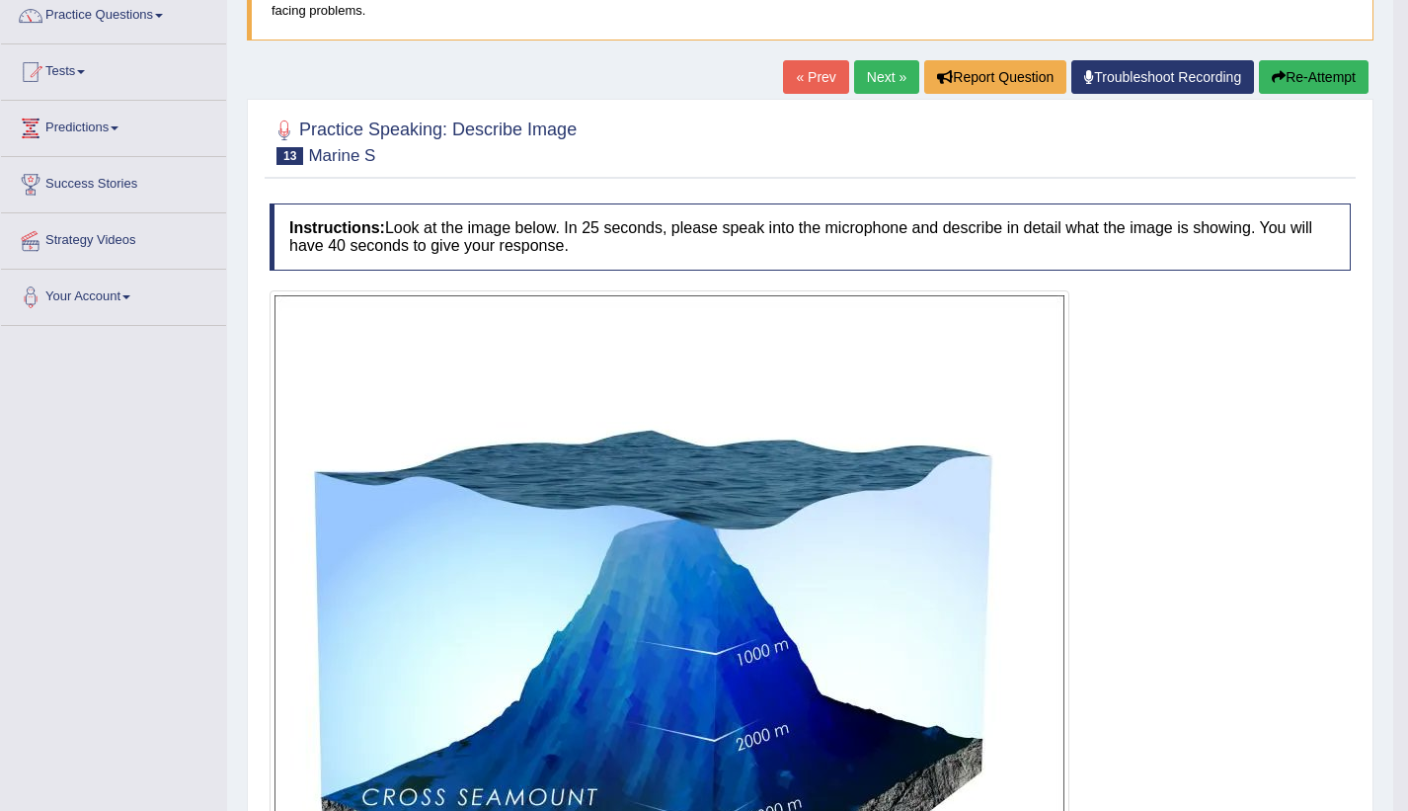
click at [881, 71] on link "Next »" at bounding box center [886, 77] width 65 height 34
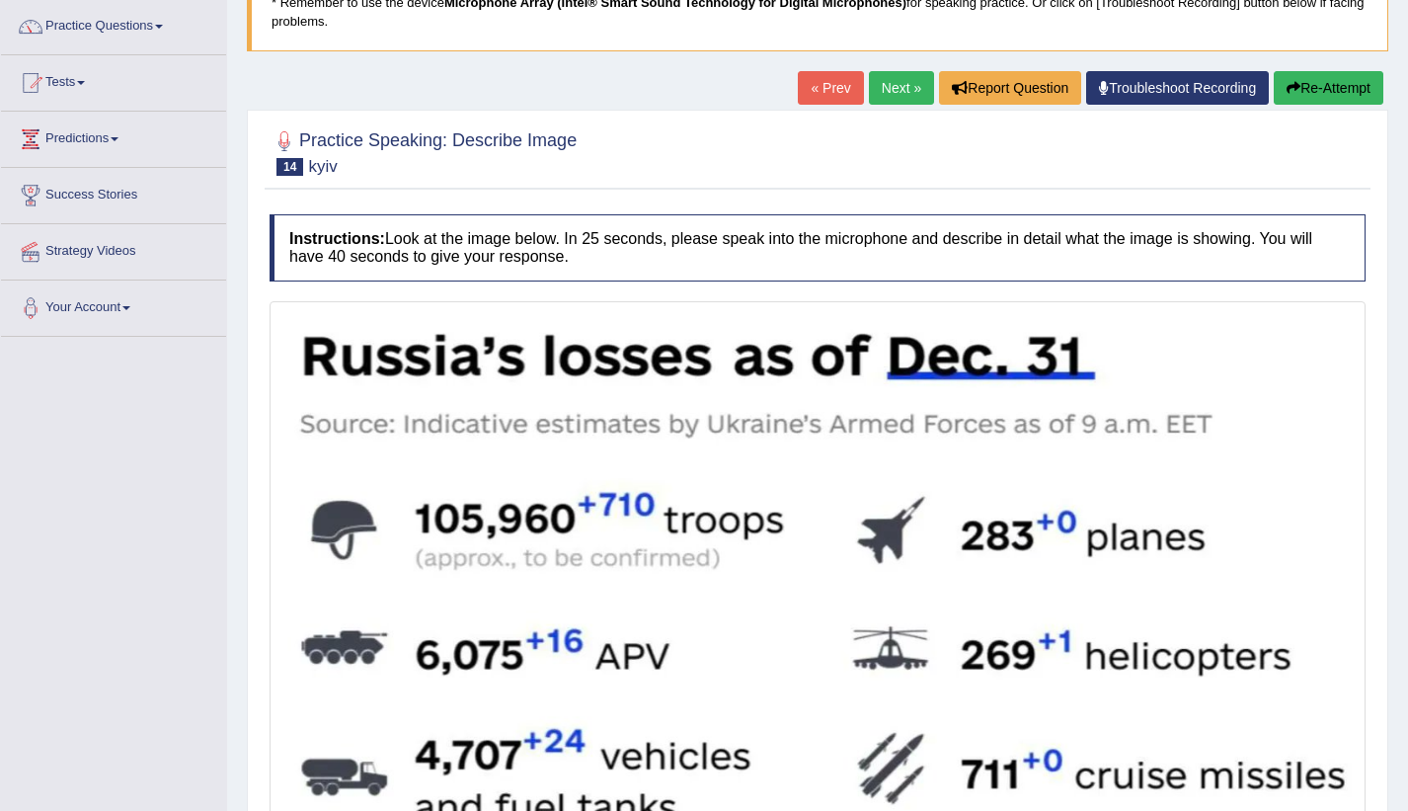
scroll to position [147, 0]
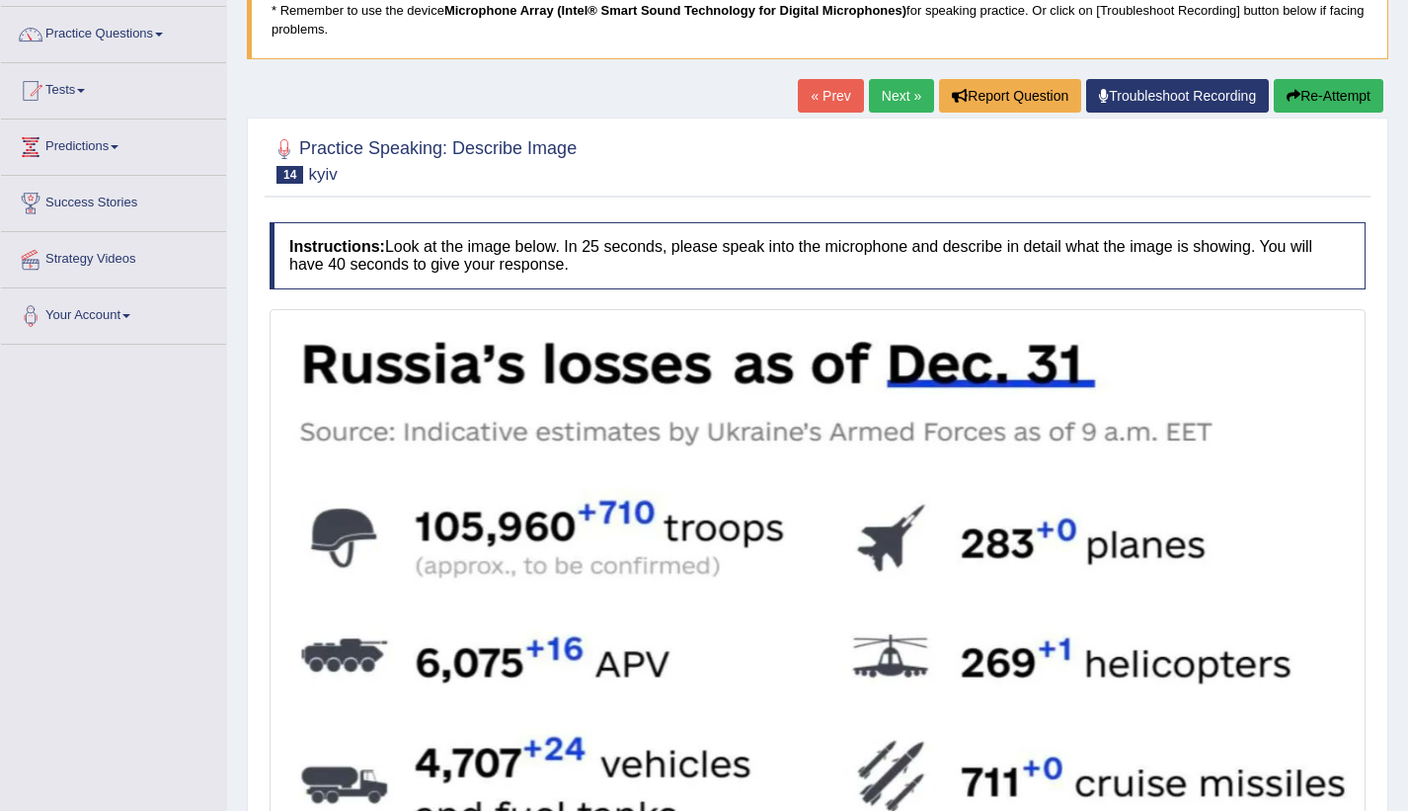
click at [901, 95] on link "Next »" at bounding box center [901, 96] width 65 height 34
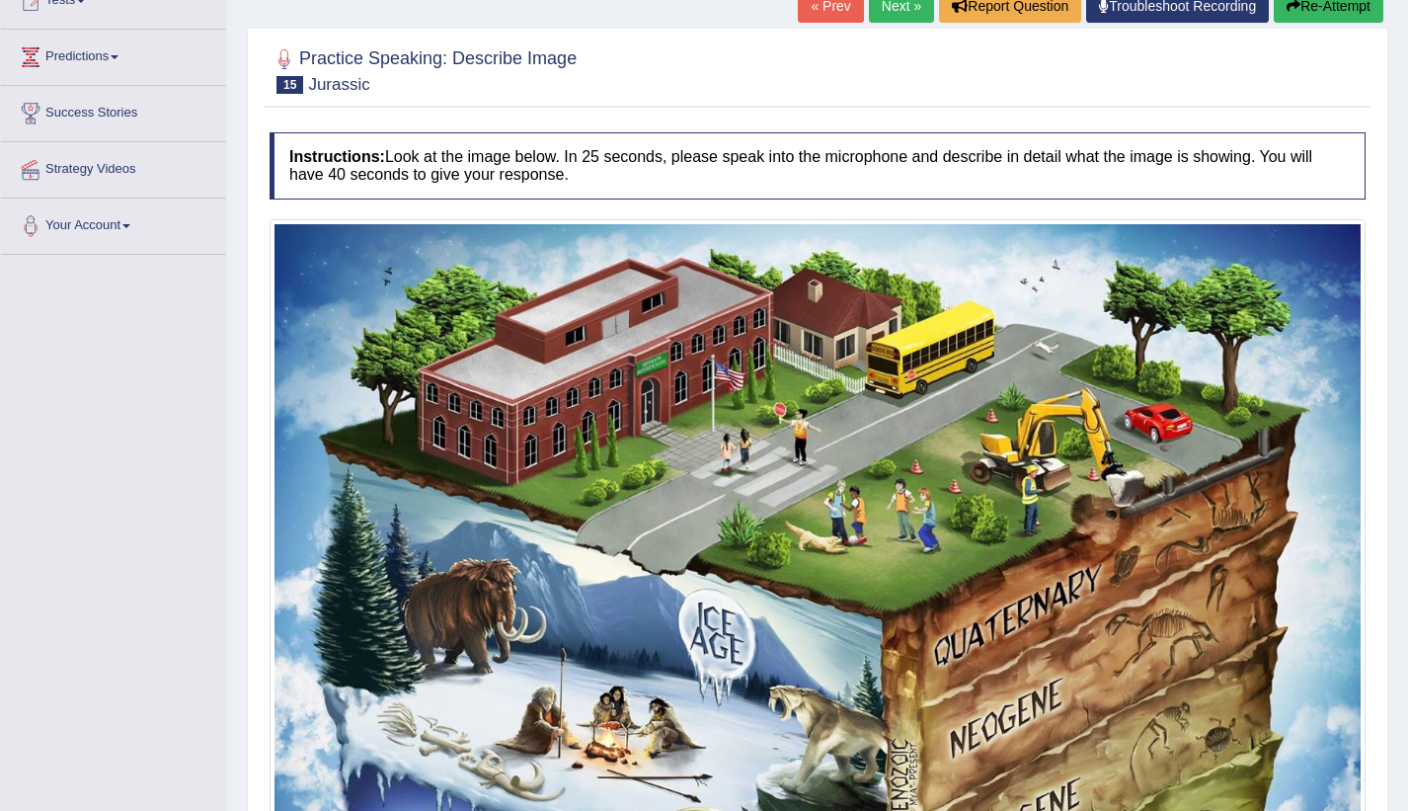
scroll to position [100, 0]
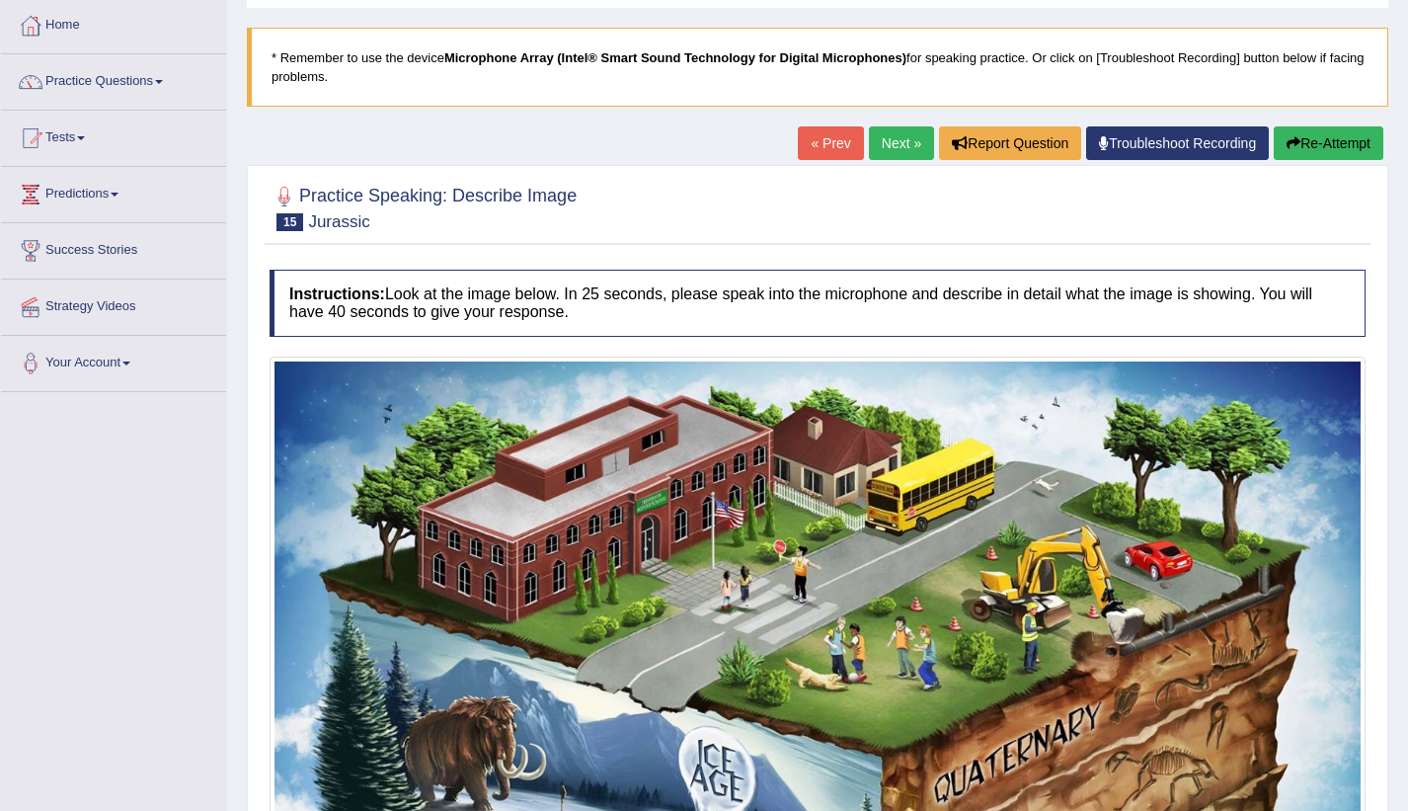
click at [900, 147] on link "Next »" at bounding box center [901, 143] width 65 height 34
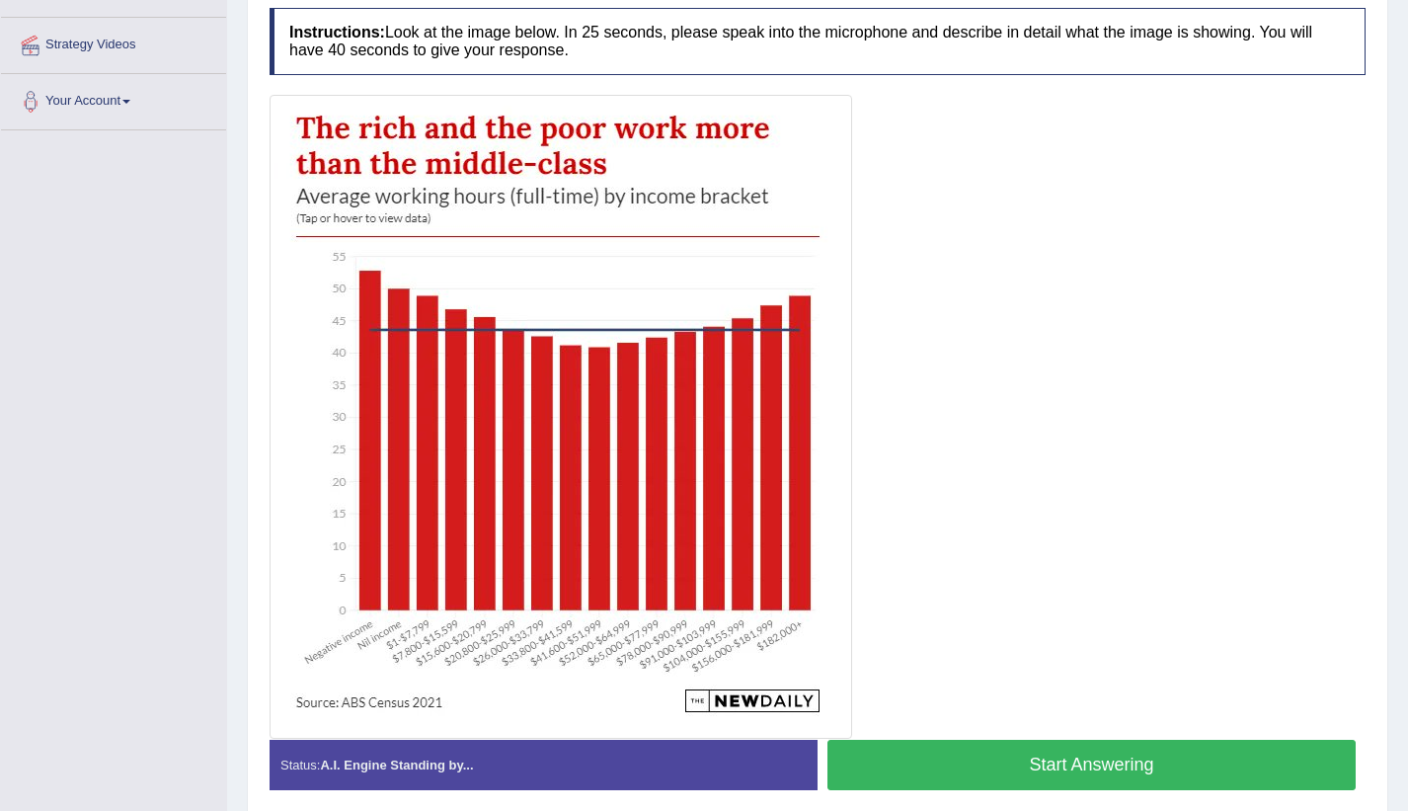
scroll to position [442, 0]
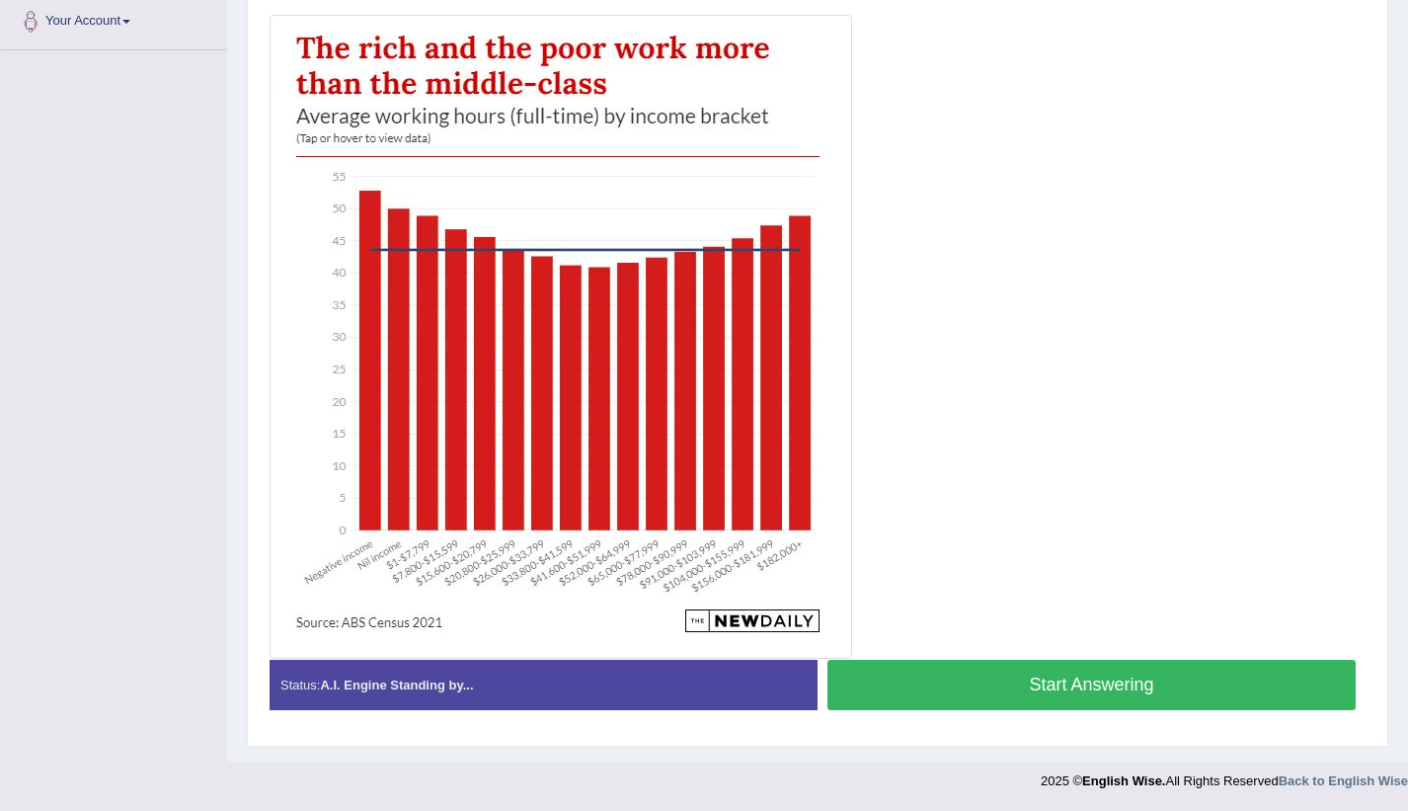
click at [1036, 683] on button "Start Answering" at bounding box center [1092, 685] width 528 height 50
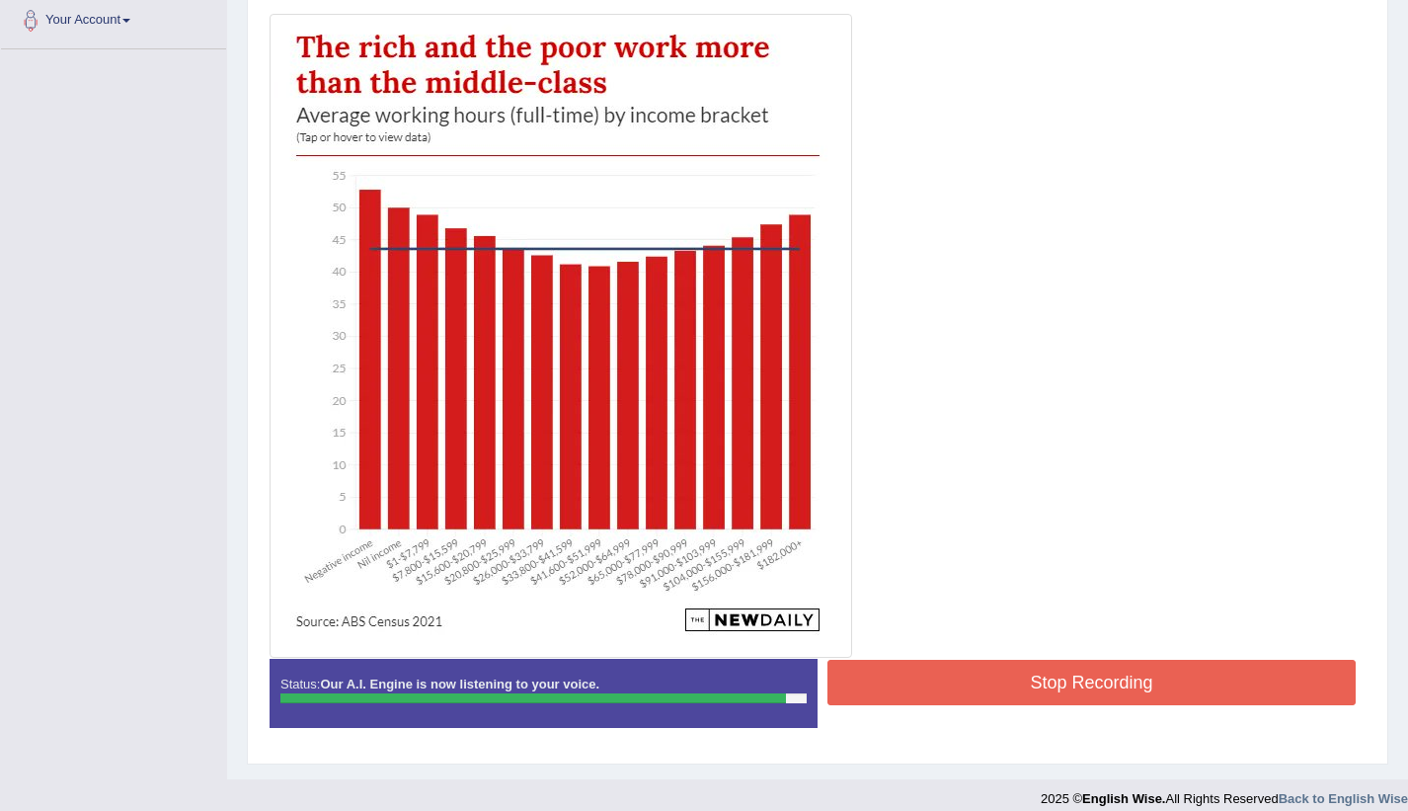
click at [1036, 683] on button "Stop Recording" at bounding box center [1092, 682] width 528 height 45
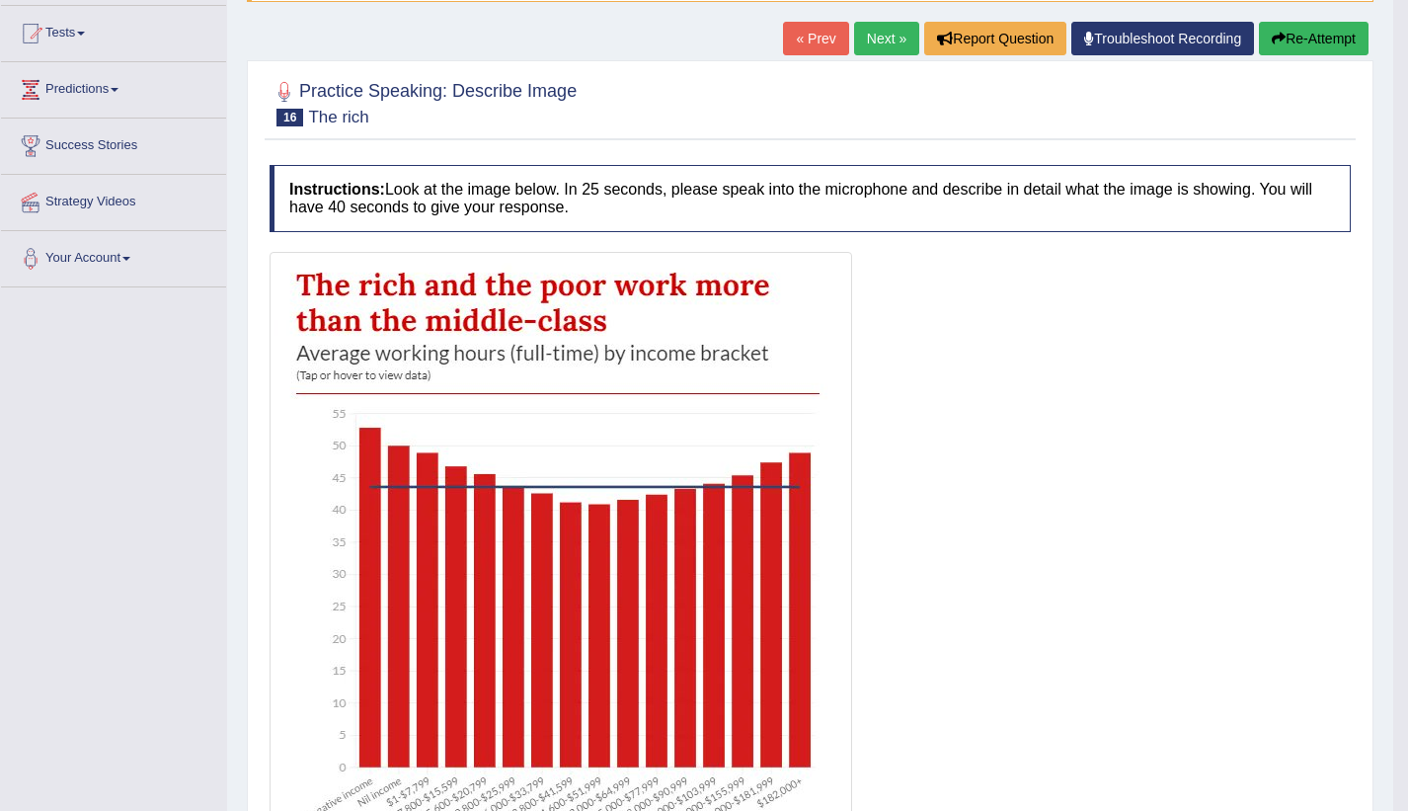
scroll to position [180, 0]
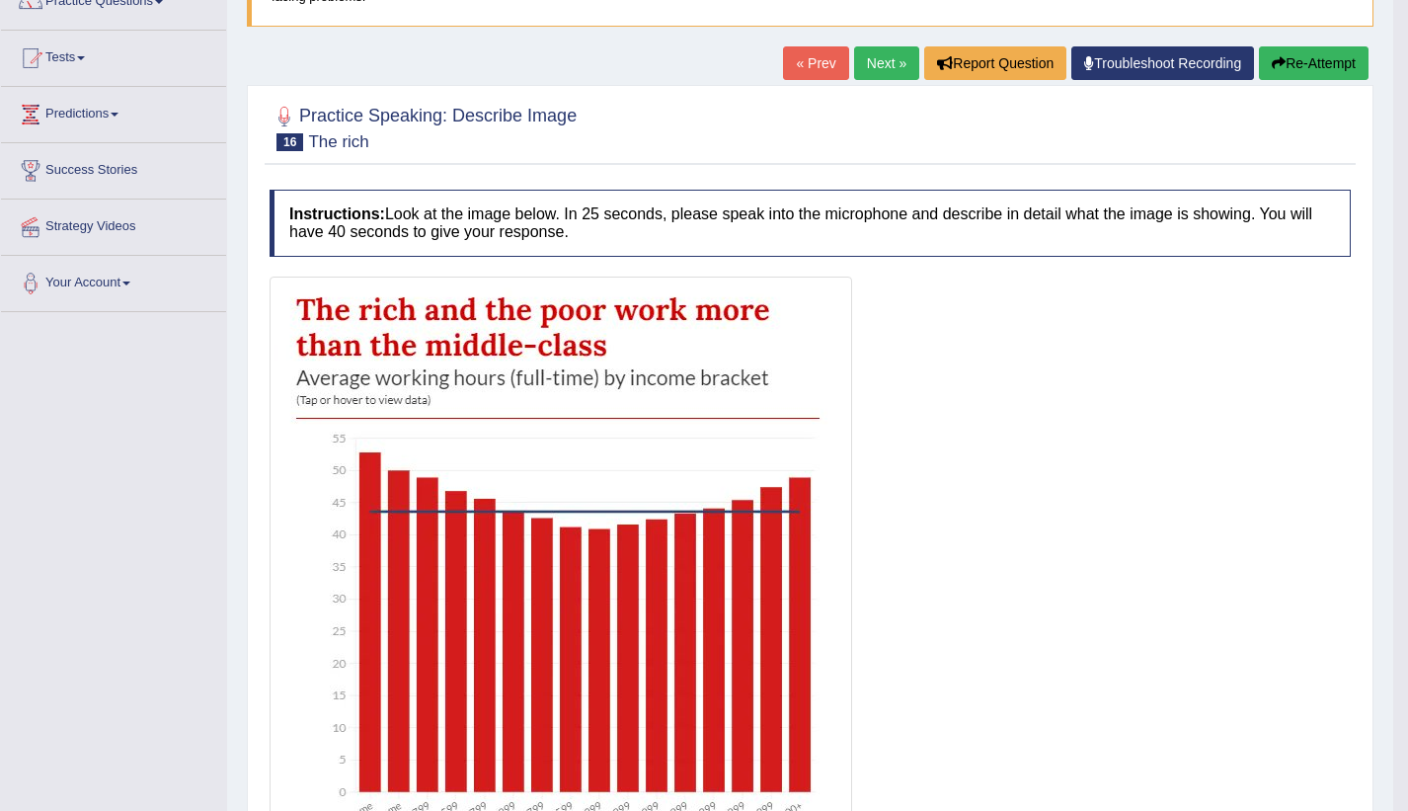
click at [874, 68] on link "Next »" at bounding box center [886, 63] width 65 height 34
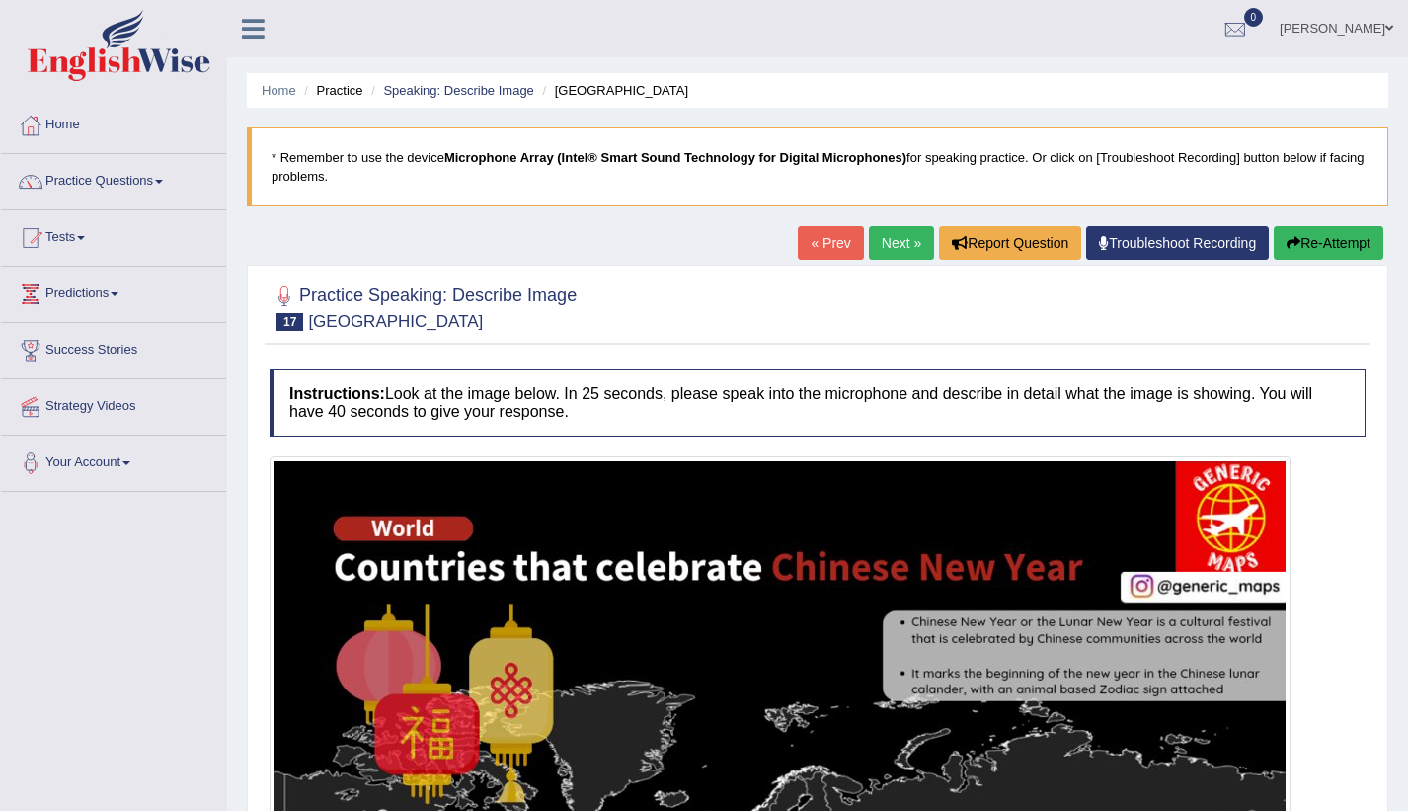
click at [898, 240] on link "Next »" at bounding box center [901, 243] width 65 height 34
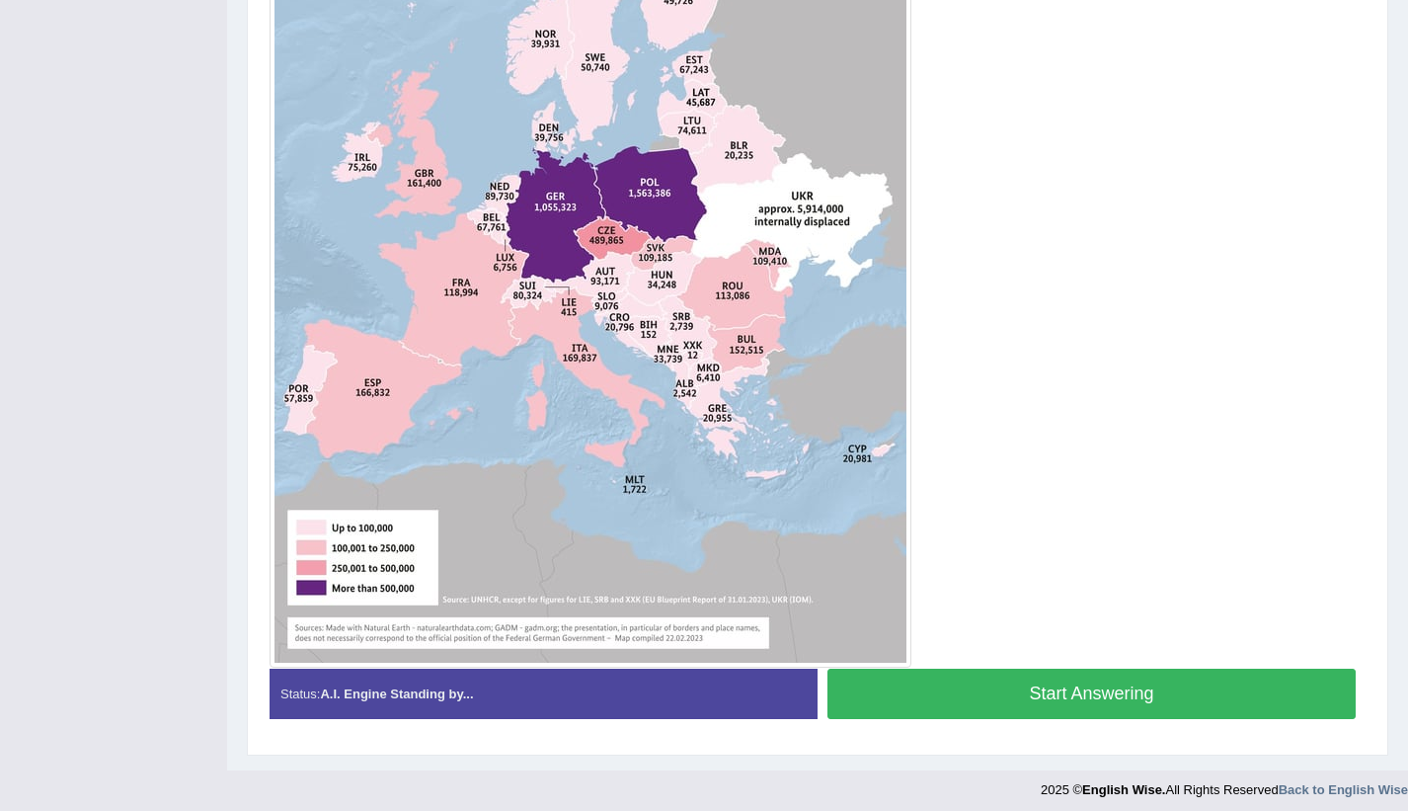
scroll to position [702, 0]
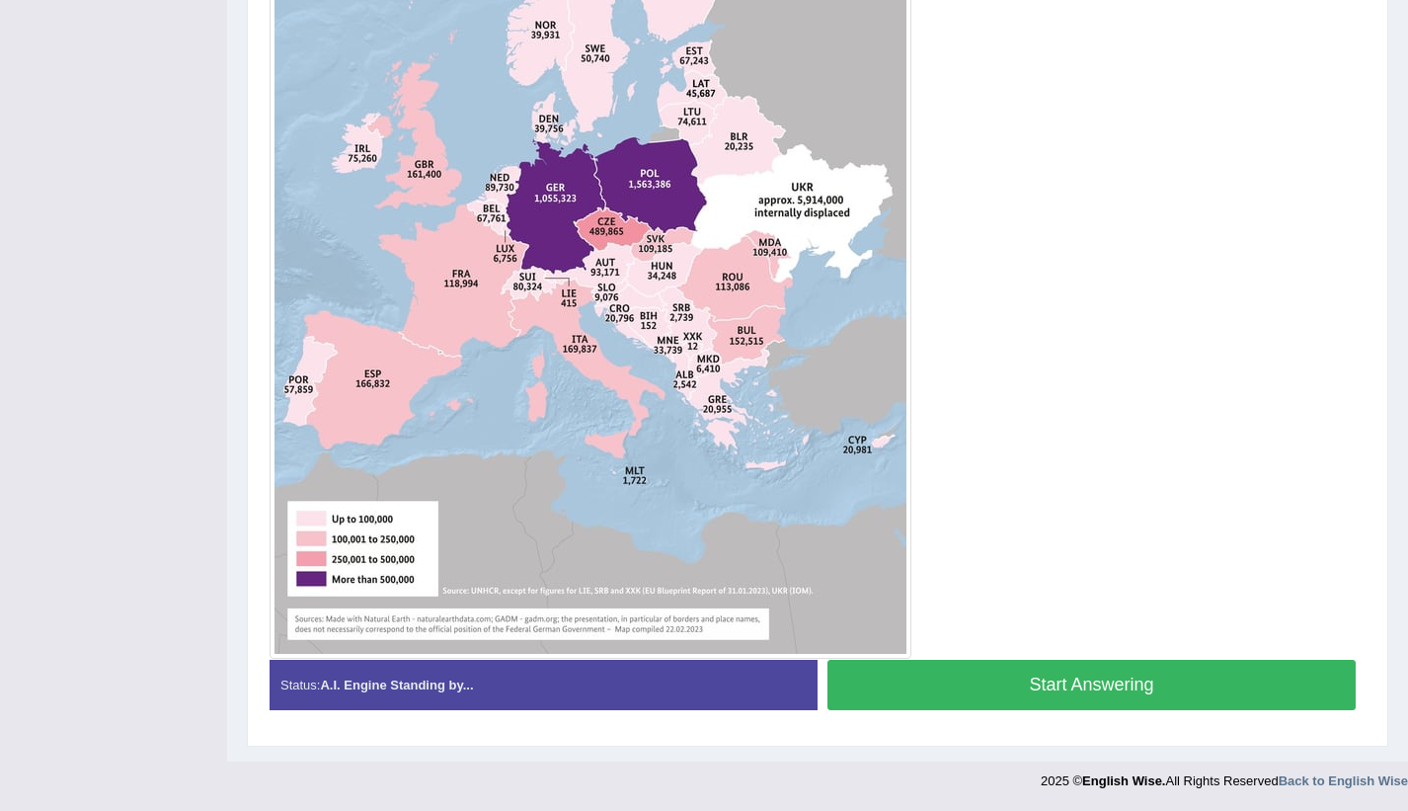
click at [999, 678] on button "Start Answering" at bounding box center [1092, 685] width 528 height 50
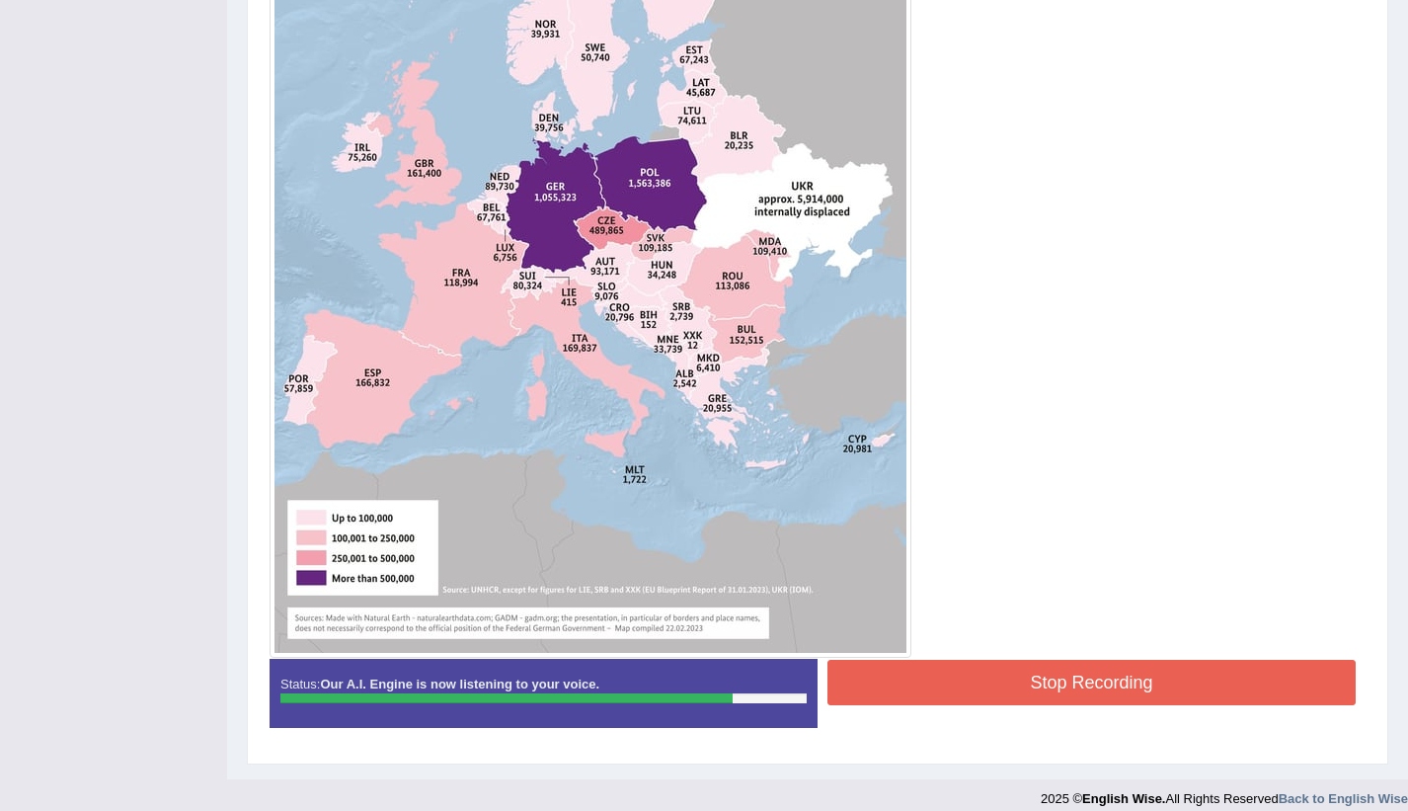
click at [1106, 678] on button "Stop Recording" at bounding box center [1092, 682] width 528 height 45
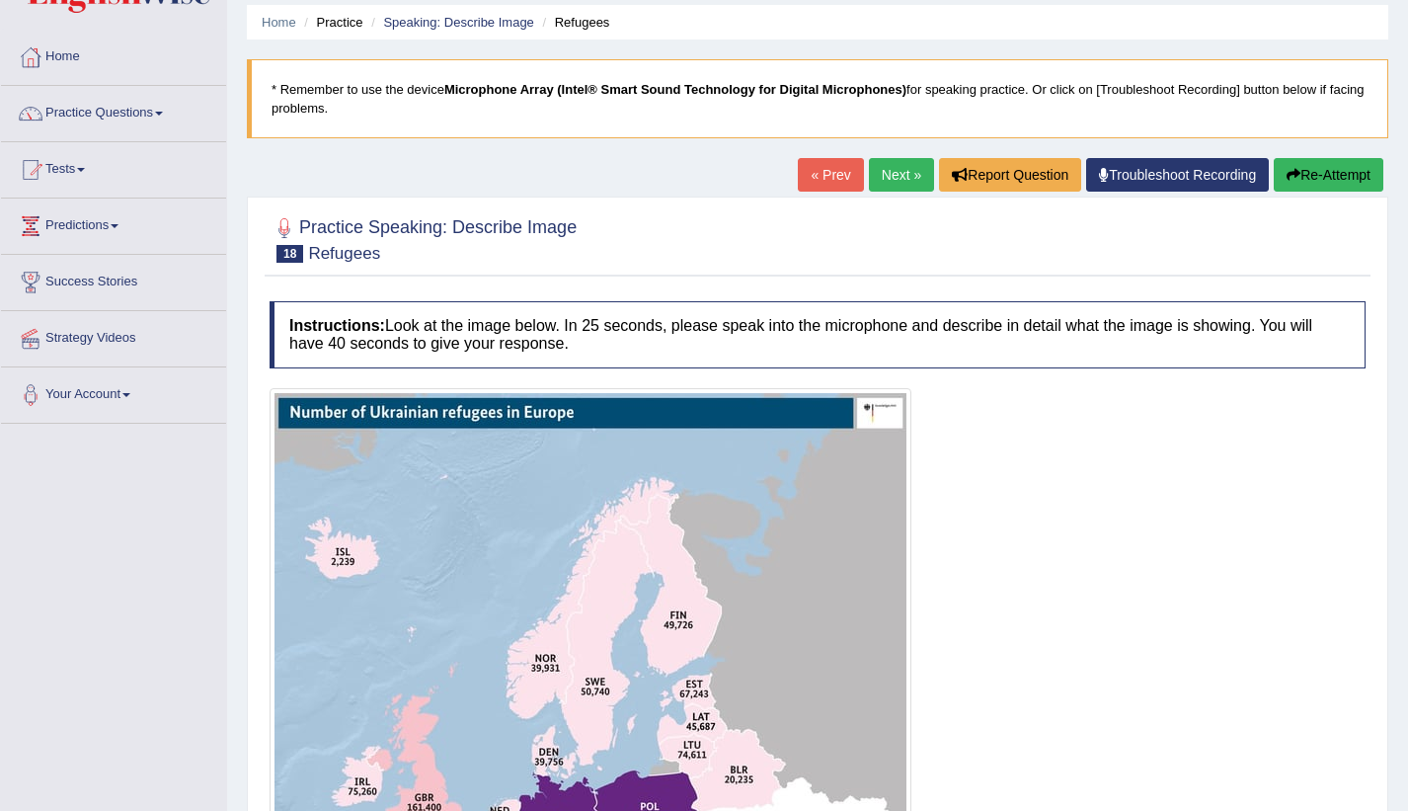
scroll to position [0, 0]
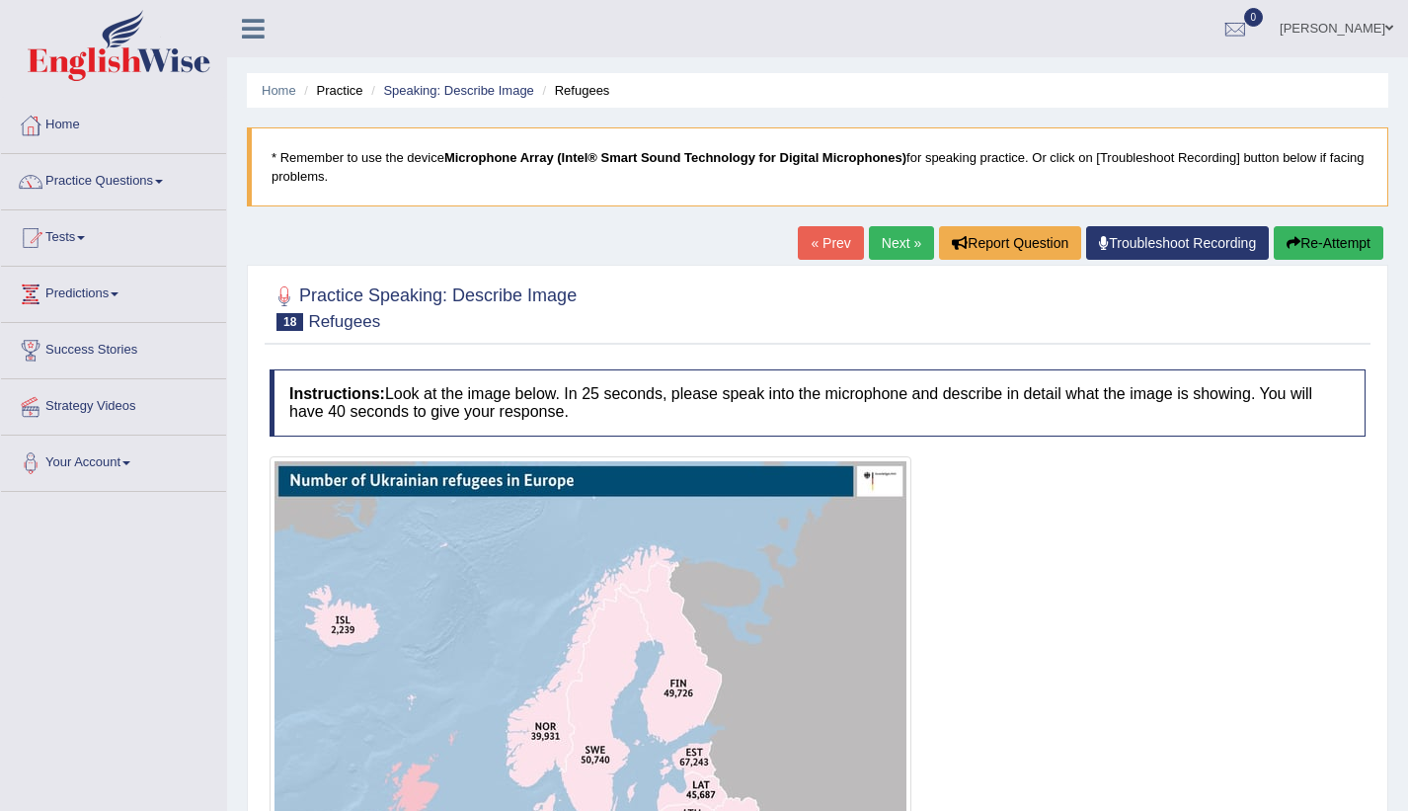
click at [254, 16] on icon at bounding box center [253, 29] width 23 height 26
